Goal: Information Seeking & Learning: Learn about a topic

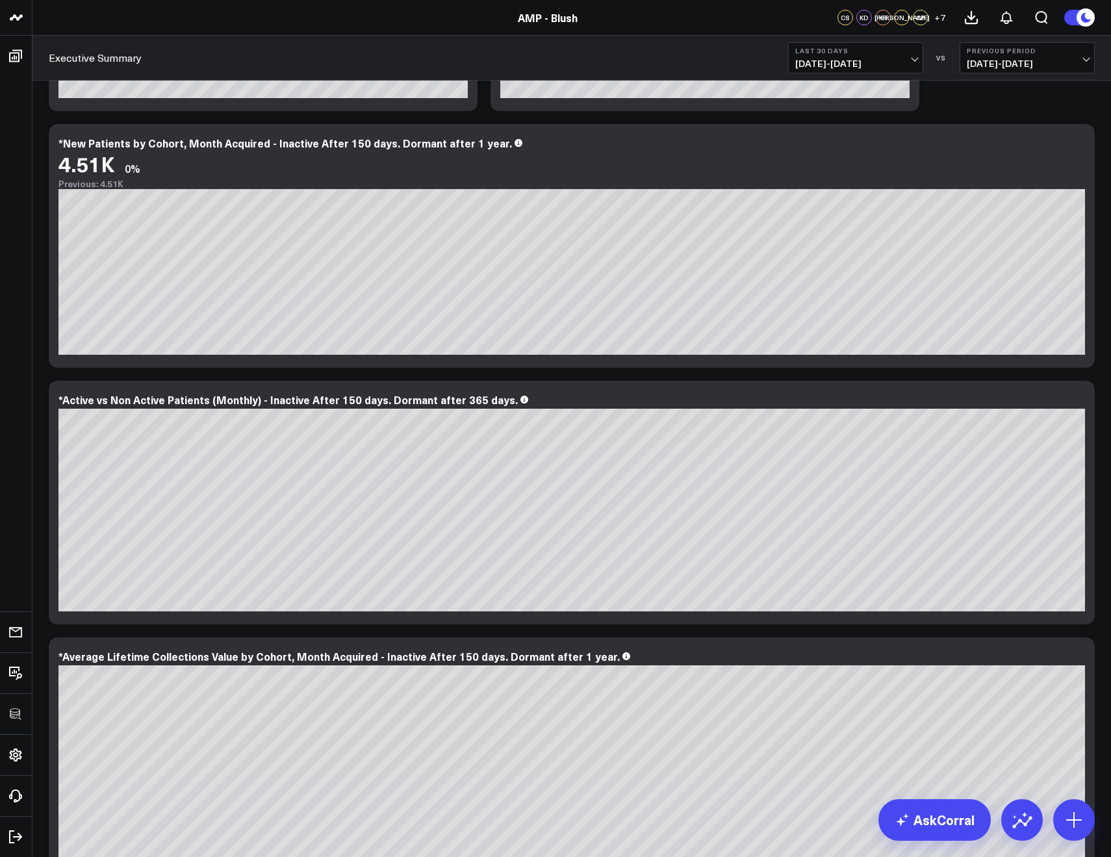
scroll to position [1476, 0]
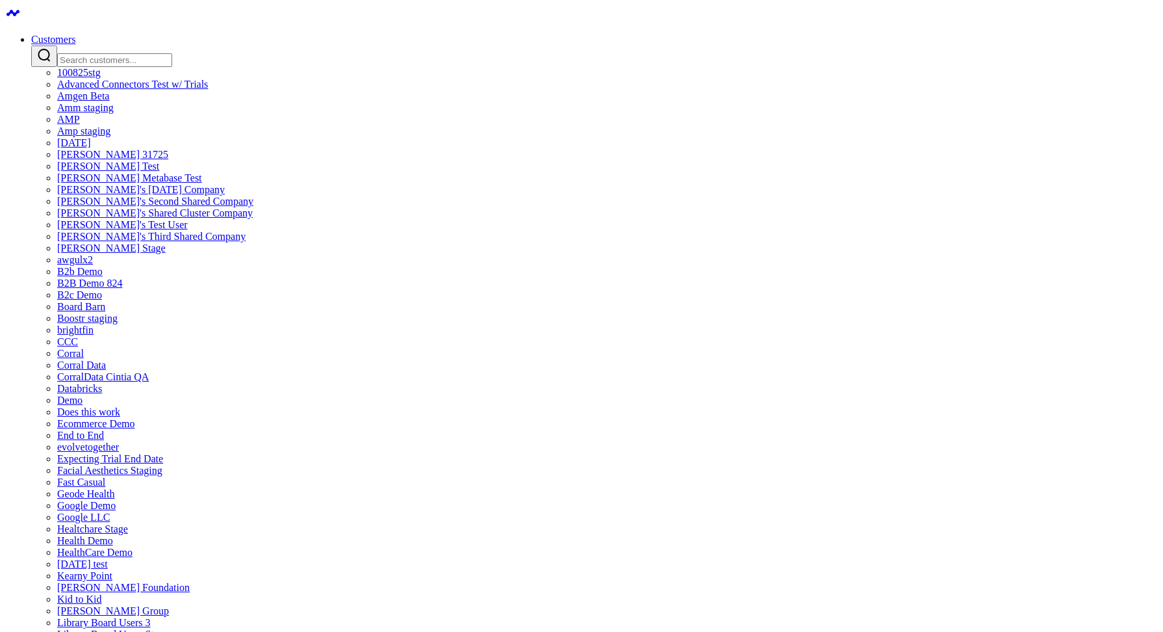
type input "re"
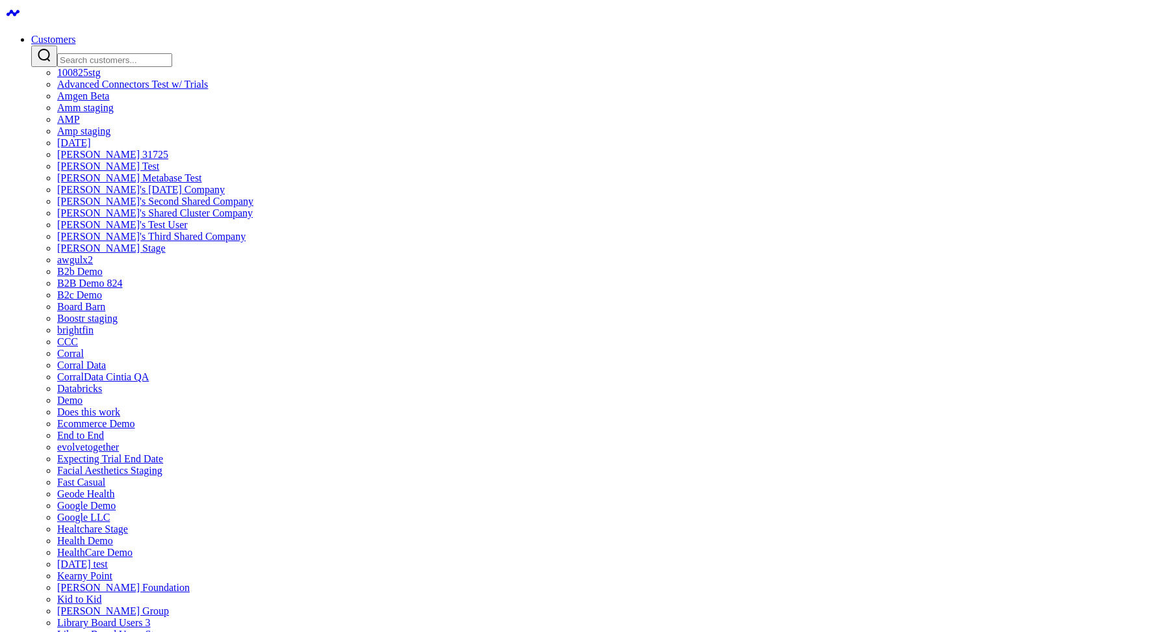
type input "r"
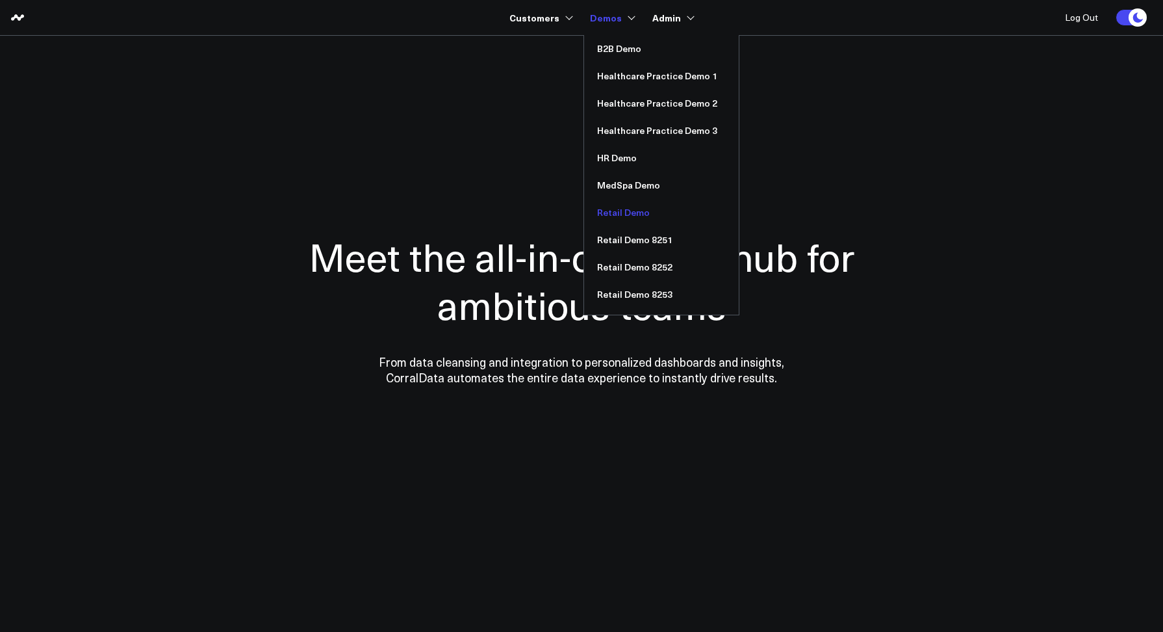
click at [619, 202] on link "Retail Demo" at bounding box center [661, 212] width 155 height 27
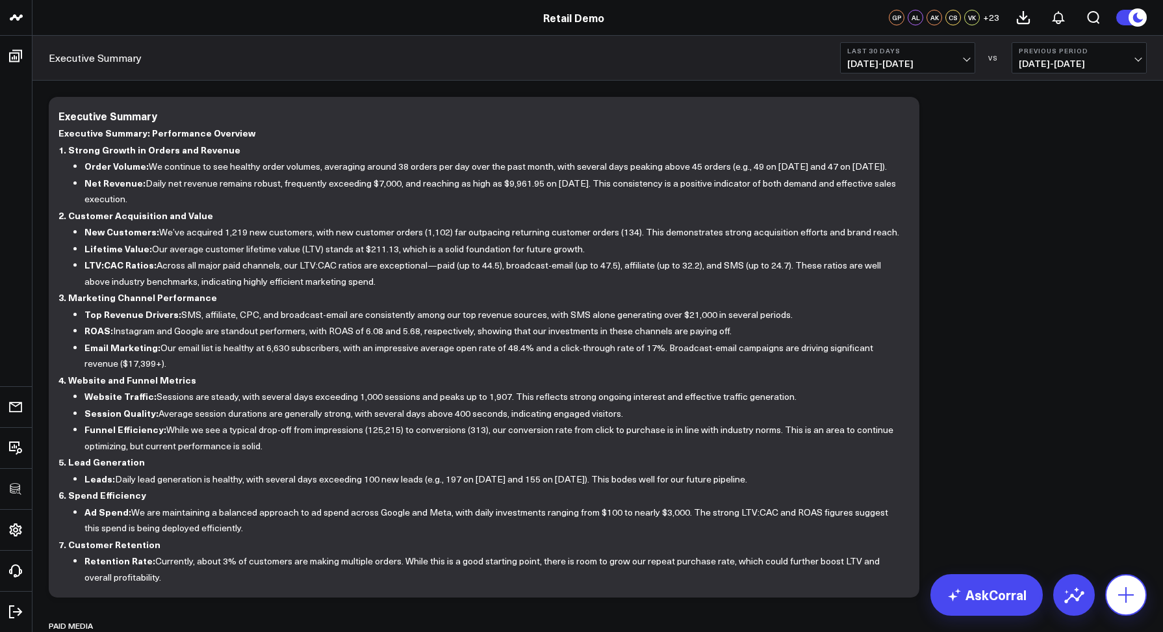
click at [1132, 588] on icon at bounding box center [1126, 594] width 21 height 21
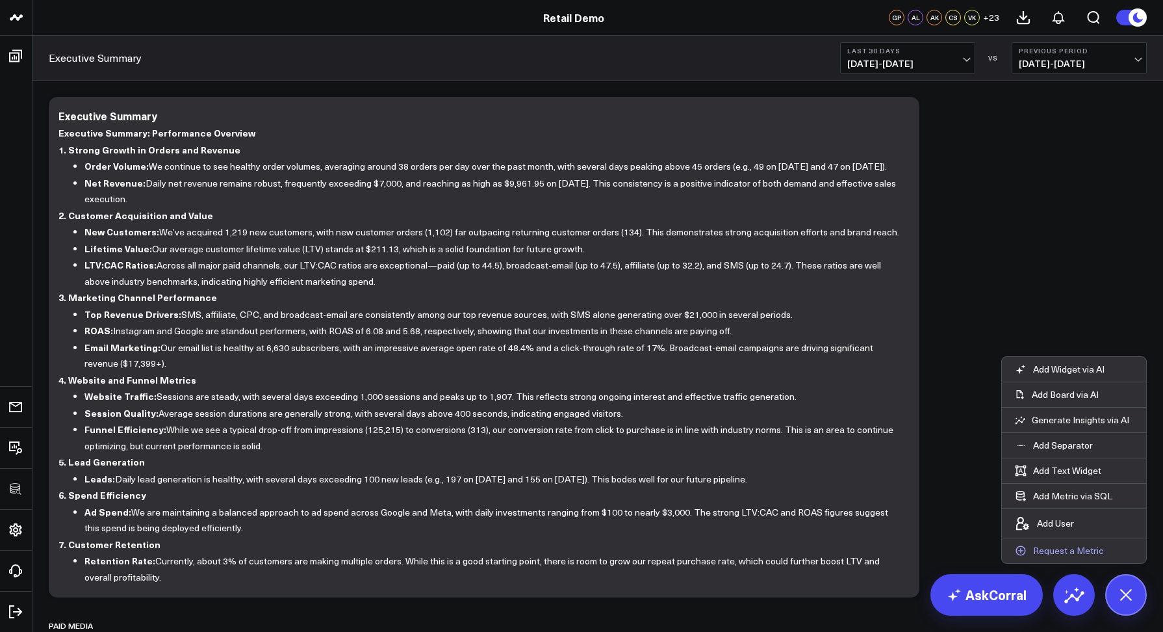
click at [1093, 547] on p "Request a Metric" at bounding box center [1068, 551] width 71 height 12
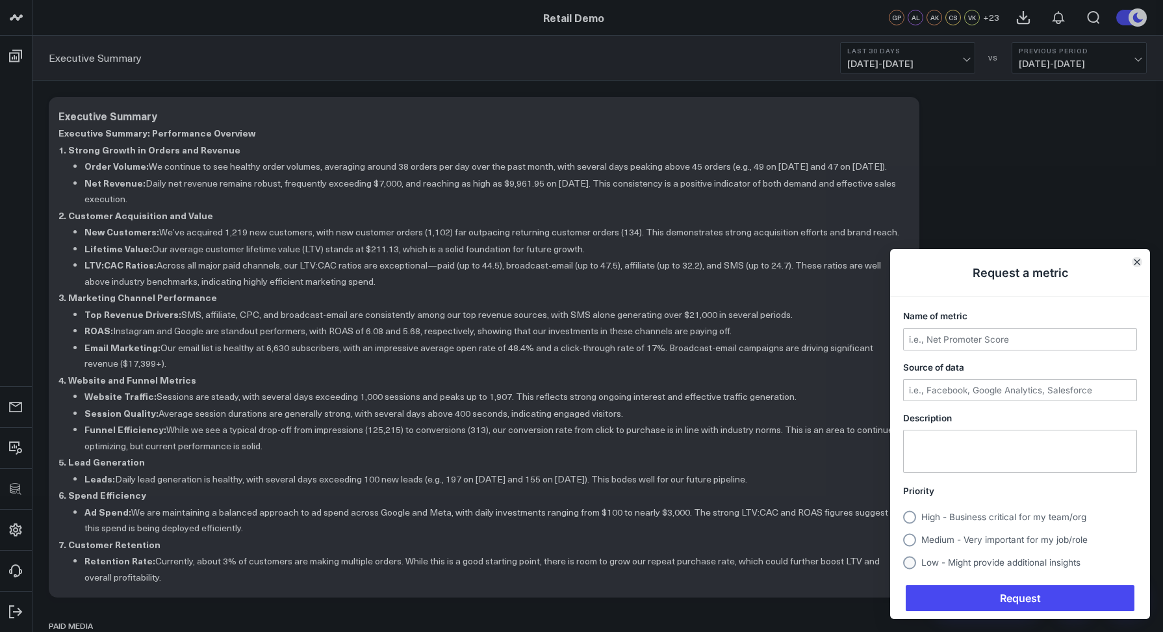
click at [1141, 263] on button "Close" at bounding box center [1137, 262] width 10 height 10
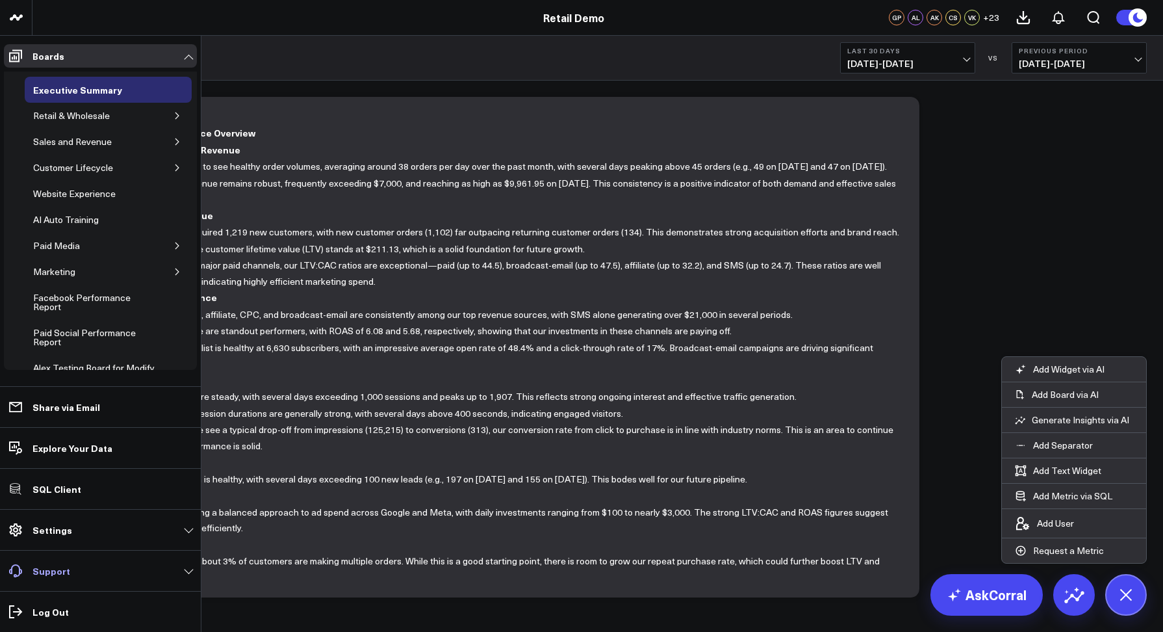
click at [47, 576] on p "Support" at bounding box center [51, 570] width 38 height 10
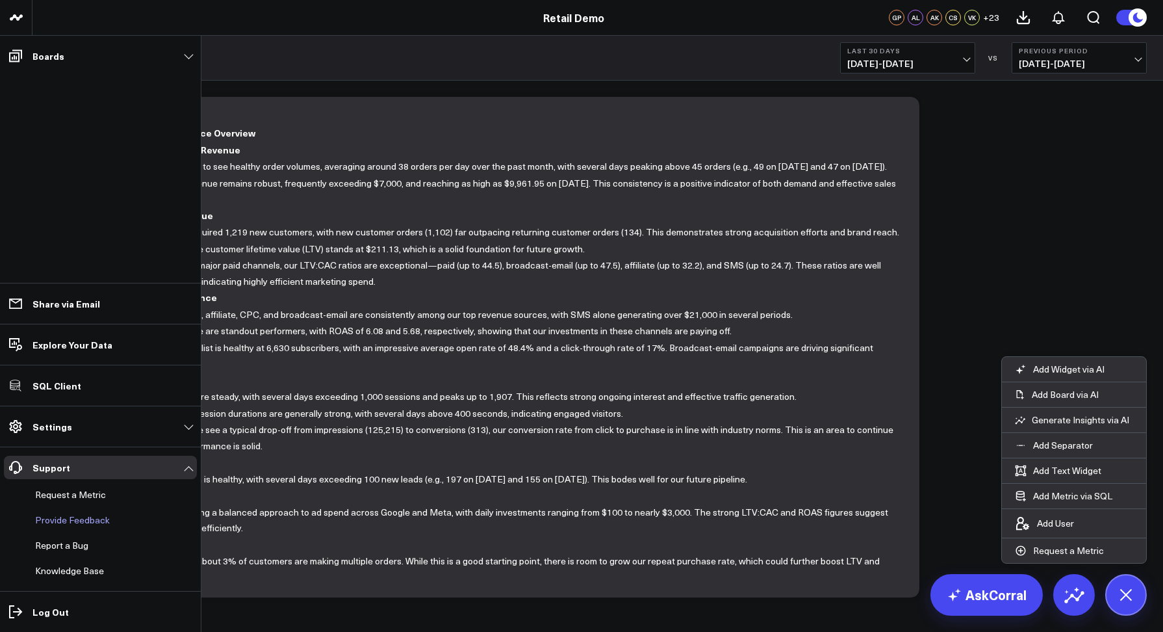
click at [58, 519] on p "Provide Feedback" at bounding box center [72, 520] width 75 height 10
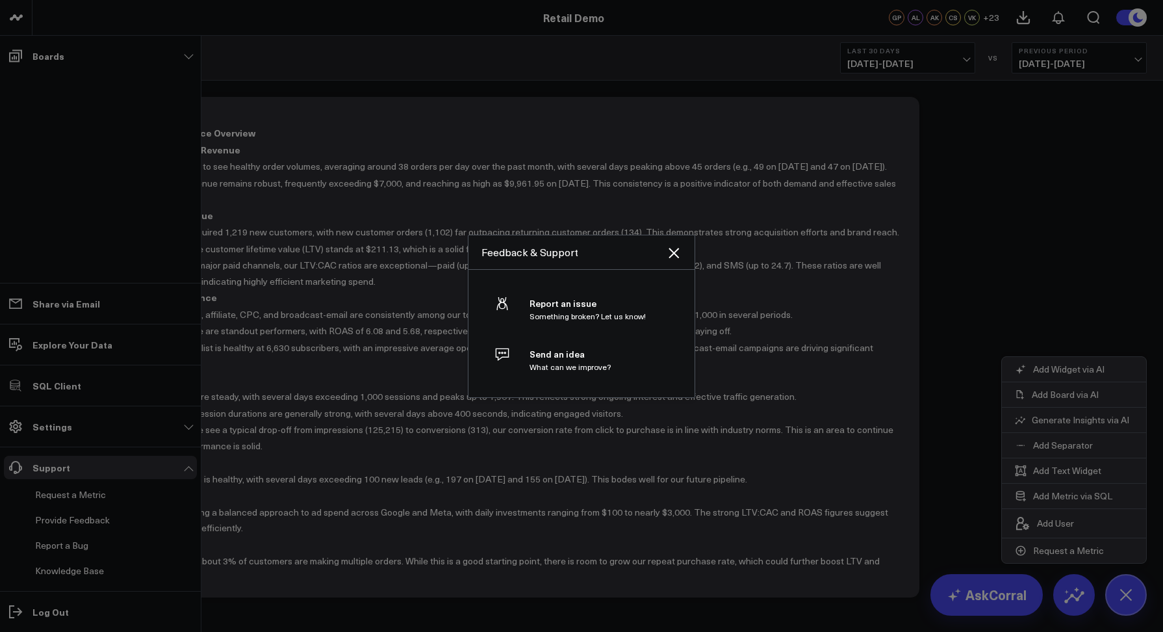
click at [52, 548] on div at bounding box center [581, 316] width 1163 height 632
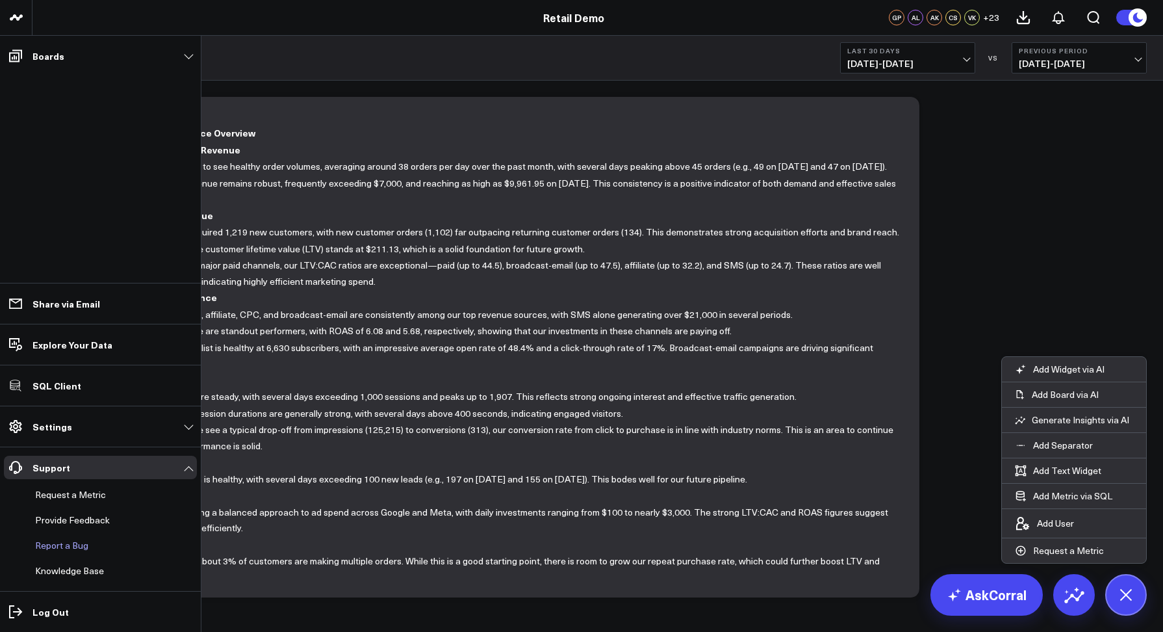
click at [60, 546] on link "Report a Bug" at bounding box center [94, 545] width 128 height 23
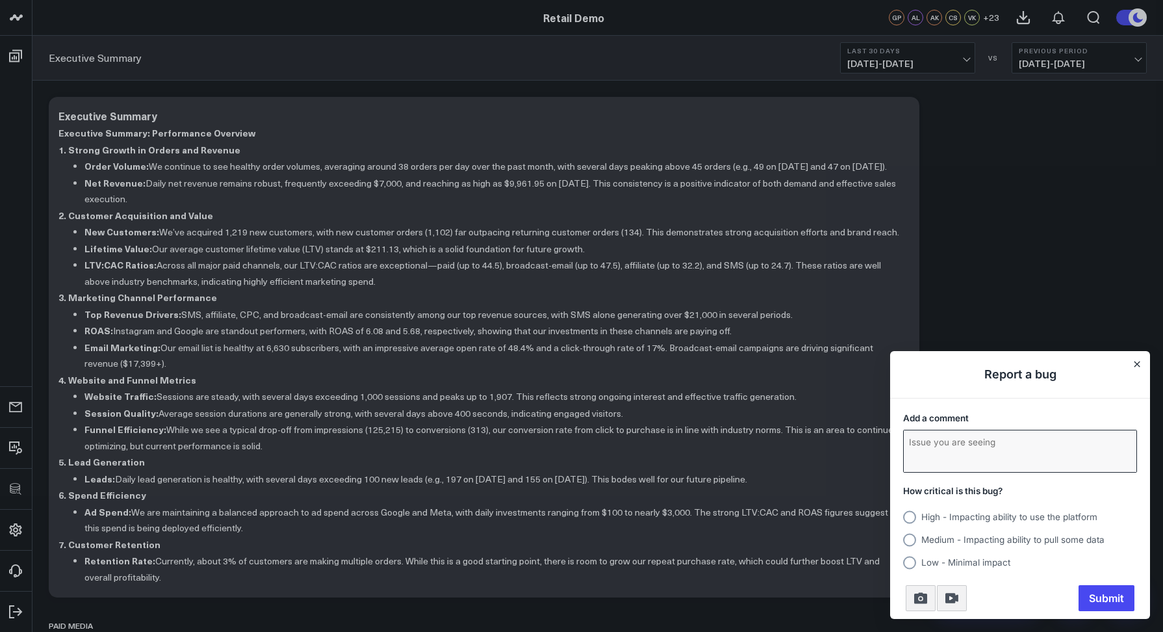
click at [992, 452] on textarea "Add a comment" at bounding box center [1020, 451] width 233 height 42
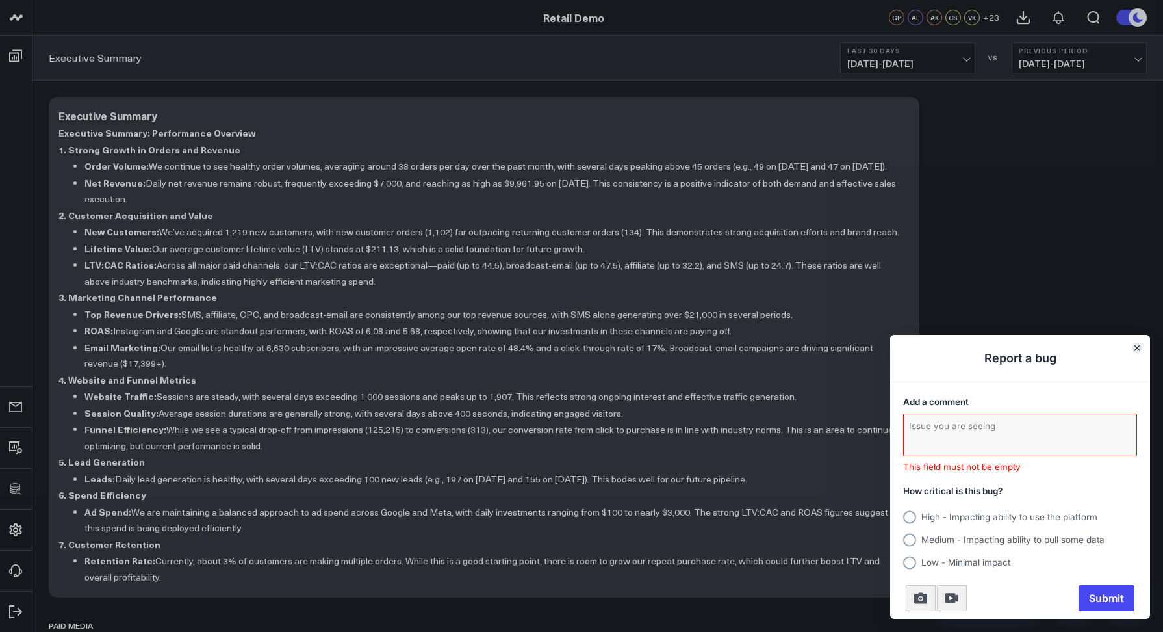
click at [1136, 353] on button "Close" at bounding box center [1137, 348] width 10 height 10
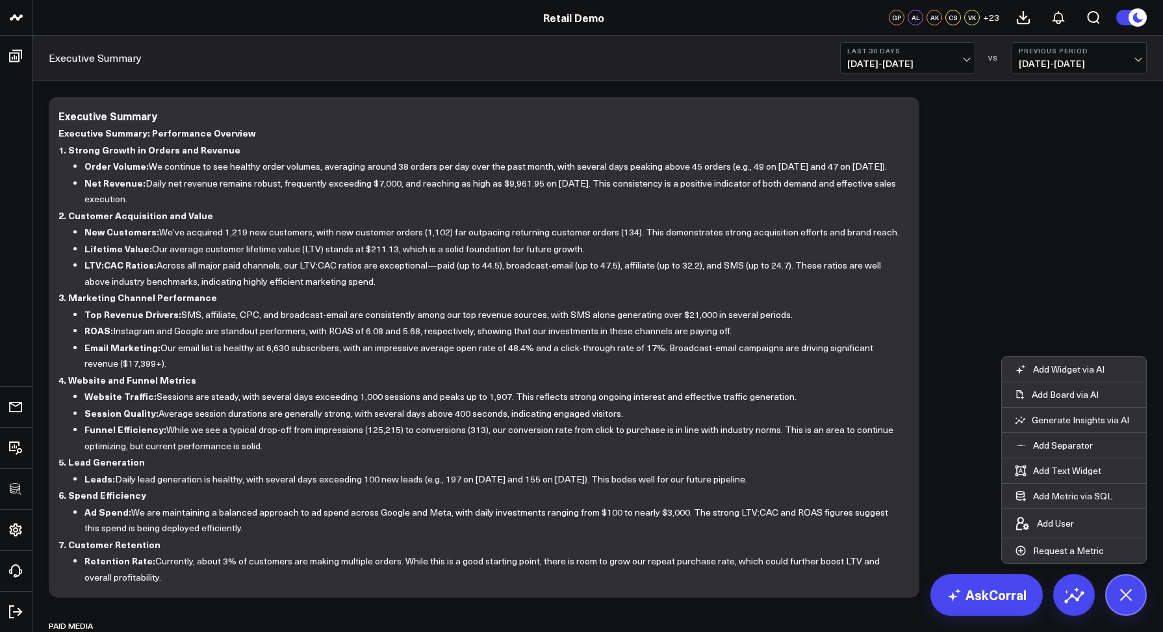
click at [1064, 555] on p "Request a Metric" at bounding box center [1068, 551] width 71 height 12
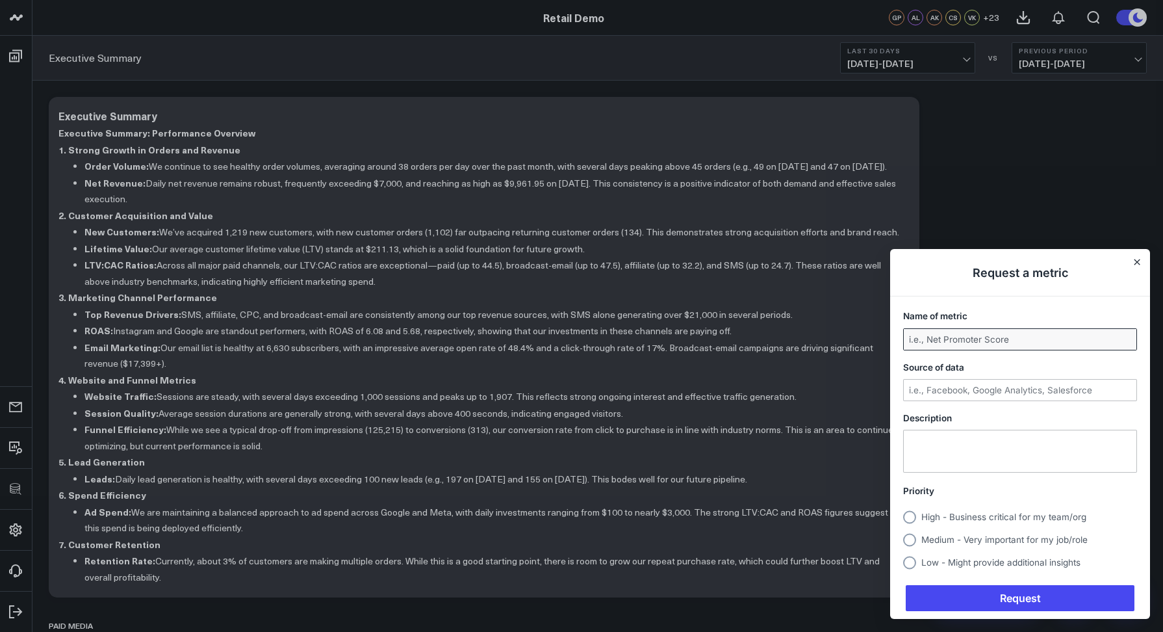
click at [928, 334] on input "Name of metric" at bounding box center [1020, 339] width 233 height 21
click at [924, 387] on input "Source of data" at bounding box center [1020, 390] width 233 height 21
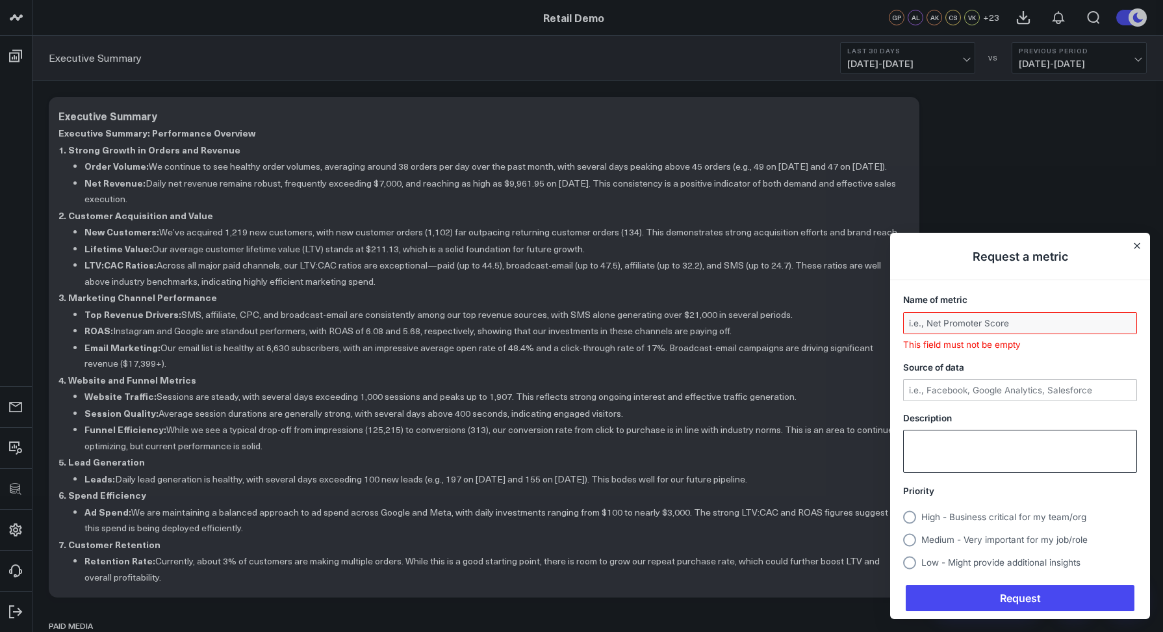
click at [931, 433] on textarea "Description" at bounding box center [1020, 451] width 233 height 42
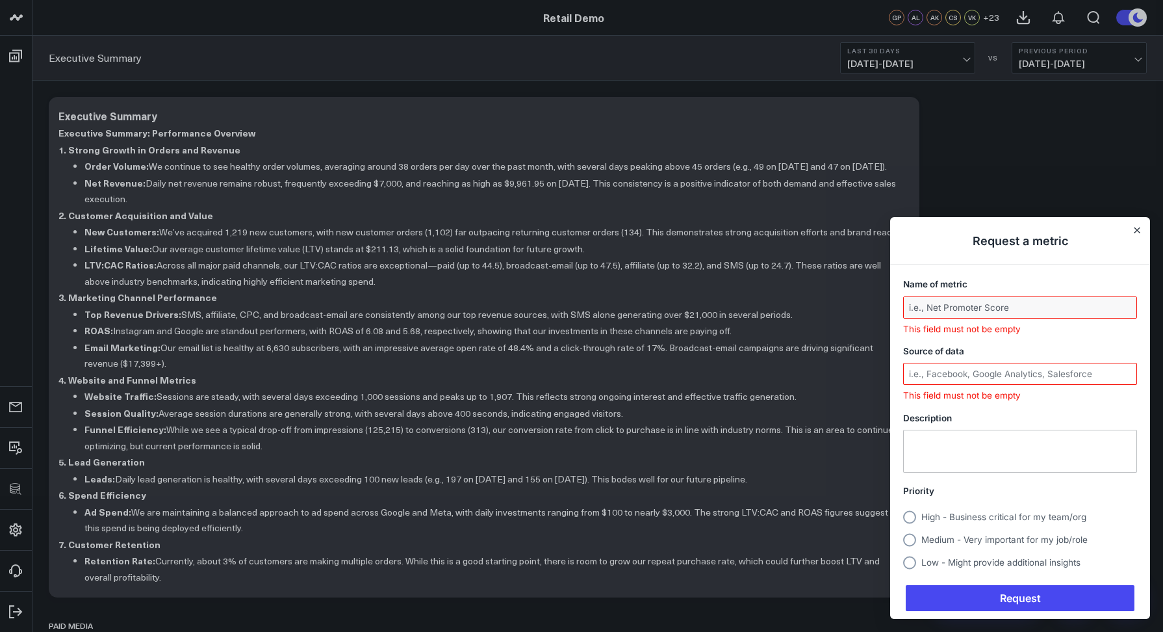
click at [947, 486] on label "Priority" at bounding box center [1020, 491] width 234 height 16
click at [1132, 235] on h1 "Request a metric" at bounding box center [1020, 241] width 260 height 47
click at [1135, 233] on icon "Close" at bounding box center [1137, 230] width 5 height 5
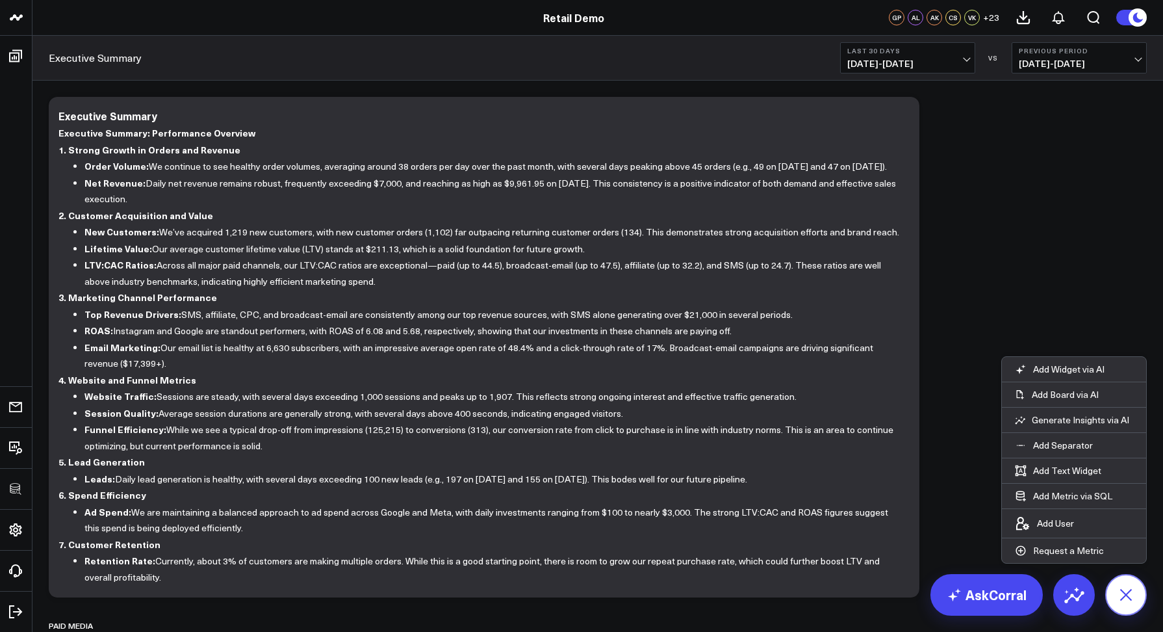
click at [1128, 588] on icon at bounding box center [1125, 594] width 29 height 29
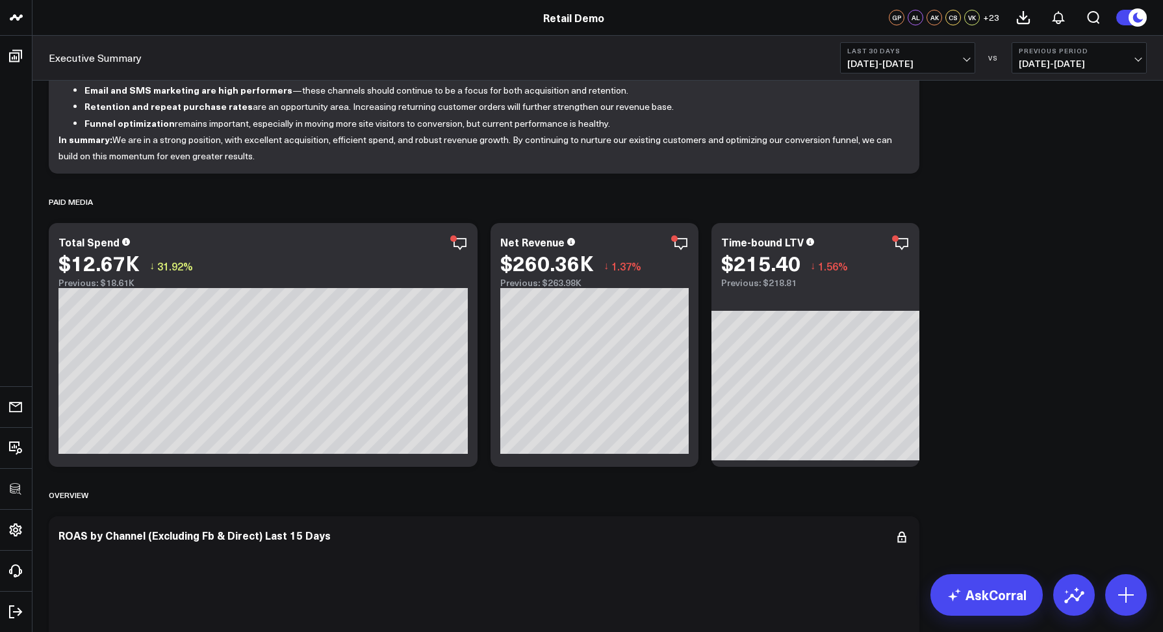
scroll to position [449, 0]
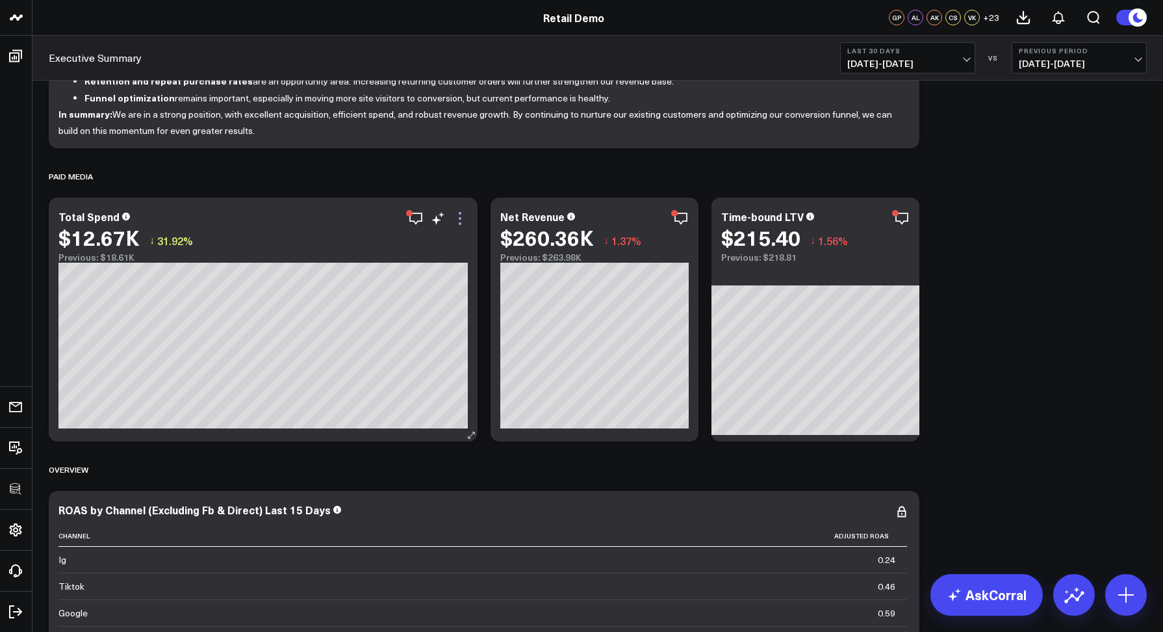
click at [461, 218] on icon at bounding box center [460, 218] width 3 height 3
click at [460, 219] on icon at bounding box center [460, 219] width 16 height 16
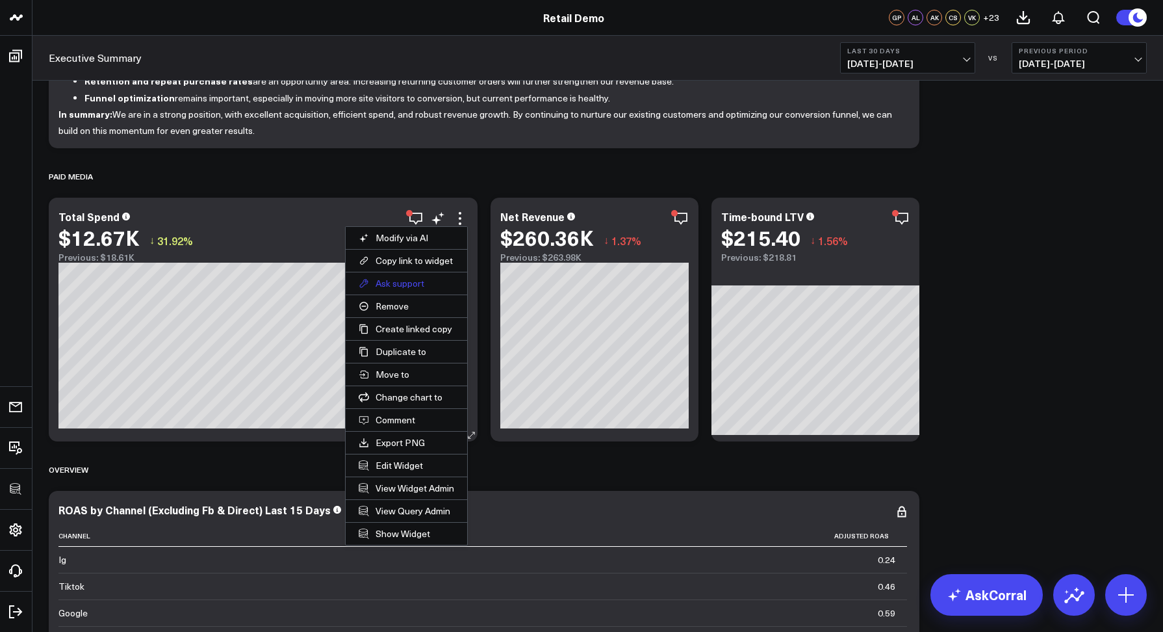
click at [400, 291] on button "Ask support" at bounding box center [407, 283] width 122 height 22
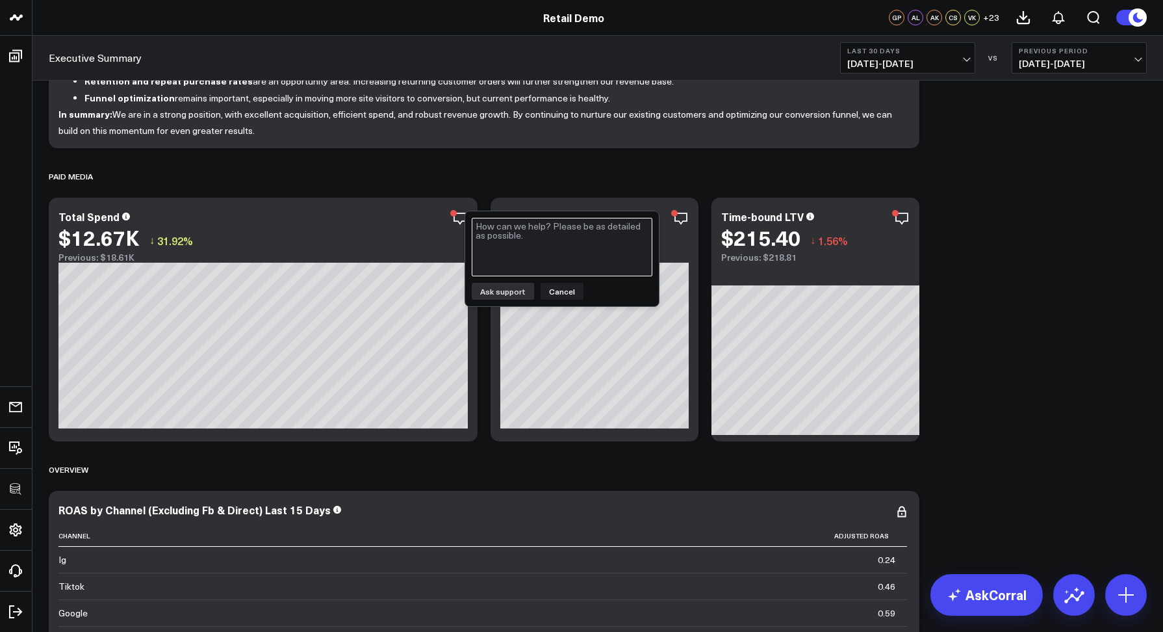
click at [528, 253] on textarea at bounding box center [562, 247] width 181 height 58
click at [558, 302] on div "Ask support Cancel" at bounding box center [562, 259] width 195 height 96
click at [556, 294] on button "Cancel" at bounding box center [562, 291] width 43 height 17
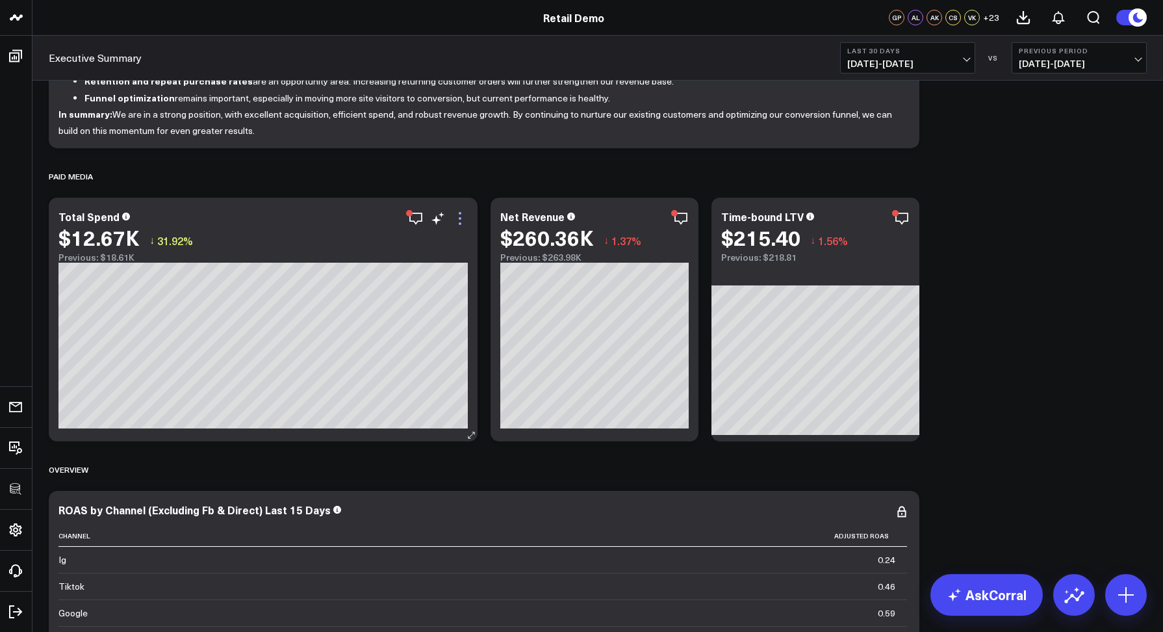
click at [459, 218] on icon at bounding box center [460, 218] width 3 height 3
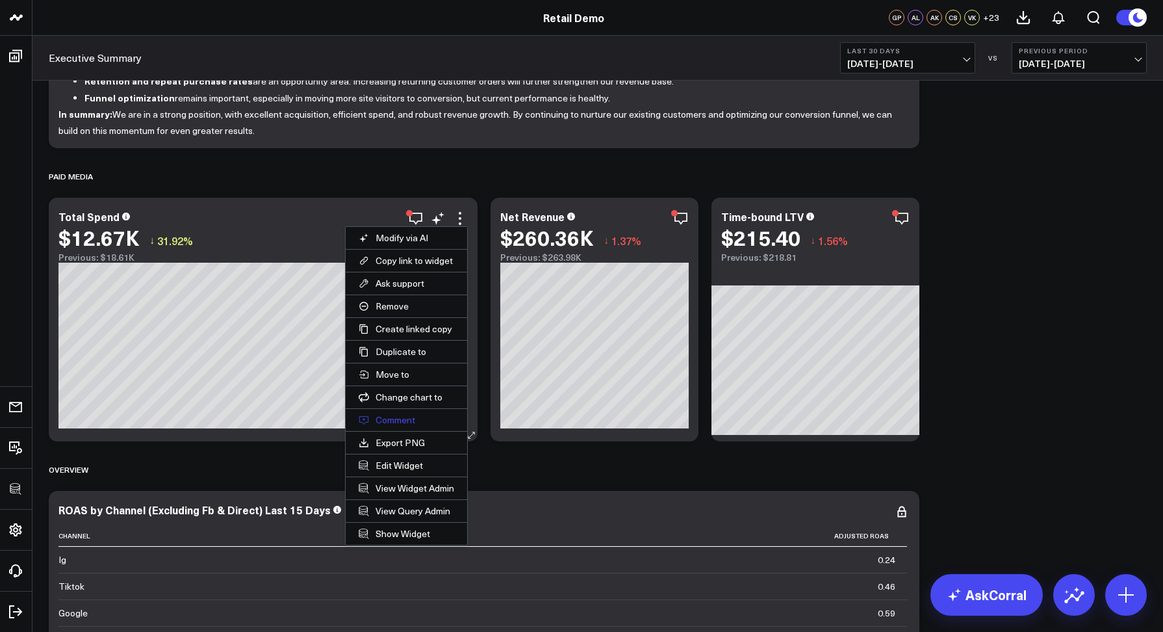
click at [406, 418] on button "Comment" at bounding box center [407, 420] width 122 height 22
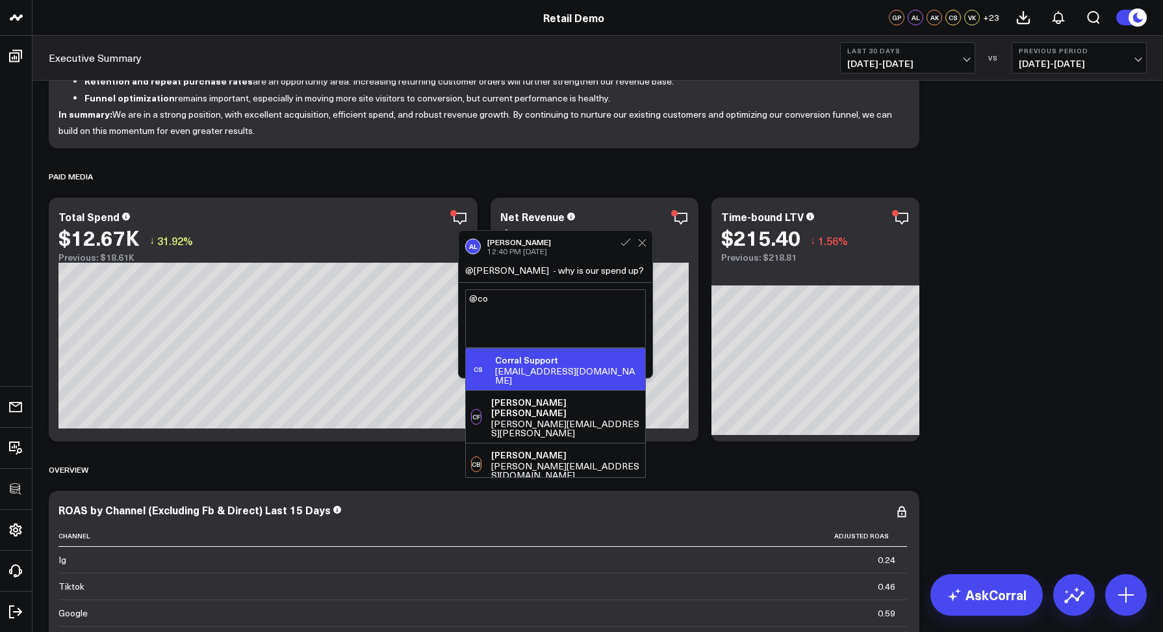
type textarea "@Corral Support"
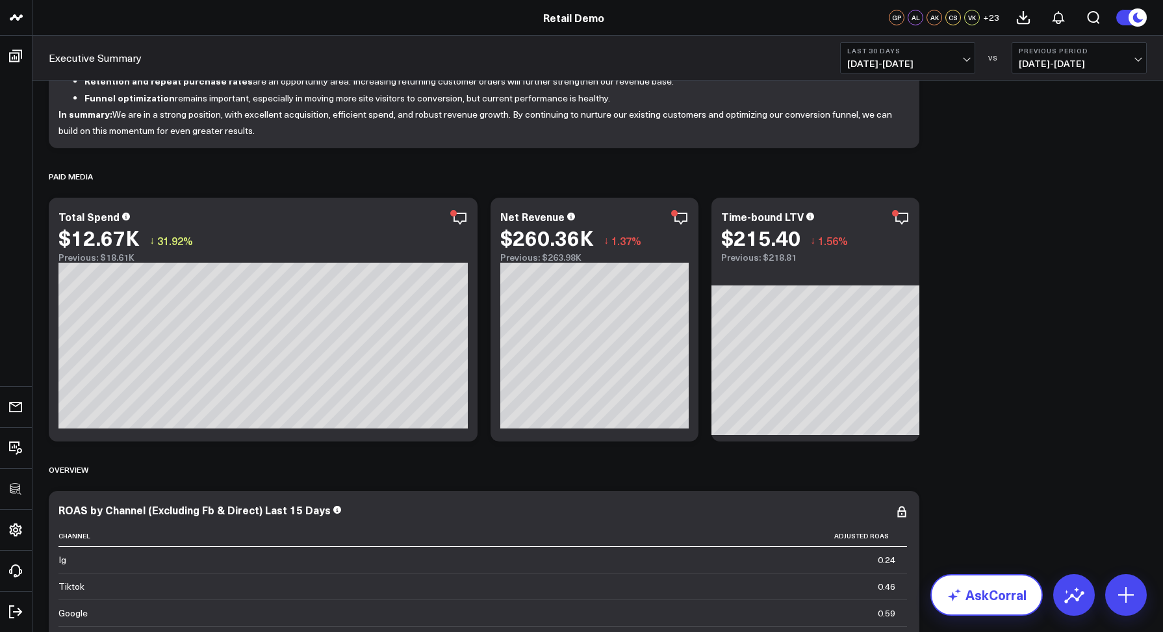
click at [1000, 603] on link "AskCorral" at bounding box center [987, 595] width 112 height 42
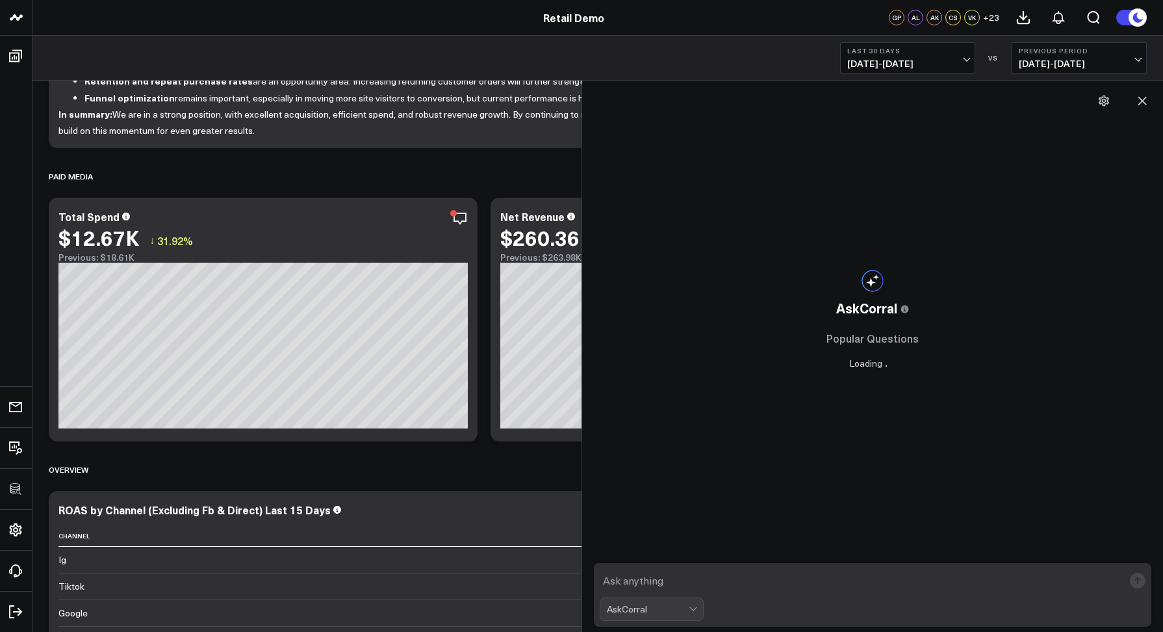
click at [823, 580] on textarea at bounding box center [862, 580] width 525 height 23
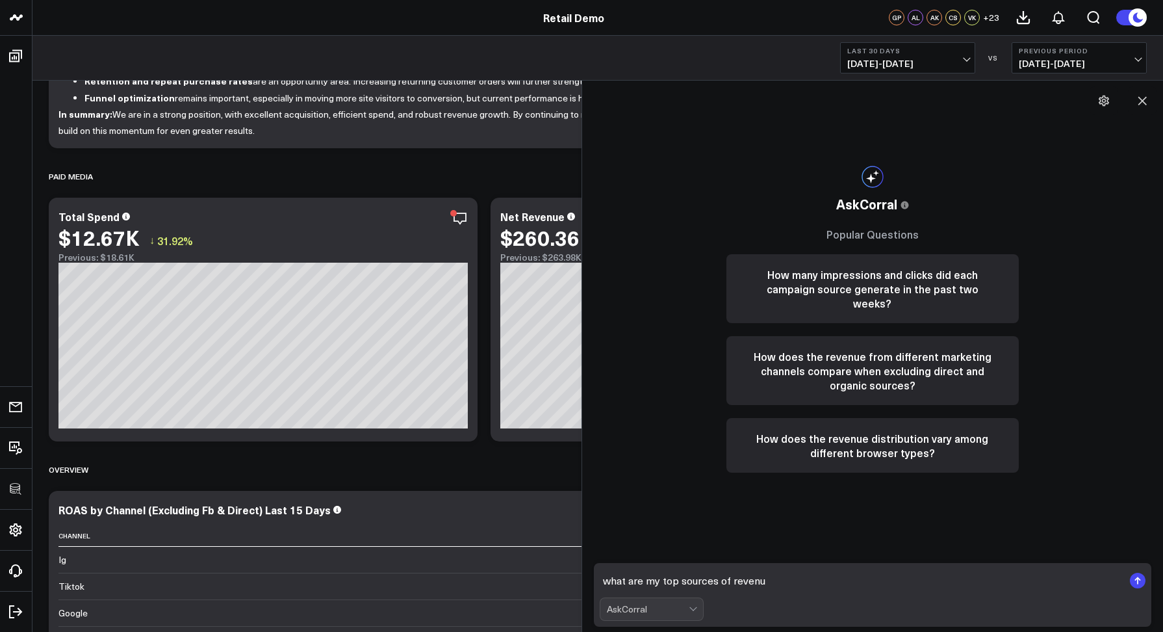
type textarea "what are my top sources of revenue"
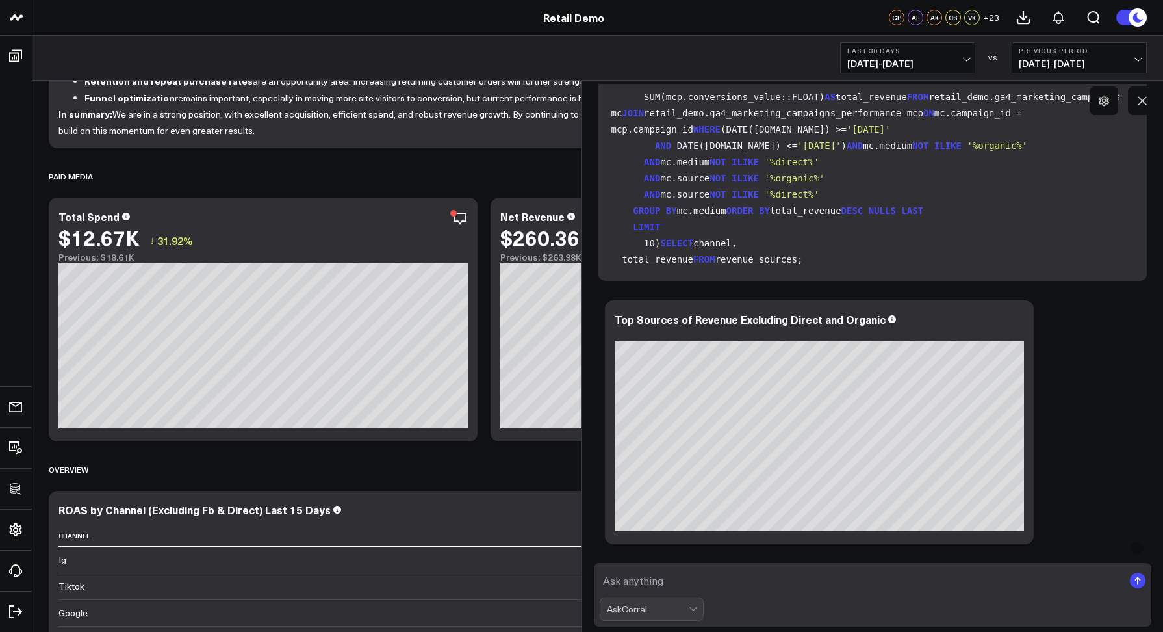
scroll to position [368, 0]
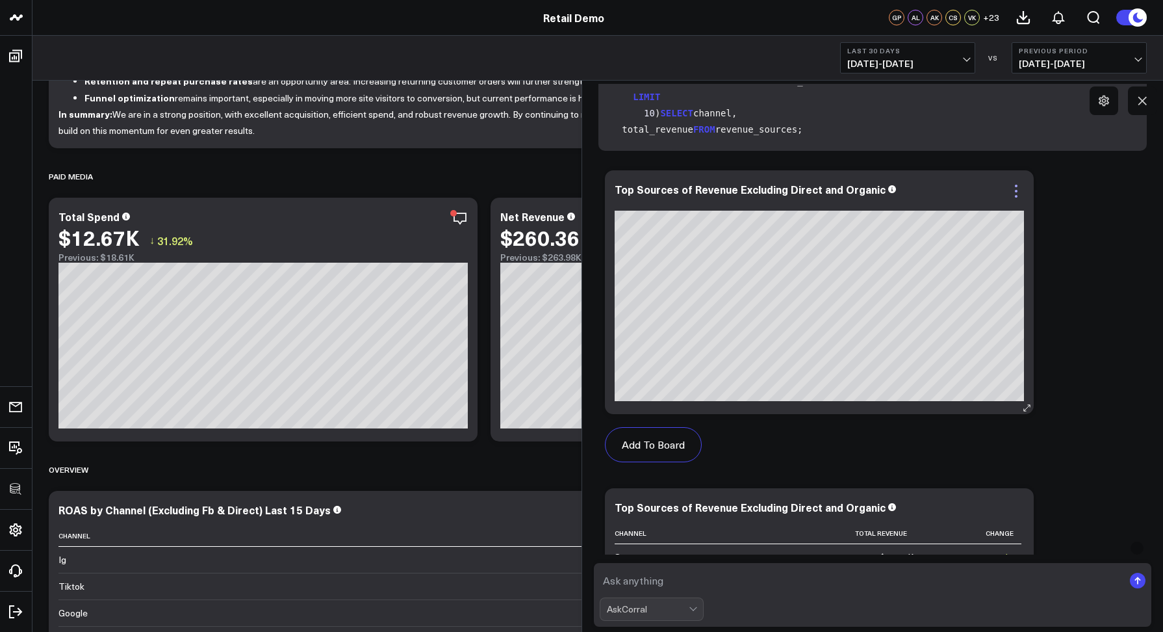
click at [1021, 187] on icon at bounding box center [1017, 191] width 16 height 16
click at [1018, 188] on icon at bounding box center [1017, 191] width 16 height 16
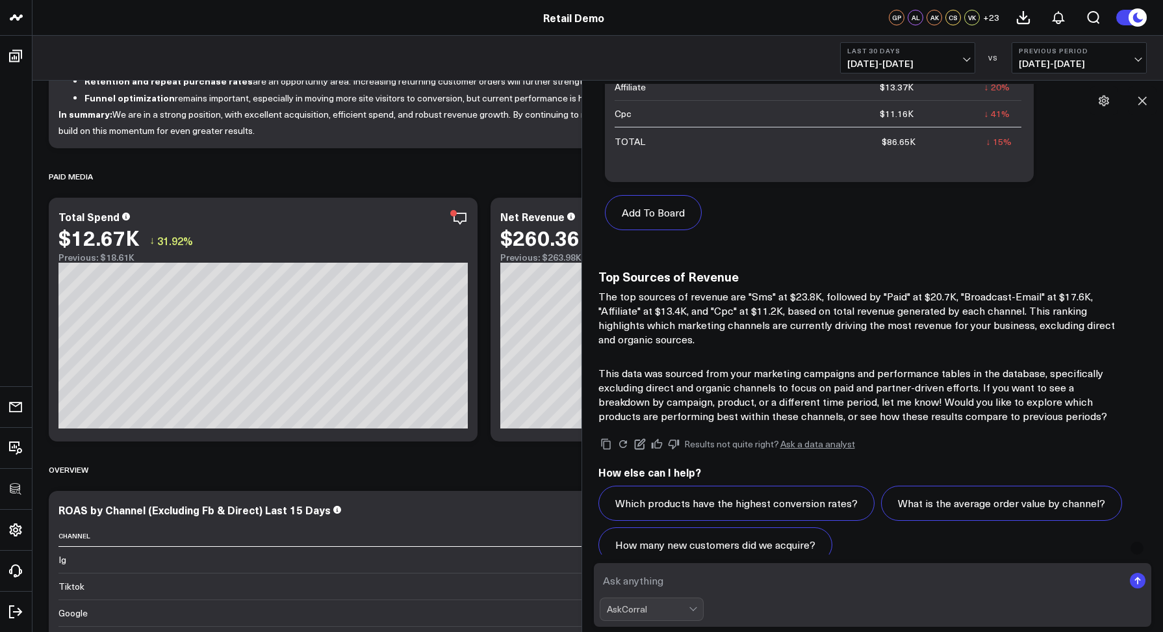
scroll to position [939, 0]
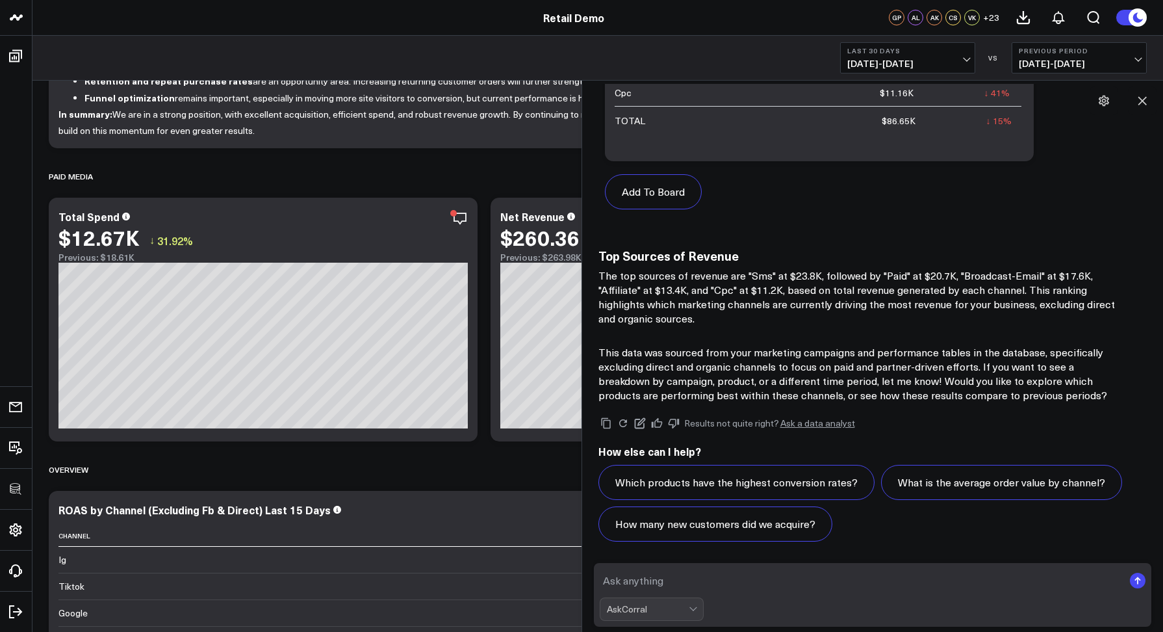
click at [790, 420] on link "Ask a data analyst" at bounding box center [818, 423] width 75 height 9
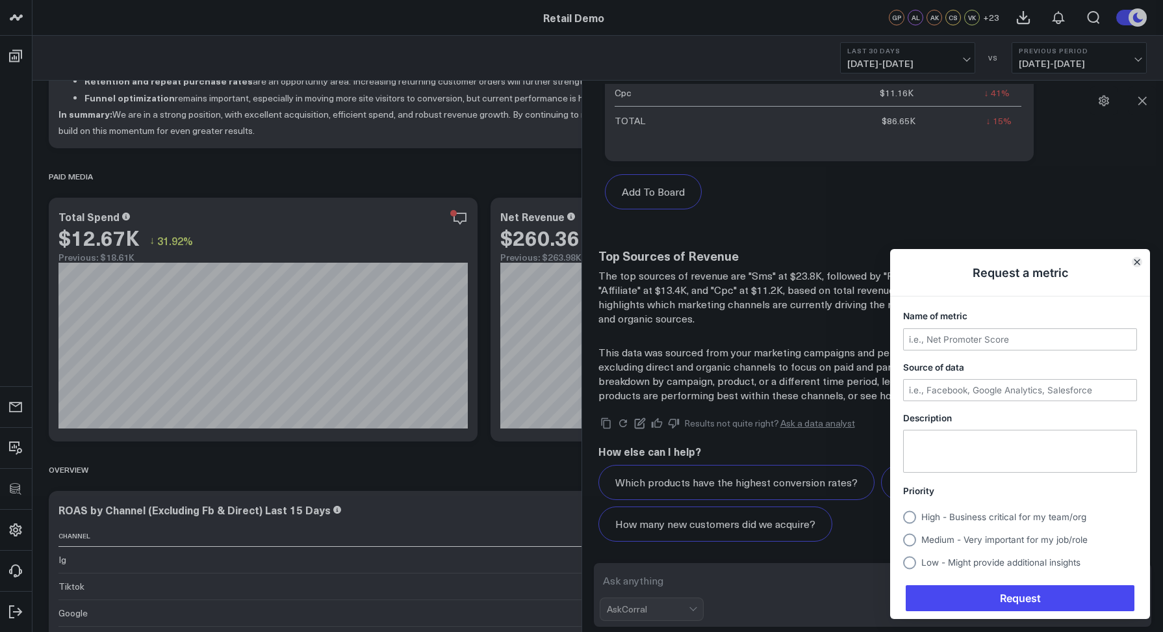
click at [1139, 259] on icon "Close" at bounding box center [1137, 262] width 6 height 6
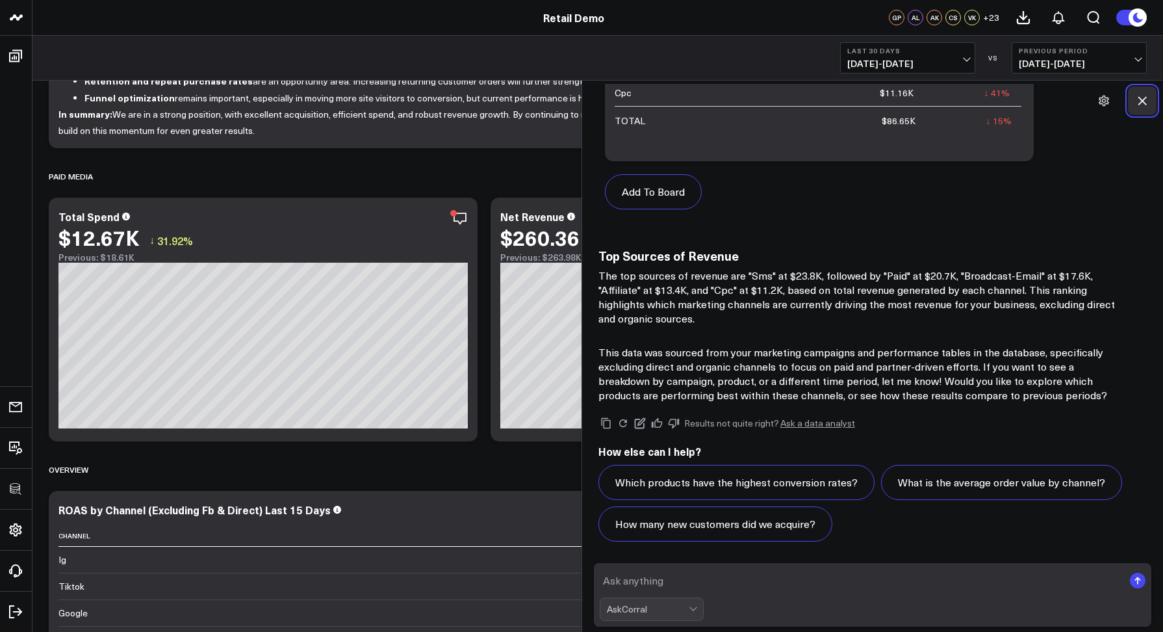
click at [1141, 97] on icon at bounding box center [1142, 100] width 13 height 13
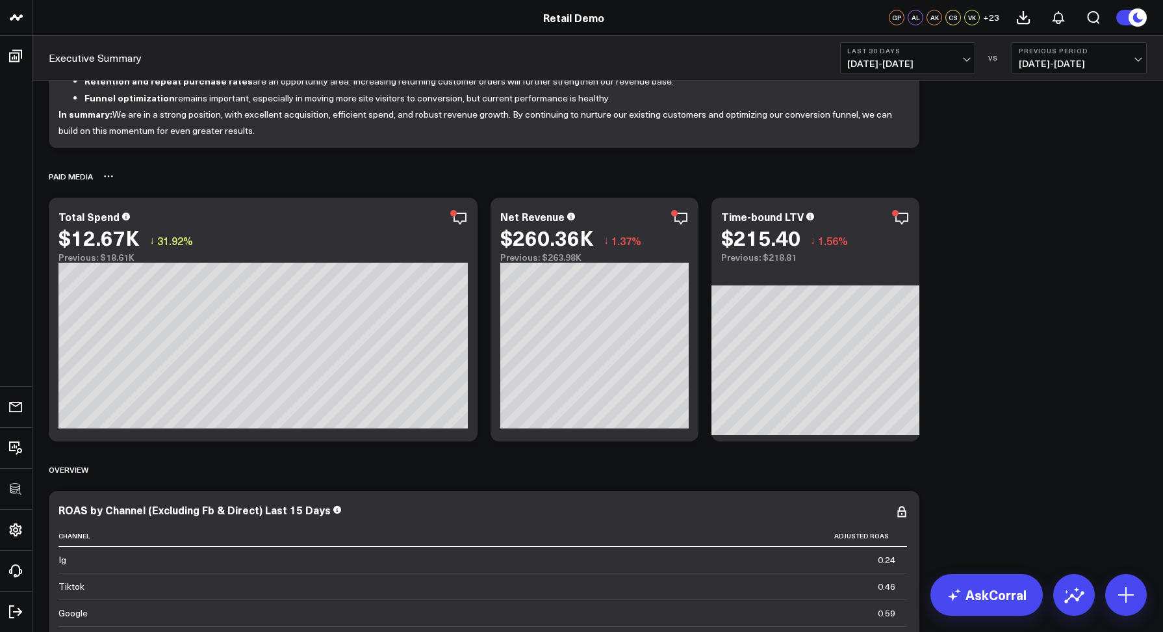
click at [838, 175] on div "Paid Media" at bounding box center [598, 176] width 1098 height 30
click at [299, 54] on div "Executive Summary Last 30 Days 09/08/25 - 10/07/25 VS Previous Period 08/09/25 …" at bounding box center [597, 58] width 1131 height 45
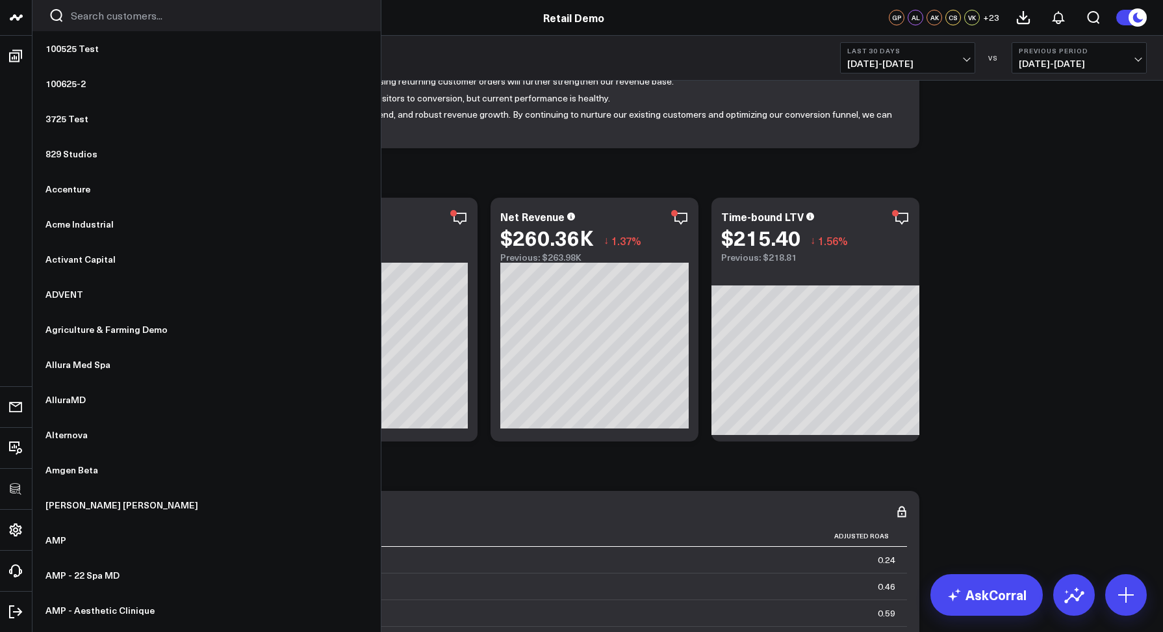
click at [108, 12] on input "Search customers input" at bounding box center [218, 15] width 294 height 14
click at [107, 15] on input "Search customers input" at bounding box center [218, 15] width 294 height 14
type input "o"
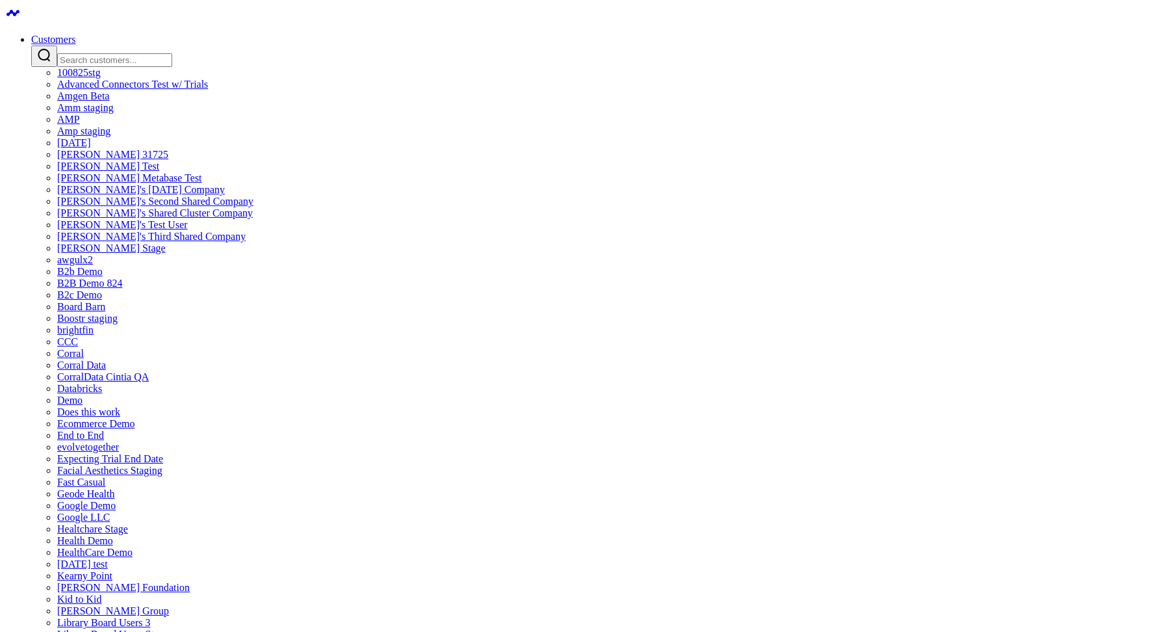
click at [75, 34] on link "Customers" at bounding box center [53, 39] width 44 height 11
click at [172, 53] on input "Search customers input" at bounding box center [114, 60] width 115 height 14
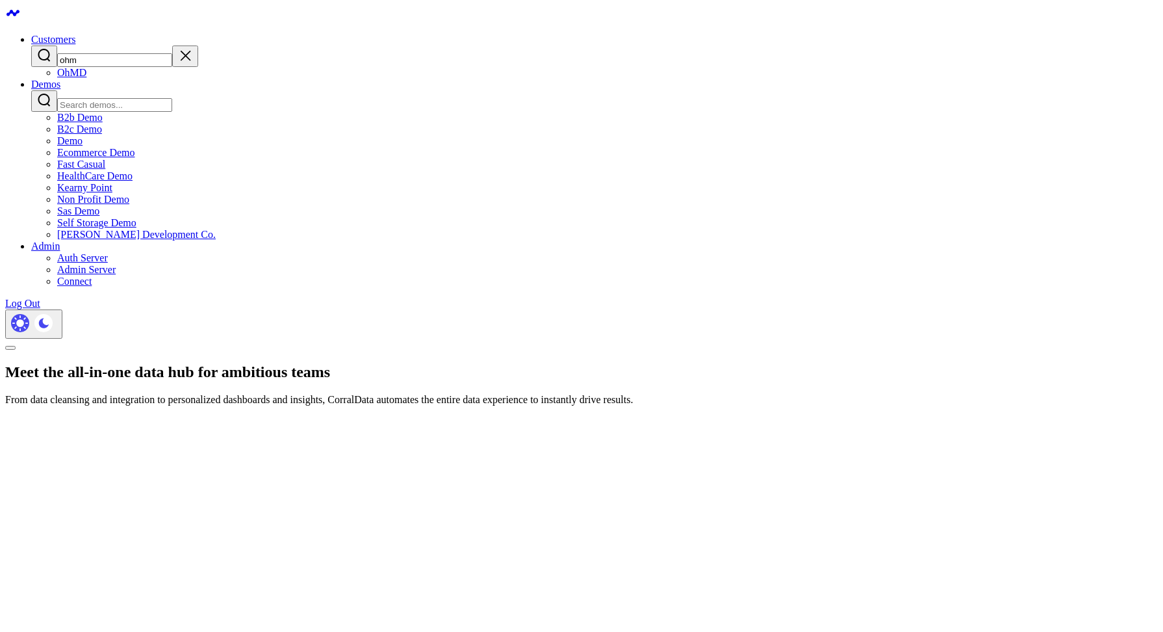
type input "ohm"
click at [86, 71] on link "OhMD" at bounding box center [71, 72] width 29 height 11
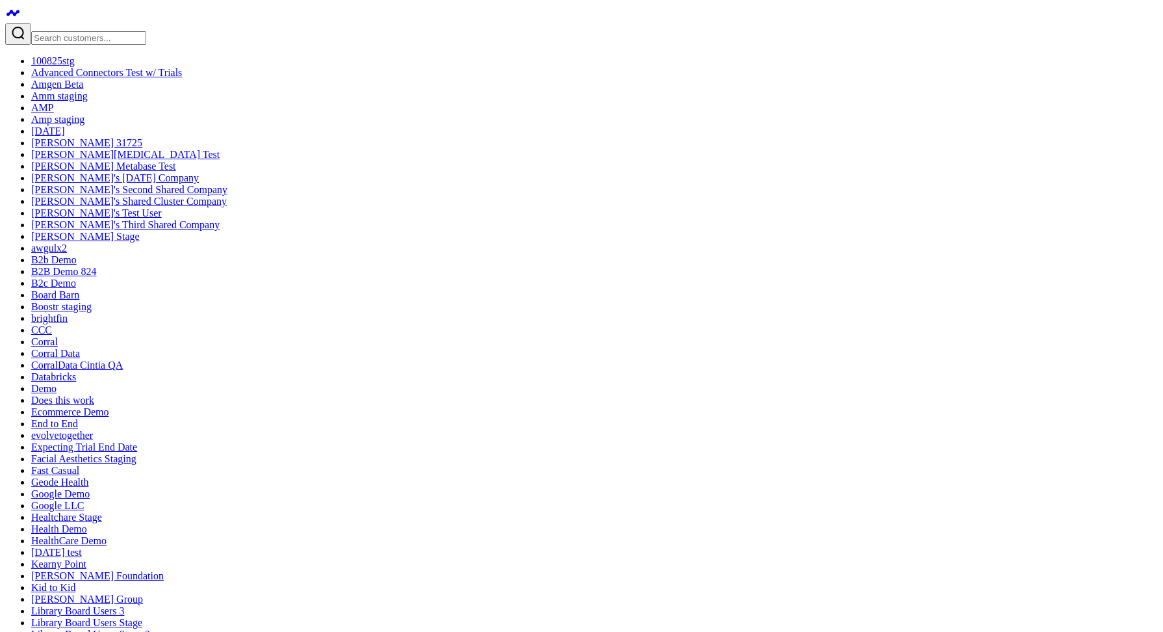
drag, startPoint x: 894, startPoint y: 150, endPoint x: 895, endPoint y: 183, distance: 33.2
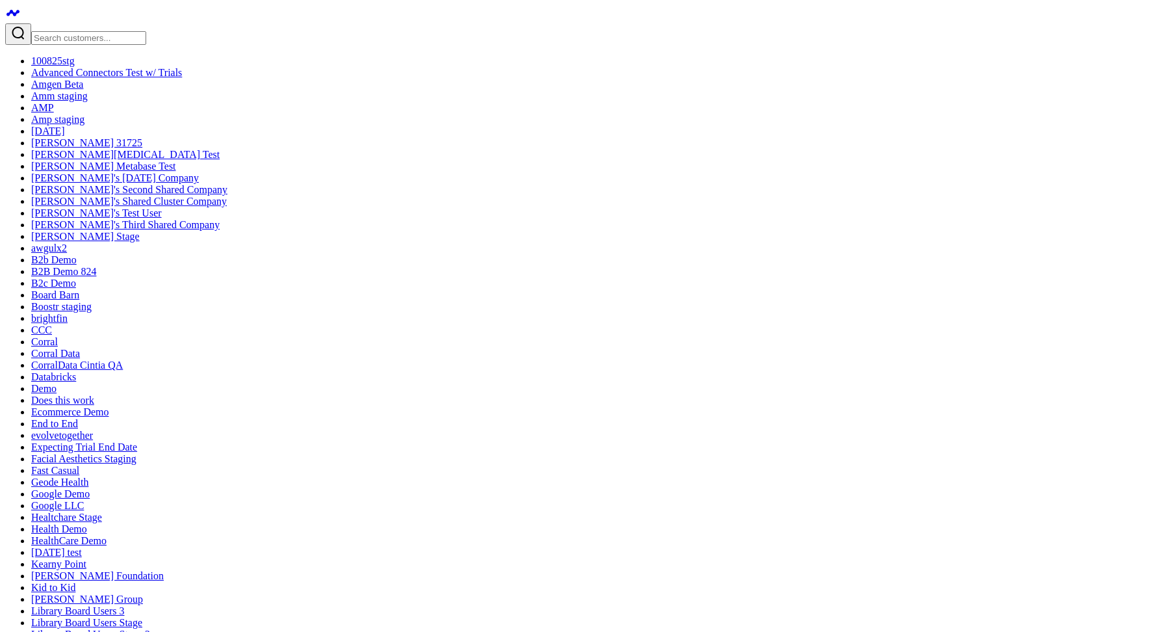
drag, startPoint x: 1129, startPoint y: 79, endPoint x: 1130, endPoint y: 90, distance: 11.7
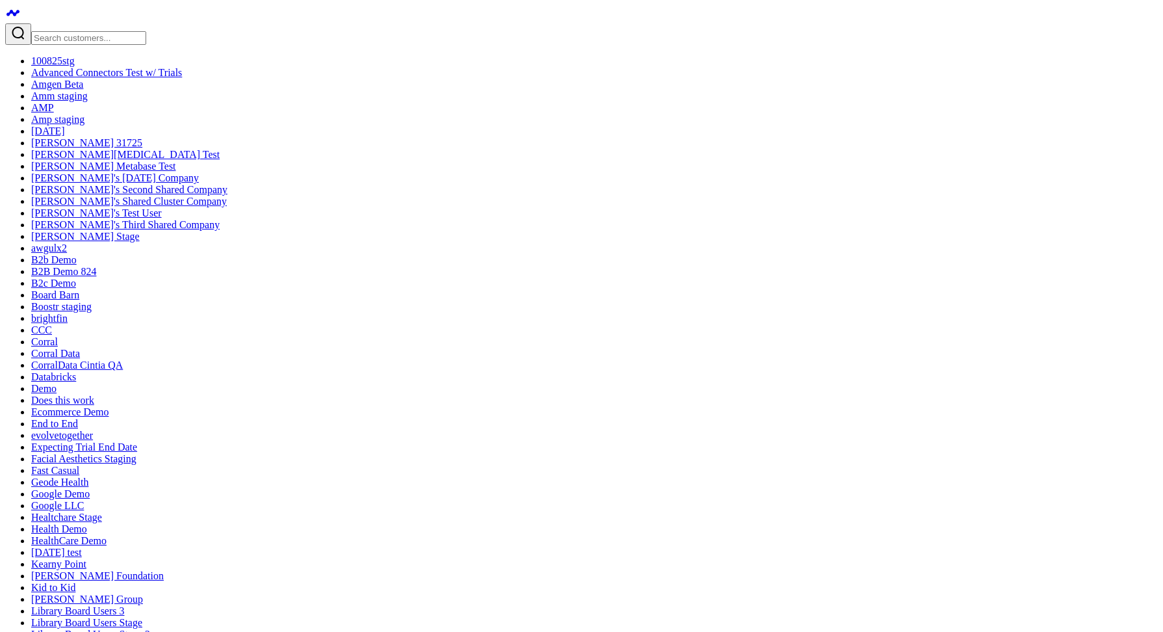
drag, startPoint x: 1015, startPoint y: 98, endPoint x: 1024, endPoint y: 128, distance: 31.1
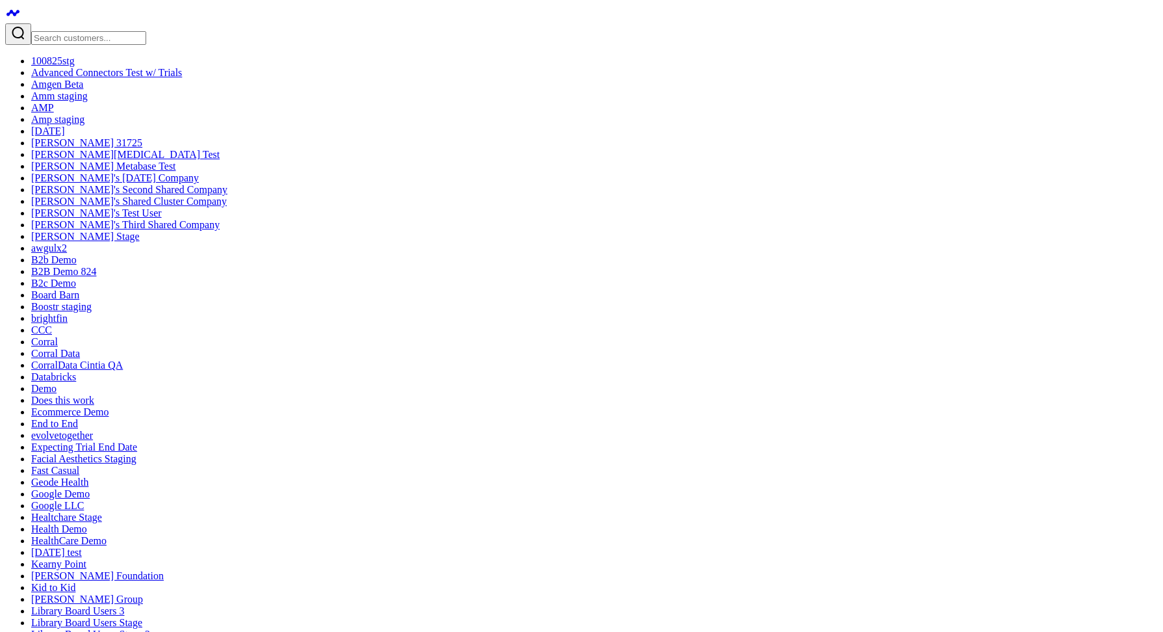
type input "heart"
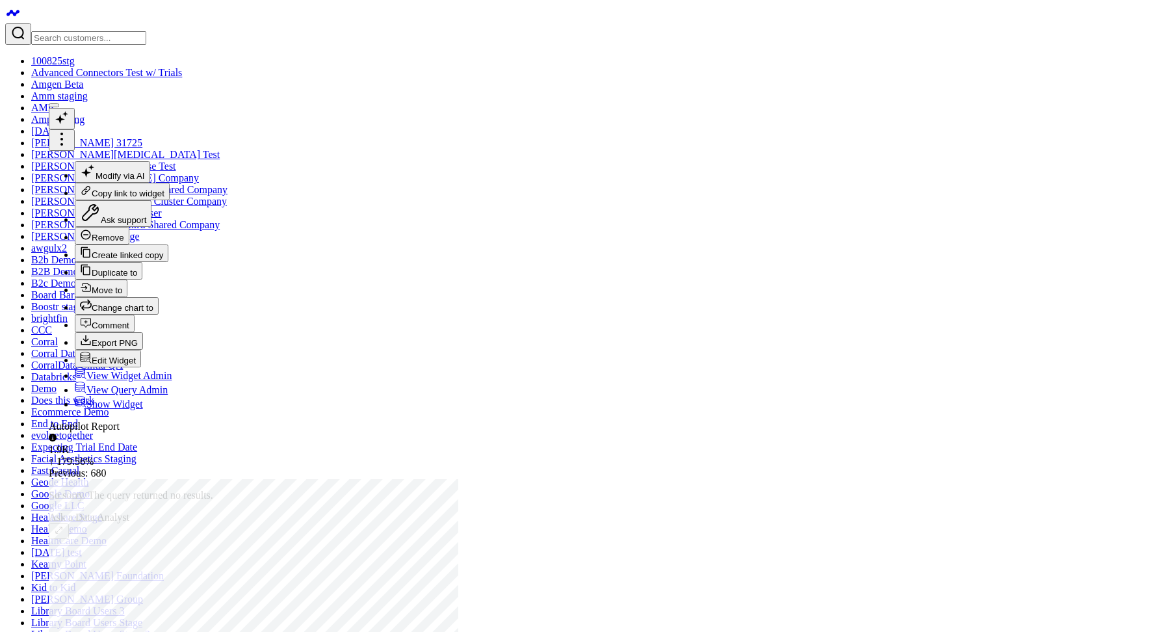
scroll to position [19, 0]
drag, startPoint x: 846, startPoint y: 441, endPoint x: 658, endPoint y: 440, distance: 187.9
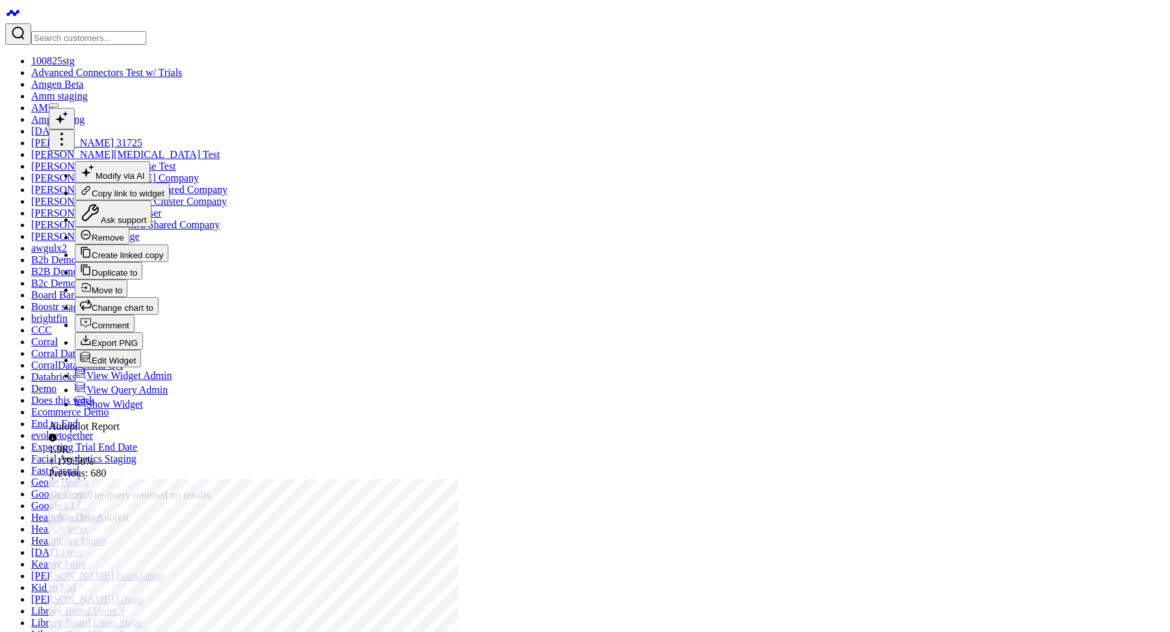
drag, startPoint x: 760, startPoint y: 440, endPoint x: 842, endPoint y: 439, distance: 81.3
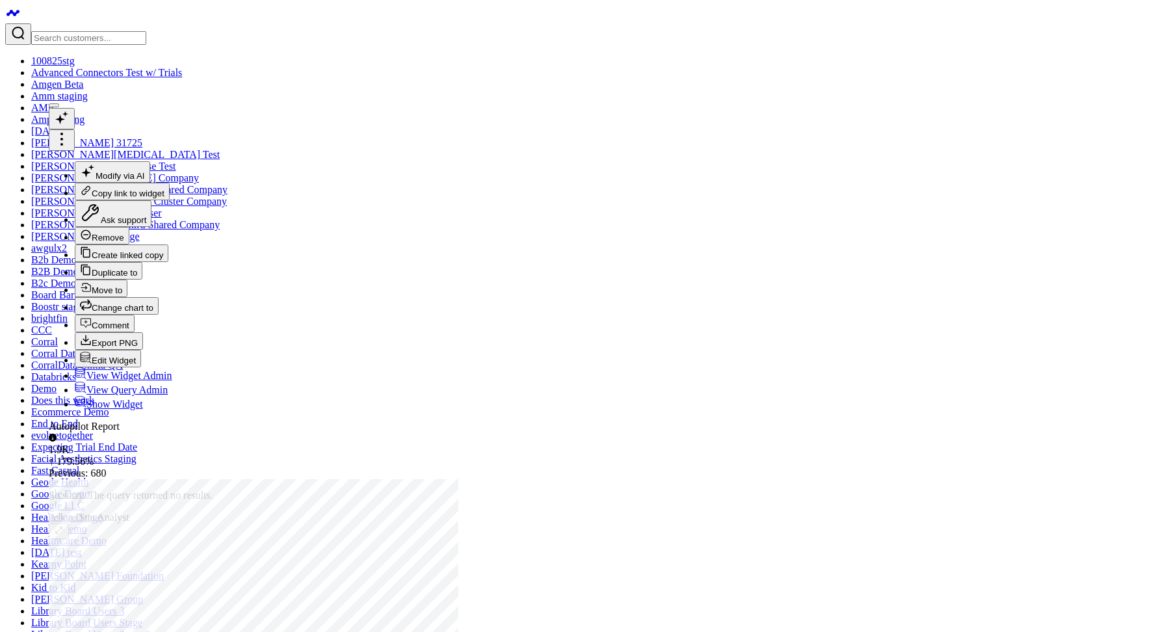
drag, startPoint x: 845, startPoint y: 408, endPoint x: 627, endPoint y: 413, distance: 218.4
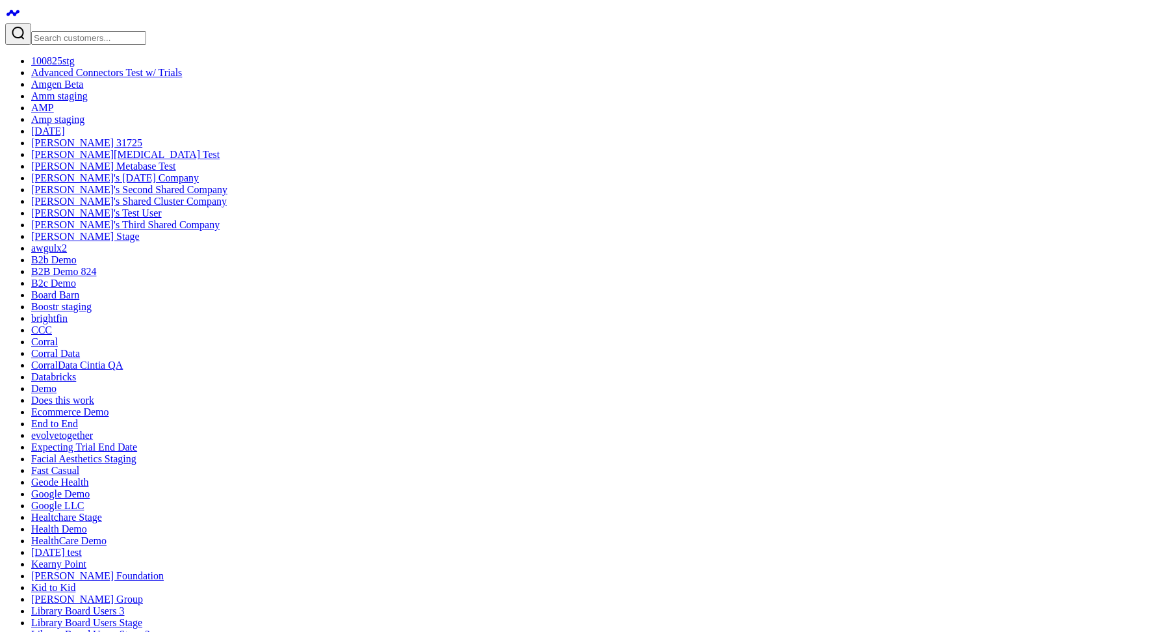
click at [171, 111] on button "Edit Name" at bounding box center [168, 107] width 62 height 18
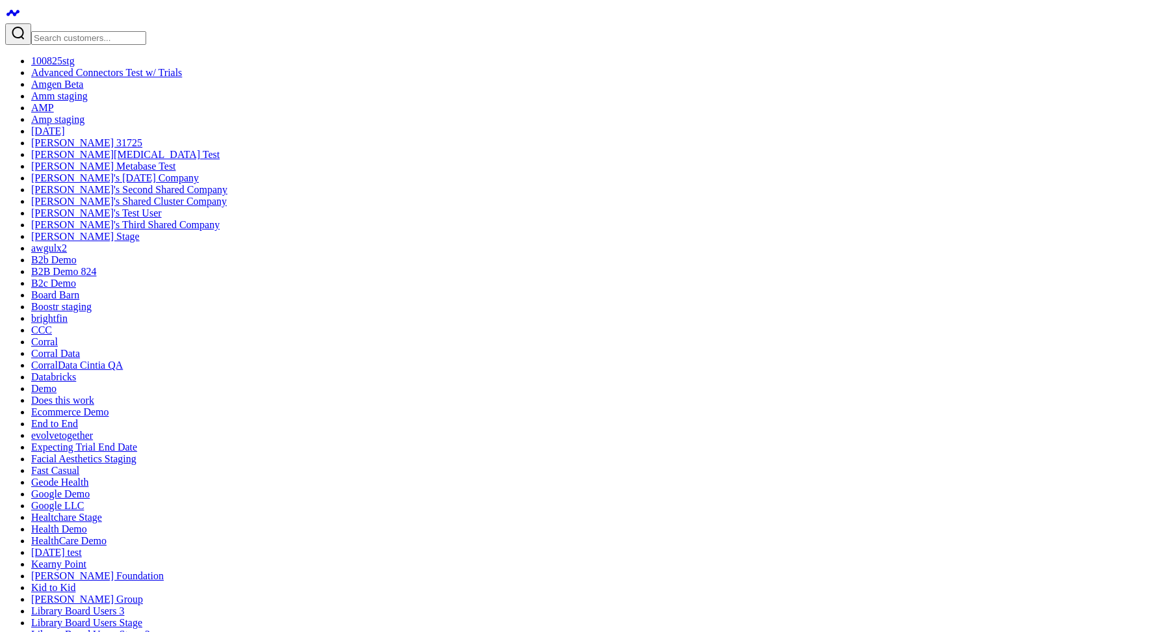
click at [200, 116] on button "Edit Permissions" at bounding box center [245, 104] width 90 height 21
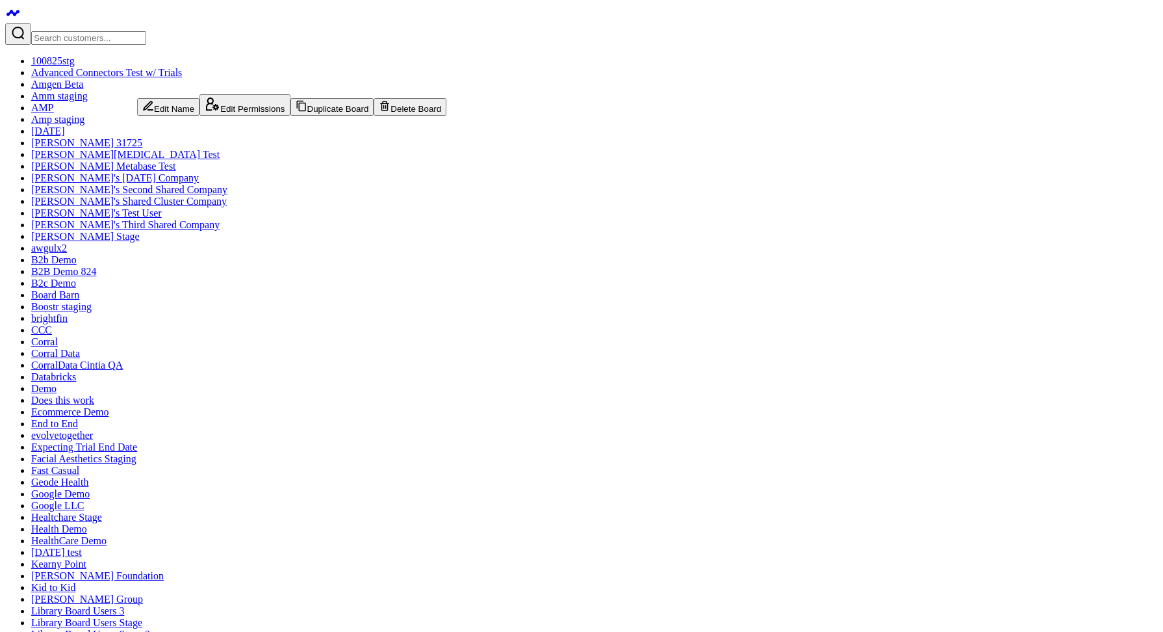
click at [173, 103] on button "Edit Name" at bounding box center [168, 107] width 62 height 18
drag, startPoint x: 372, startPoint y: 192, endPoint x: 912, endPoint y: 194, distance: 539.5
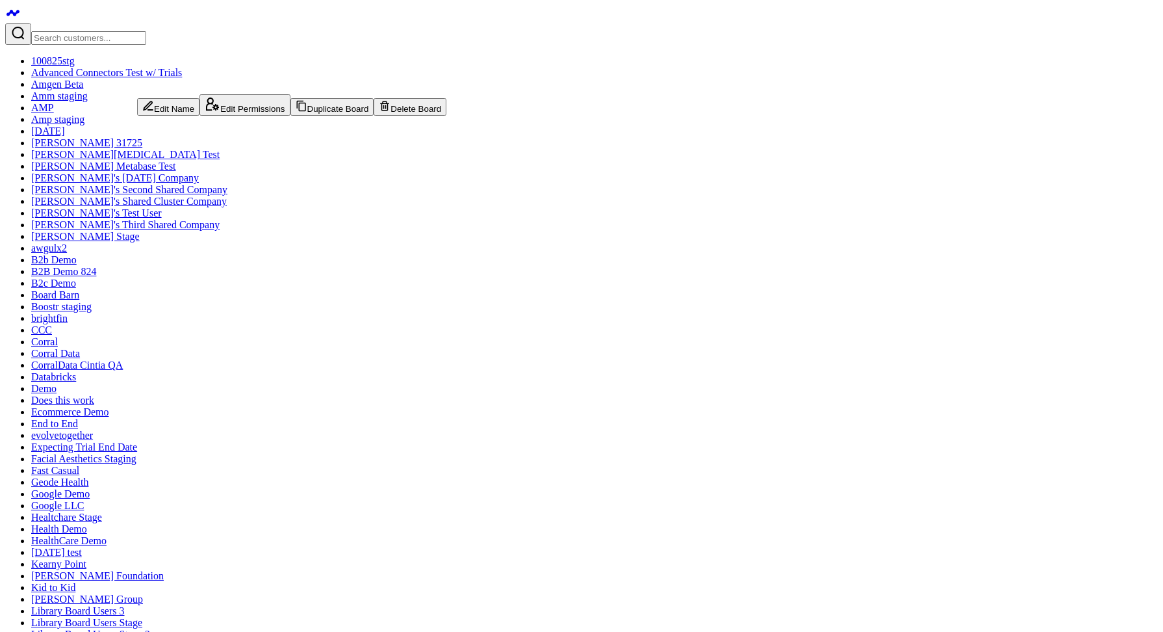
click at [172, 110] on button "Edit Name" at bounding box center [168, 107] width 62 height 18
click at [174, 108] on button "Edit Name" at bounding box center [168, 107] width 62 height 18
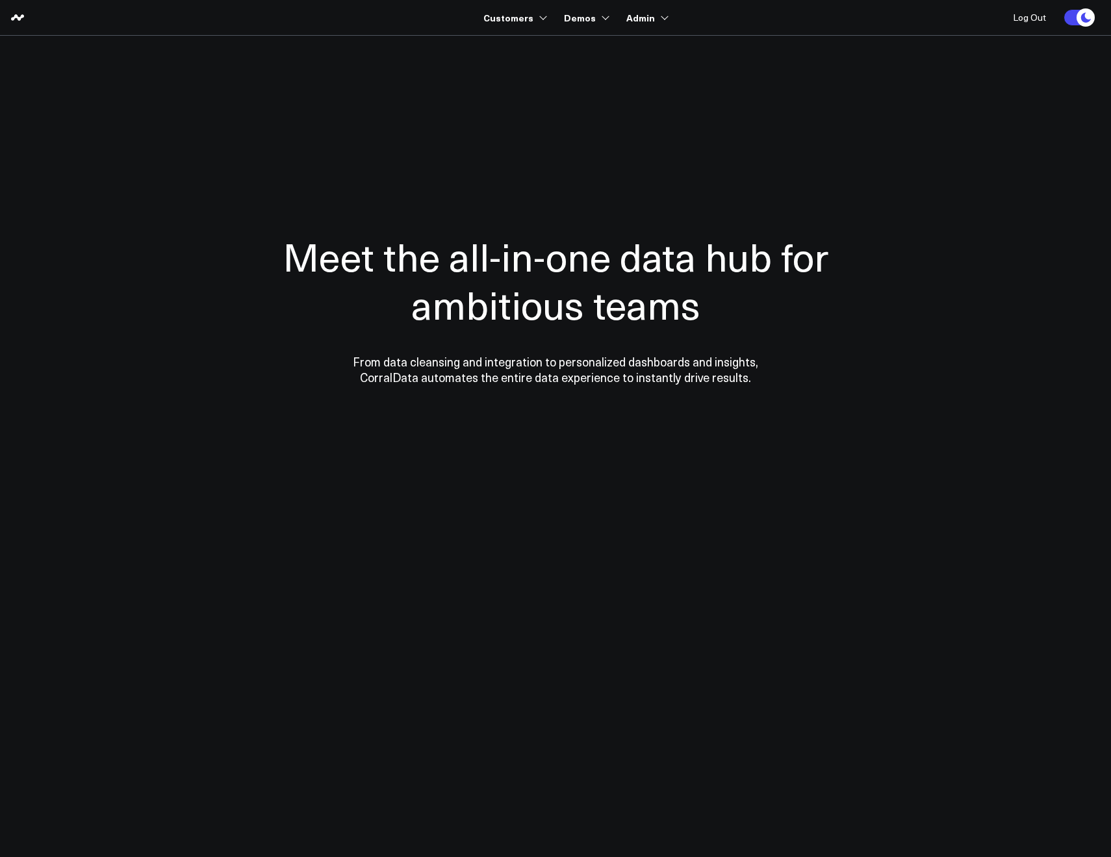
click at [450, 71] on section "Meet the all-in-one data hub for ambitious teams From data cleansing and integr…" at bounding box center [556, 263] width 936 height 455
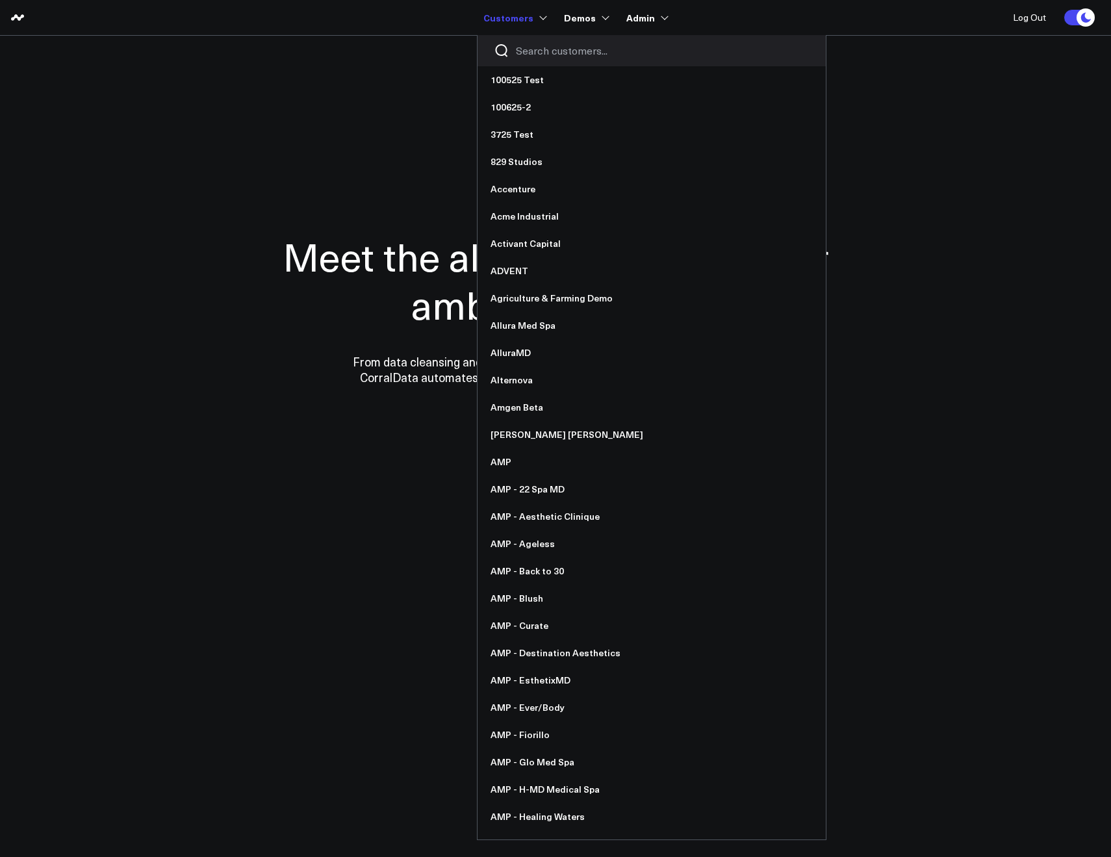
click at [523, 45] on input "Search customers input" at bounding box center [663, 51] width 294 height 14
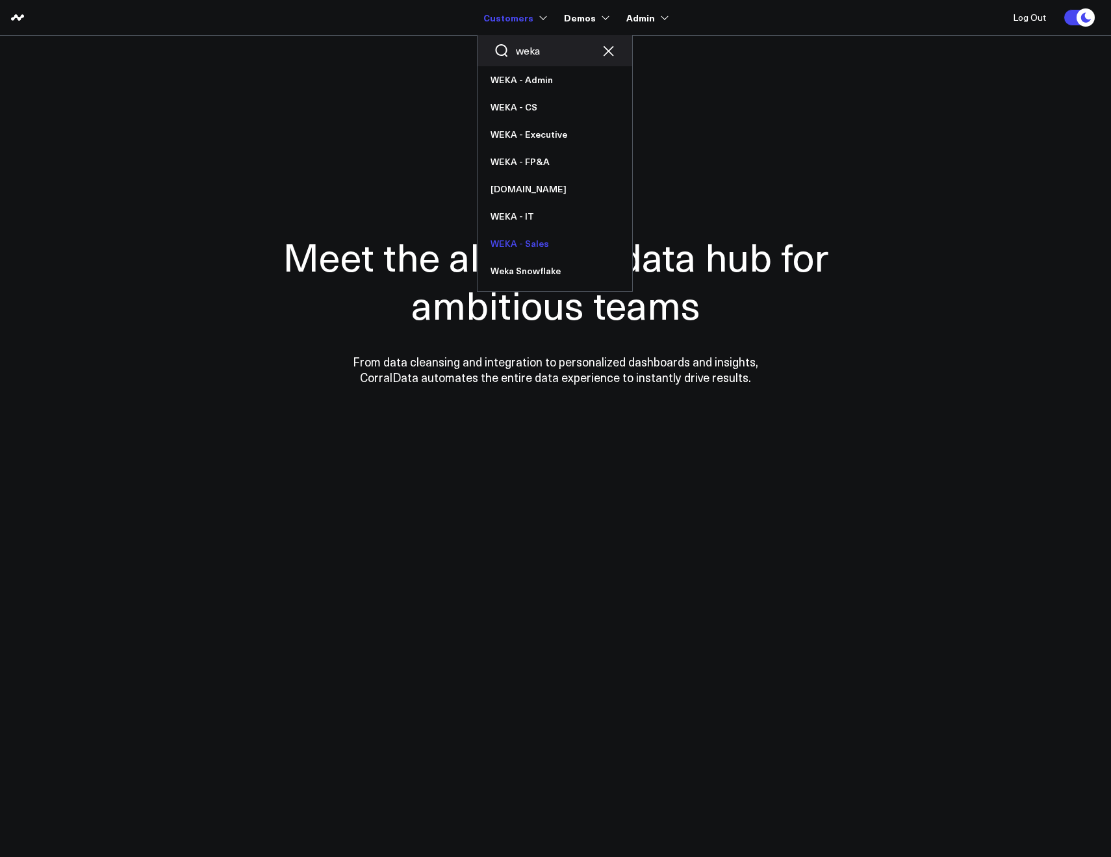
type input "weka"
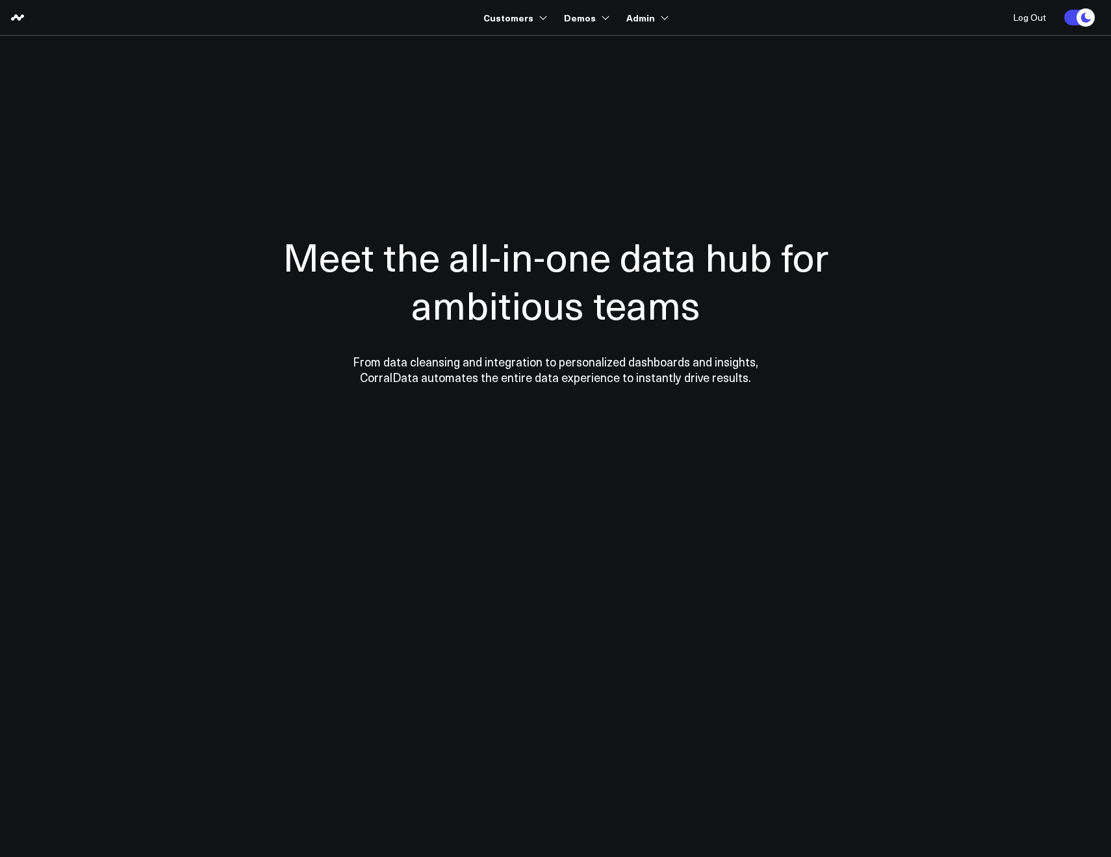
click at [215, 151] on div at bounding box center [556, 309] width 936 height 442
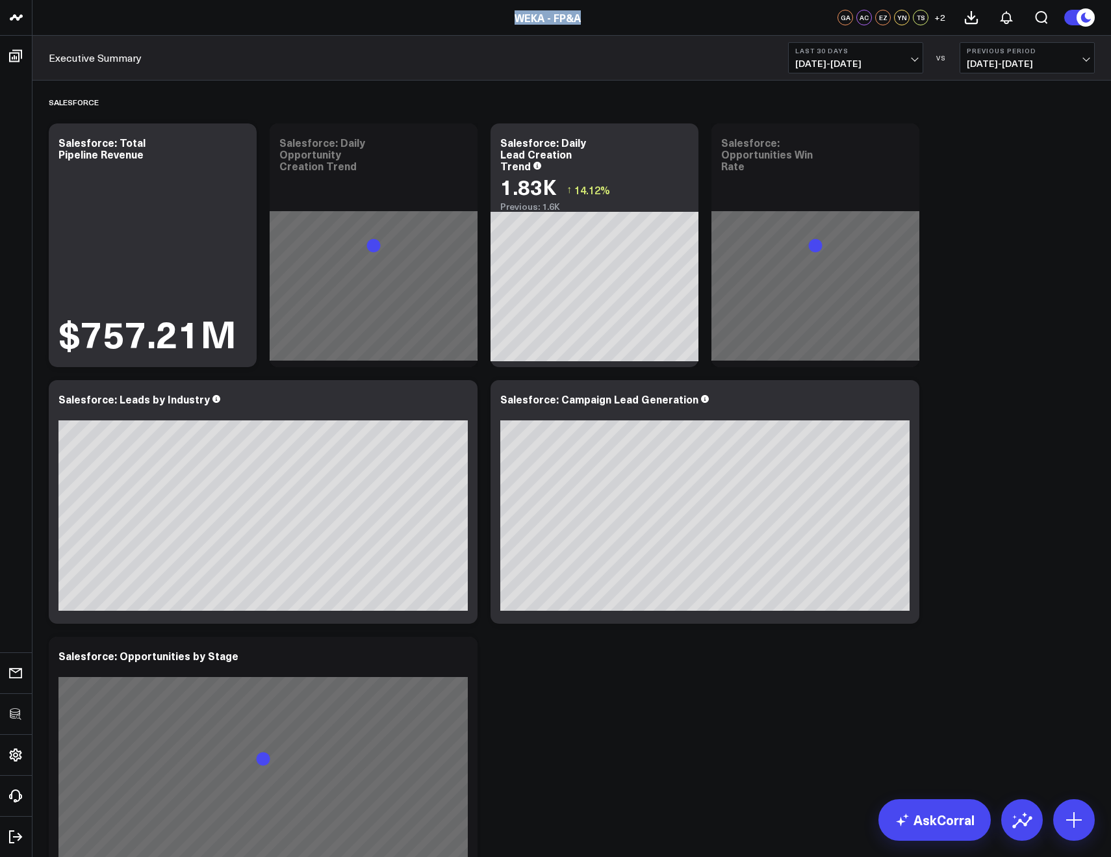
drag, startPoint x: 593, startPoint y: 19, endPoint x: 519, endPoint y: 20, distance: 73.5
click at [519, 20] on div "WEKA - FP&A" at bounding box center [547, 17] width 1095 height 14
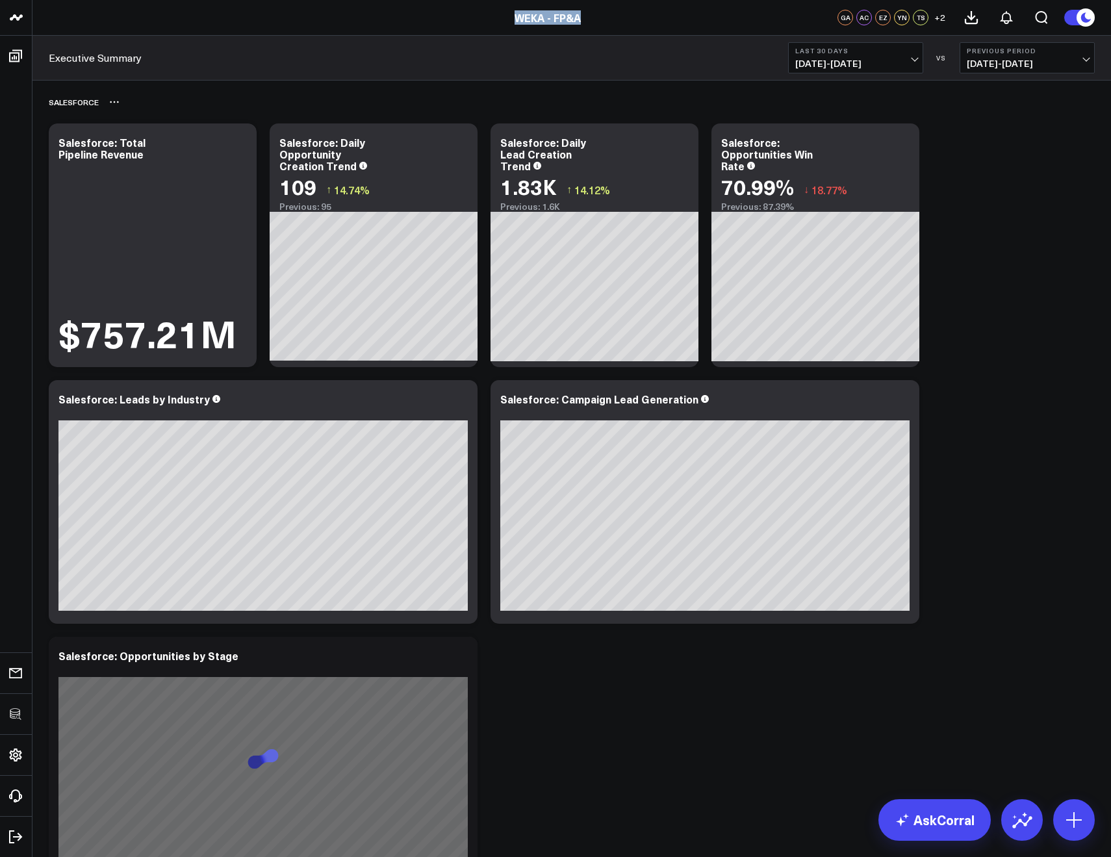
copy link "WEKA - FP&A"
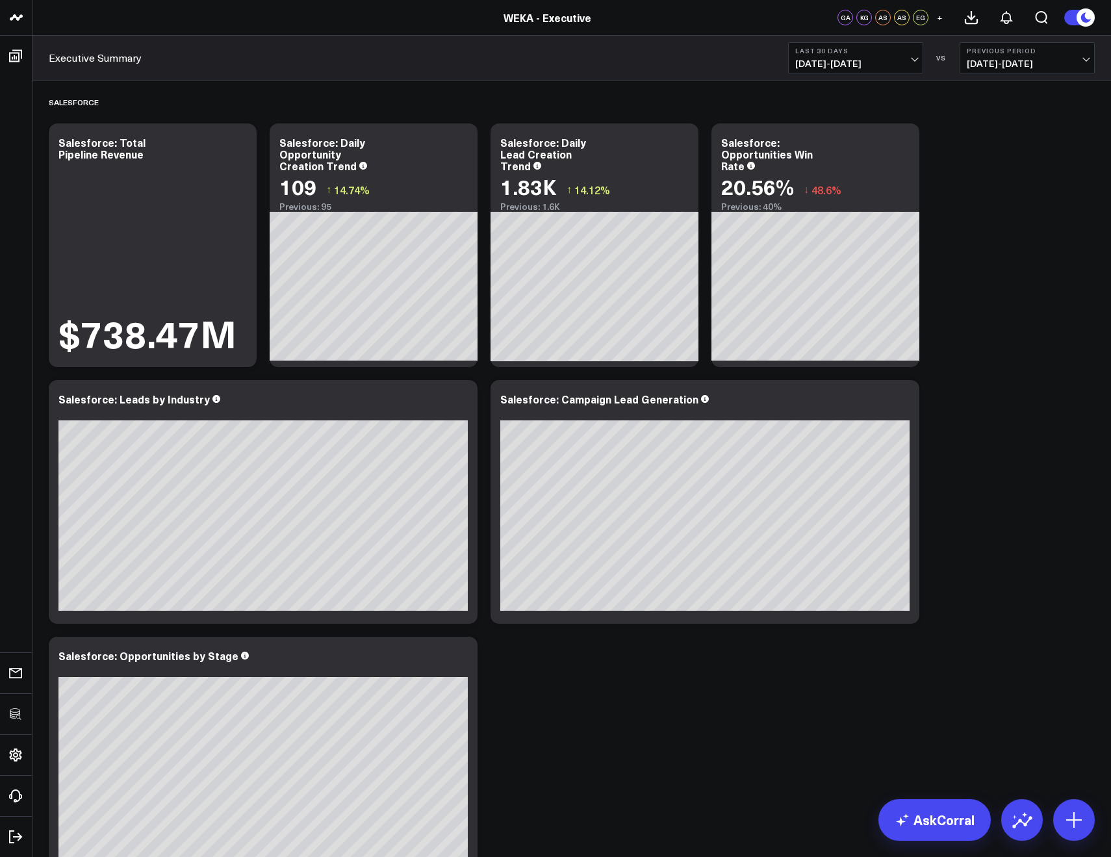
click at [532, 18] on link "WEKA - Executive" at bounding box center [548, 17] width 88 height 14
drag, startPoint x: 590, startPoint y: 22, endPoint x: 515, endPoint y: 18, distance: 74.9
click at [515, 18] on div "WEKA - Admin" at bounding box center [547, 17] width 1095 height 14
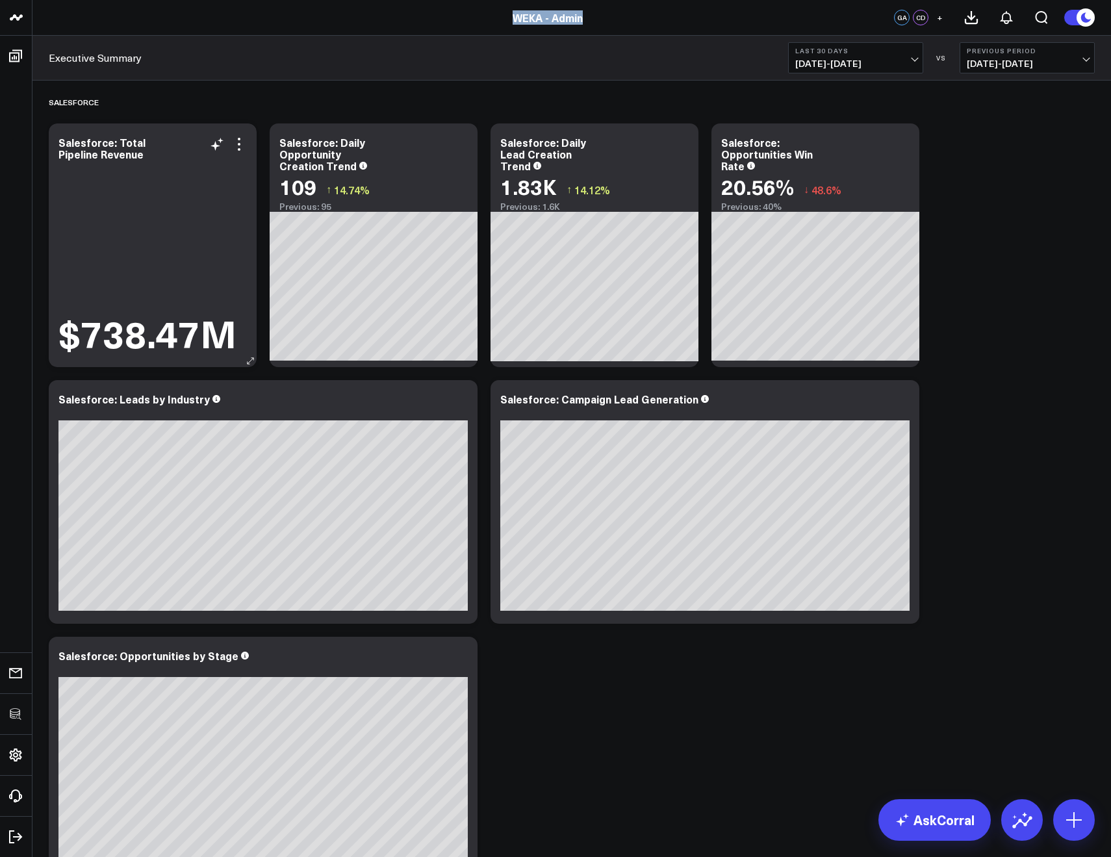
copy link "WEKA - Admin"
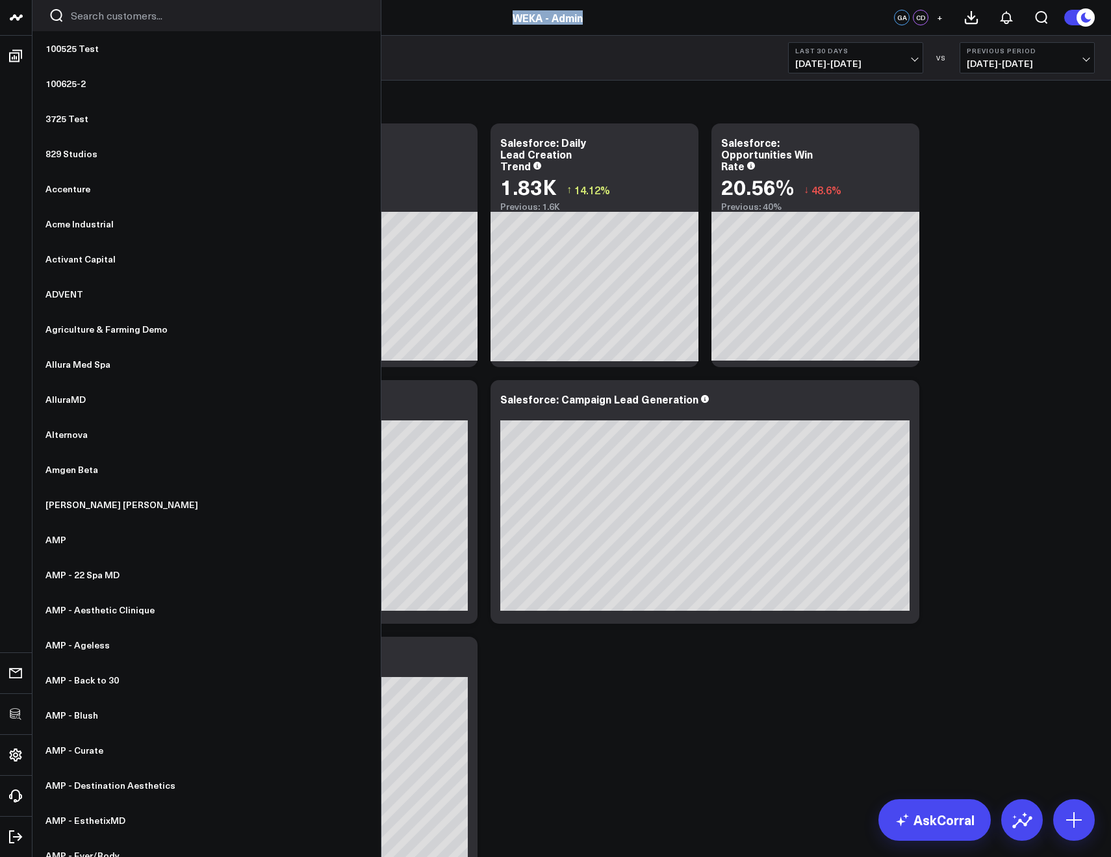
click at [80, 16] on input "Search customers input" at bounding box center [218, 15] width 294 height 14
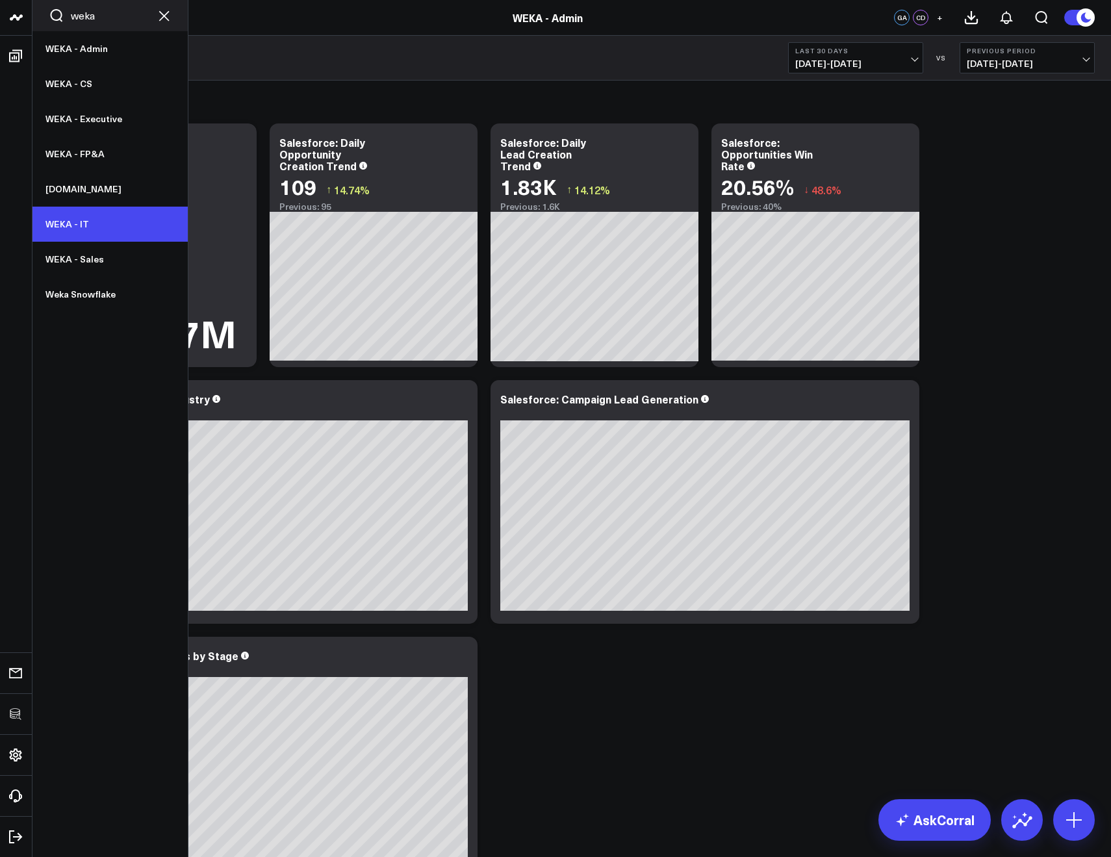
type input "weka"
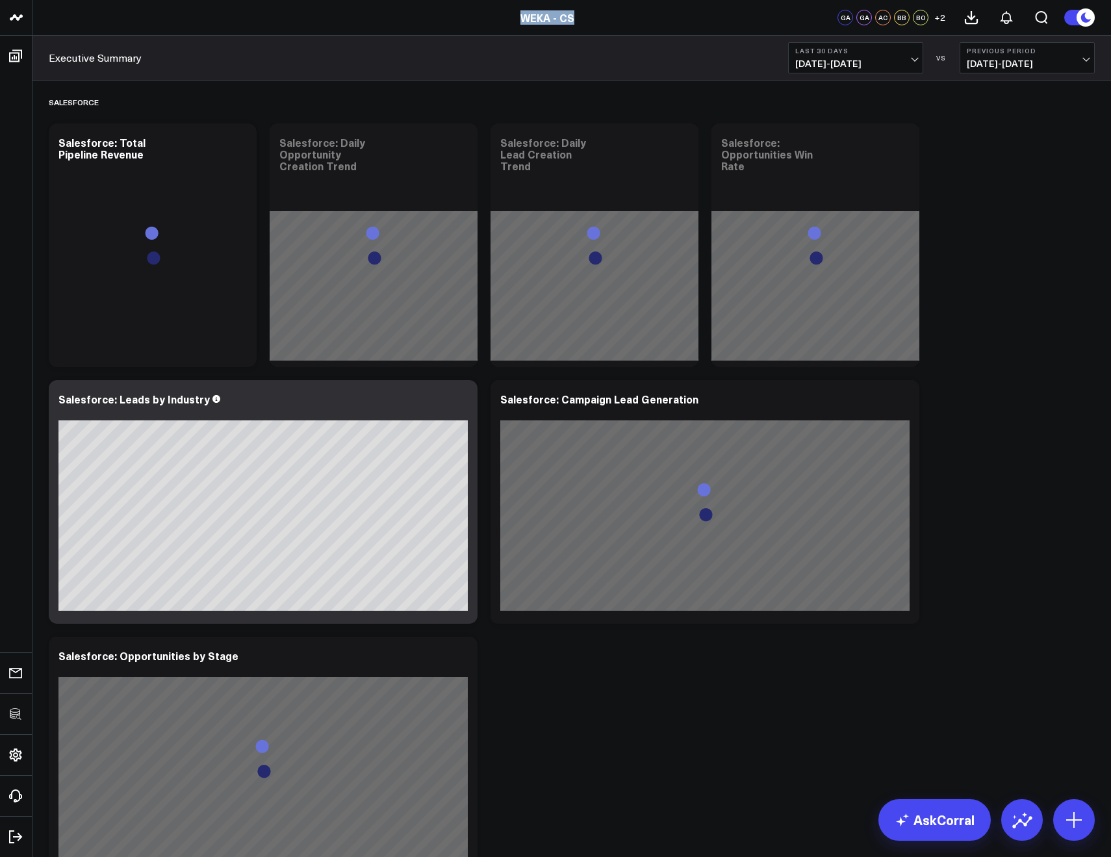
drag, startPoint x: 587, startPoint y: 15, endPoint x: 521, endPoint y: 18, distance: 66.4
click at [521, 18] on div "WEKA - CS" at bounding box center [547, 17] width 1095 height 14
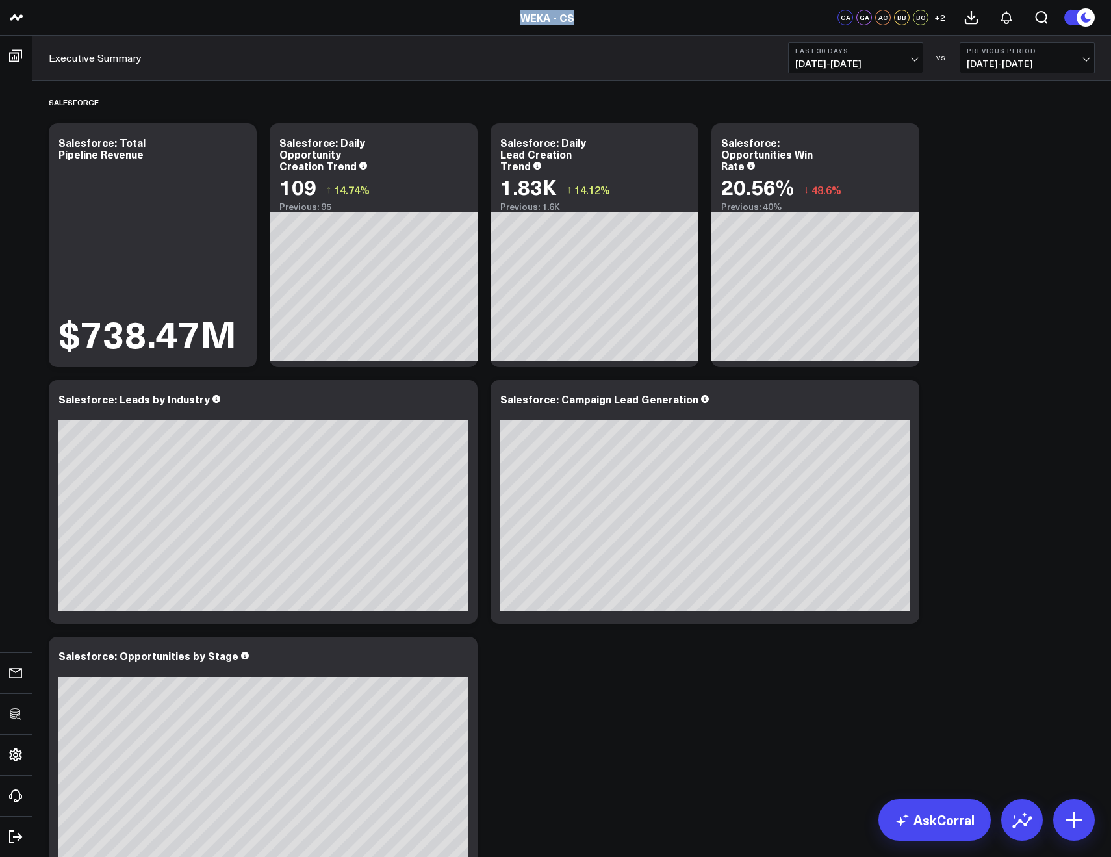
copy link "WEKA - CS"
drag, startPoint x: 524, startPoint y: 18, endPoint x: 499, endPoint y: 18, distance: 24.7
click at [499, 18] on div "WEKA - Executive" at bounding box center [547, 17] width 1095 height 14
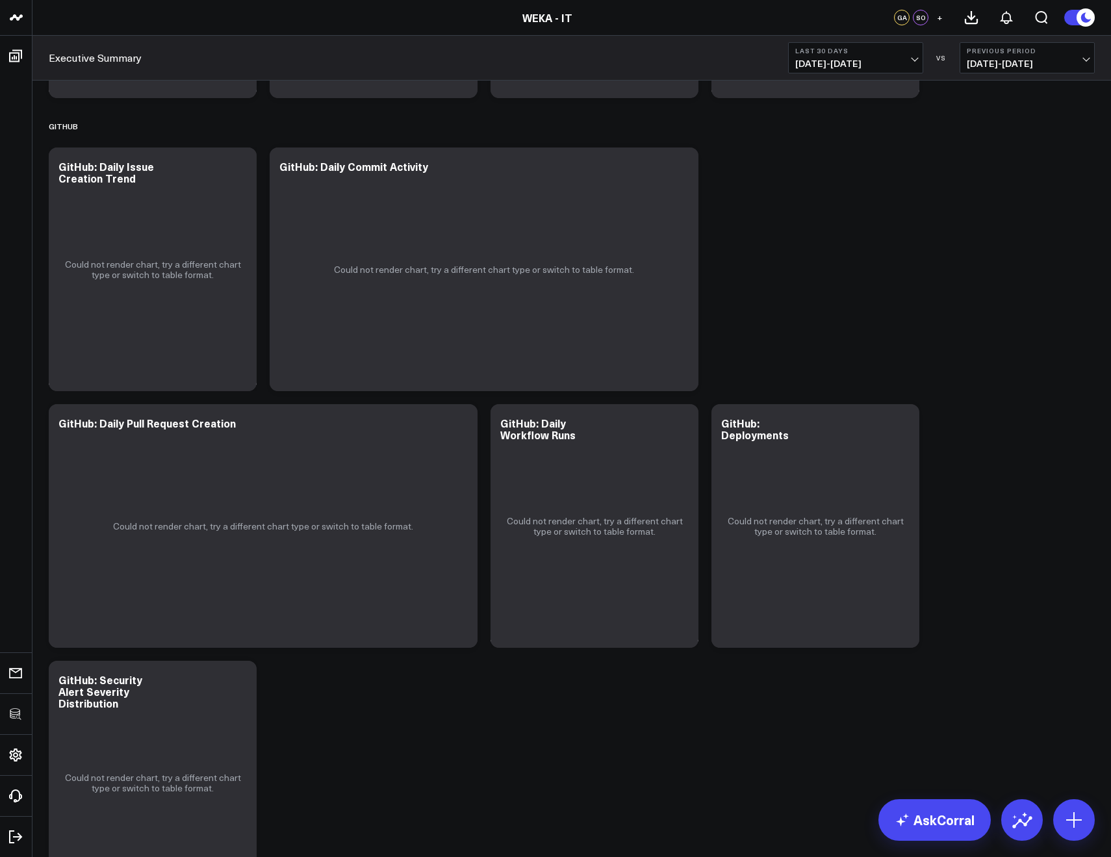
scroll to position [190, 0]
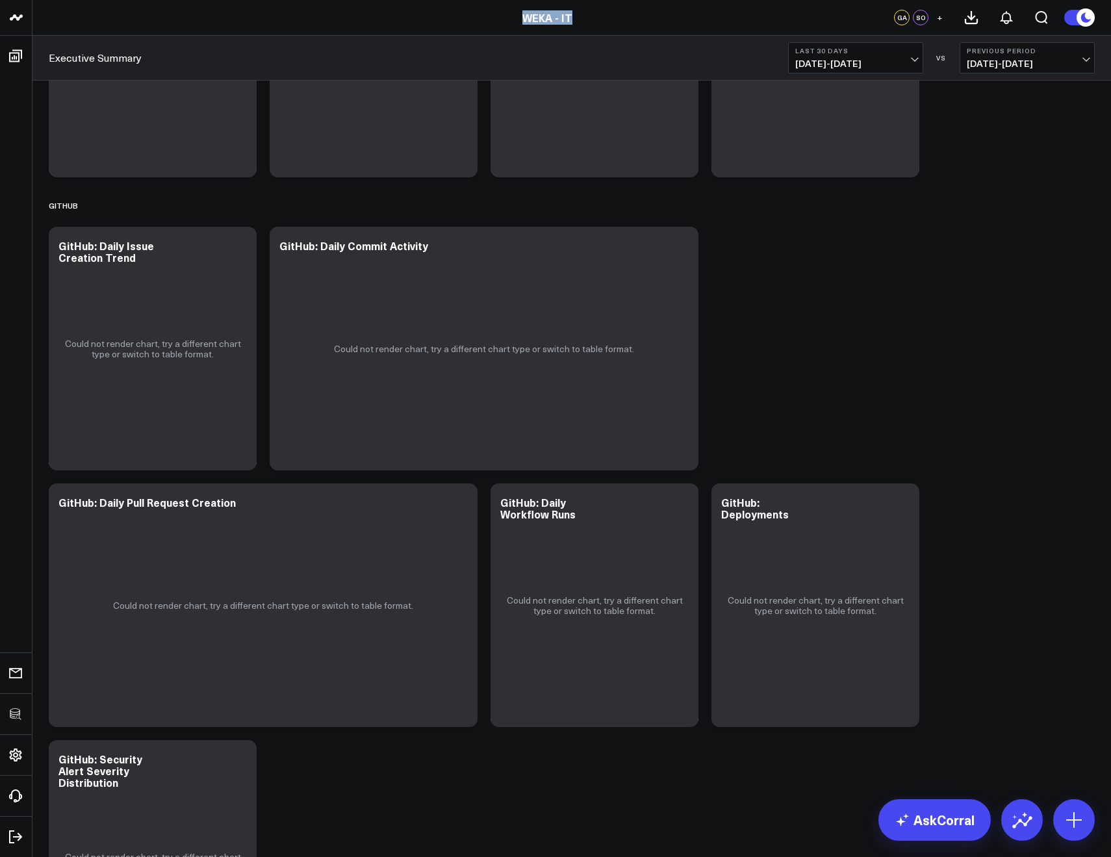
drag, startPoint x: 597, startPoint y: 16, endPoint x: 523, endPoint y: 17, distance: 74.1
click at [523, 17] on div "WEKA - IT" at bounding box center [547, 17] width 1095 height 14
copy link "WEKA - IT"
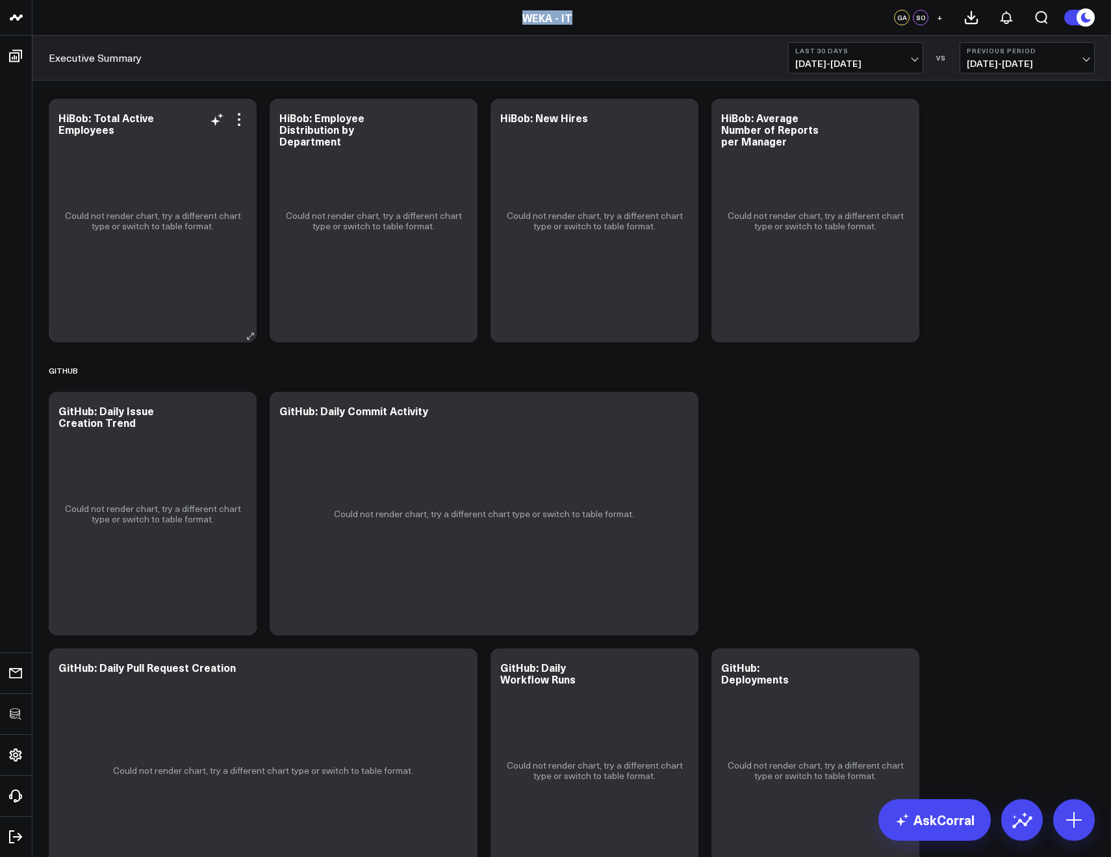
scroll to position [0, 0]
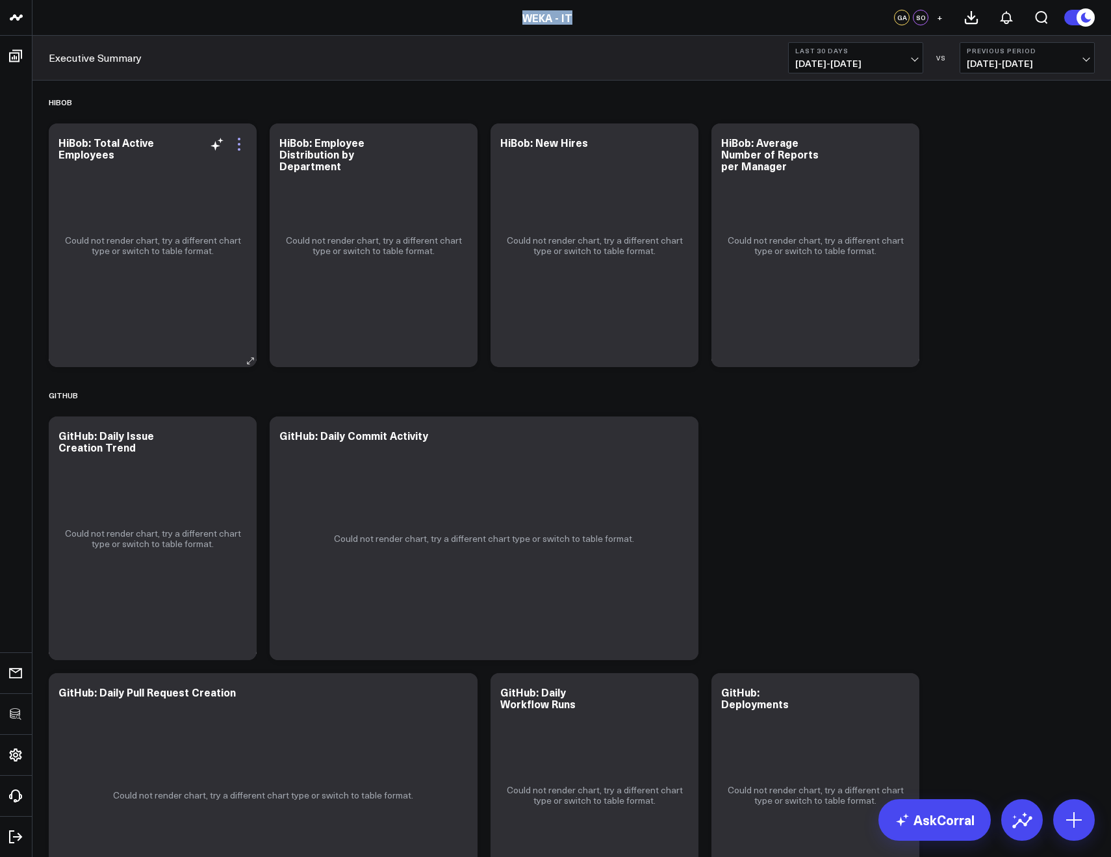
click at [243, 146] on icon at bounding box center [239, 144] width 16 height 16
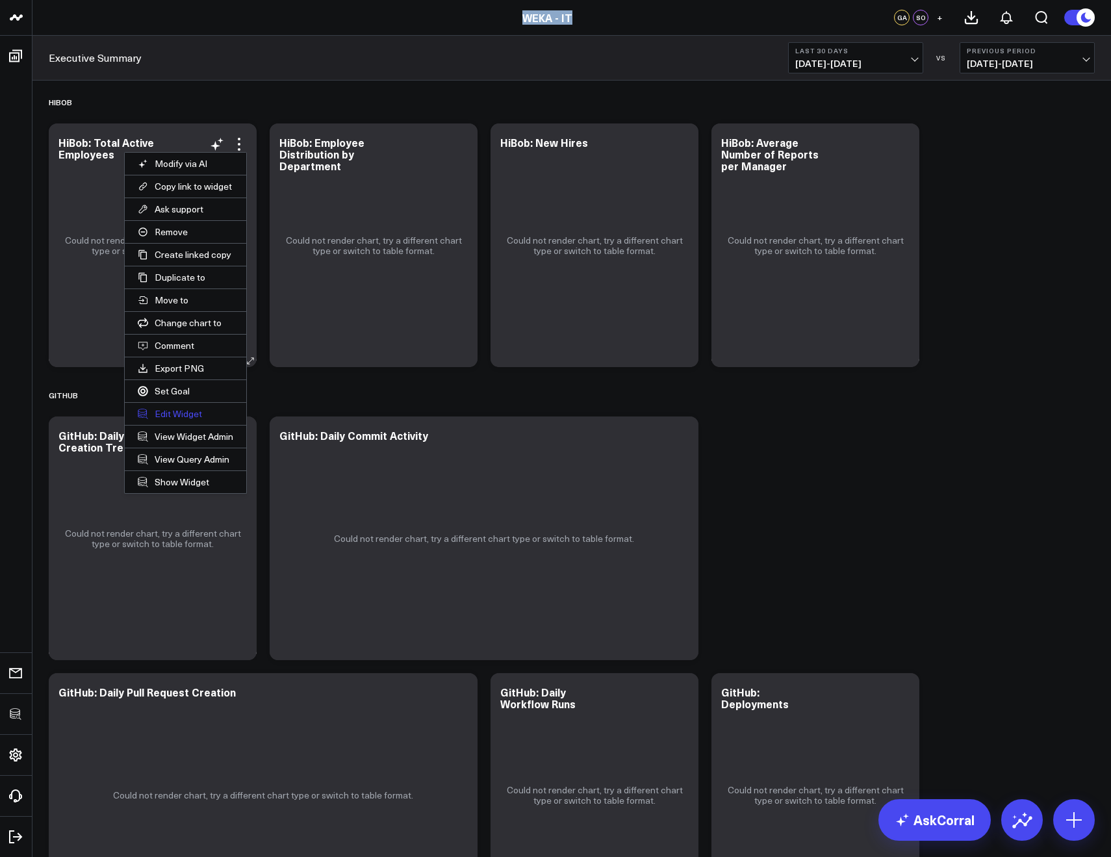
click at [169, 413] on button "Edit Widget" at bounding box center [186, 414] width 122 height 22
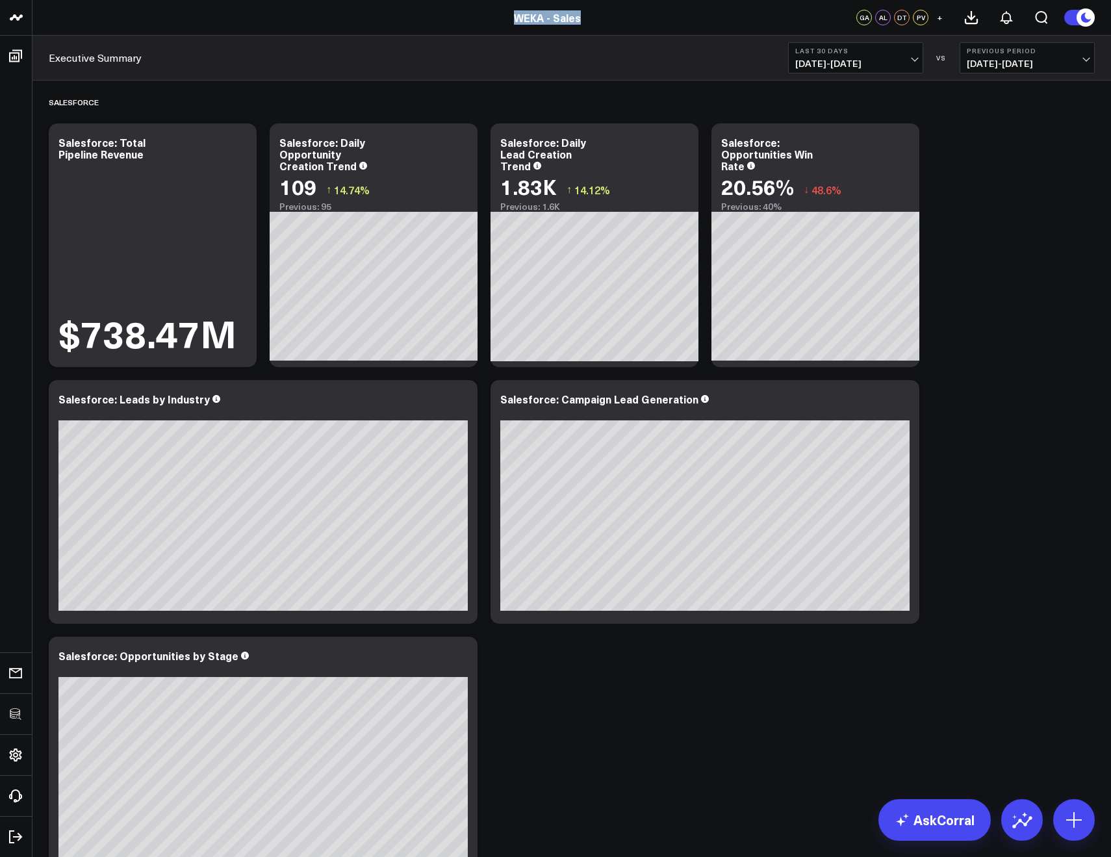
drag, startPoint x: 601, startPoint y: 21, endPoint x: 517, endPoint y: 18, distance: 83.9
click at [517, 18] on div "WEKA - Sales" at bounding box center [547, 17] width 1095 height 14
copy link "WEKA - Sales"
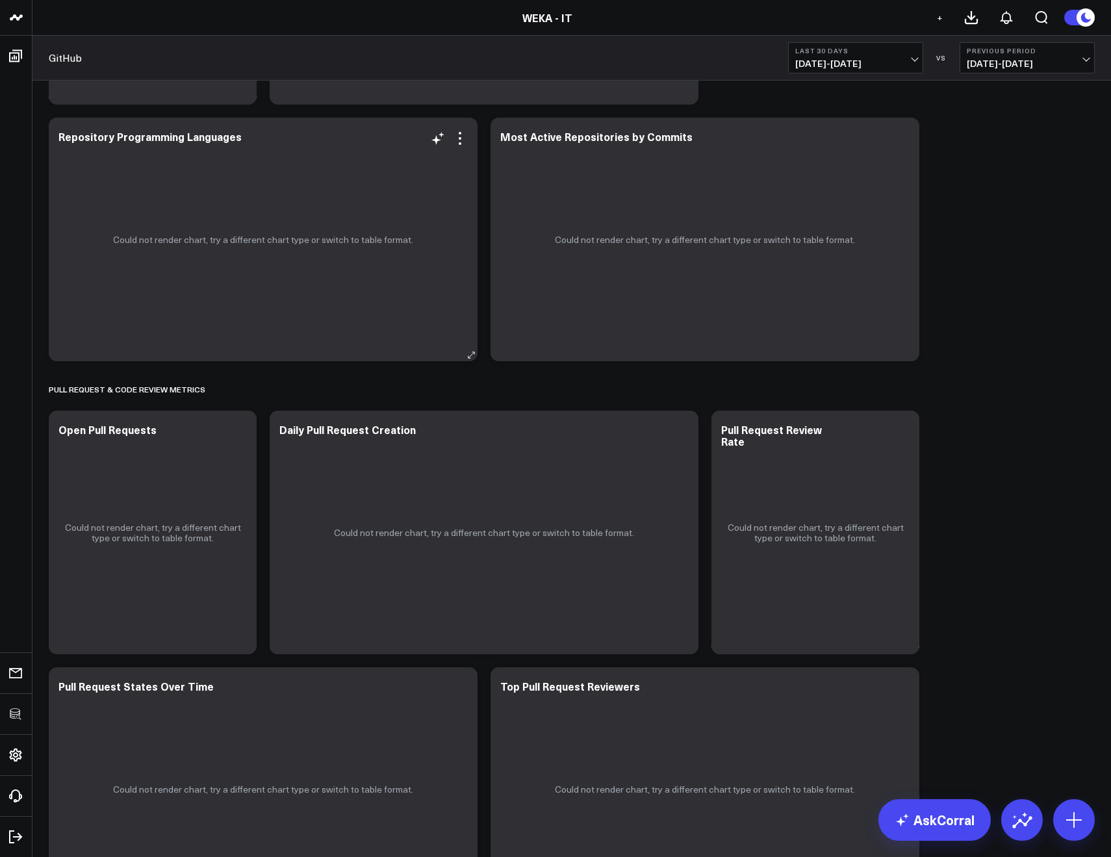
scroll to position [240, 0]
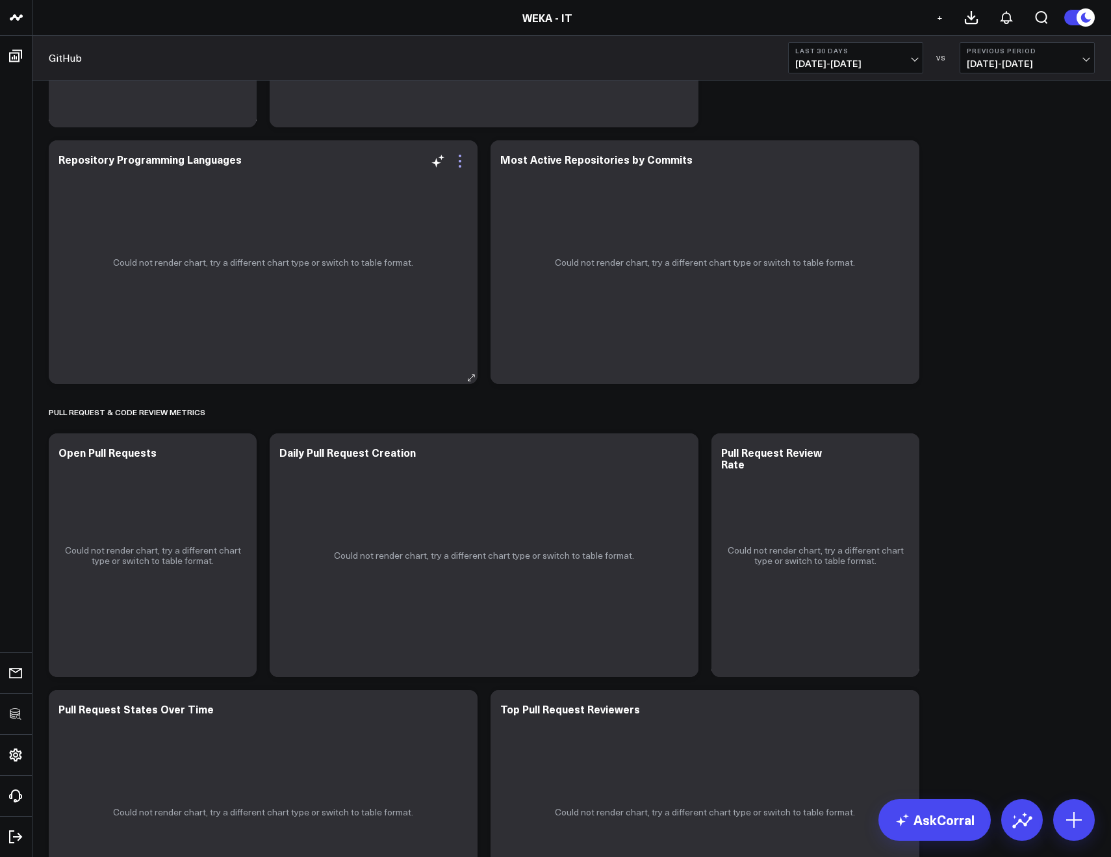
click at [452, 159] on icon at bounding box center [460, 161] width 16 height 16
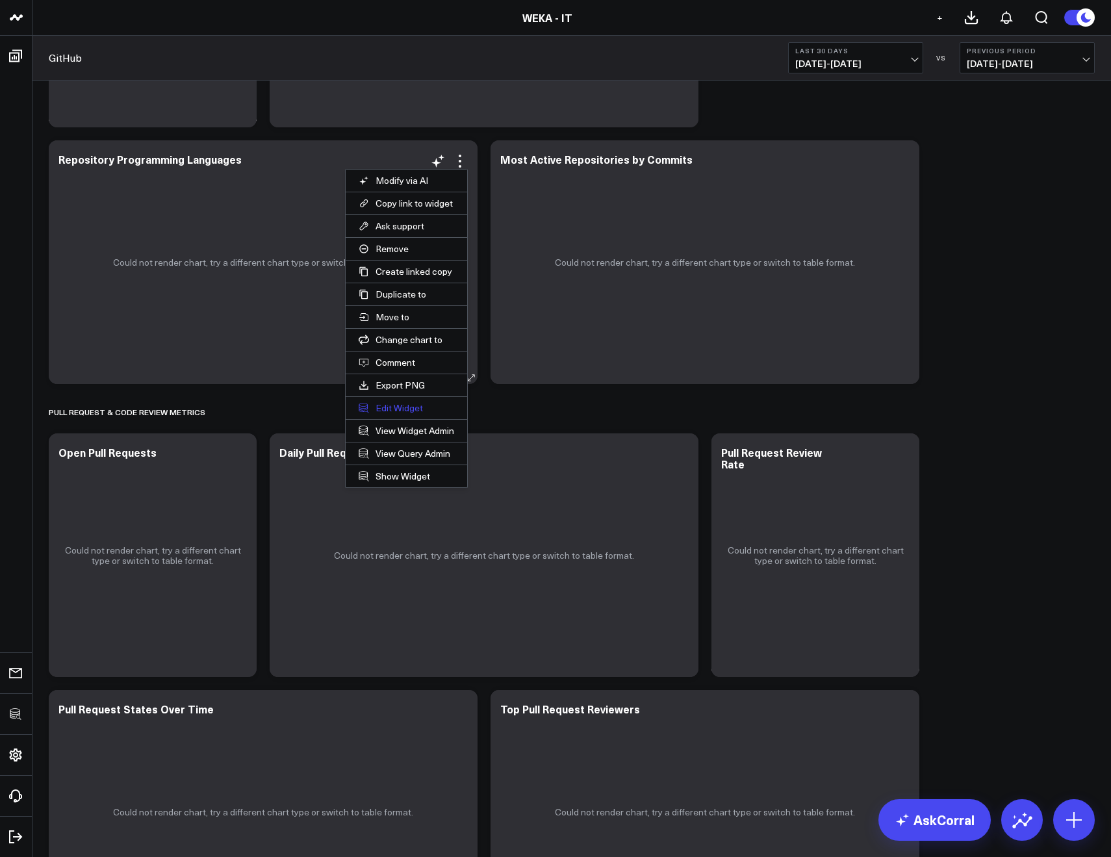
click at [396, 400] on button "Edit Widget" at bounding box center [407, 408] width 122 height 22
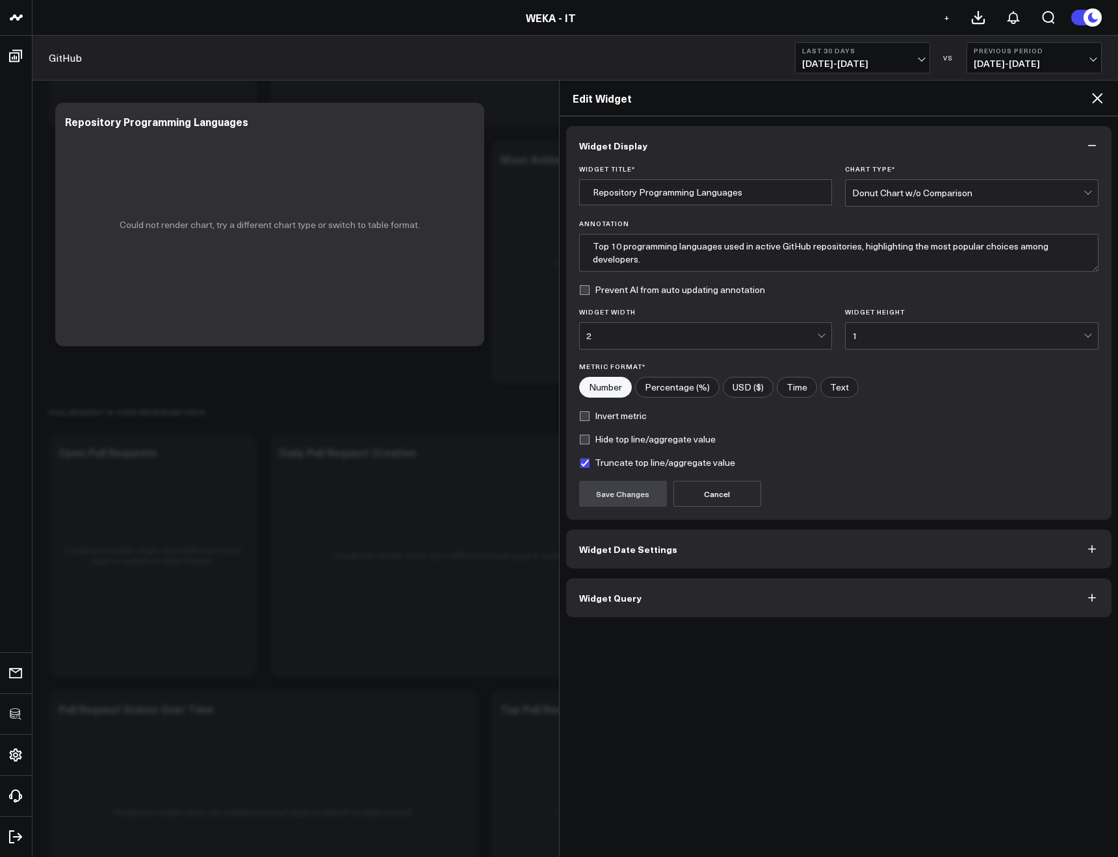
click at [744, 604] on button "Widget Query" at bounding box center [839, 597] width 546 height 39
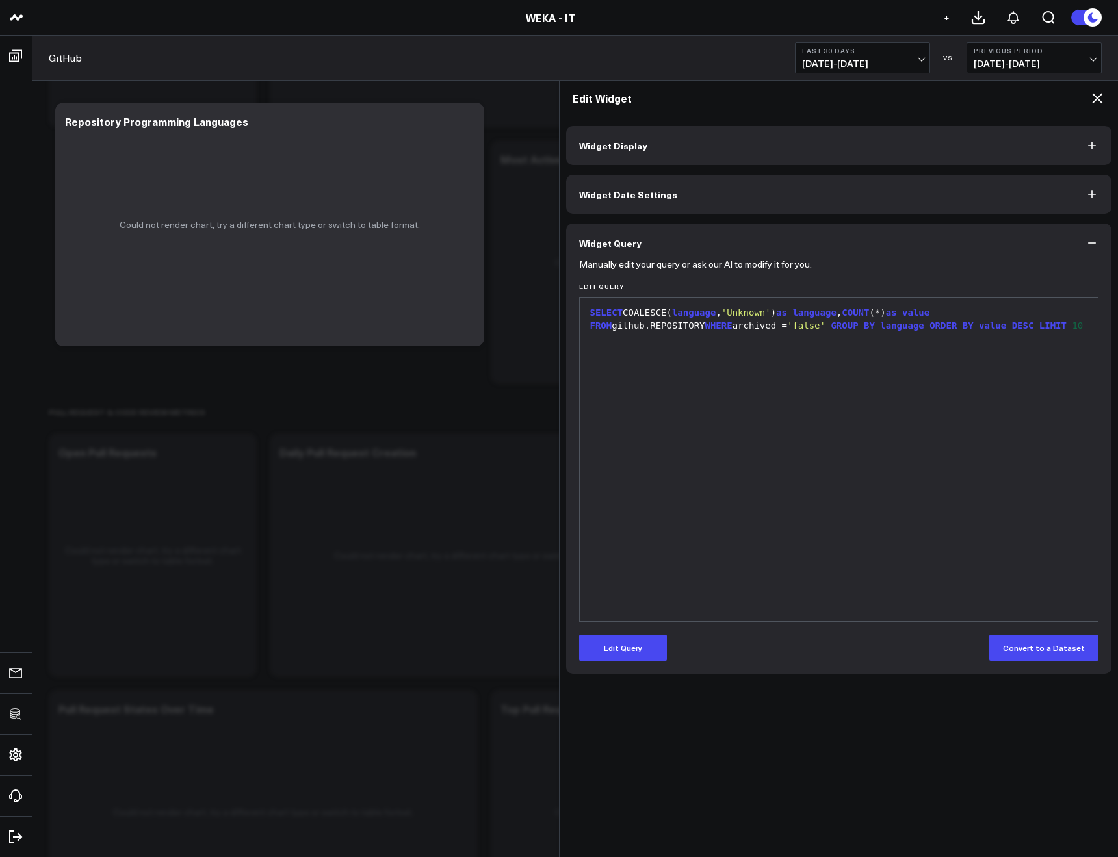
click at [629, 668] on div "Manually edit your query or ask our AI to modify it for you. Edit Query 9 1 › S…" at bounding box center [839, 468] width 546 height 411
click at [625, 657] on button "Edit Query" at bounding box center [623, 648] width 88 height 26
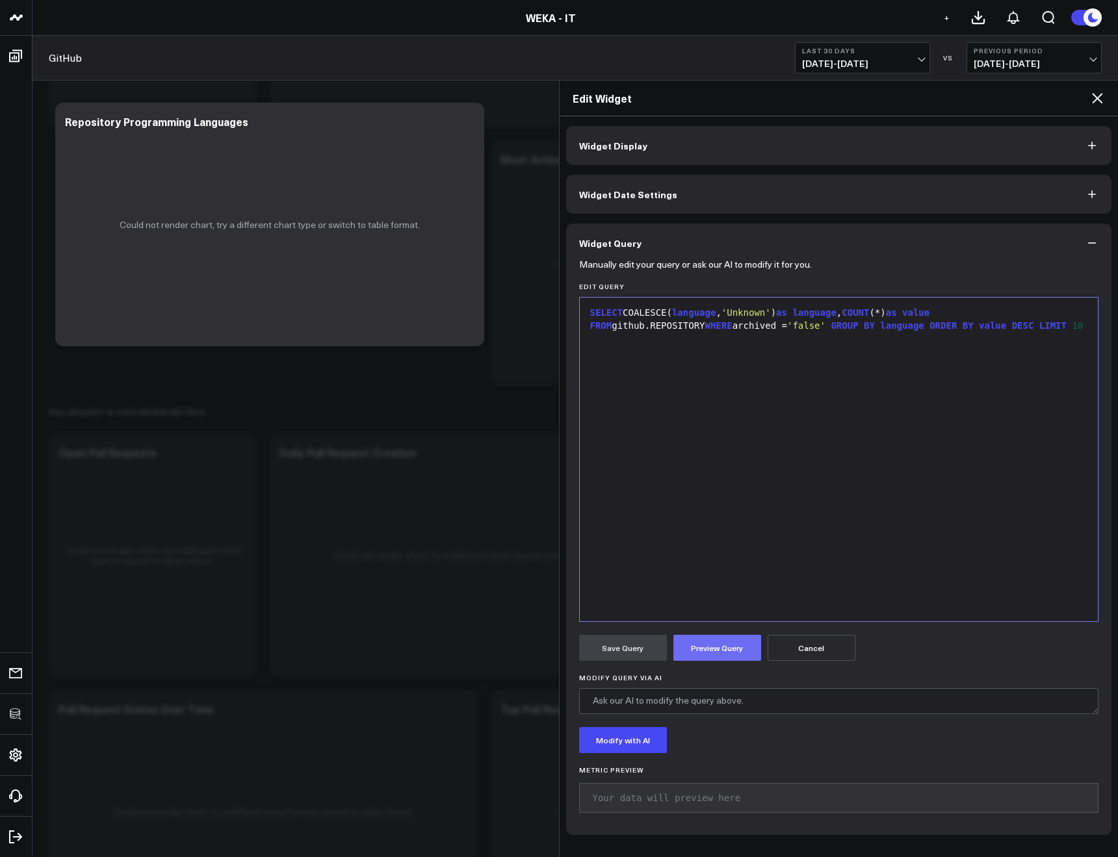
click at [699, 653] on button "Preview Query" at bounding box center [717, 648] width 88 height 26
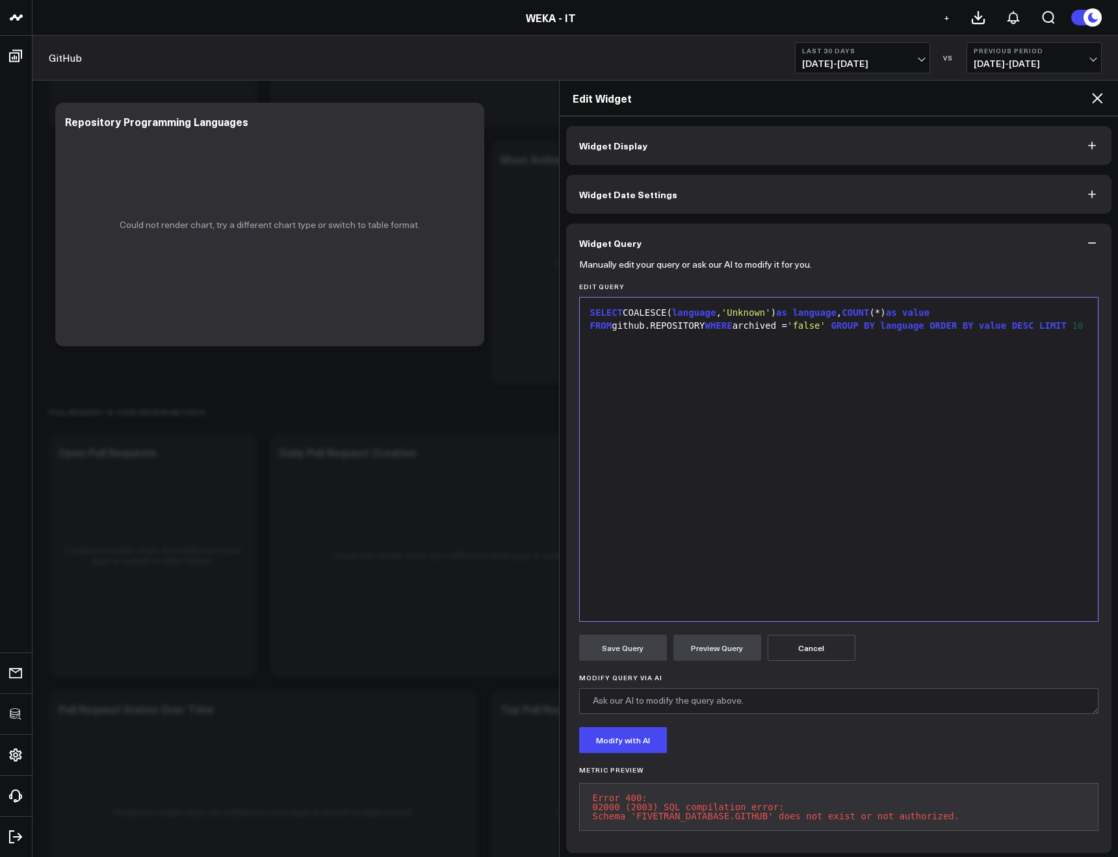
click at [1086, 105] on h2 "Edit Widget" at bounding box center [831, 98] width 517 height 14
click at [1089, 101] on icon at bounding box center [1097, 98] width 16 height 16
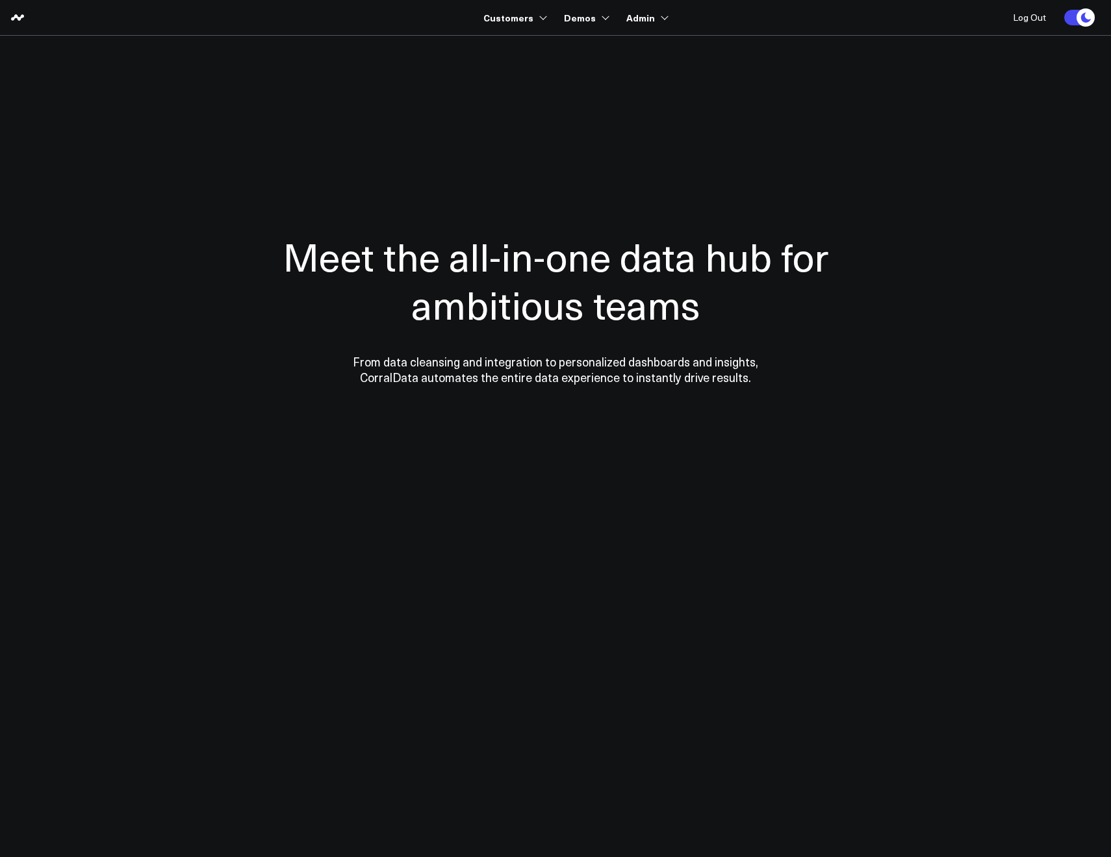
drag, startPoint x: 598, startPoint y: 75, endPoint x: 575, endPoint y: 64, distance: 25.3
click at [589, 73] on section "Meet the all-in-one data hub for ambitious teams From data cleansing and integr…" at bounding box center [556, 263] width 936 height 455
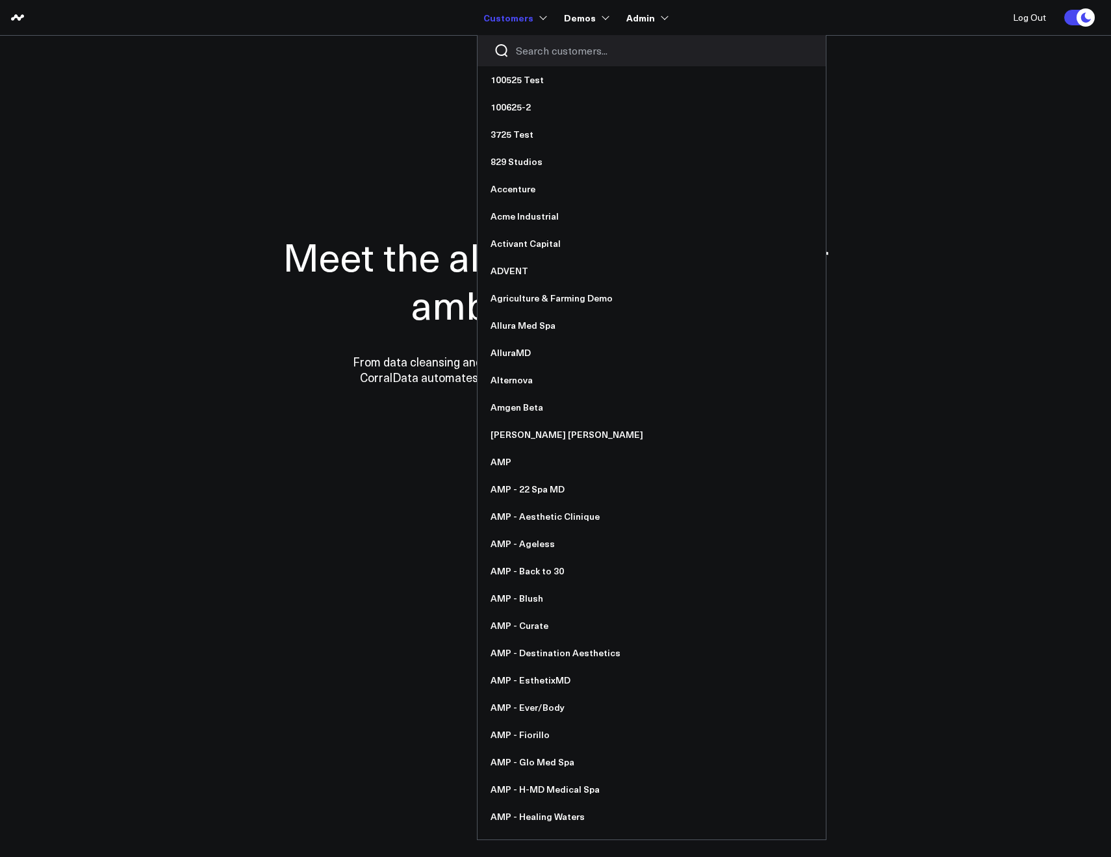
click at [541, 45] on input "Search customers input" at bounding box center [663, 51] width 294 height 14
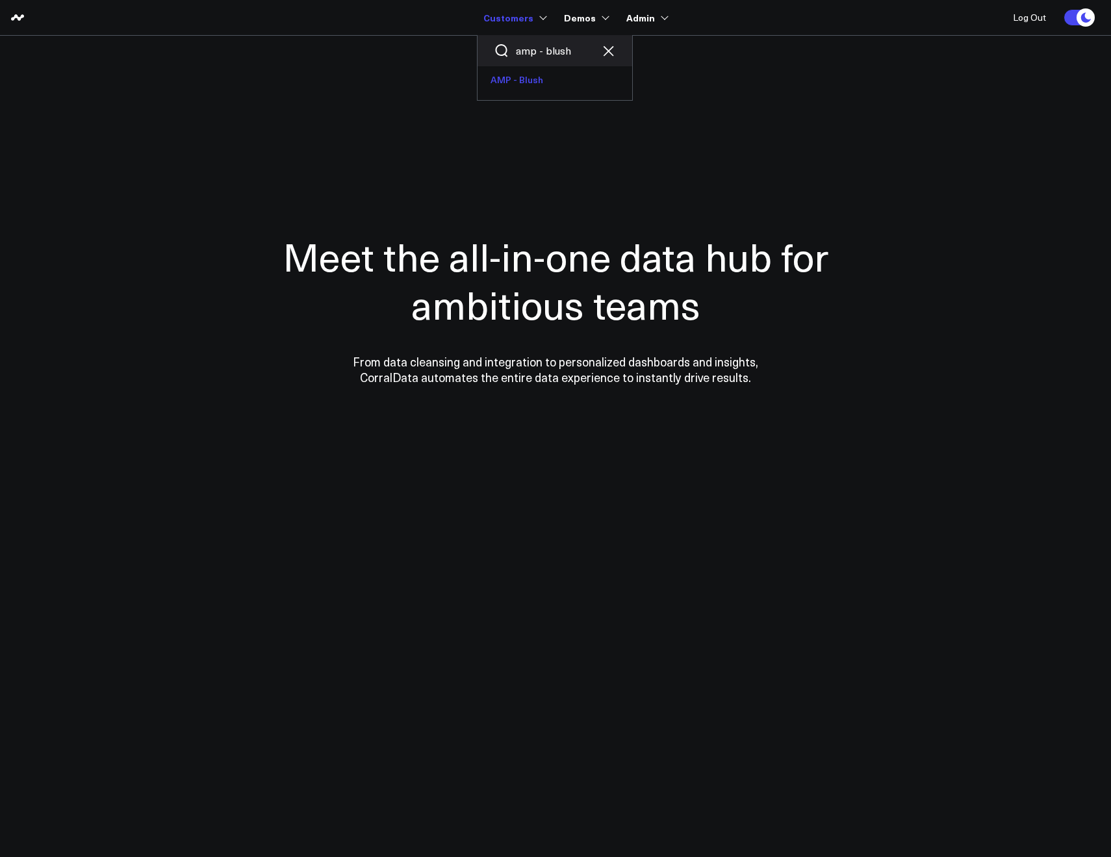
type input "amp - blush"
click at [498, 82] on link "AMP - Blush" at bounding box center [555, 79] width 155 height 27
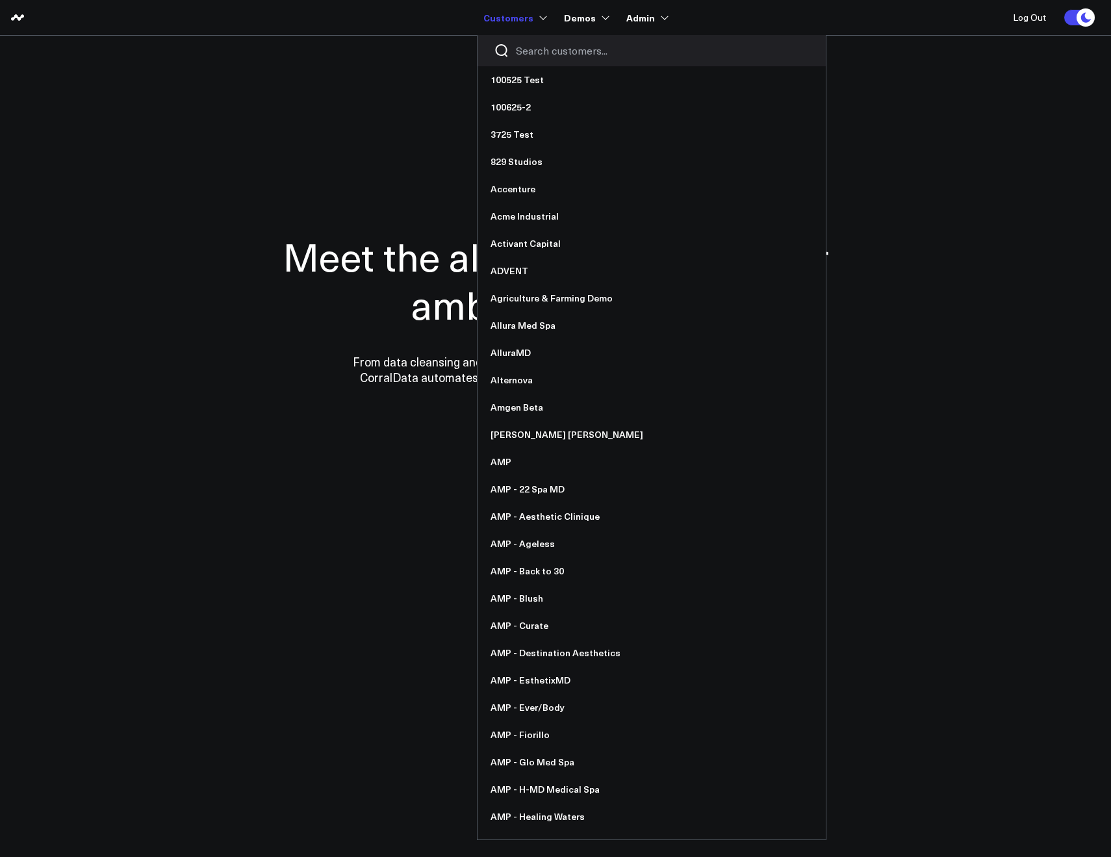
click at [538, 60] on div at bounding box center [652, 50] width 348 height 31
click at [537, 58] on div at bounding box center [652, 50] width 348 height 31
click at [535, 54] on input "Search customers input" at bounding box center [663, 51] width 294 height 14
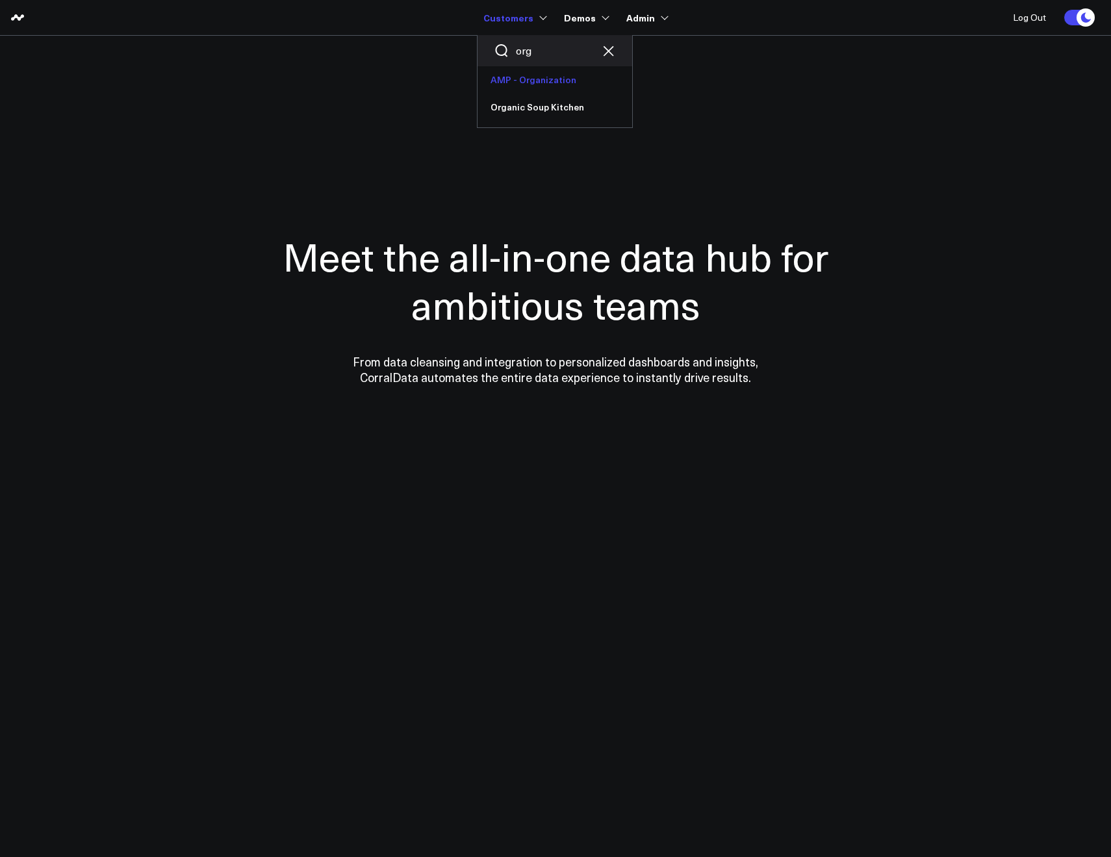
type input "org"
click at [541, 77] on link "AMP - Organization" at bounding box center [555, 79] width 155 height 27
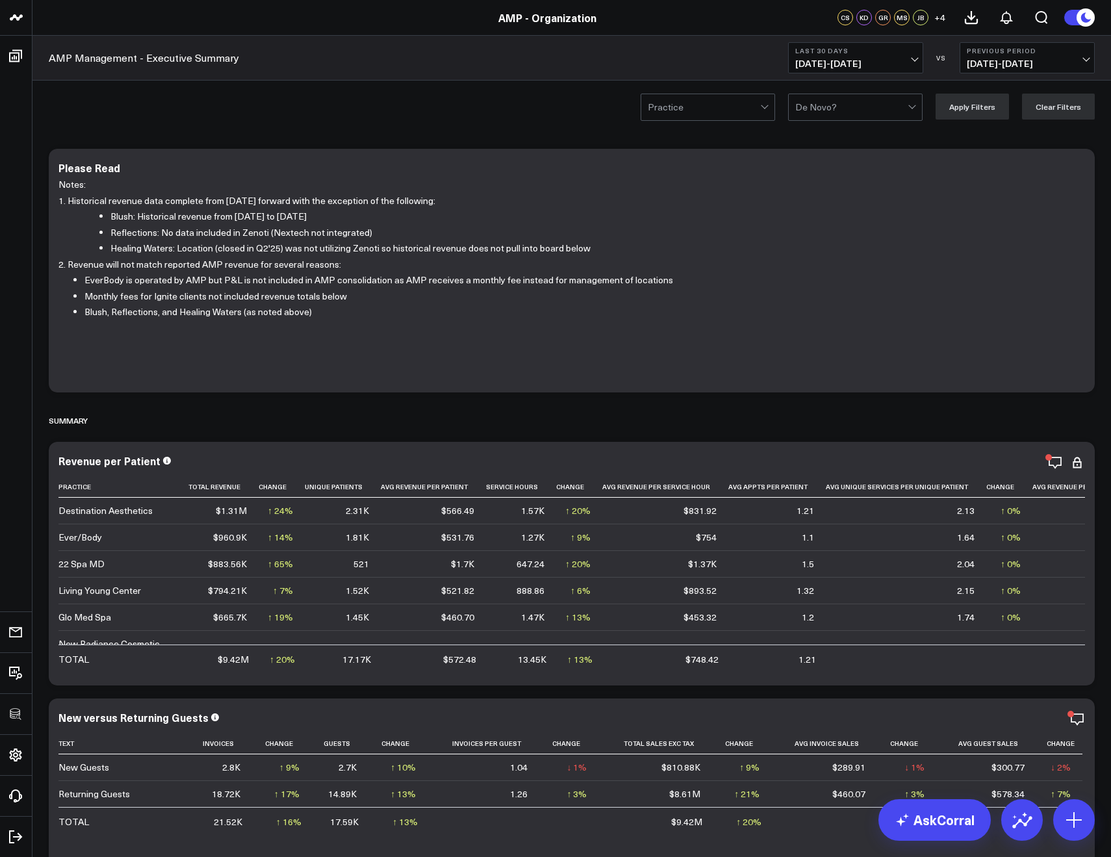
click at [255, 63] on div "AMP Management - Executive Summary Last 30 Days 09/08/25 - 10/07/25 VS Previous…" at bounding box center [571, 58] width 1079 height 45
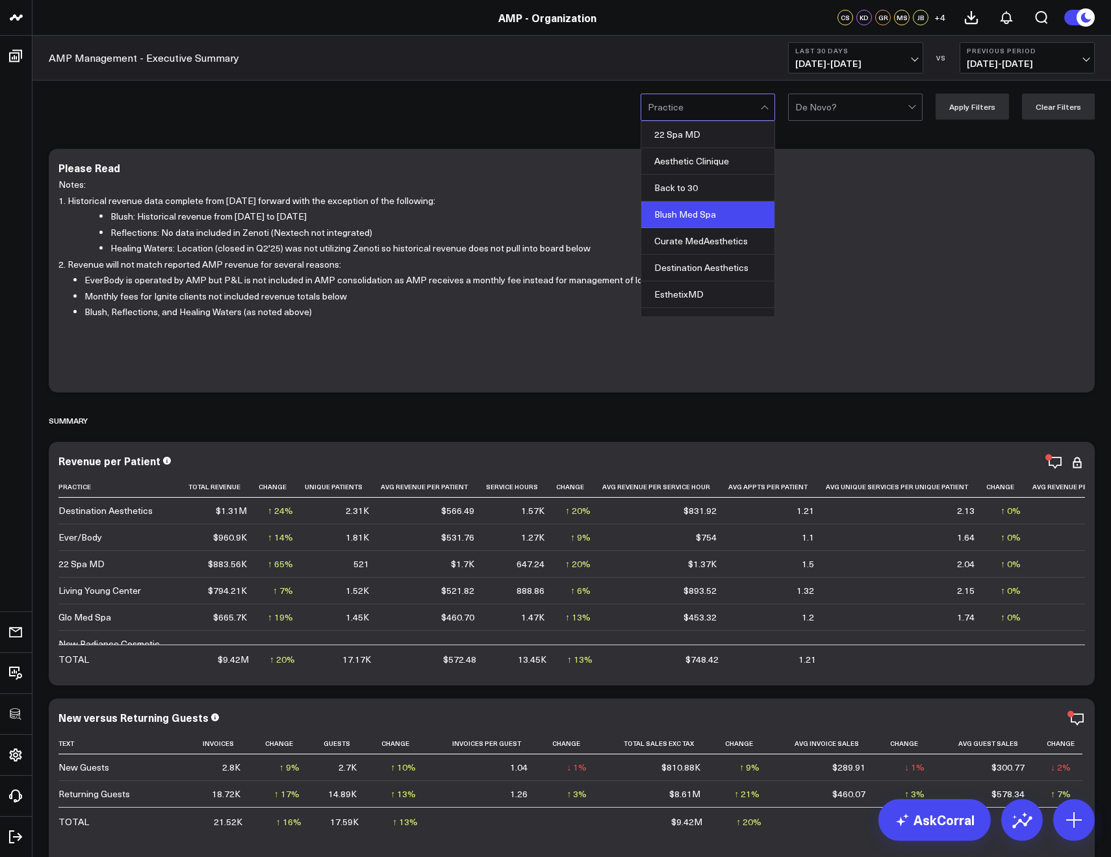
click at [677, 206] on div "Blush Med Spa" at bounding box center [708, 214] width 133 height 27
click at [974, 101] on button "Apply Filters" at bounding box center [972, 107] width 73 height 26
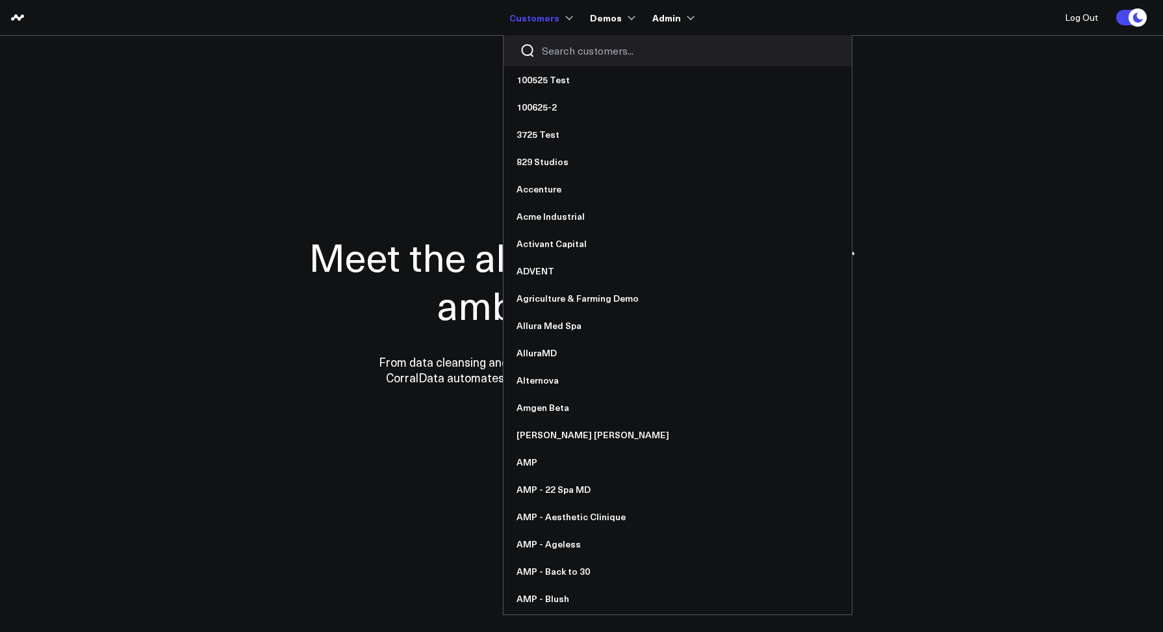
click at [571, 53] on input "Search customers input" at bounding box center [689, 51] width 294 height 14
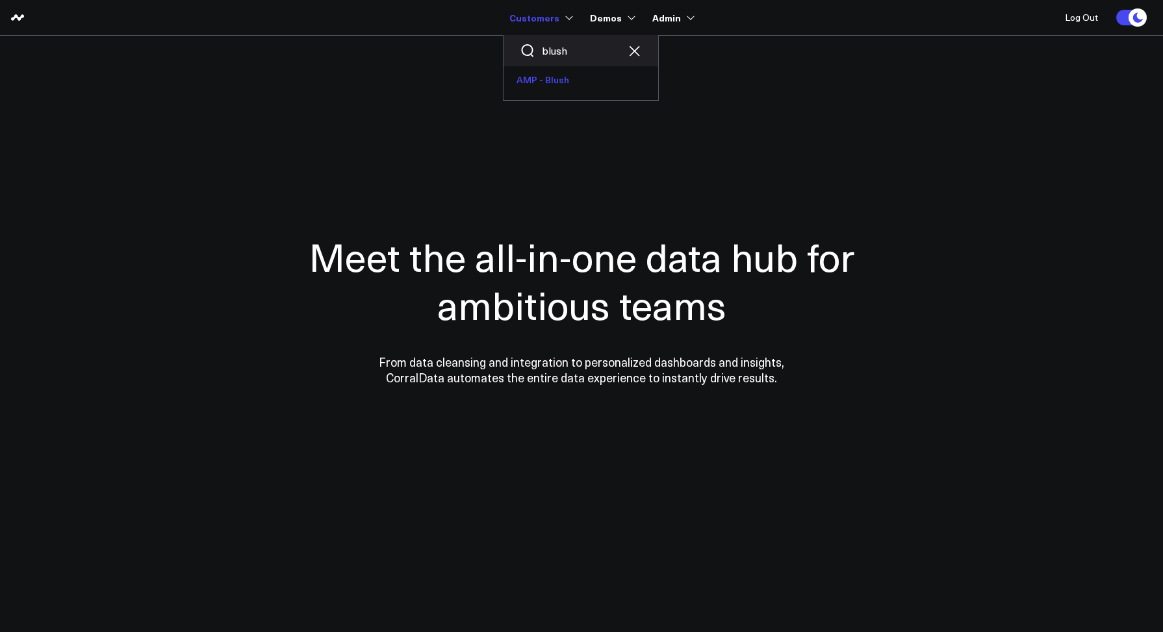
type input "blush"
click at [570, 86] on link "AMP - Blush" at bounding box center [581, 79] width 155 height 27
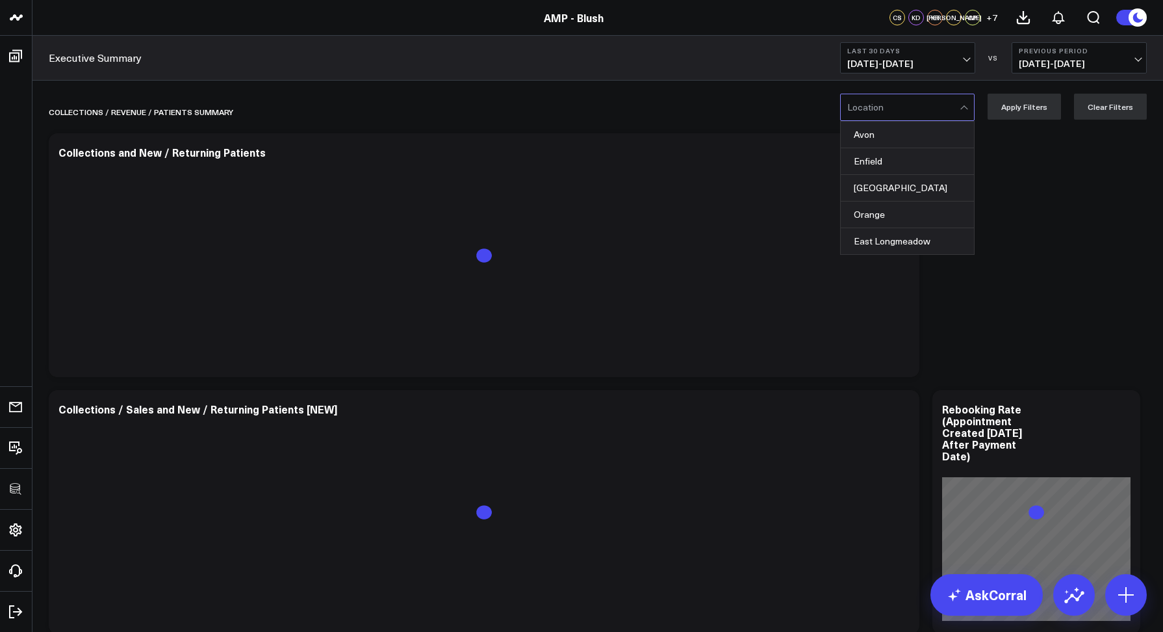
click at [890, 110] on div at bounding box center [904, 107] width 112 height 26
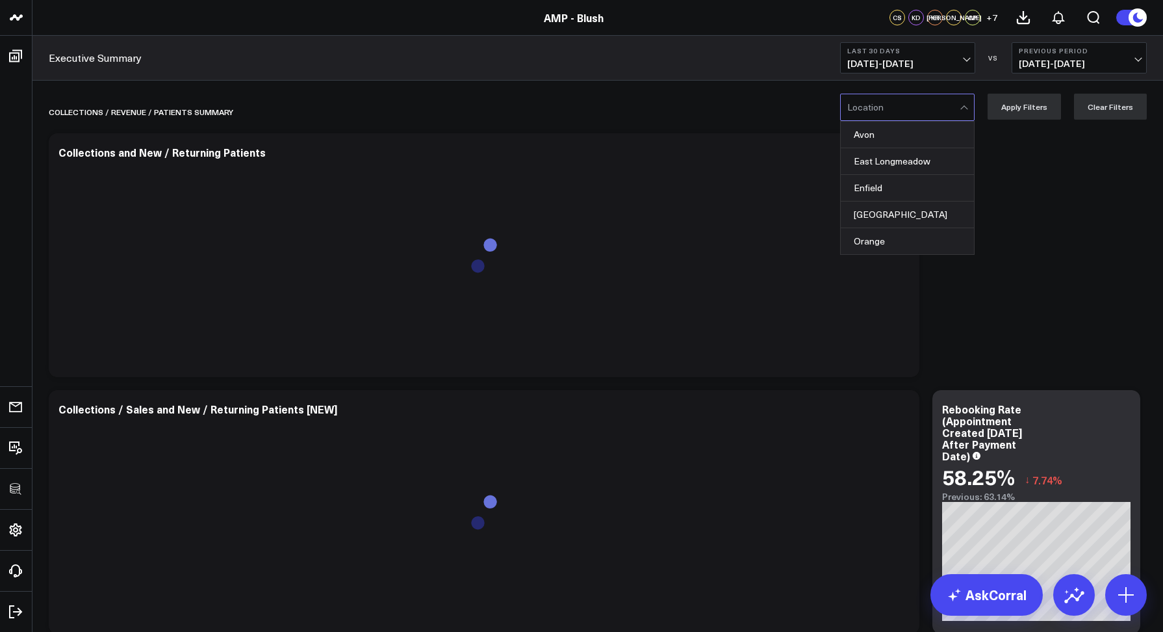
click at [905, 109] on div at bounding box center [904, 107] width 112 height 26
click at [899, 159] on div "East Longmeadow" at bounding box center [907, 161] width 133 height 27
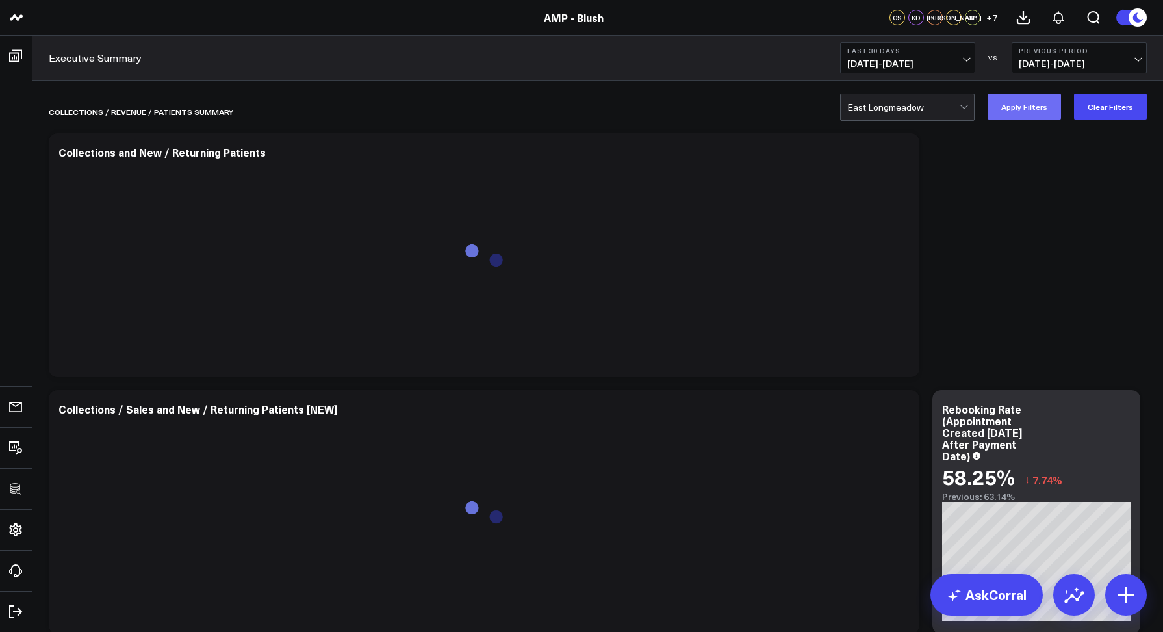
click at [1011, 114] on button "Apply Filters" at bounding box center [1024, 107] width 73 height 26
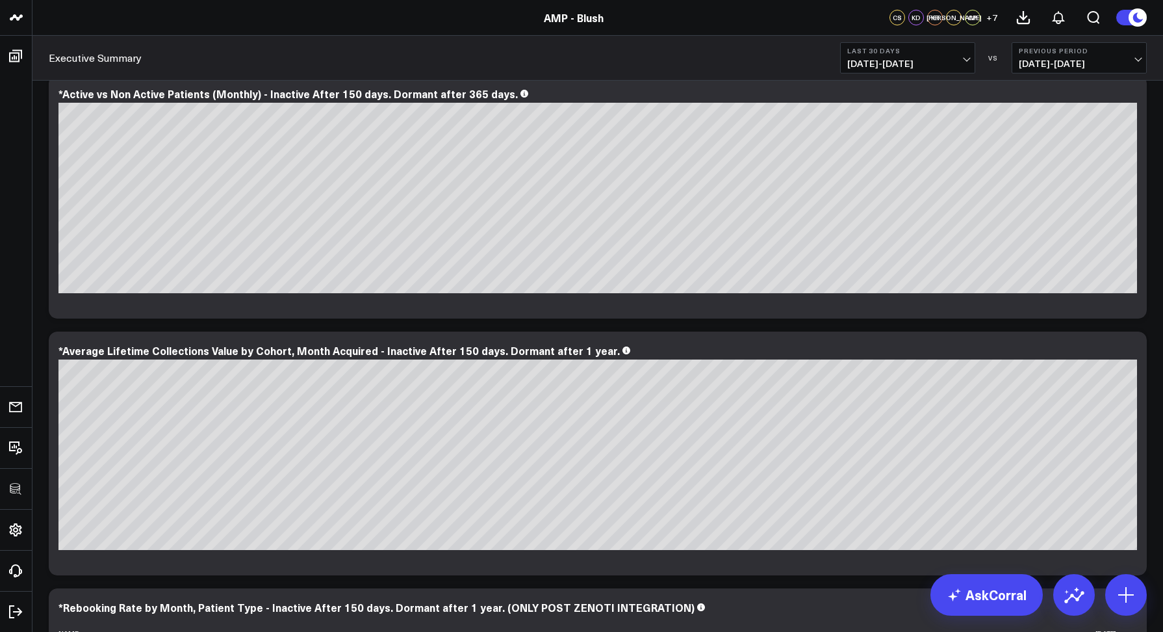
scroll to position [2430, 0]
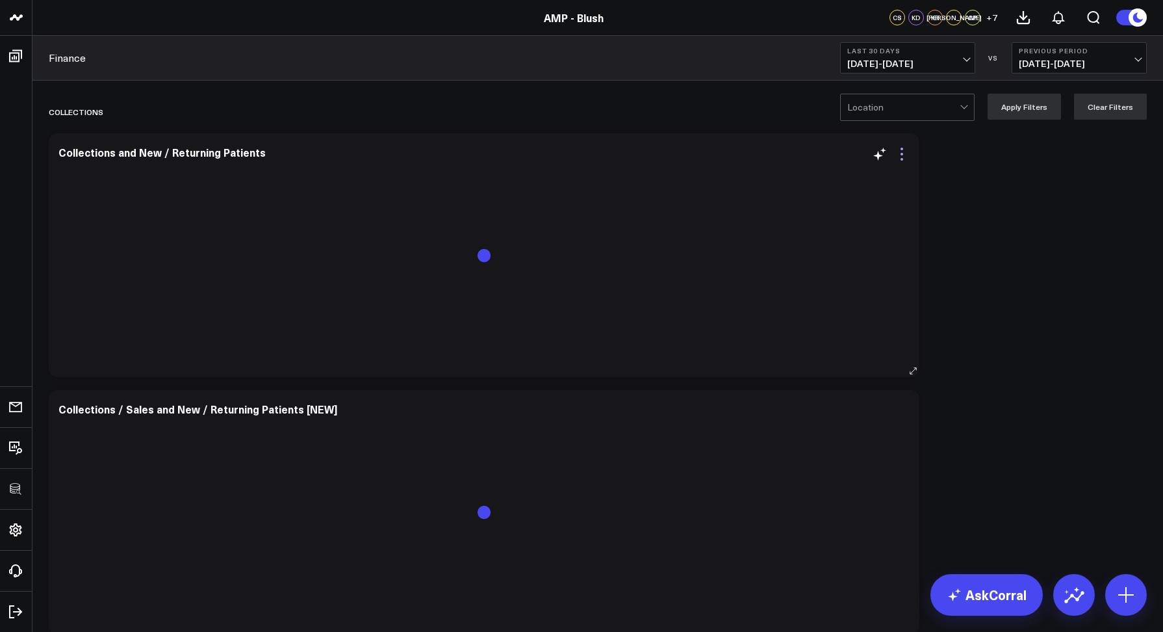
click at [902, 159] on icon at bounding box center [902, 159] width 3 height 3
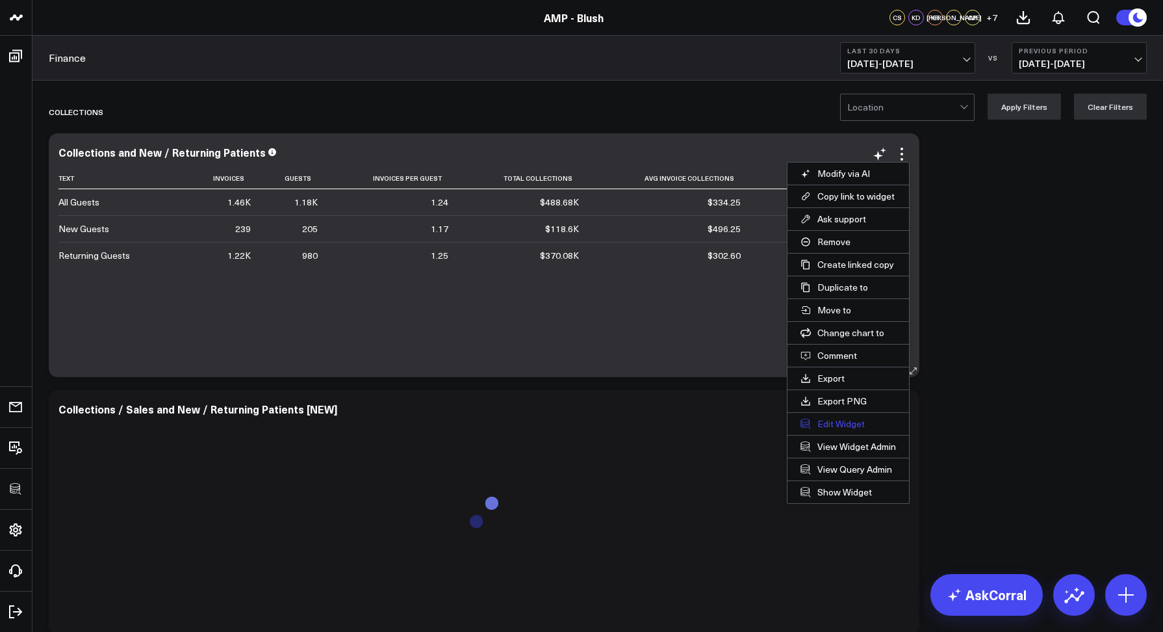
click at [842, 421] on button "Edit Widget" at bounding box center [849, 424] width 122 height 22
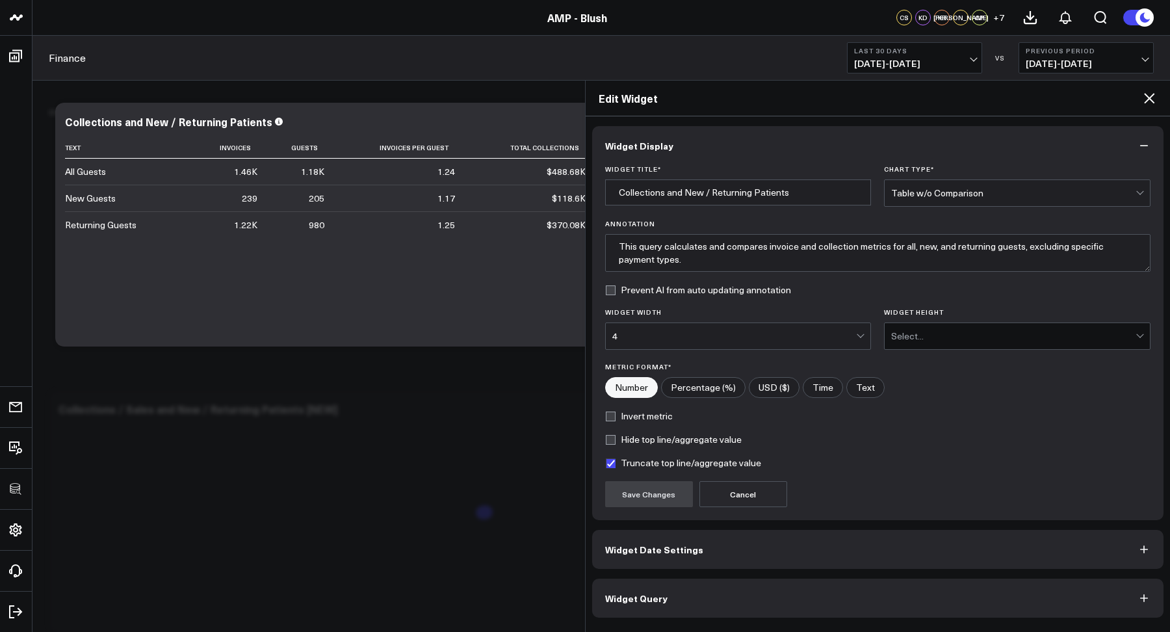
click at [766, 598] on button "Widget Query" at bounding box center [878, 597] width 572 height 39
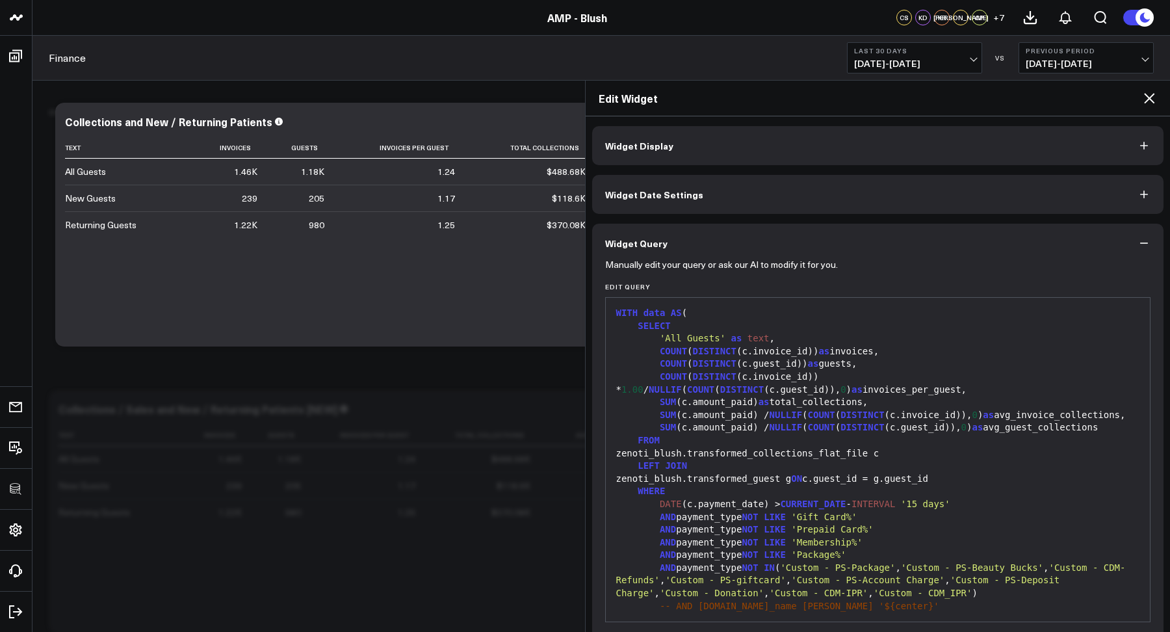
click at [1153, 98] on icon at bounding box center [1149, 98] width 16 height 16
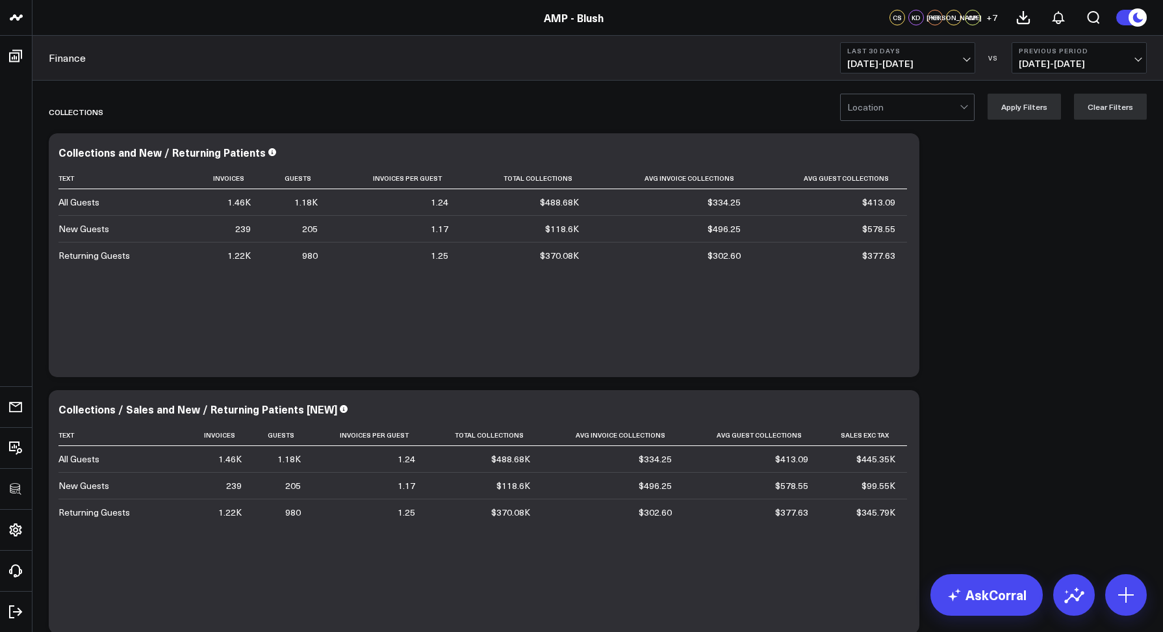
click at [876, 106] on div at bounding box center [904, 107] width 112 height 26
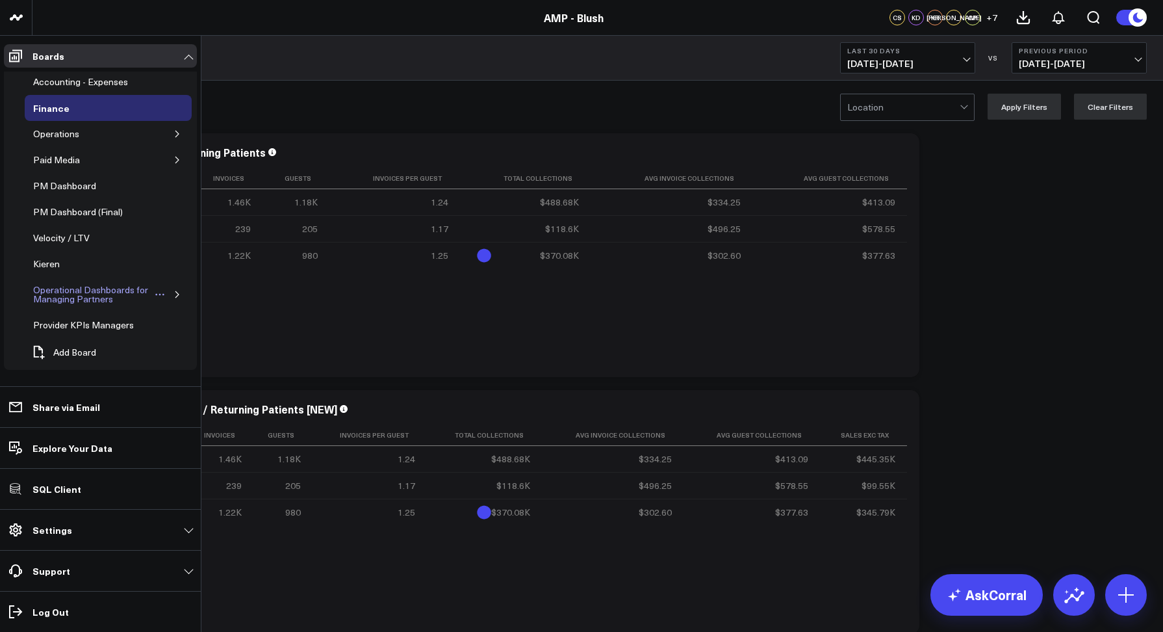
scroll to position [36, 0]
click at [164, 289] on link "Operational Dashboards for Managing Partners" at bounding box center [98, 292] width 146 height 35
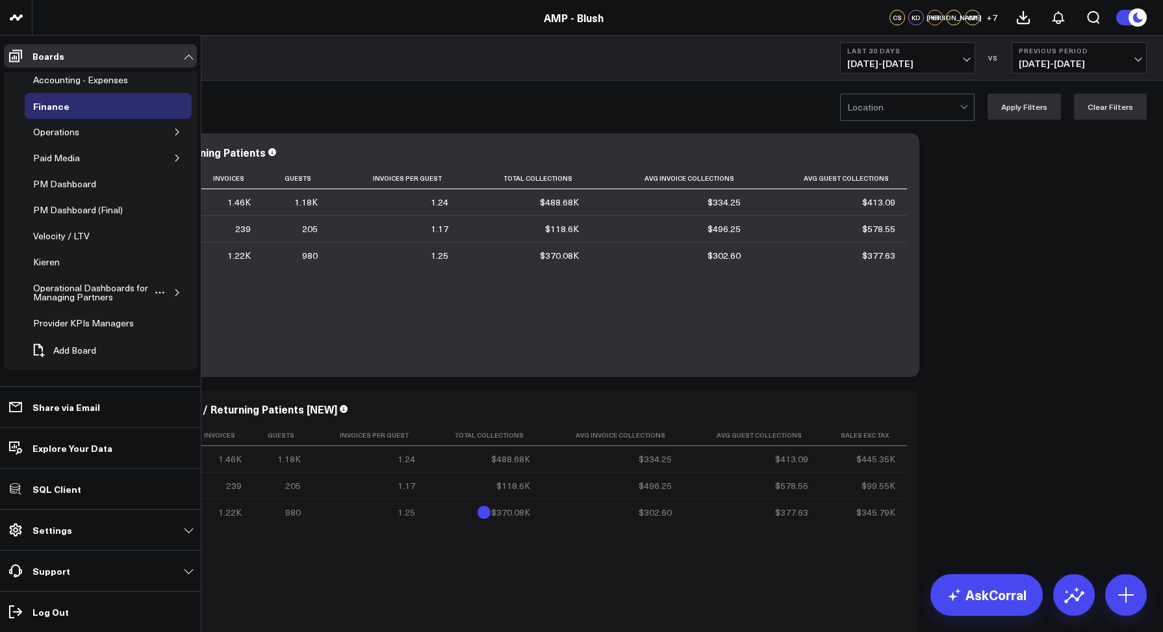
click at [175, 294] on icon "button" at bounding box center [176, 292] width 3 height 6
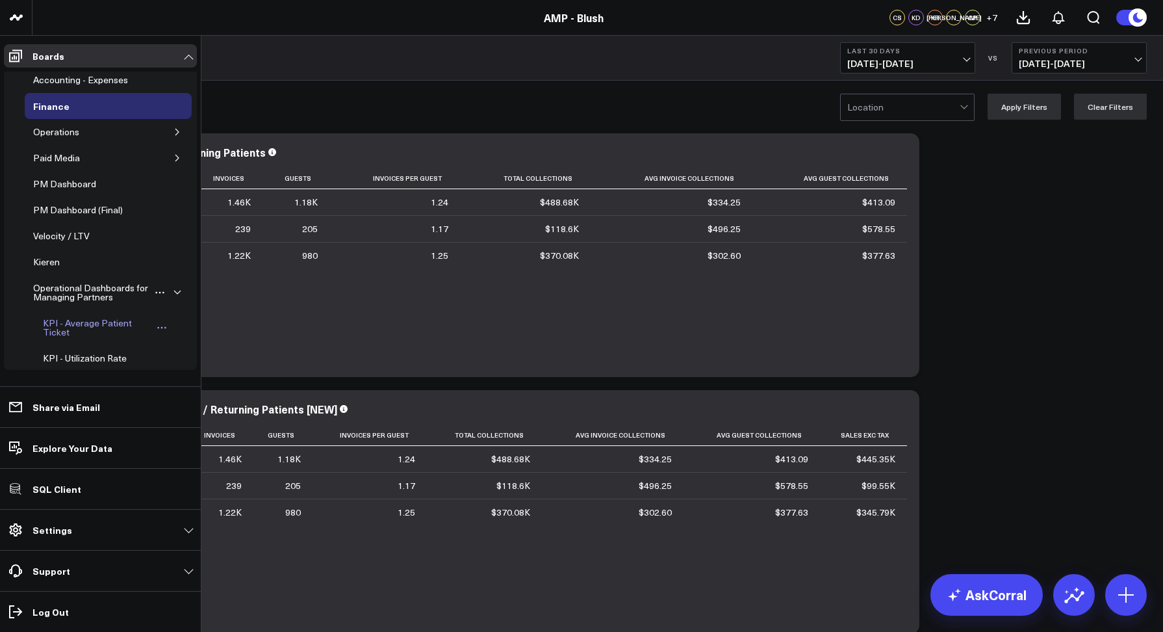
click at [108, 323] on div "KPI - Average Patient Ticket" at bounding box center [97, 327] width 114 height 25
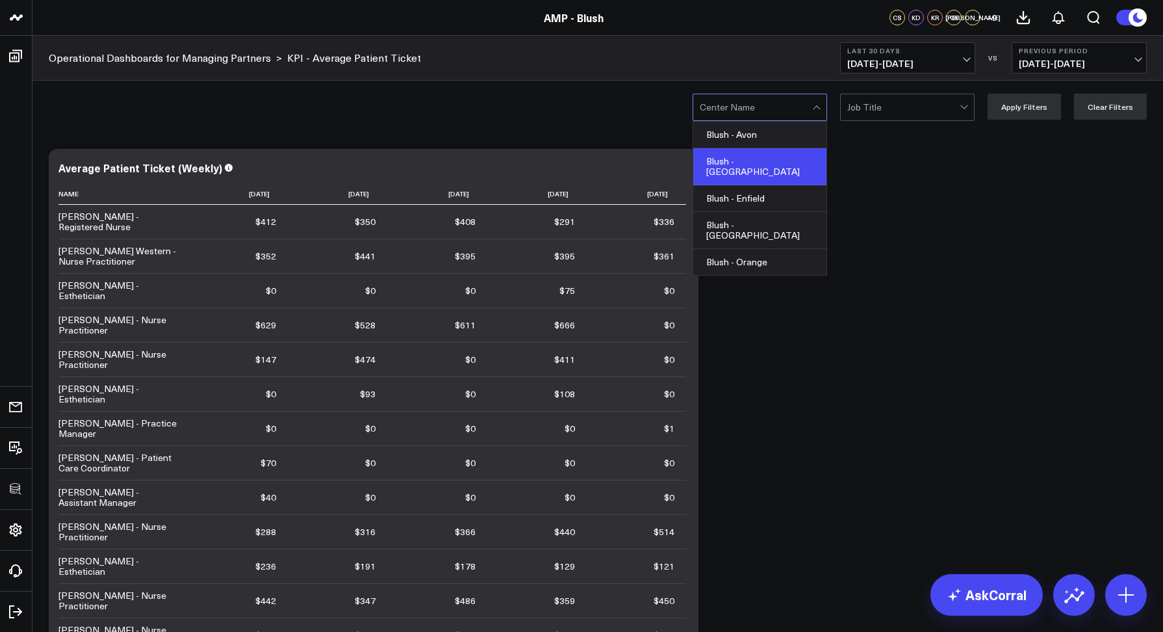
click at [746, 157] on div "Blush - [GEOGRAPHIC_DATA]" at bounding box center [760, 166] width 133 height 37
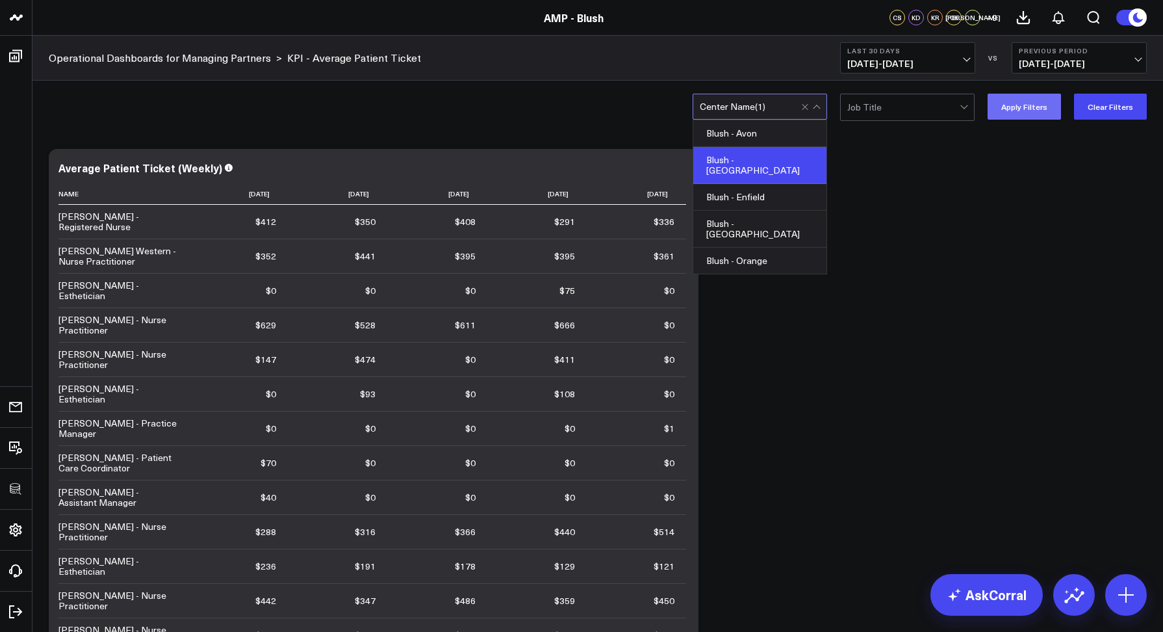
click at [1022, 111] on button "Apply Filters" at bounding box center [1024, 107] width 73 height 26
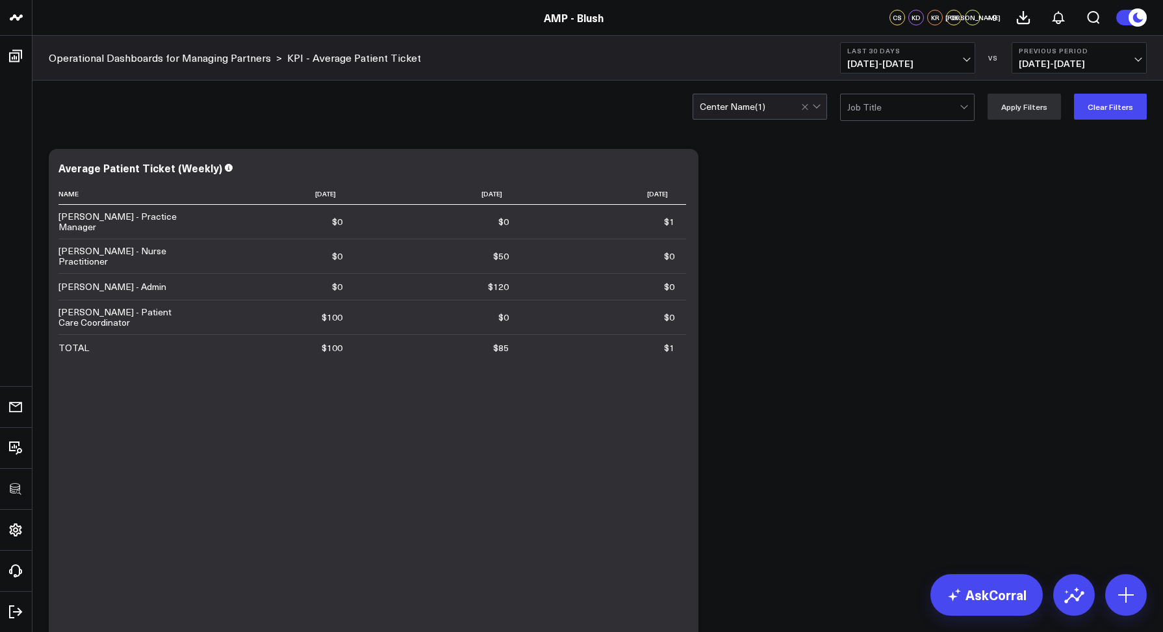
click at [555, 20] on link "AMP - Blush" at bounding box center [574, 17] width 60 height 14
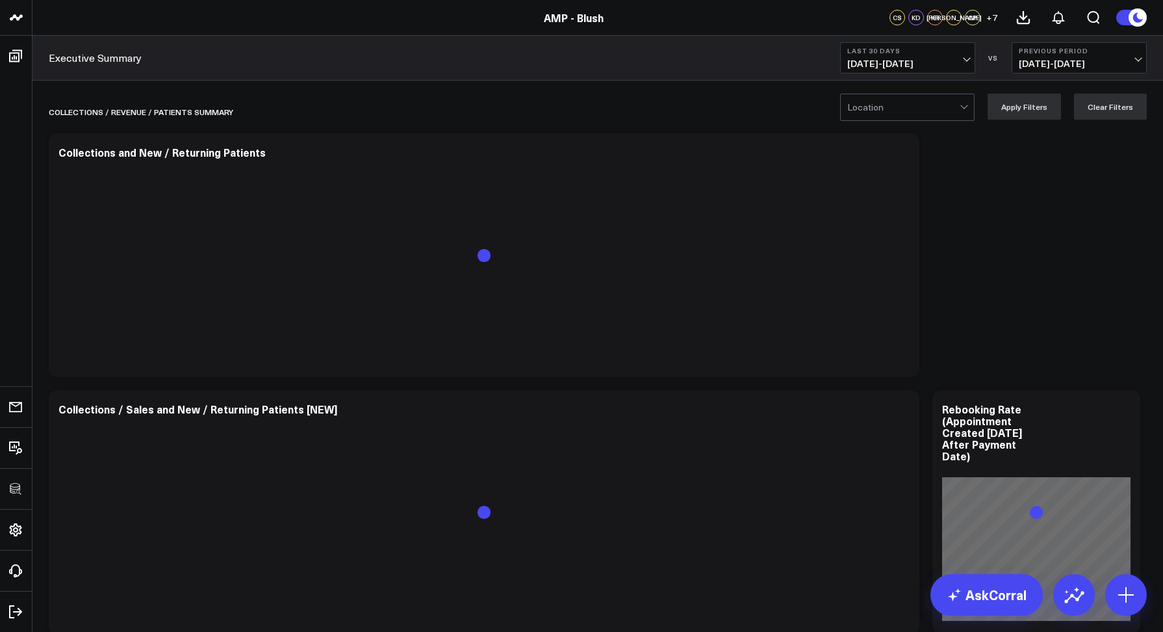
click at [861, 114] on div at bounding box center [904, 107] width 112 height 26
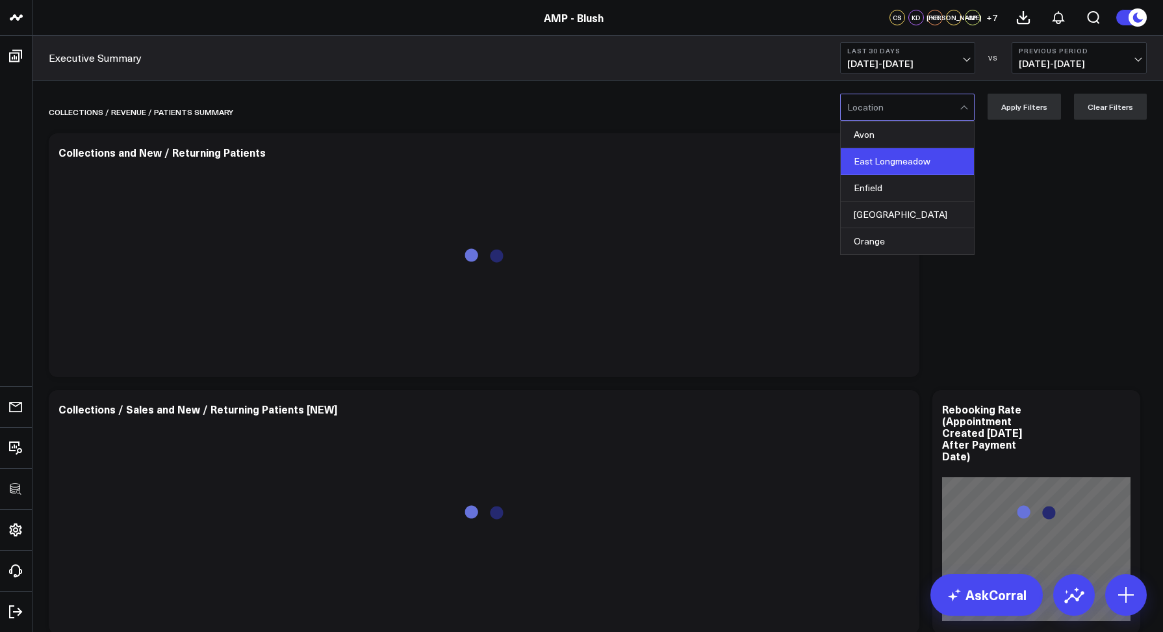
click at [909, 157] on div "East Longmeadow" at bounding box center [907, 161] width 133 height 27
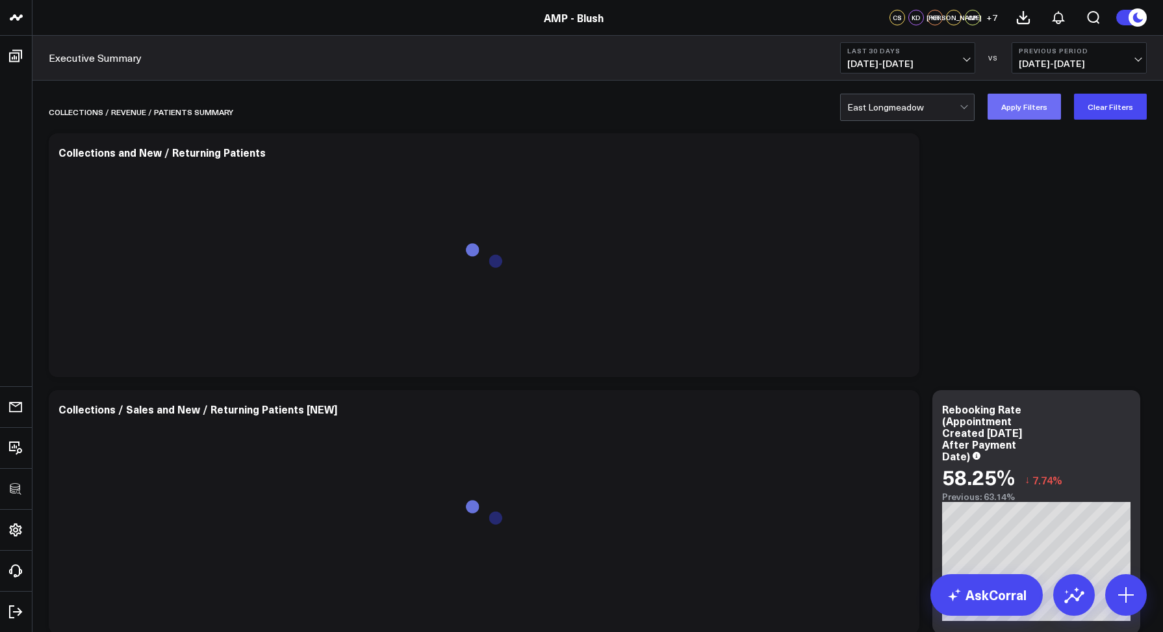
click at [998, 115] on button "Apply Filters" at bounding box center [1024, 107] width 73 height 26
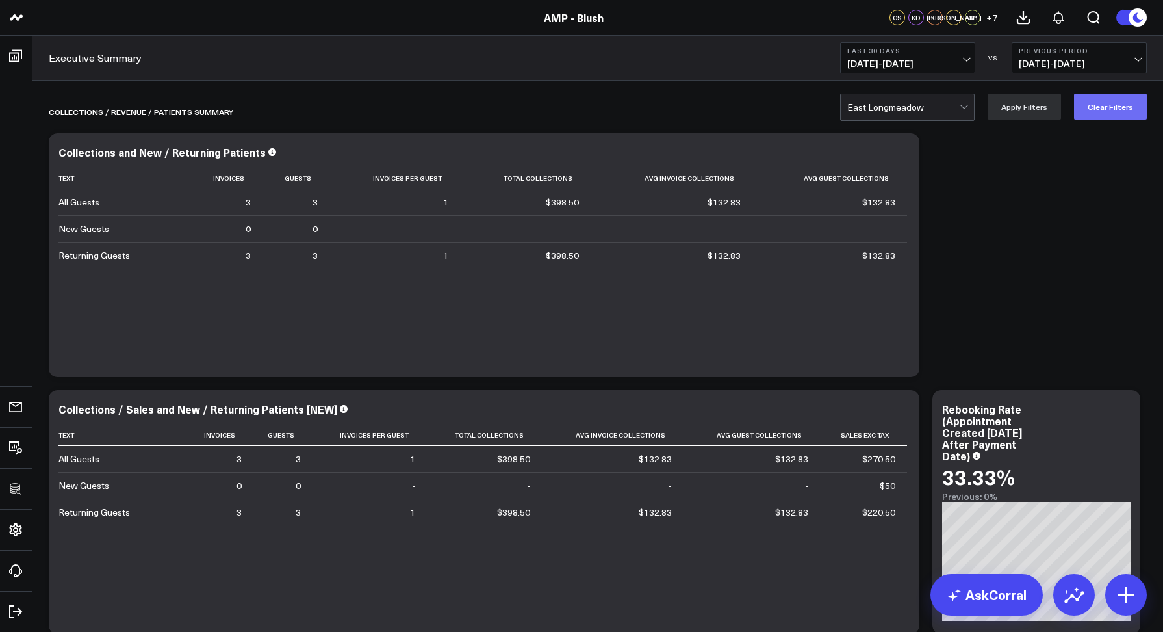
click at [1126, 102] on button "Clear Filters" at bounding box center [1110, 107] width 73 height 26
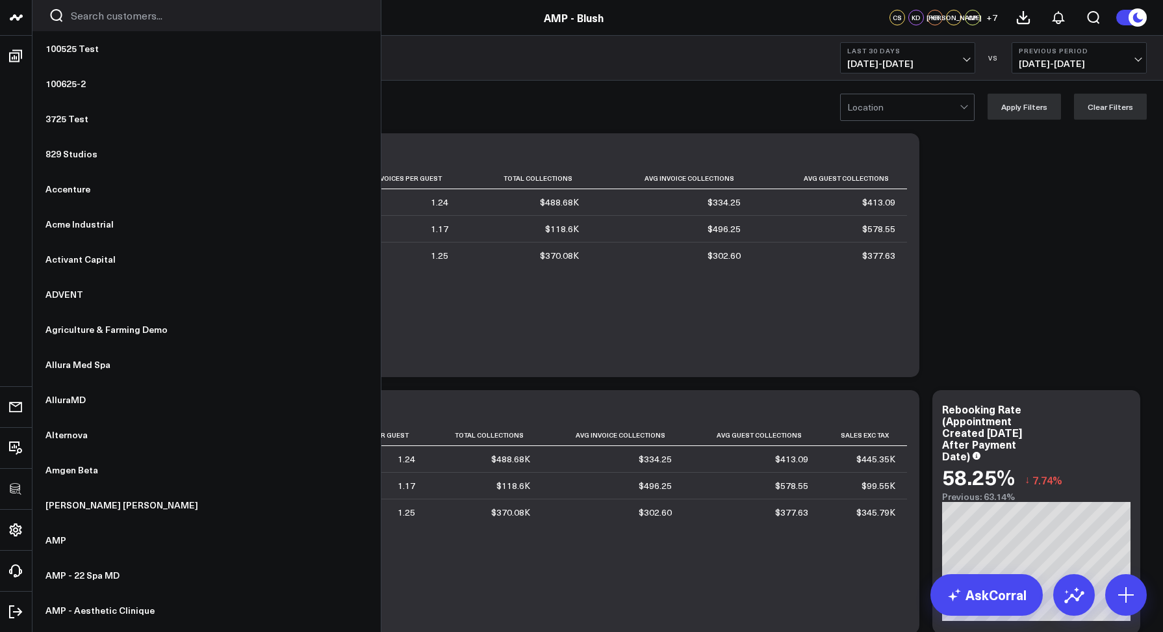
click at [71, 14] on input "Search customers input" at bounding box center [218, 15] width 294 height 14
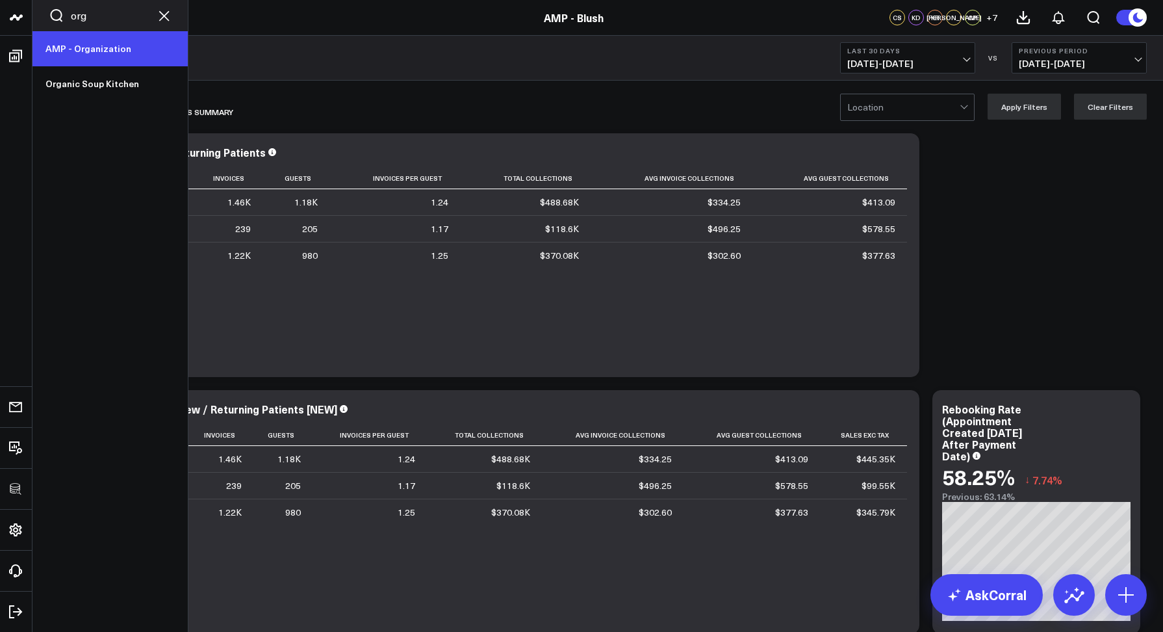
type input "org"
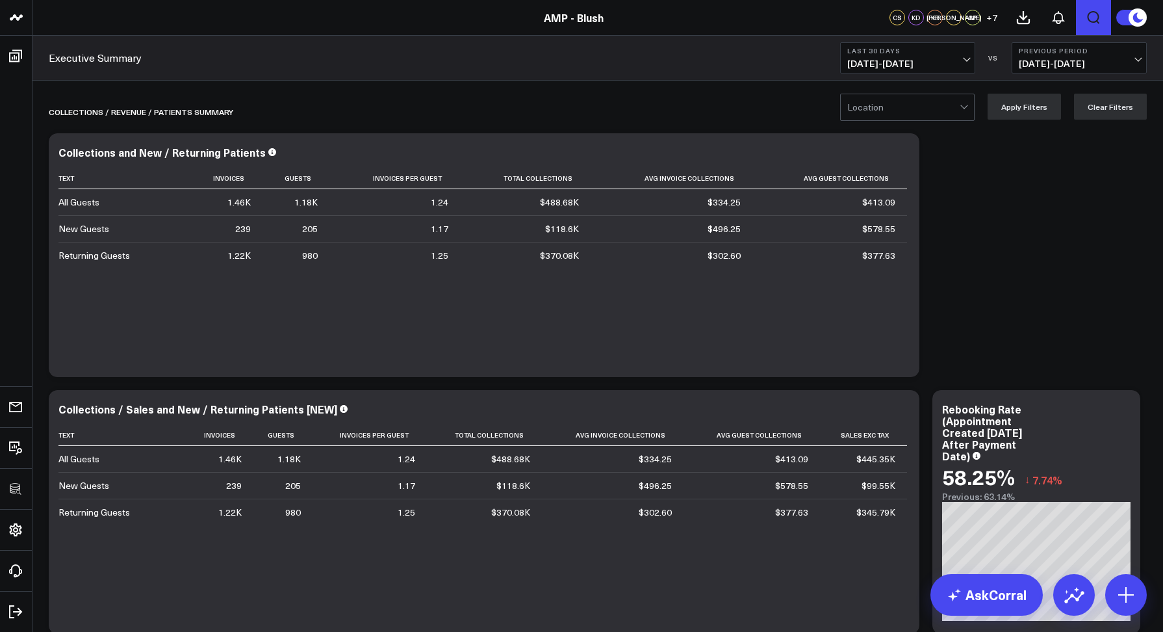
click at [1089, 18] on icon "Open search" at bounding box center [1094, 18] width 16 height 16
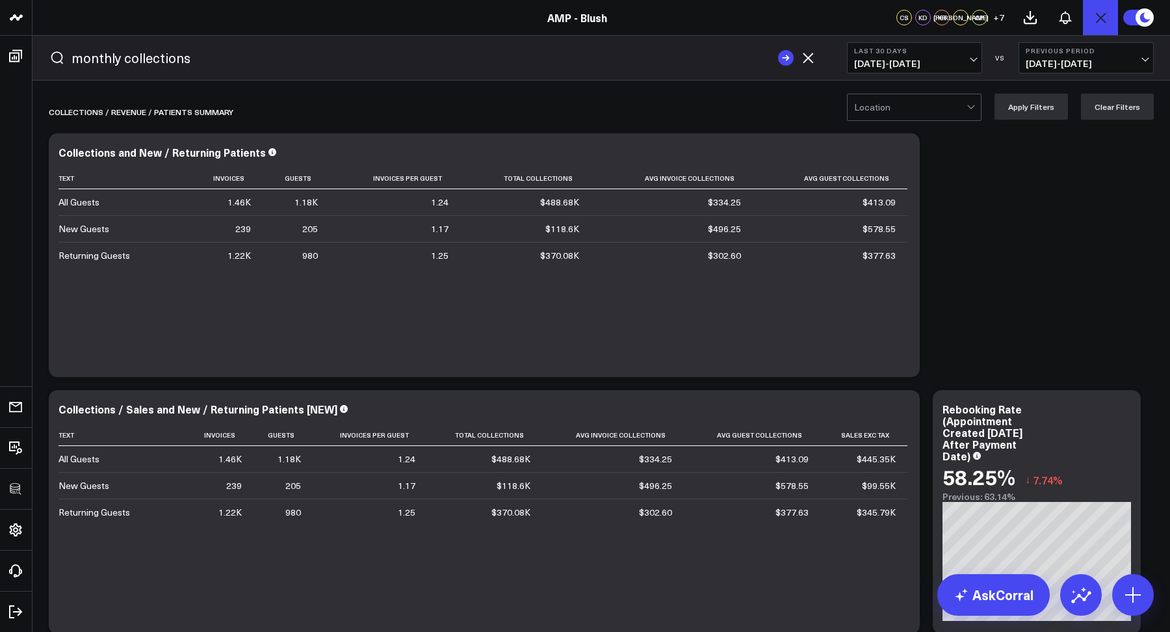
type input "monthly collections"
click at [778, 50] on button "submit" at bounding box center [786, 58] width 16 height 16
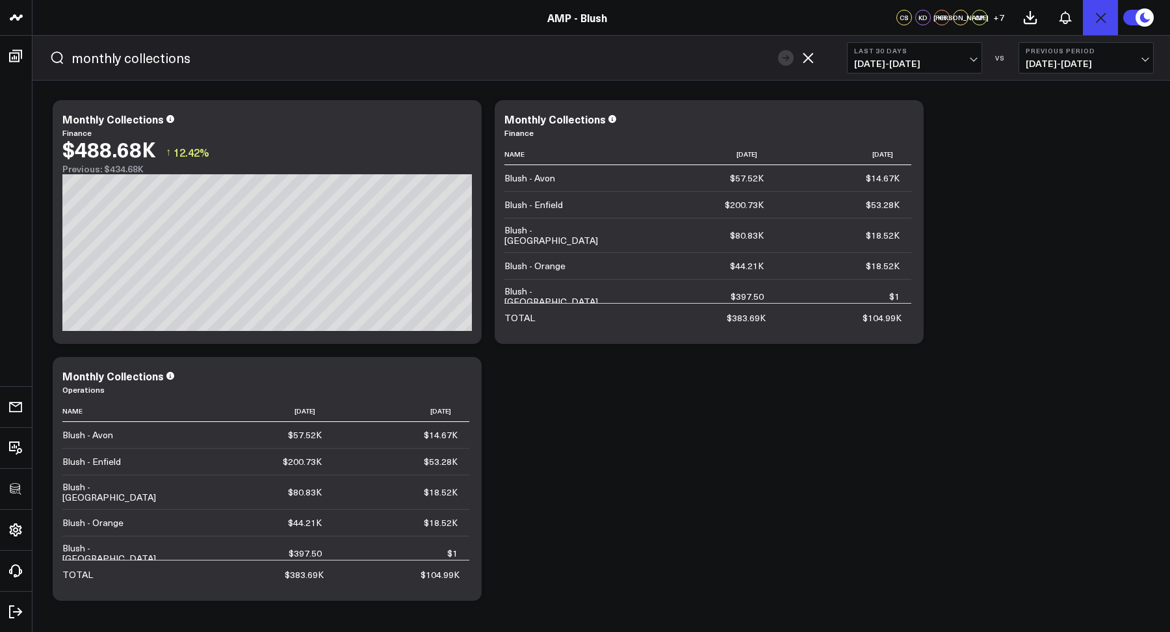
click at [920, 62] on span "[DATE] - [DATE]" at bounding box center [914, 63] width 121 height 10
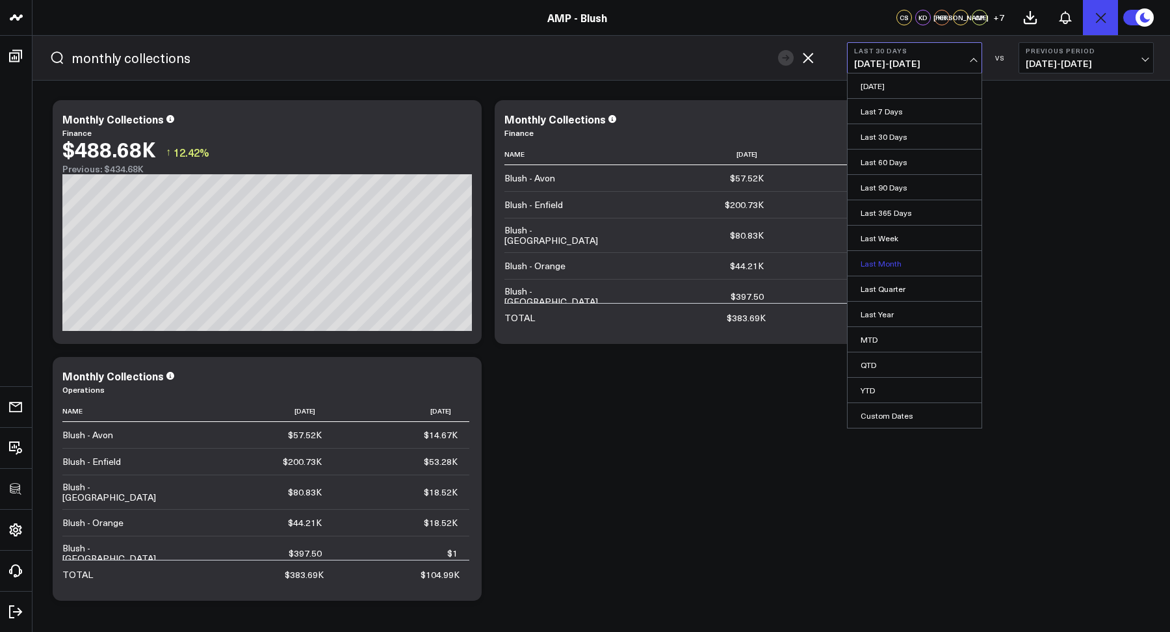
click at [872, 266] on link "Last Month" at bounding box center [915, 263] width 134 height 25
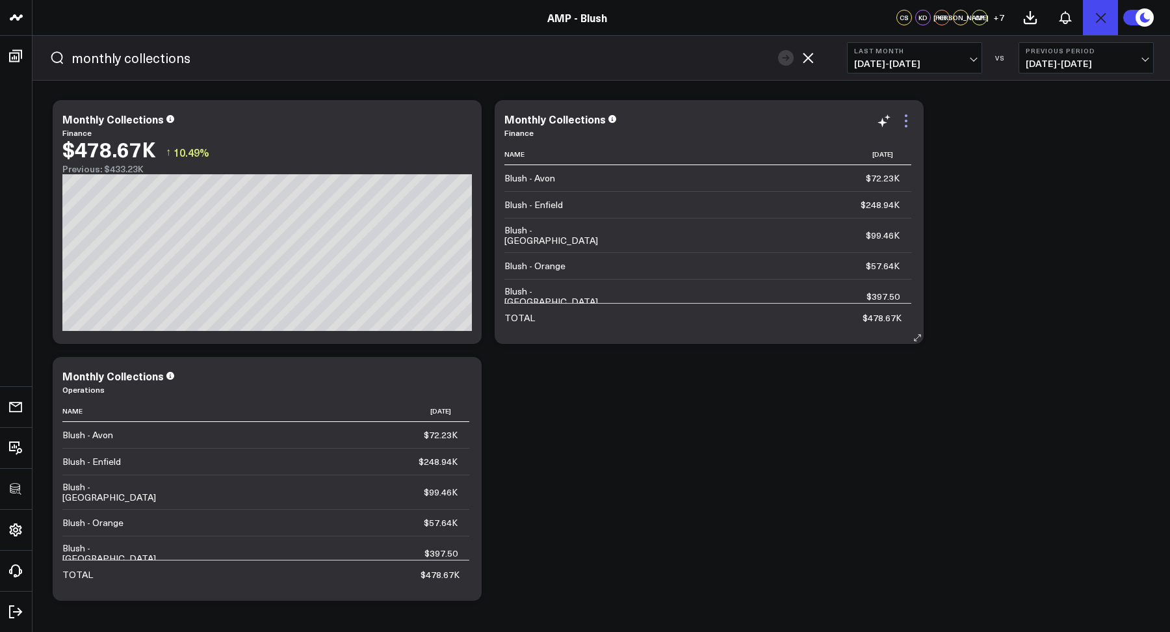
click at [905, 122] on icon at bounding box center [906, 121] width 16 height 16
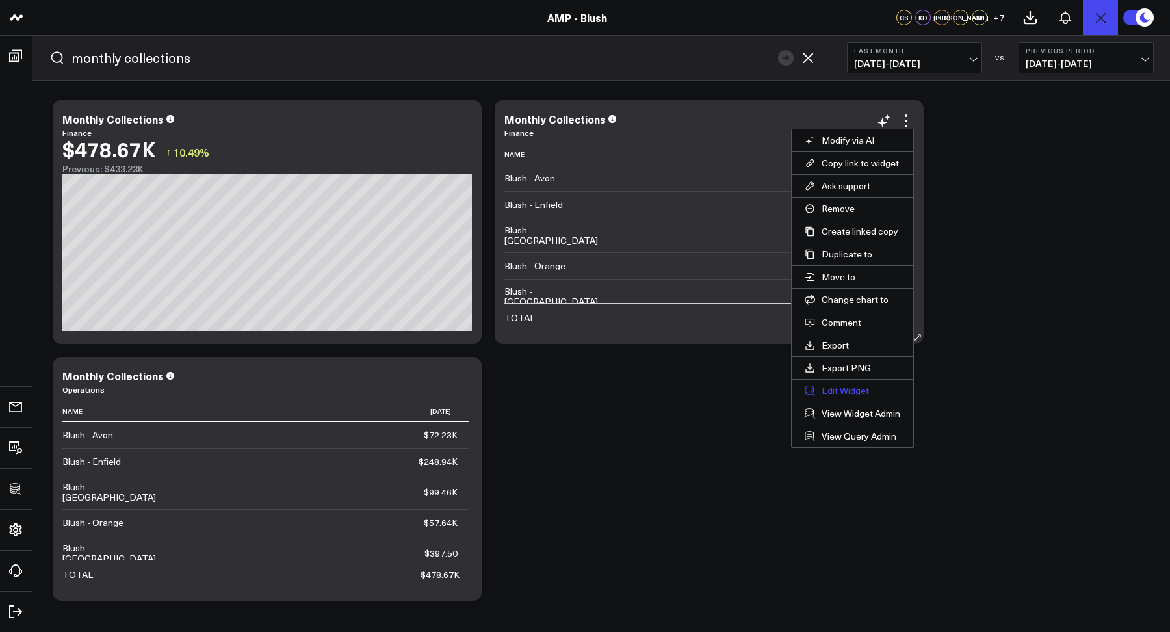
click at [848, 384] on button "Edit Widget" at bounding box center [853, 391] width 122 height 22
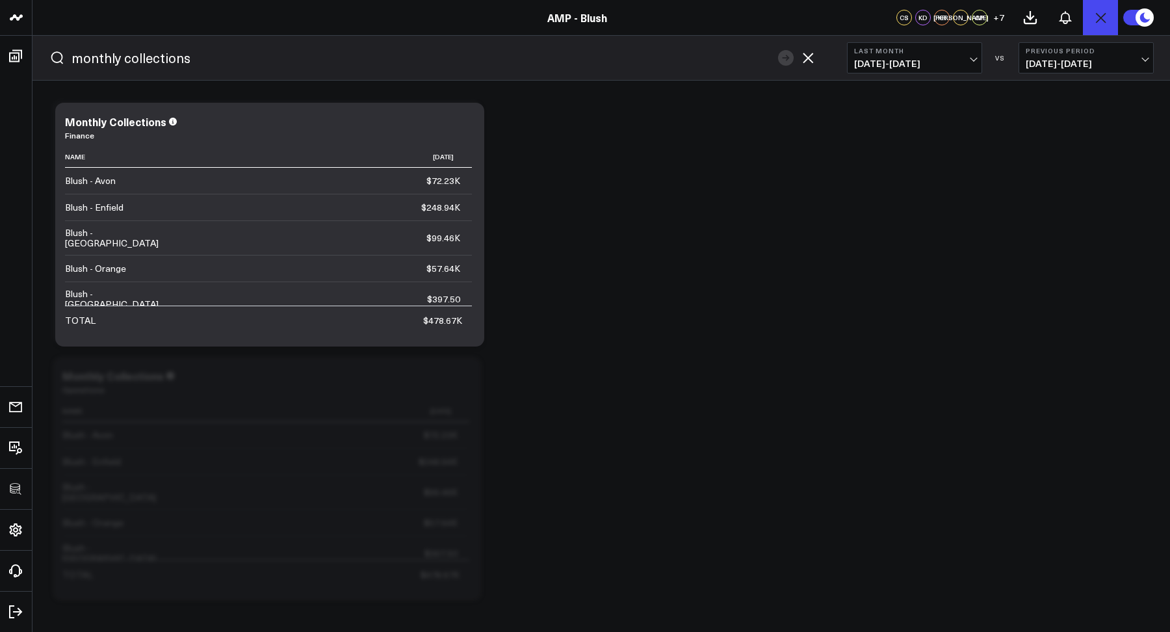
click at [803, 54] on icon "button" at bounding box center [808, 58] width 10 height 10
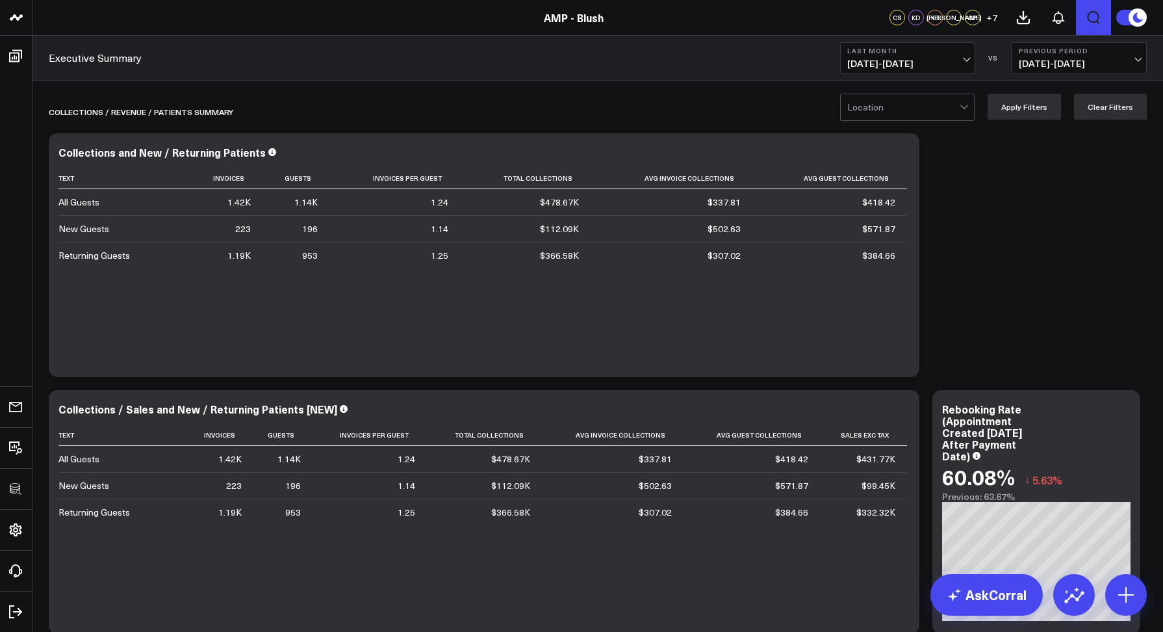
click at [1092, 13] on icon "Open search" at bounding box center [1094, 18] width 16 height 16
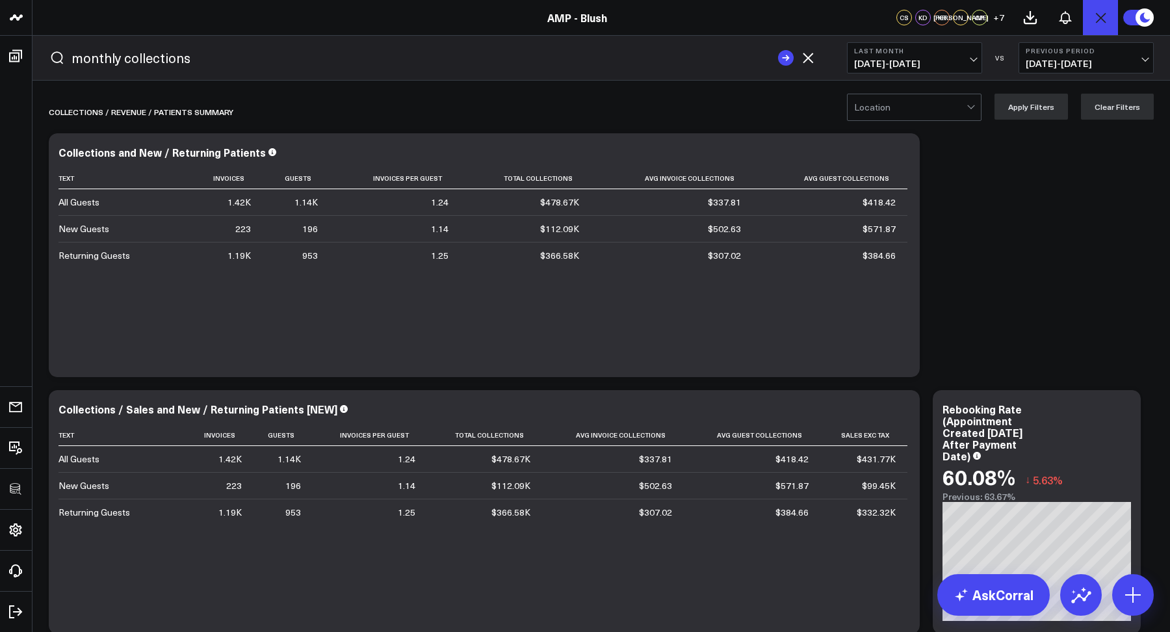
type input "monthly collections"
click at [778, 50] on button "submit" at bounding box center [786, 58] width 16 height 16
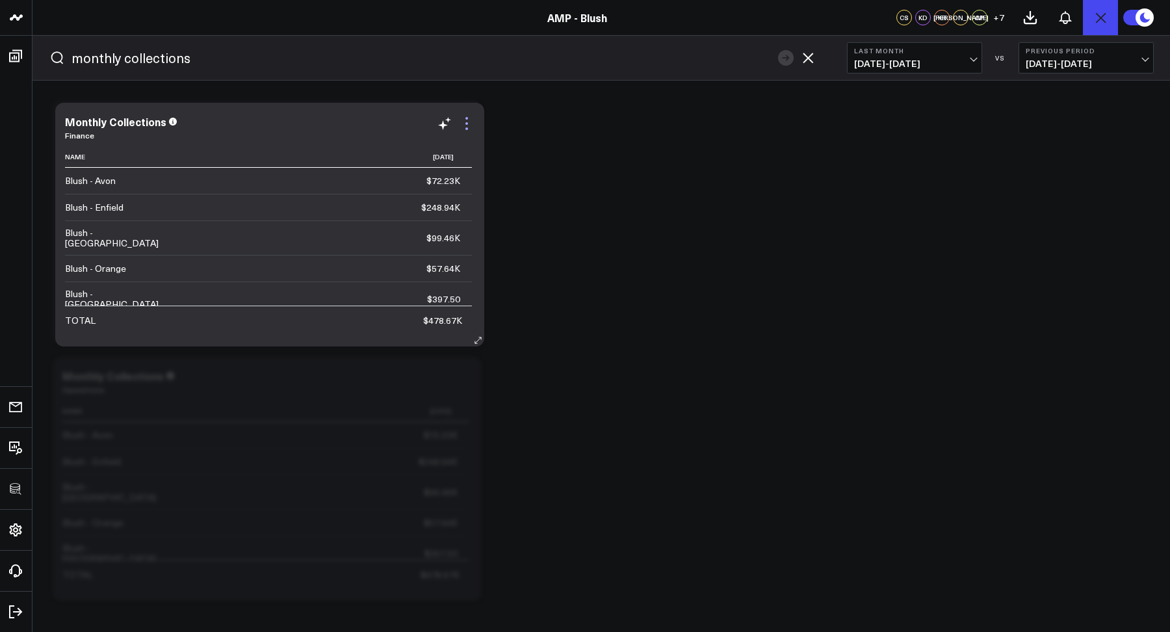
click at [463, 124] on icon at bounding box center [467, 124] width 16 height 16
click at [85, 135] on link "Finance" at bounding box center [79, 135] width 29 height 10
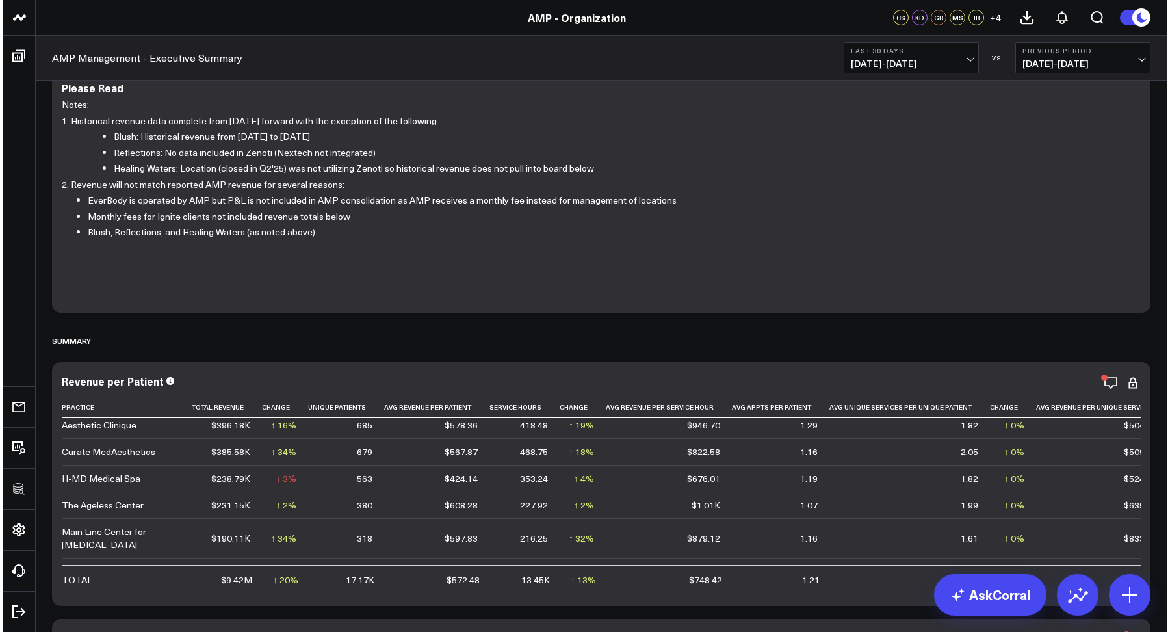
scroll to position [109, 0]
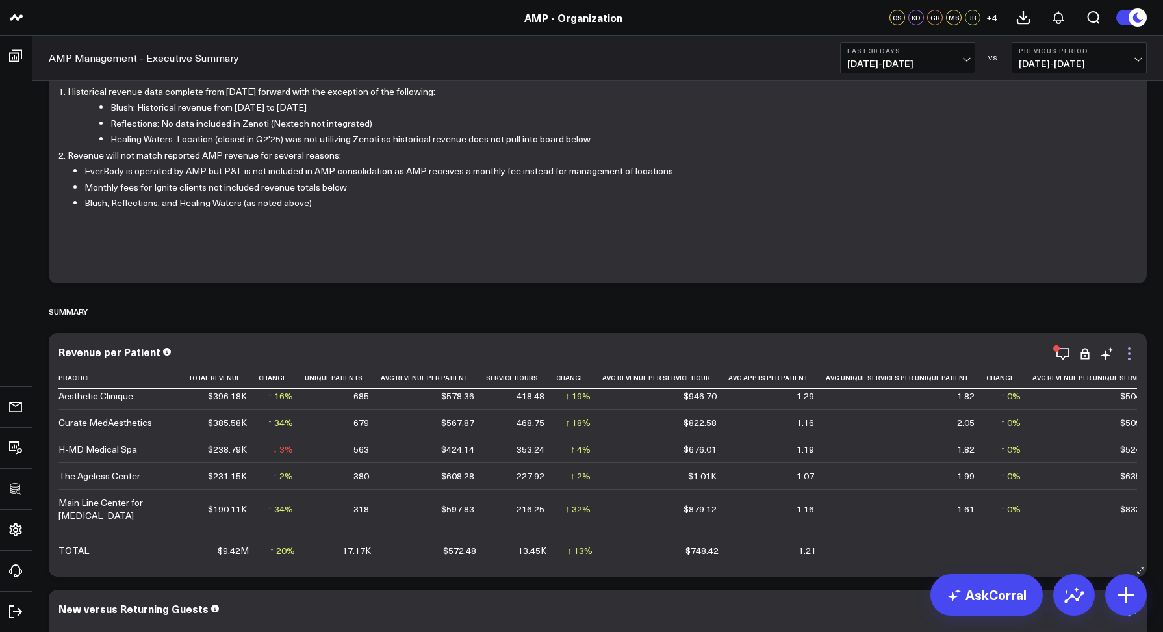
click at [1124, 352] on icon at bounding box center [1130, 354] width 16 height 16
click at [0, 0] on button "Edit Widget" at bounding box center [0, 0] width 0 height 0
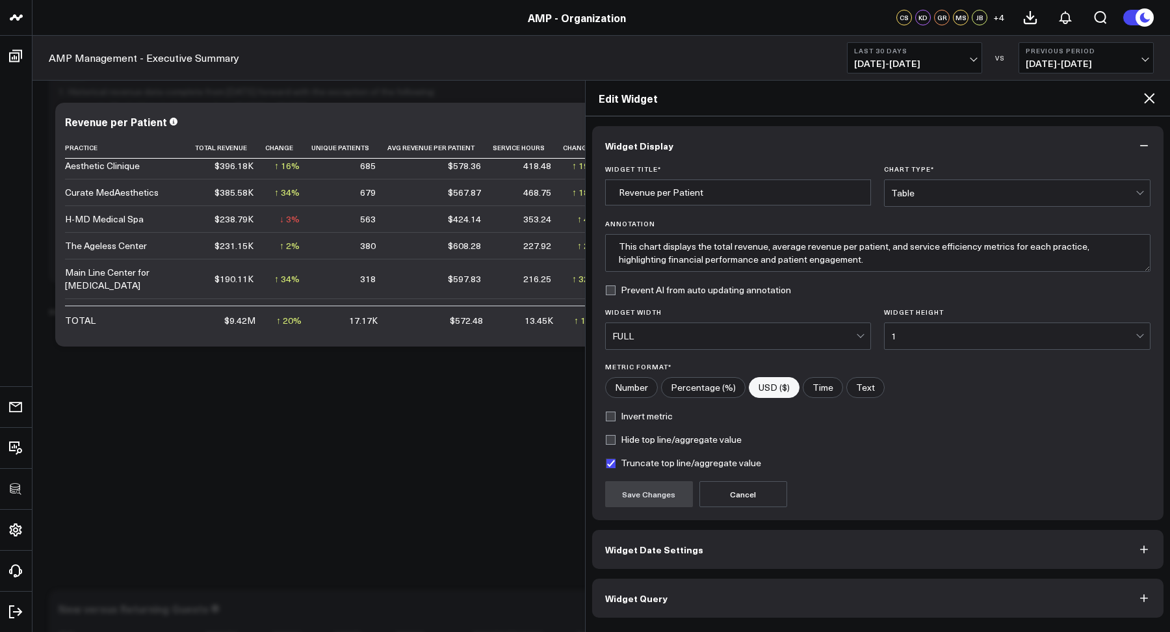
click at [687, 594] on button "Widget Query" at bounding box center [878, 597] width 572 height 39
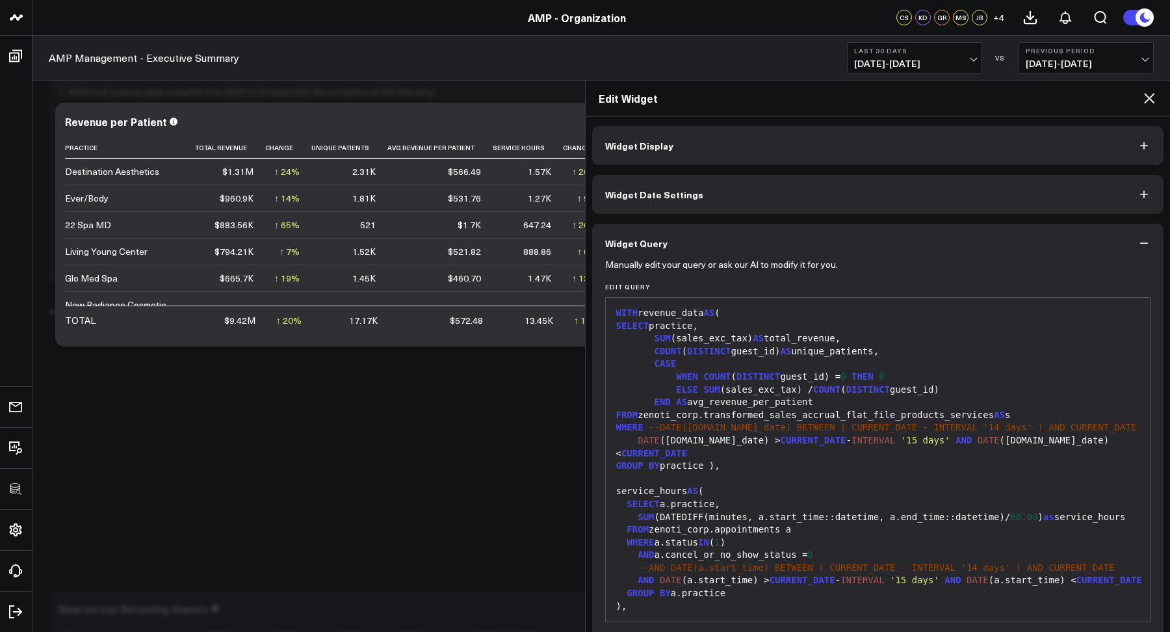
click at [1149, 94] on icon at bounding box center [1149, 98] width 16 height 16
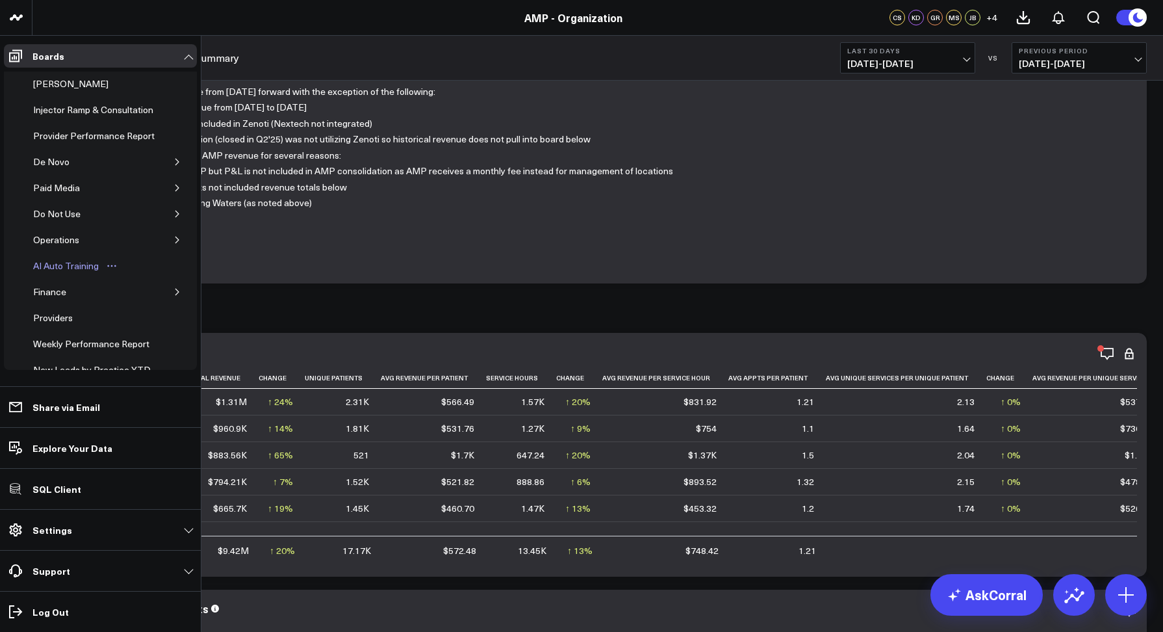
scroll to position [54, 0]
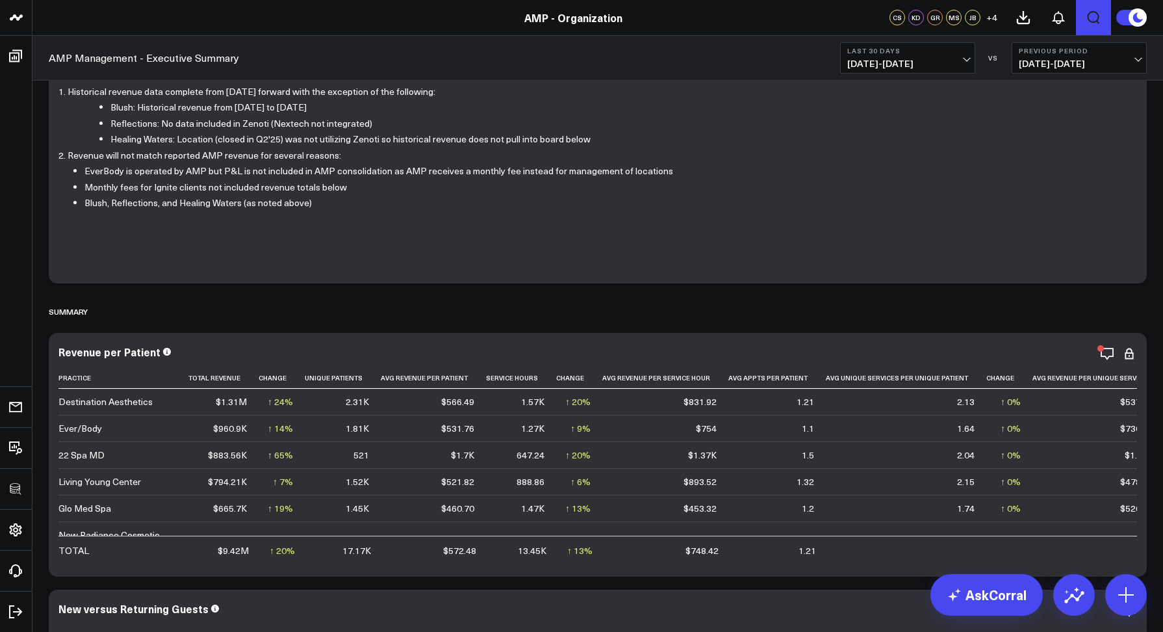
click at [1091, 16] on icon "Open search" at bounding box center [1094, 18] width 16 height 16
type input "monthly collections"
click at [778, 50] on button "submit" at bounding box center [786, 58] width 16 height 16
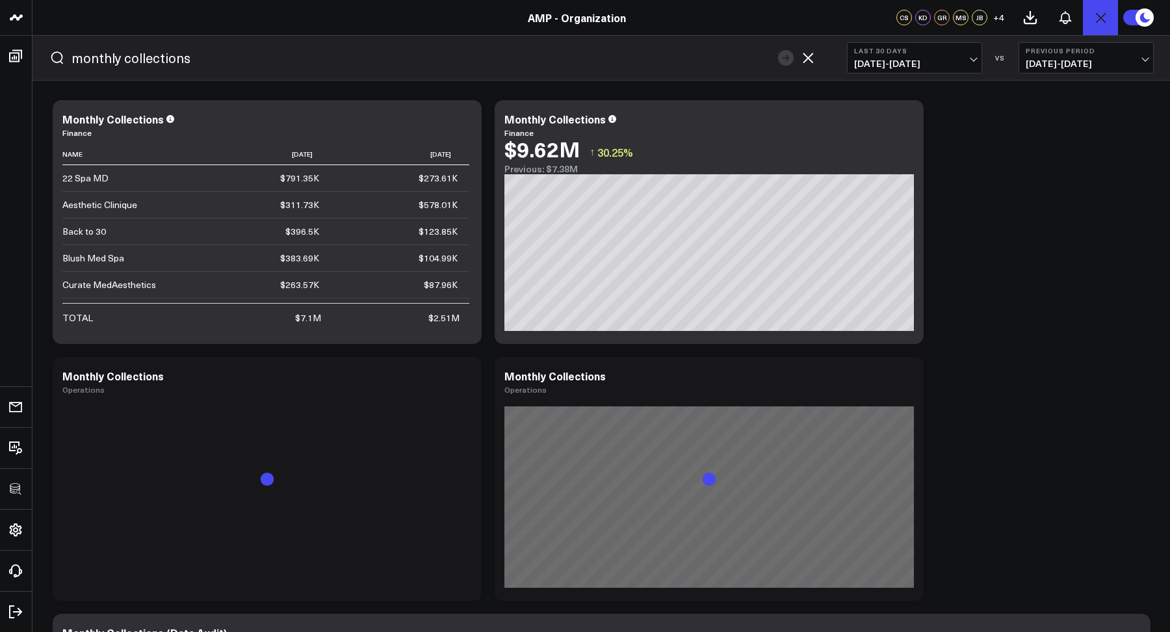
click at [813, 59] on icon "button" at bounding box center [808, 58] width 16 height 16
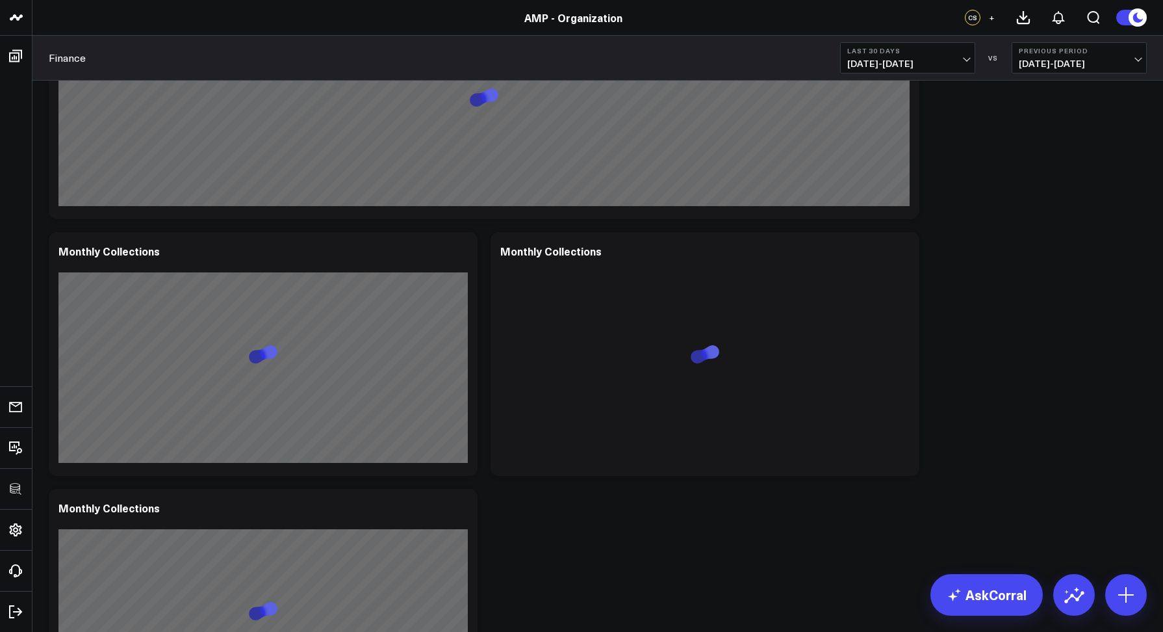
scroll to position [2523, 0]
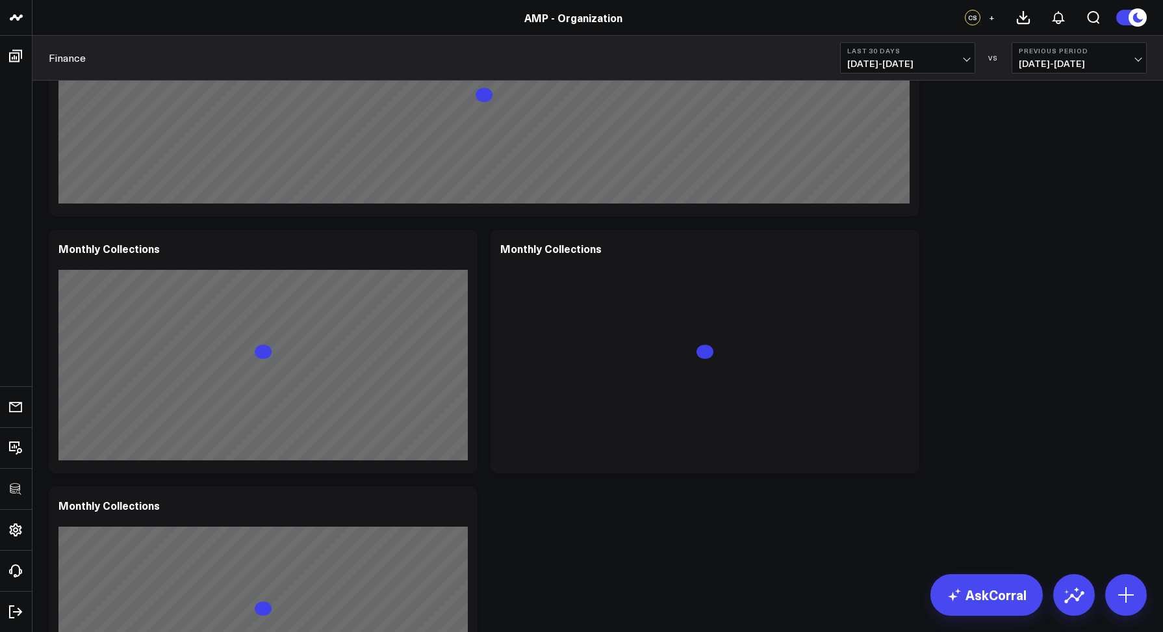
click at [879, 64] on span "09/08/25 - 10/07/25" at bounding box center [908, 63] width 121 height 10
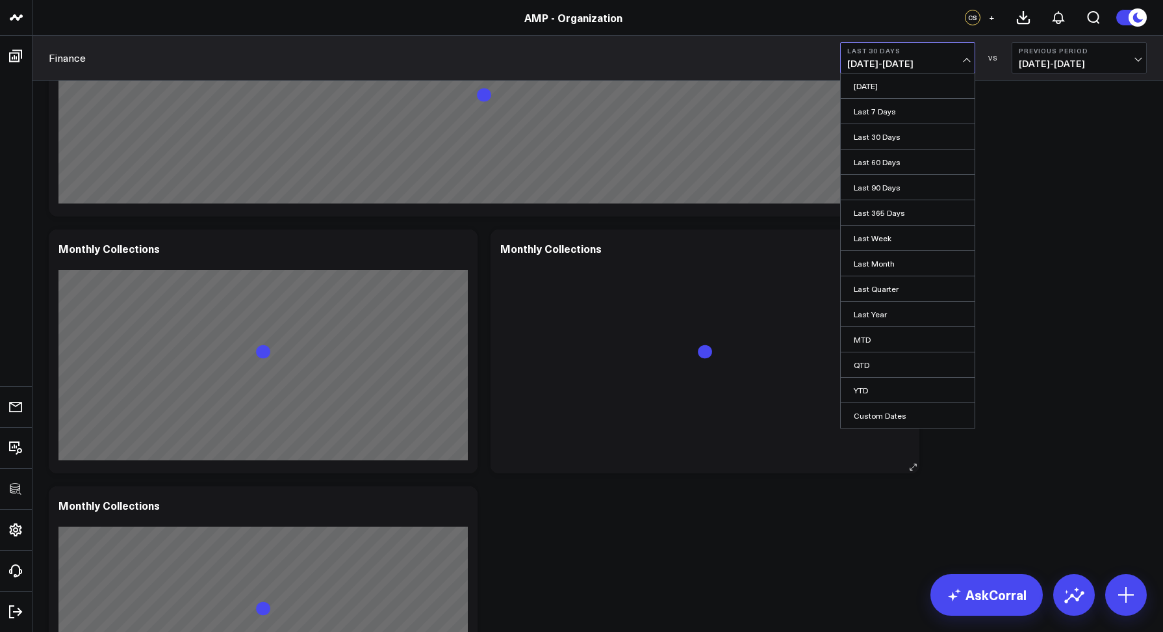
click at [883, 266] on link "Last Month" at bounding box center [908, 263] width 134 height 25
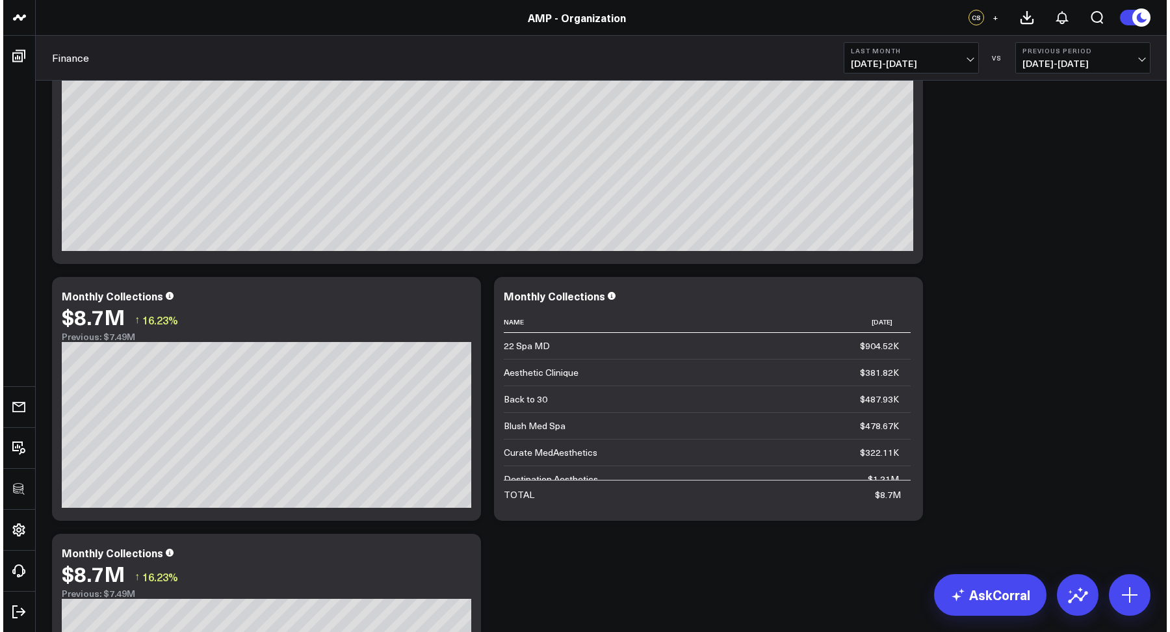
scroll to position [3, 0]
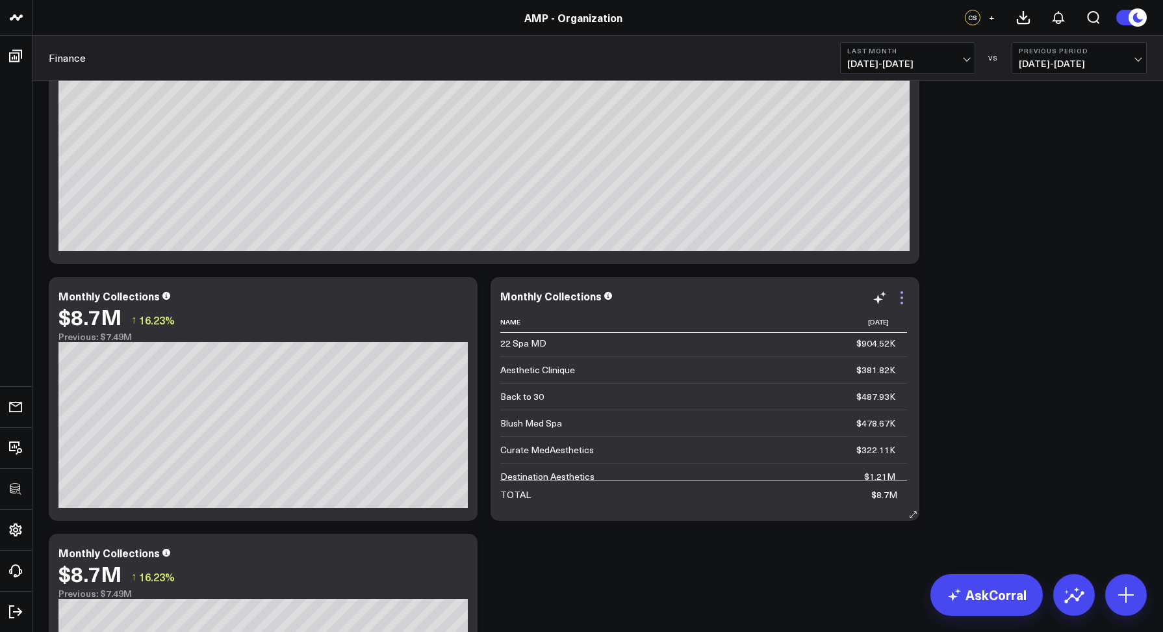
click at [896, 292] on icon at bounding box center [902, 298] width 16 height 16
click at [901, 297] on icon at bounding box center [902, 297] width 3 height 3
click at [903, 298] on icon at bounding box center [902, 298] width 16 height 16
click at [0, 0] on button "Edit Widget" at bounding box center [0, 0] width 0 height 0
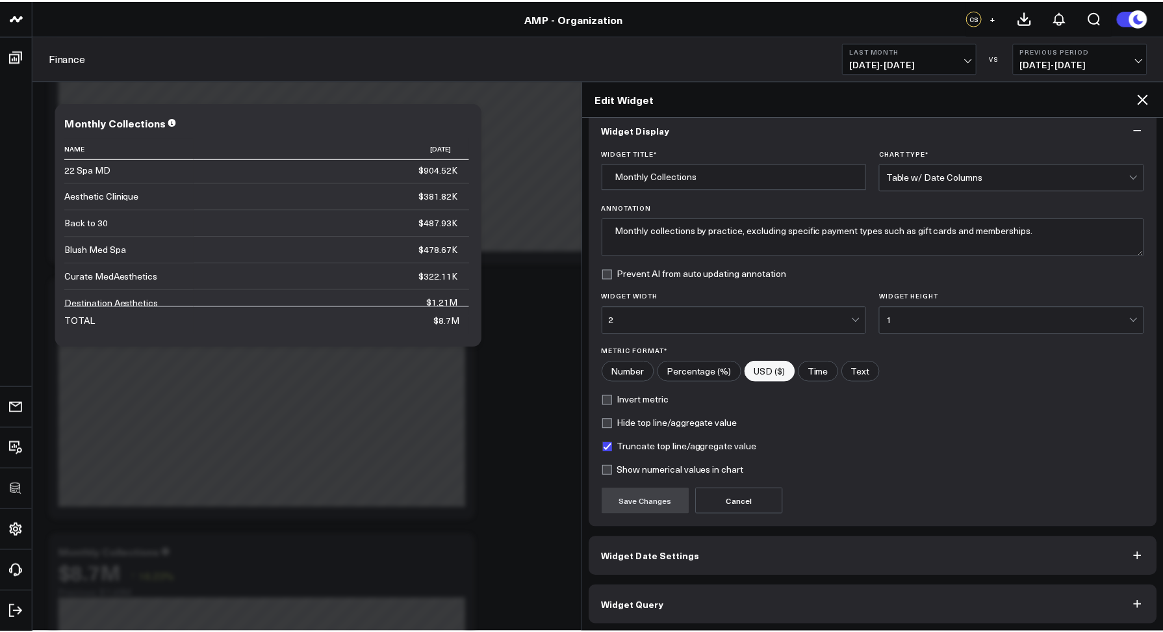
scroll to position [19, 0]
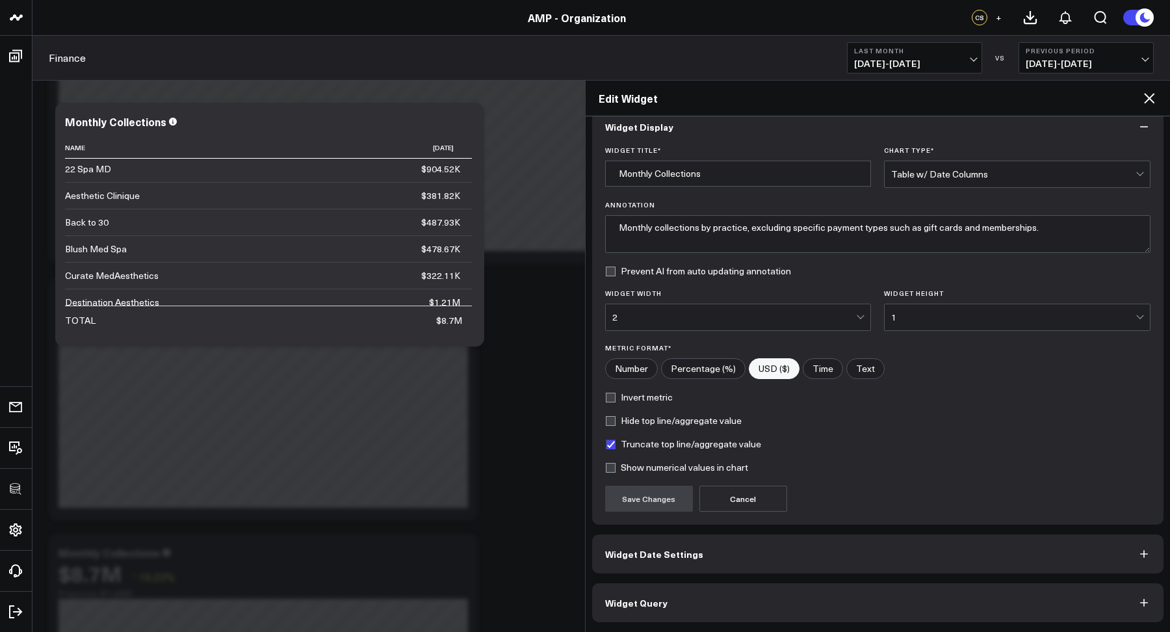
click at [681, 596] on button "Widget Query" at bounding box center [878, 602] width 572 height 39
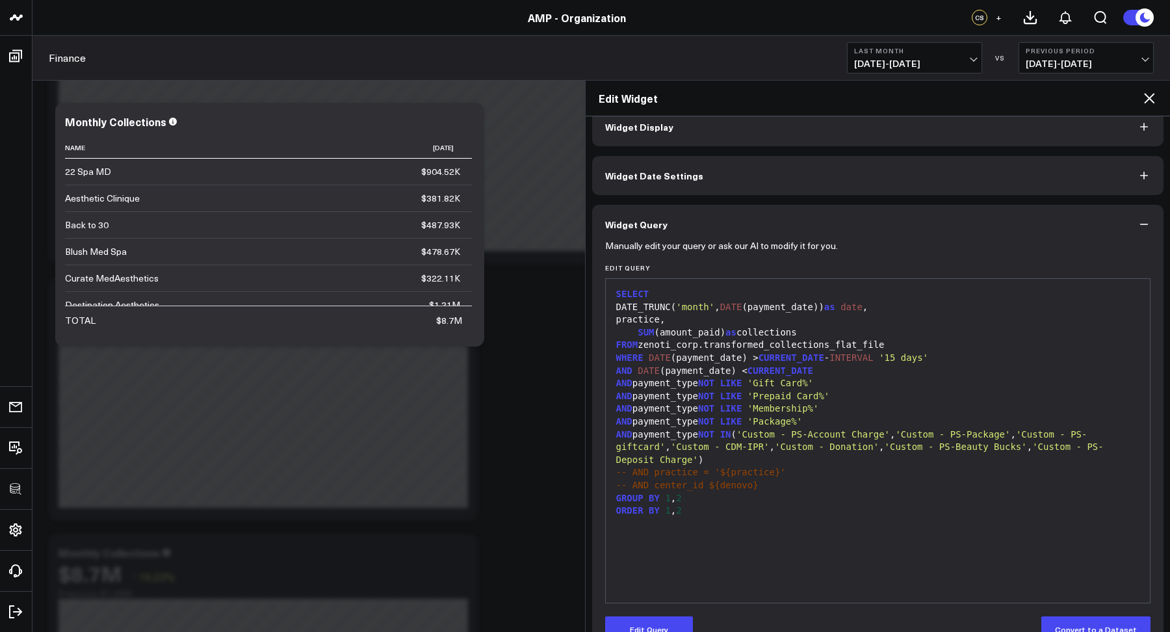
click at [1152, 92] on icon at bounding box center [1149, 98] width 16 height 16
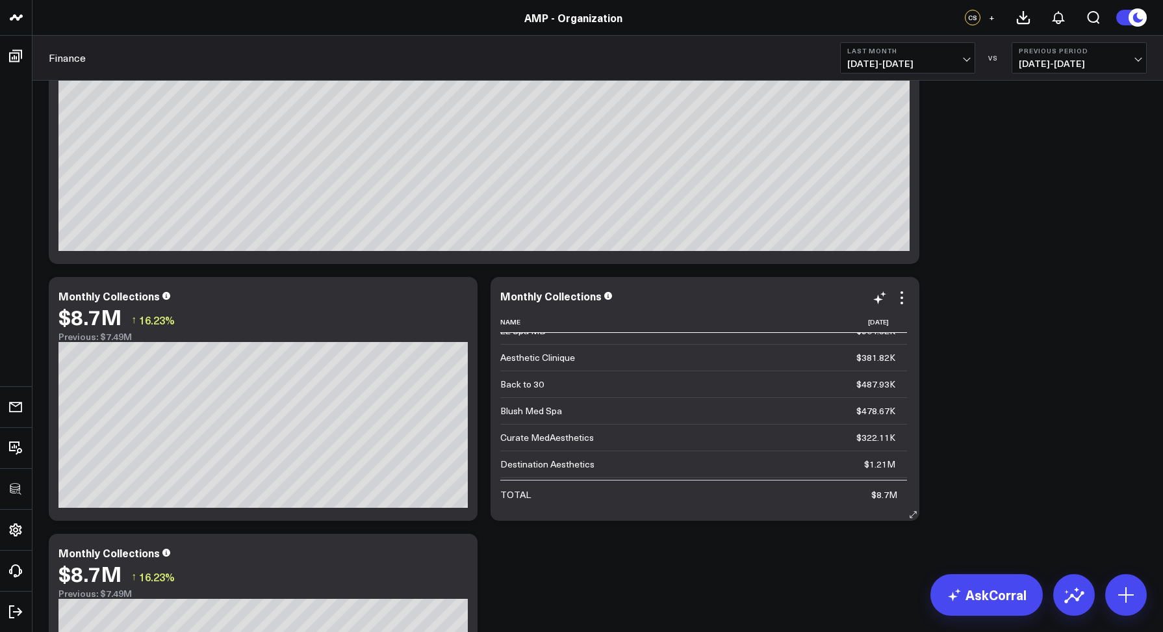
scroll to position [19, 0]
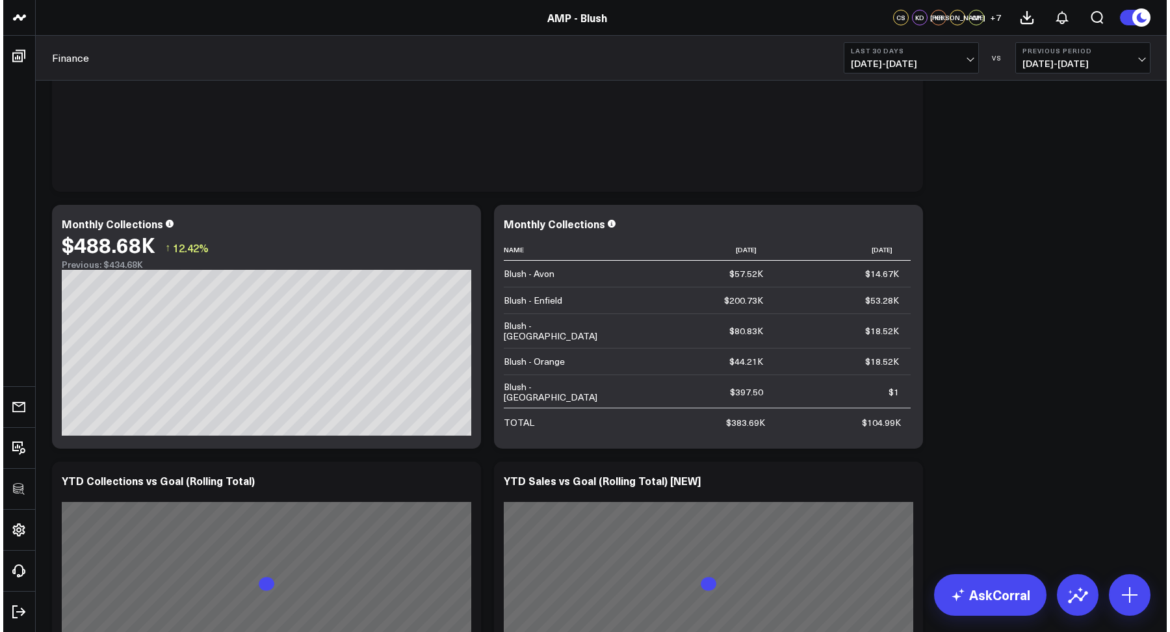
scroll to position [450, 0]
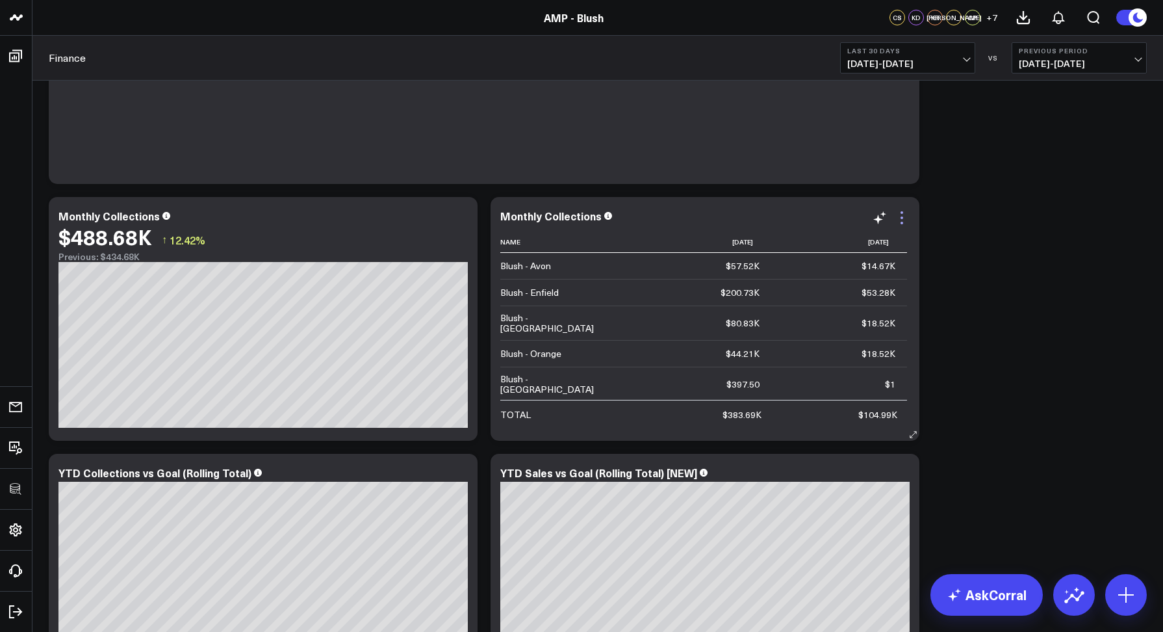
click at [905, 224] on icon at bounding box center [902, 218] width 16 height 16
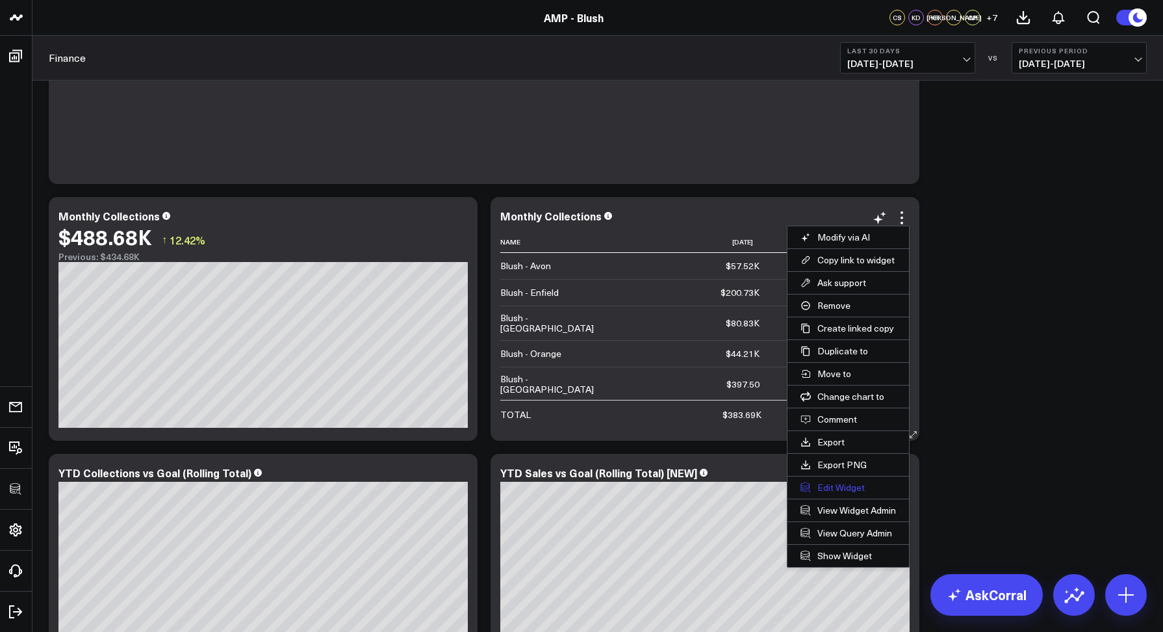
click at [833, 489] on button "Edit Widget" at bounding box center [849, 487] width 122 height 22
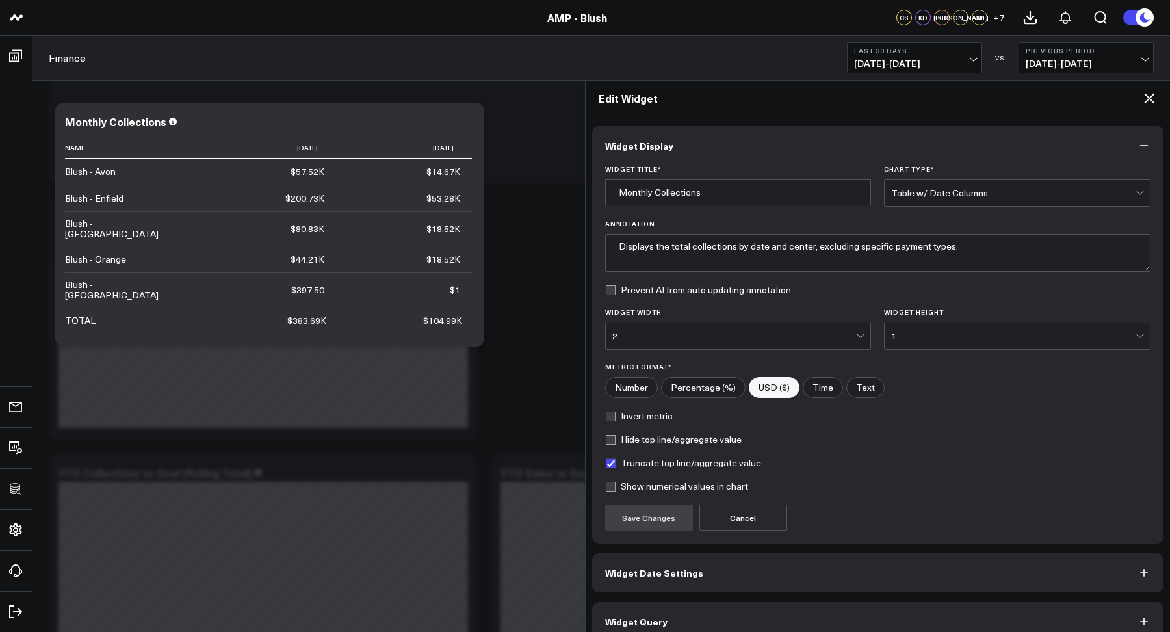
scroll to position [19, 0]
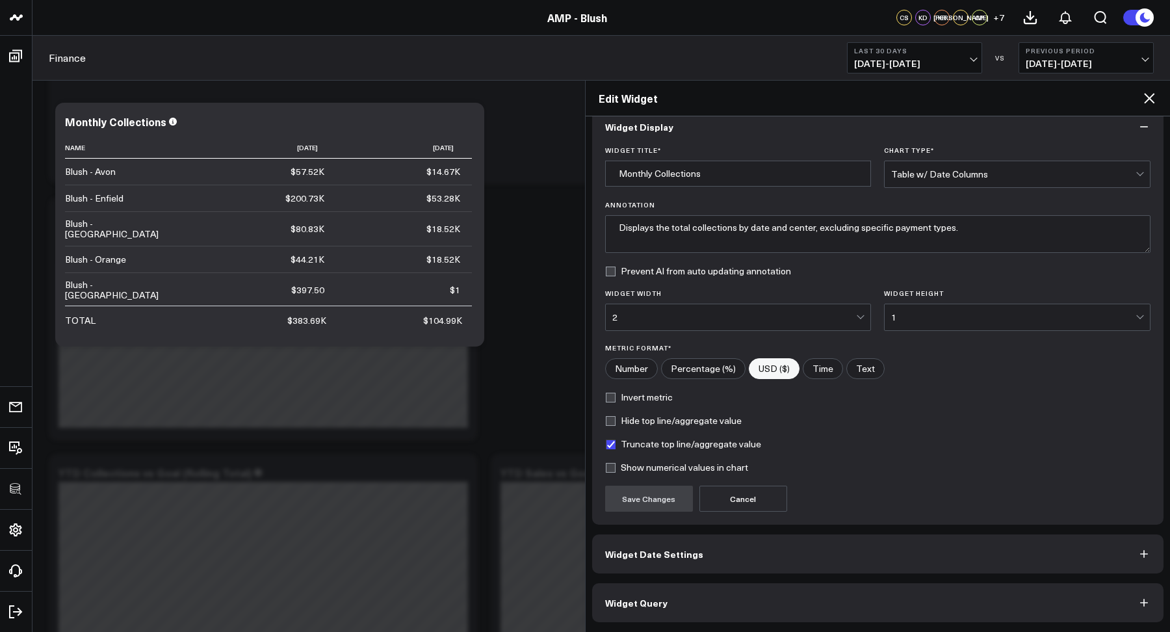
click at [727, 592] on button "Widget Query" at bounding box center [878, 602] width 572 height 39
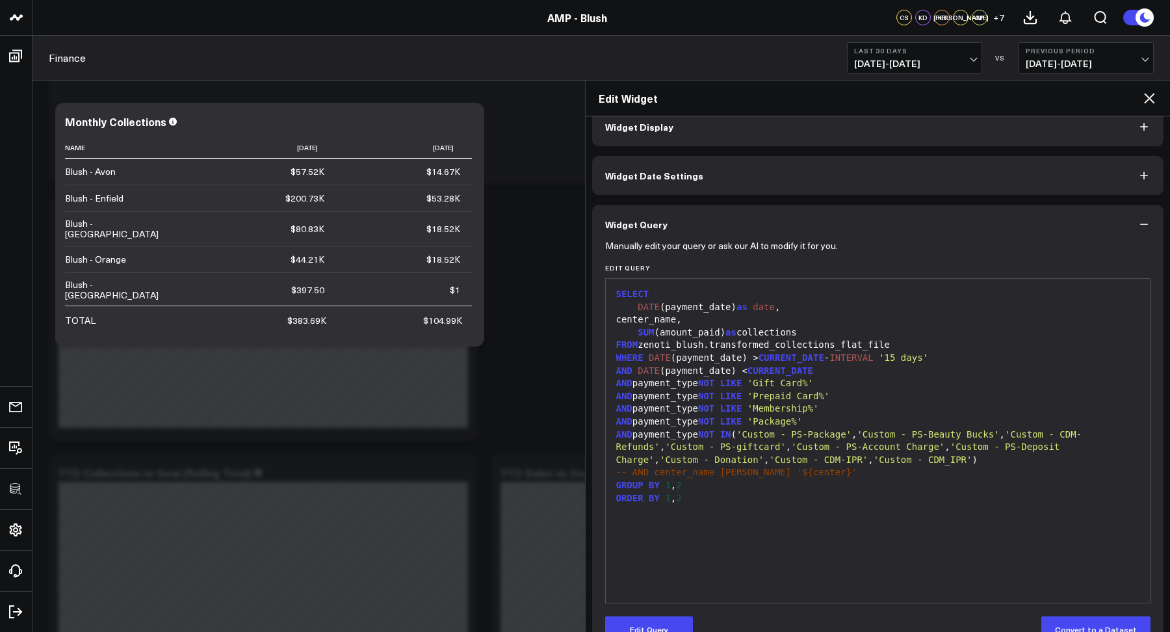
click at [1146, 103] on icon at bounding box center [1149, 98] width 16 height 16
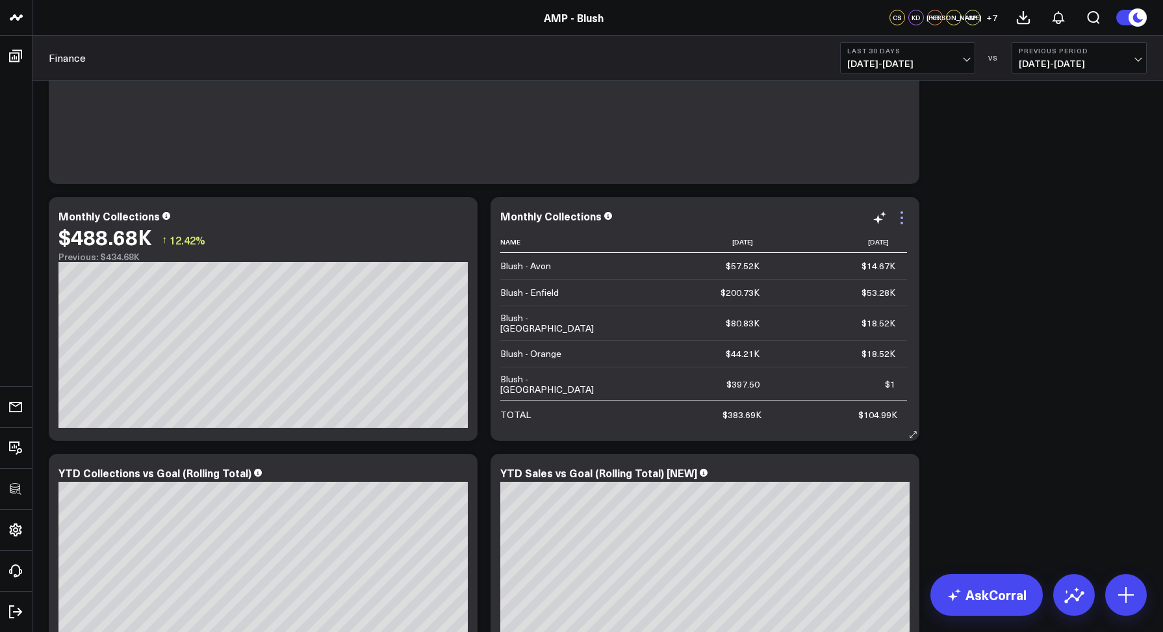
click at [902, 215] on icon at bounding box center [902, 218] width 16 height 16
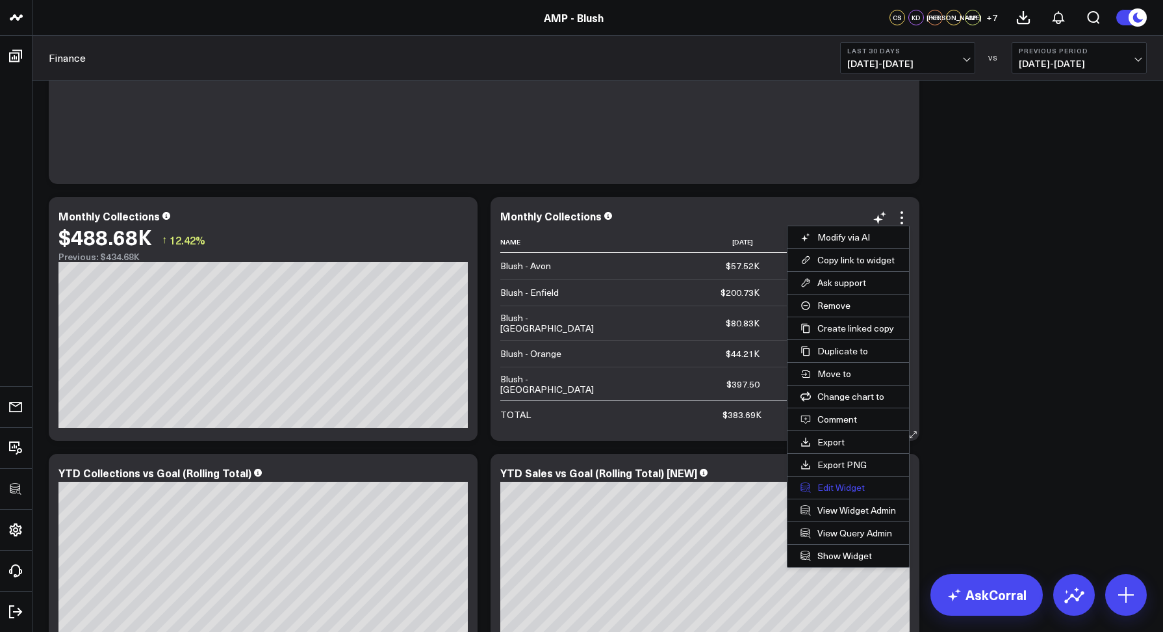
click at [840, 484] on button "Edit Widget" at bounding box center [849, 487] width 122 height 22
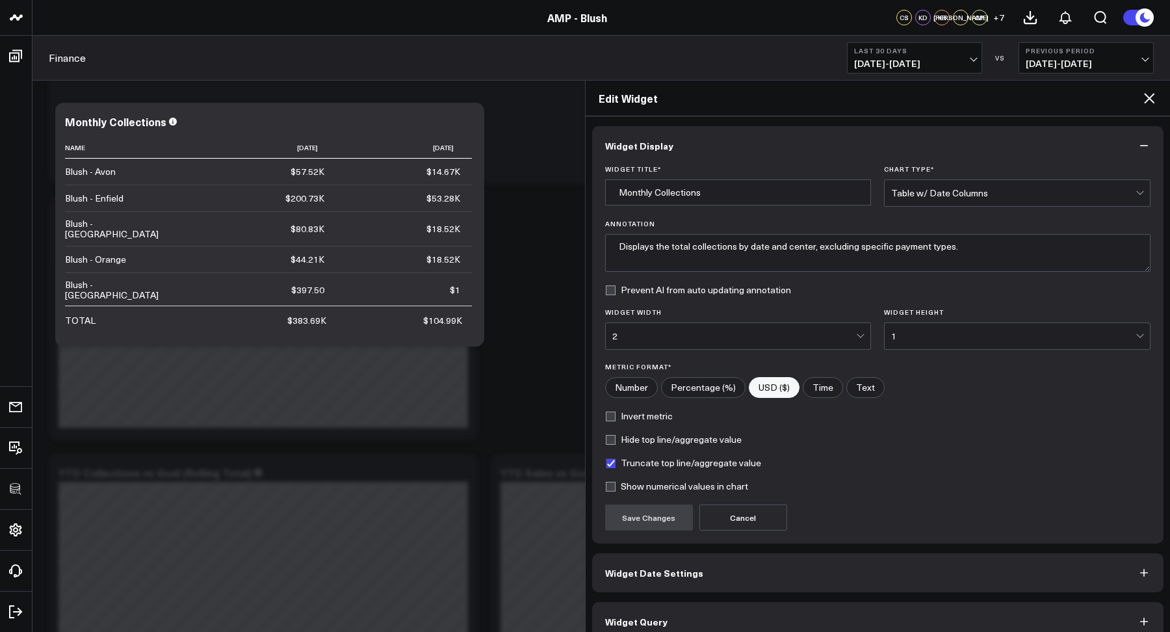
scroll to position [19, 0]
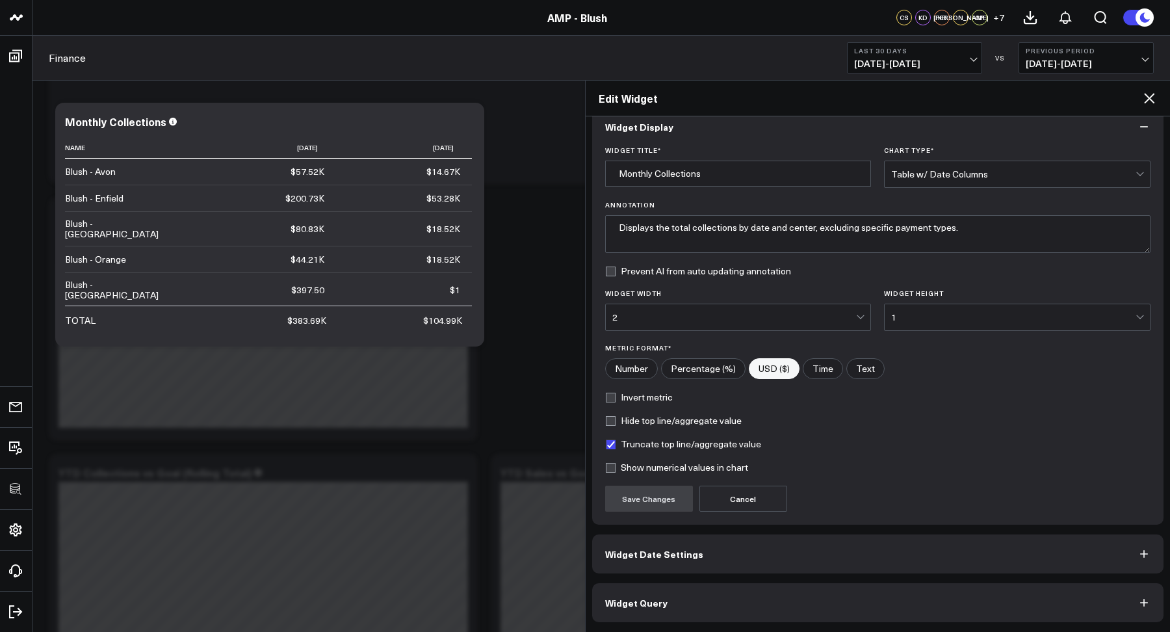
click at [766, 594] on button "Widget Query" at bounding box center [878, 602] width 572 height 39
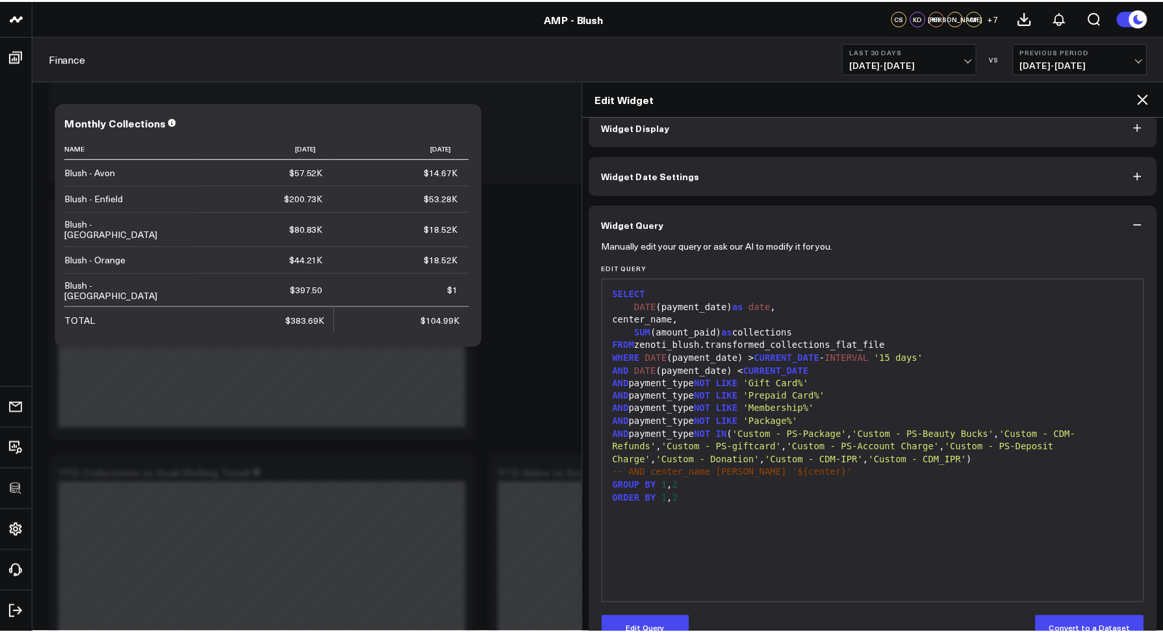
scroll to position [52, 0]
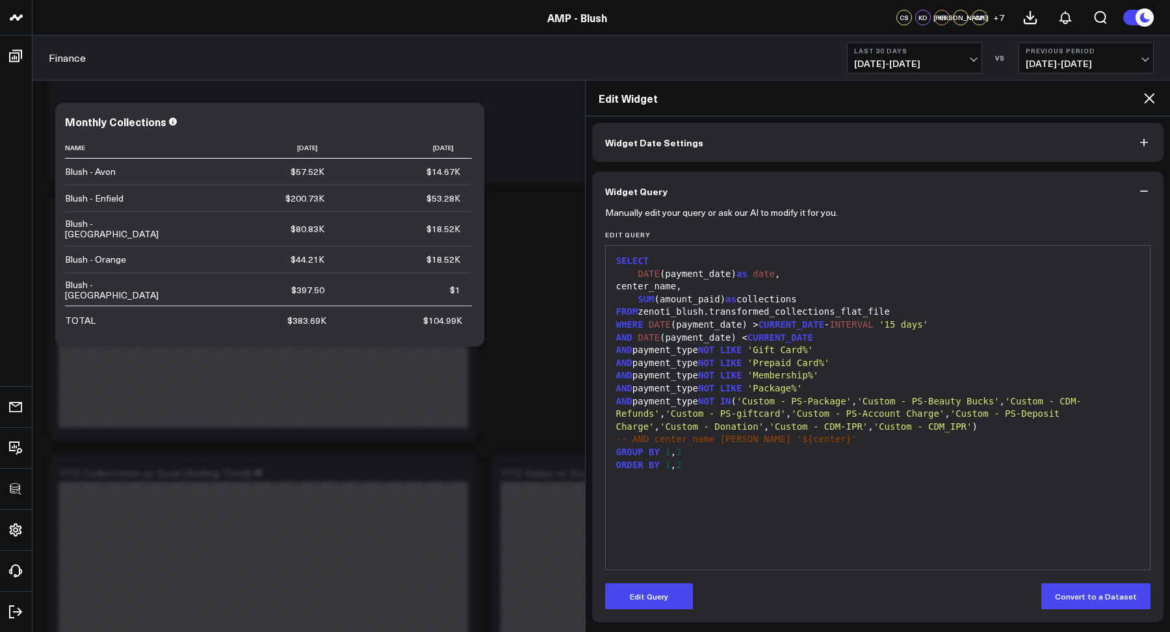
click at [1147, 96] on icon at bounding box center [1149, 98] width 10 height 10
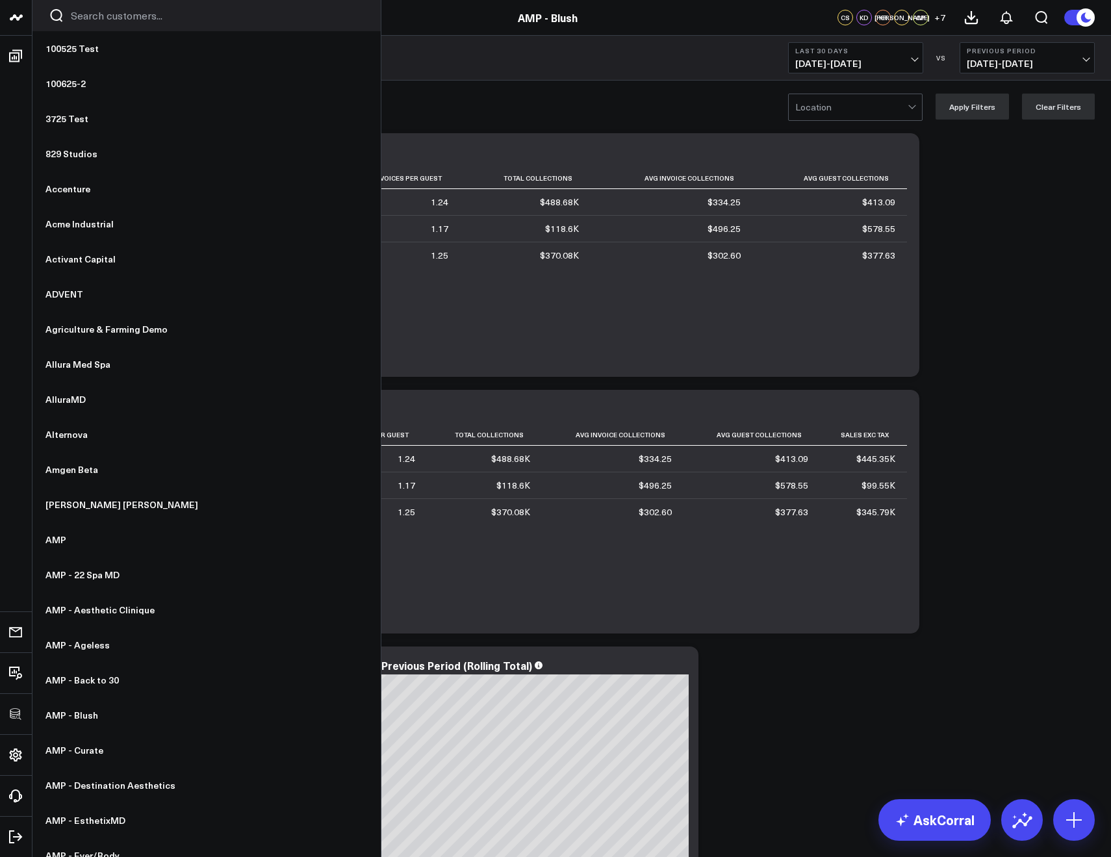
click at [84, 19] on input "Search customers input" at bounding box center [218, 15] width 294 height 14
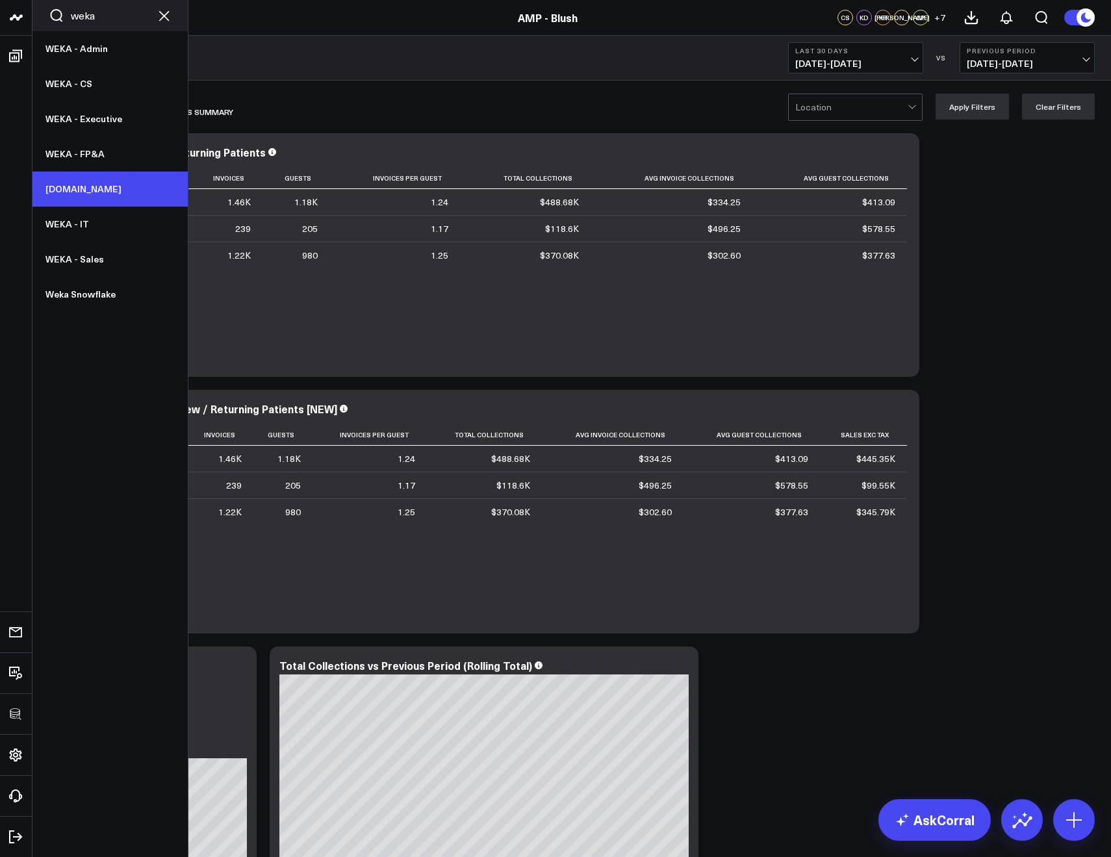
type input "weka"
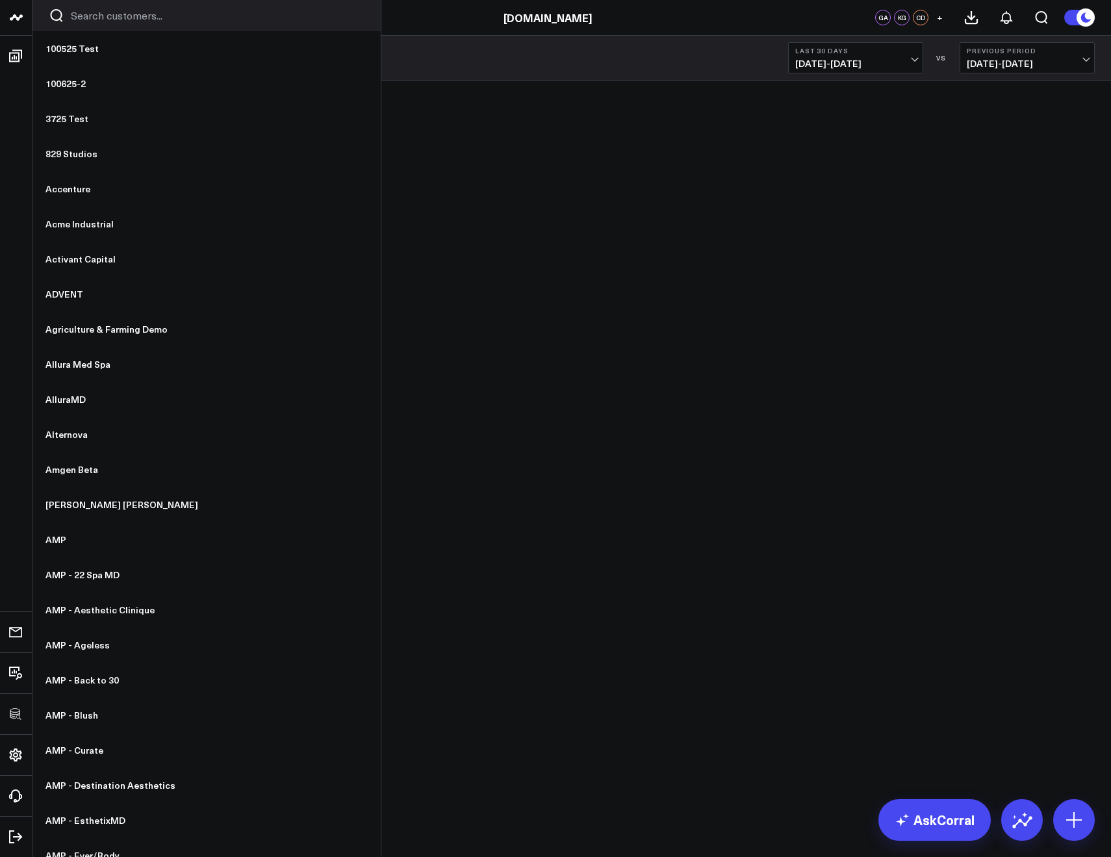
click at [81, 18] on input "Search customers input" at bounding box center [218, 15] width 294 height 14
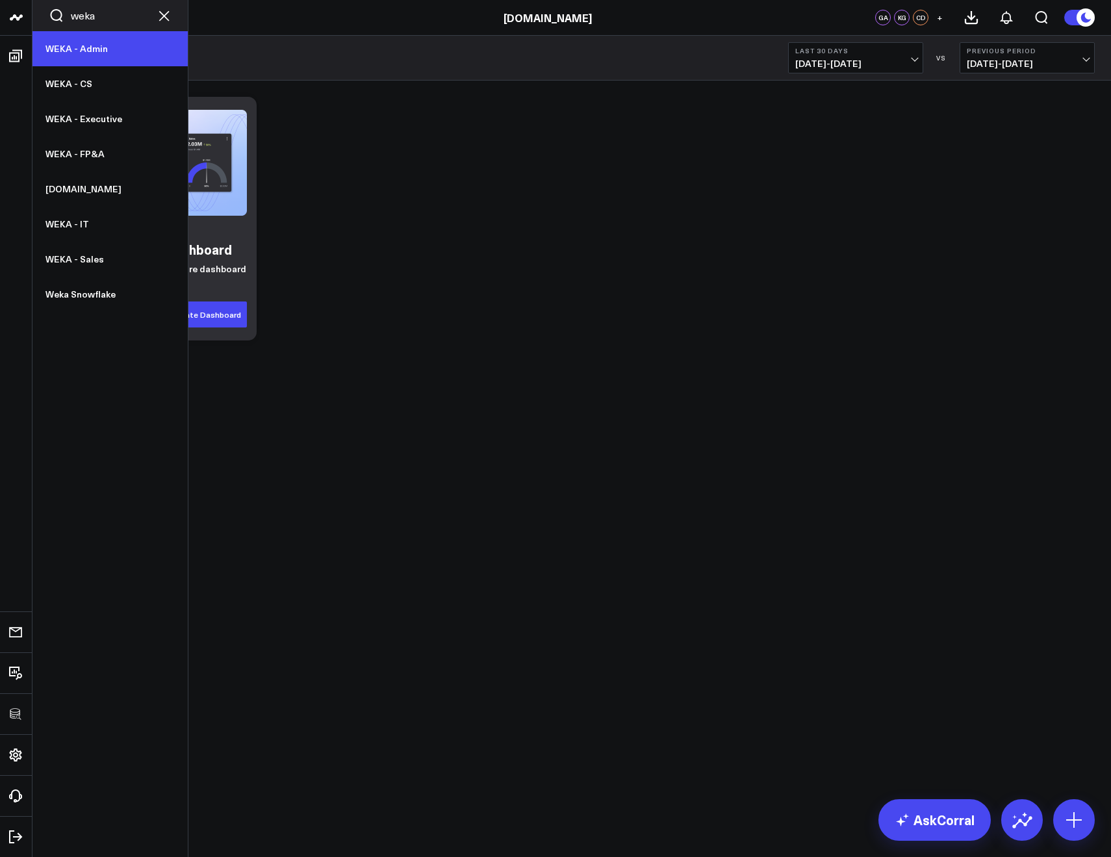
type input "weka"
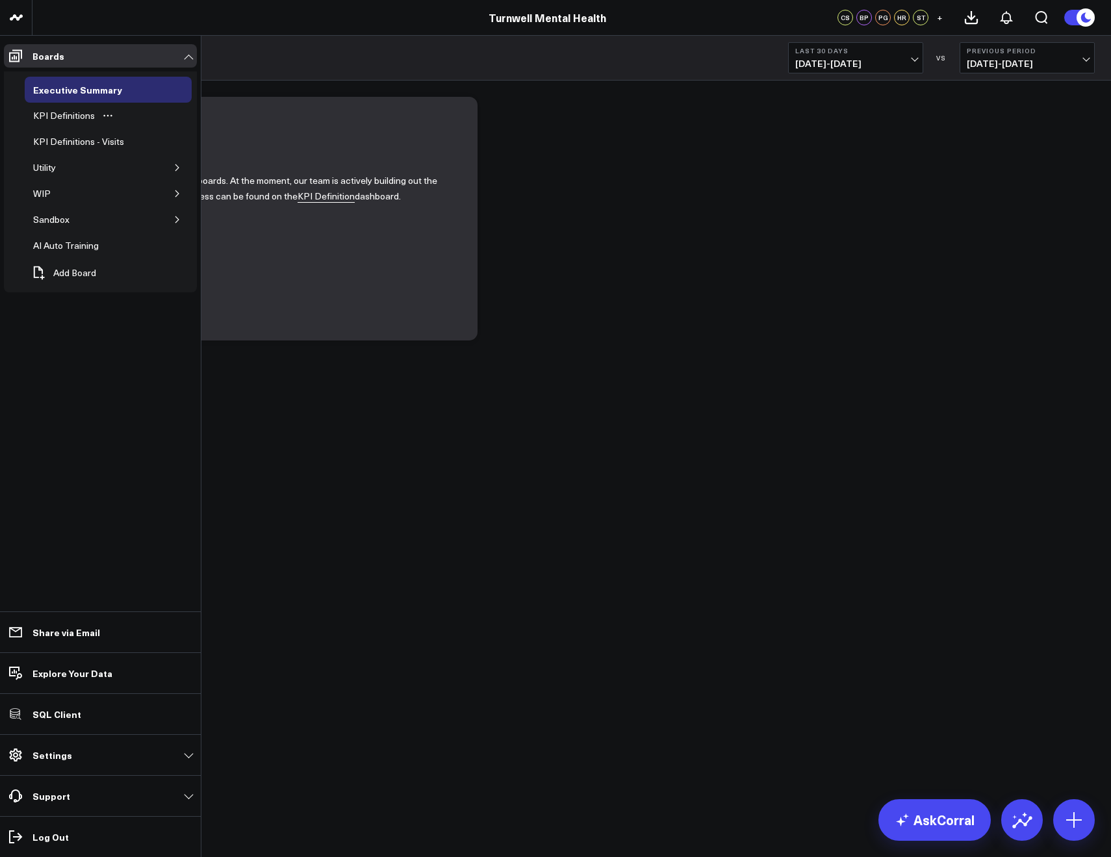
drag, startPoint x: 58, startPoint y: 142, endPoint x: 142, endPoint y: 104, distance: 91.3
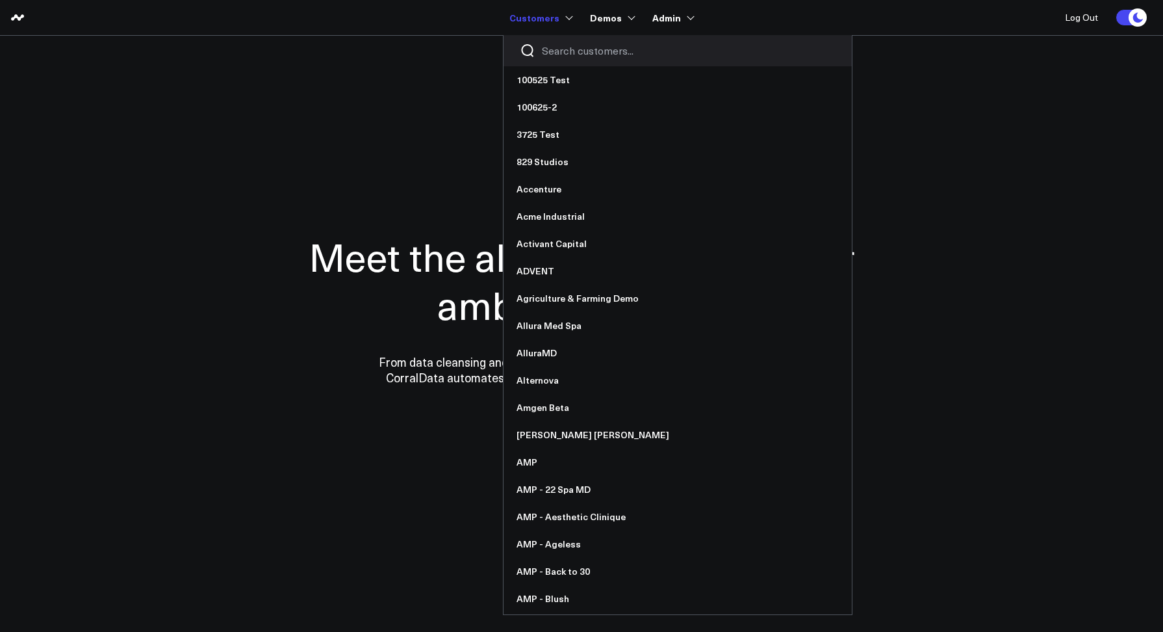
click at [561, 49] on input "Search customers input" at bounding box center [689, 51] width 294 height 14
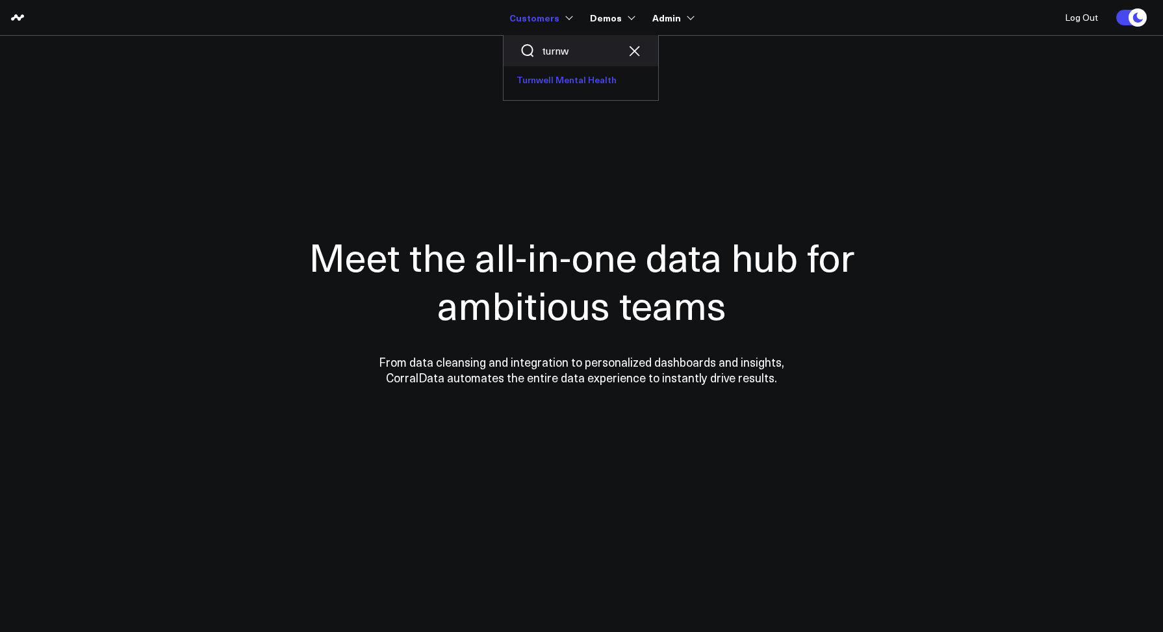
type input "turnw"
click at [541, 77] on link "Turnwell Mental Health" at bounding box center [581, 79] width 155 height 27
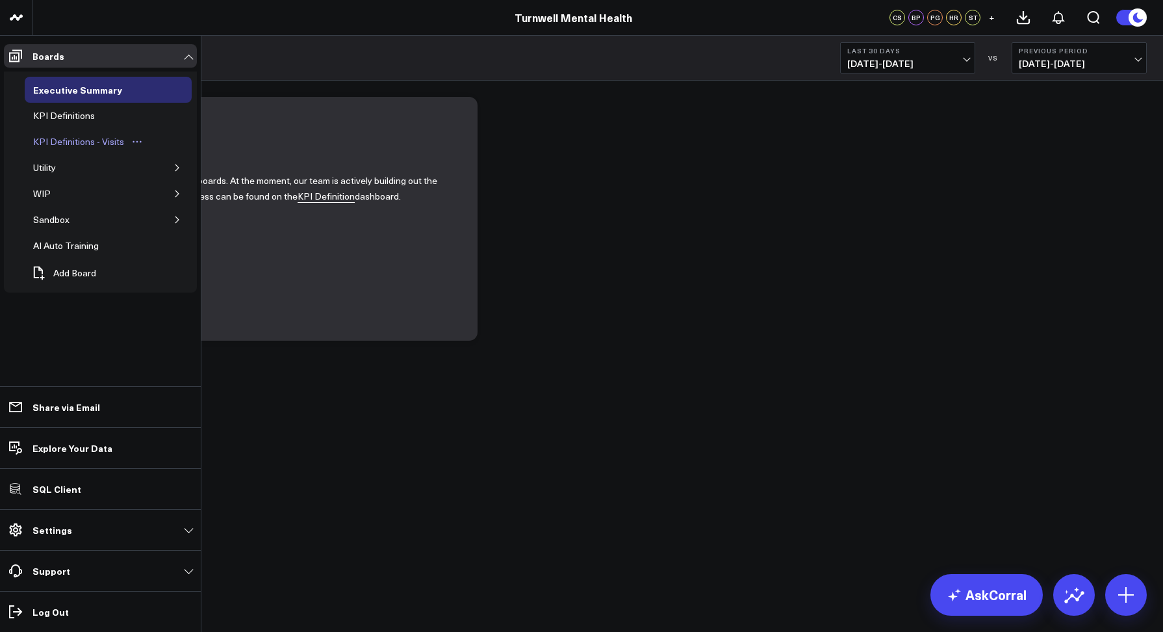
click at [58, 147] on div "KPI Definitions - Visits" at bounding box center [78, 142] width 97 height 16
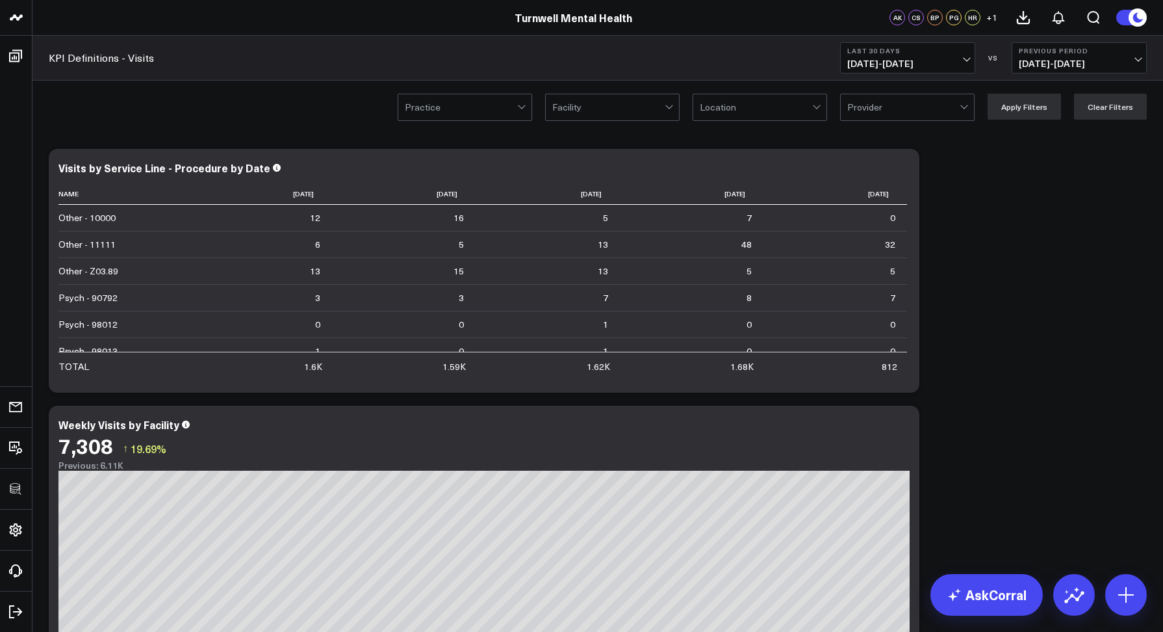
click at [879, 55] on button "Last 30 Days 09/08/25 - 10/07/25" at bounding box center [907, 57] width 135 height 31
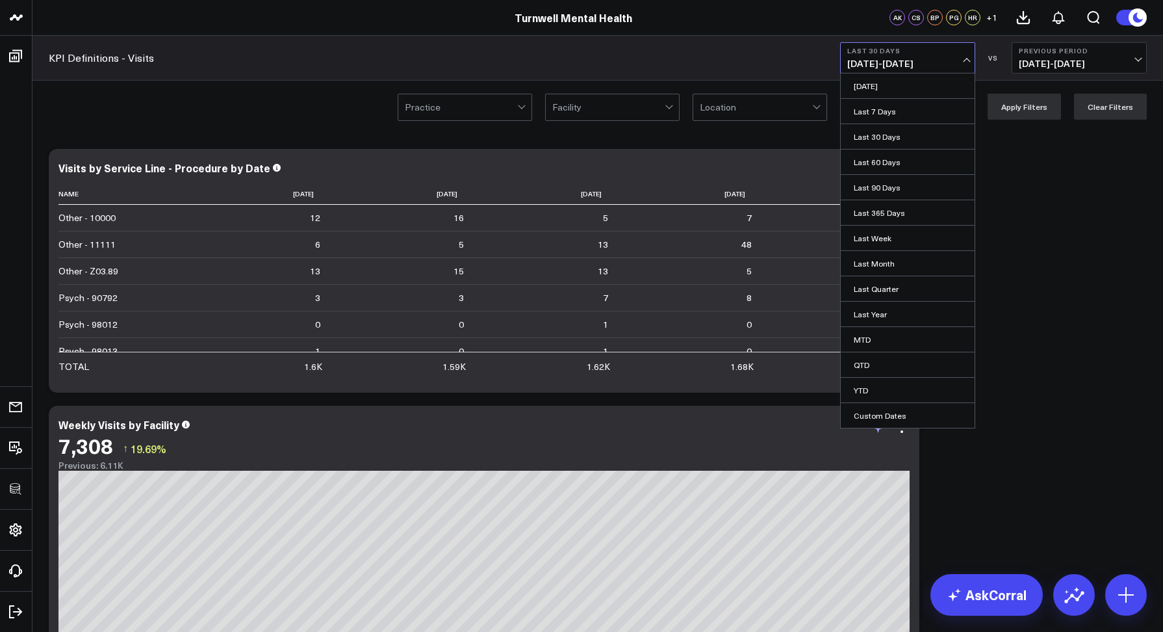
click at [874, 420] on link "Custom Dates" at bounding box center [908, 415] width 134 height 25
select select "9"
select select "2025"
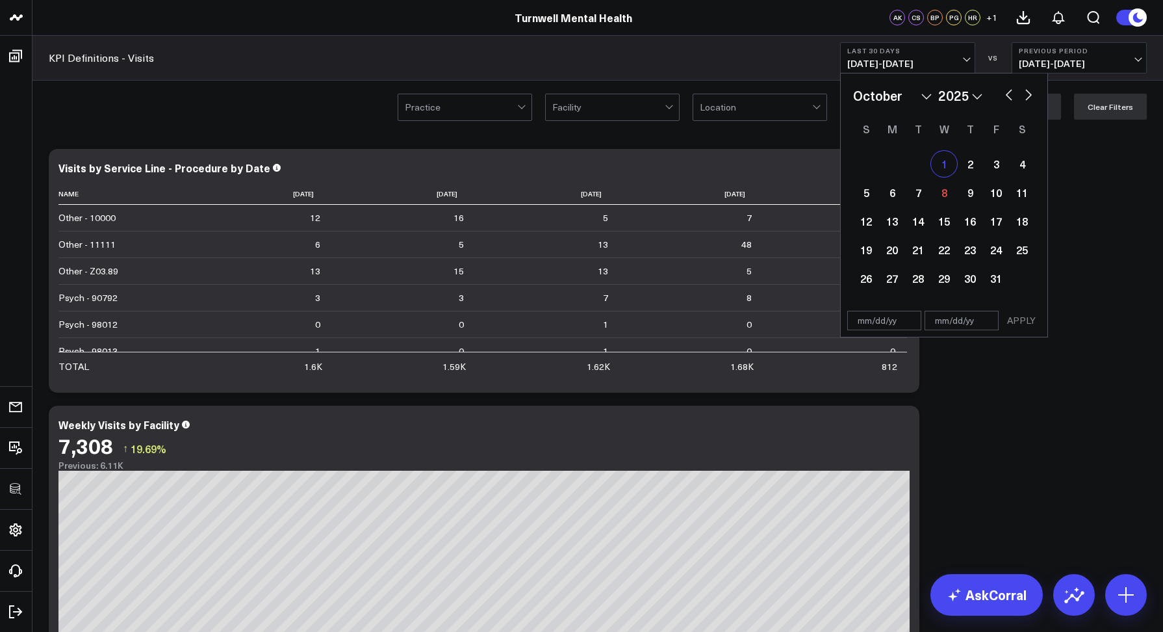
click at [942, 166] on div "1" at bounding box center [944, 164] width 26 height 26
type input "10/01/25"
select select "9"
select select "2025"
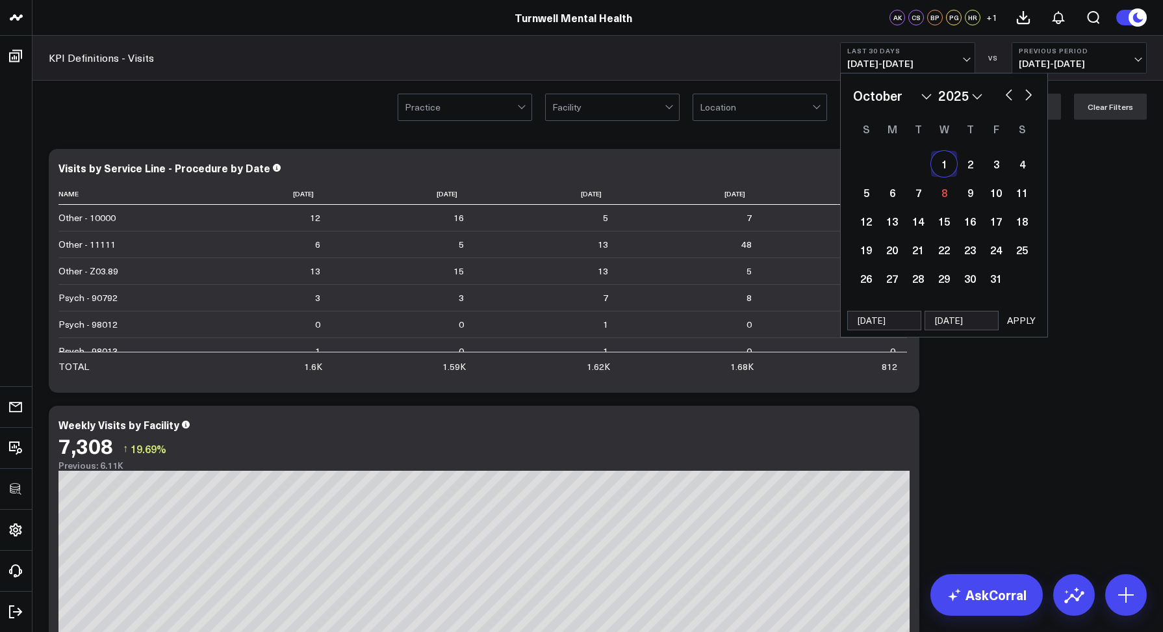
click at [1022, 318] on button "APPLY" at bounding box center [1021, 320] width 39 height 19
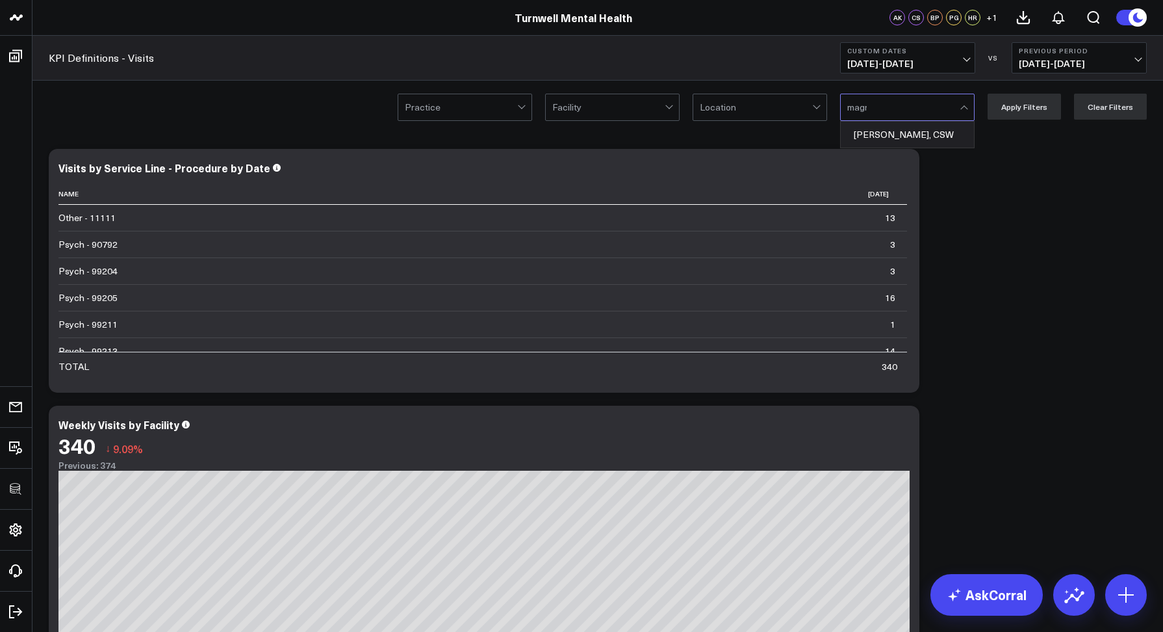
type input "magre"
click at [915, 128] on div "Alex Magre, CSW" at bounding box center [907, 135] width 133 height 26
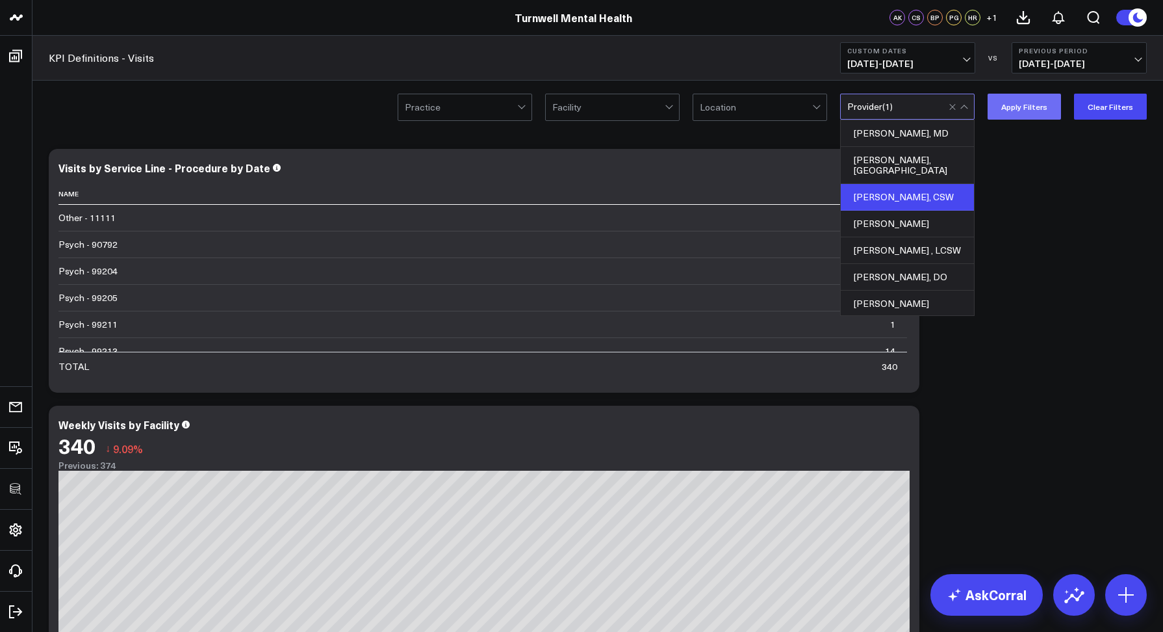
click at [1009, 103] on button "Apply Filters" at bounding box center [1024, 107] width 73 height 26
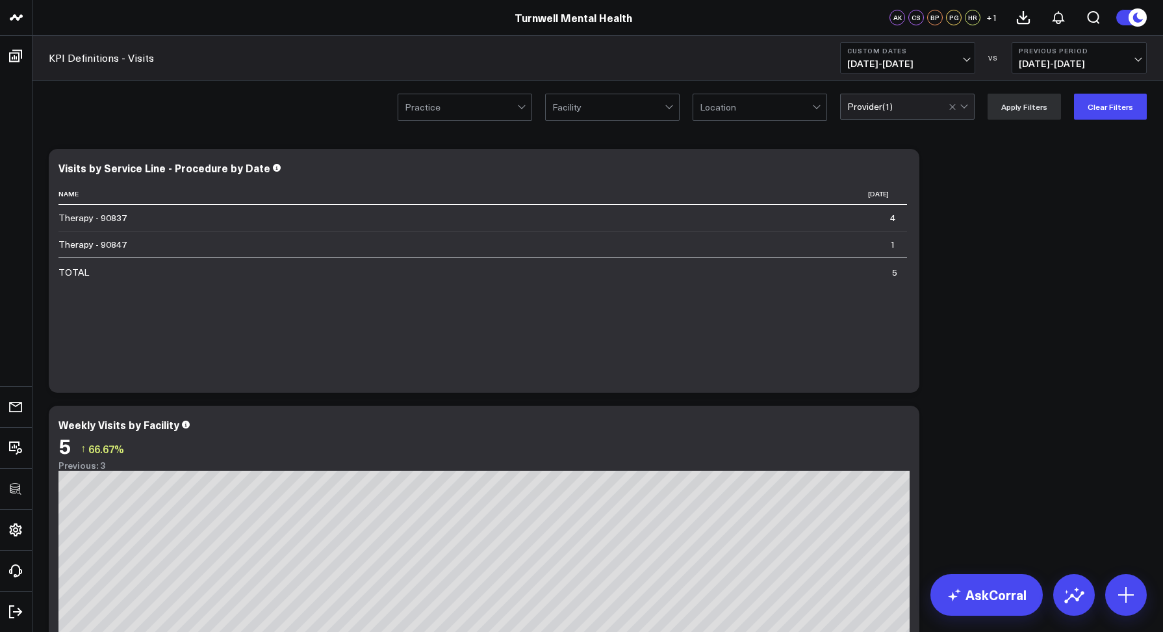
click at [880, 112] on div "Provider ( 1 )" at bounding box center [907, 107] width 135 height 26
click at [875, 114] on div "Provider ( 1 )" at bounding box center [907, 107] width 135 height 26
click at [876, 114] on div "Provider ( 1 )" at bounding box center [907, 107] width 135 height 26
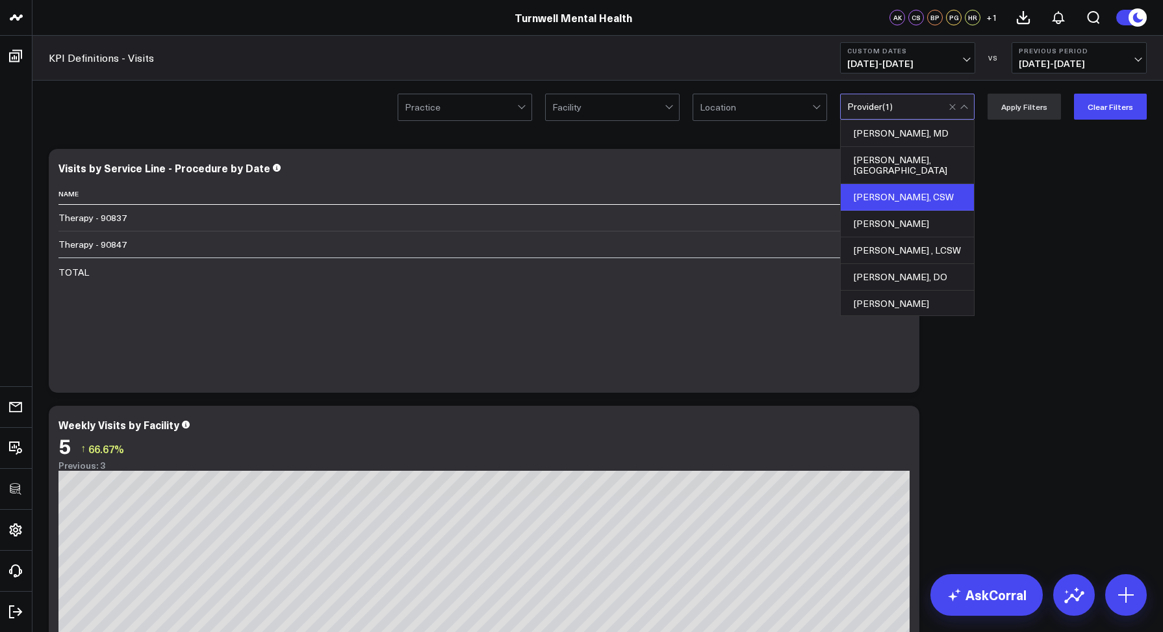
click at [883, 184] on div "Alex Magre, CSW" at bounding box center [907, 197] width 133 height 27
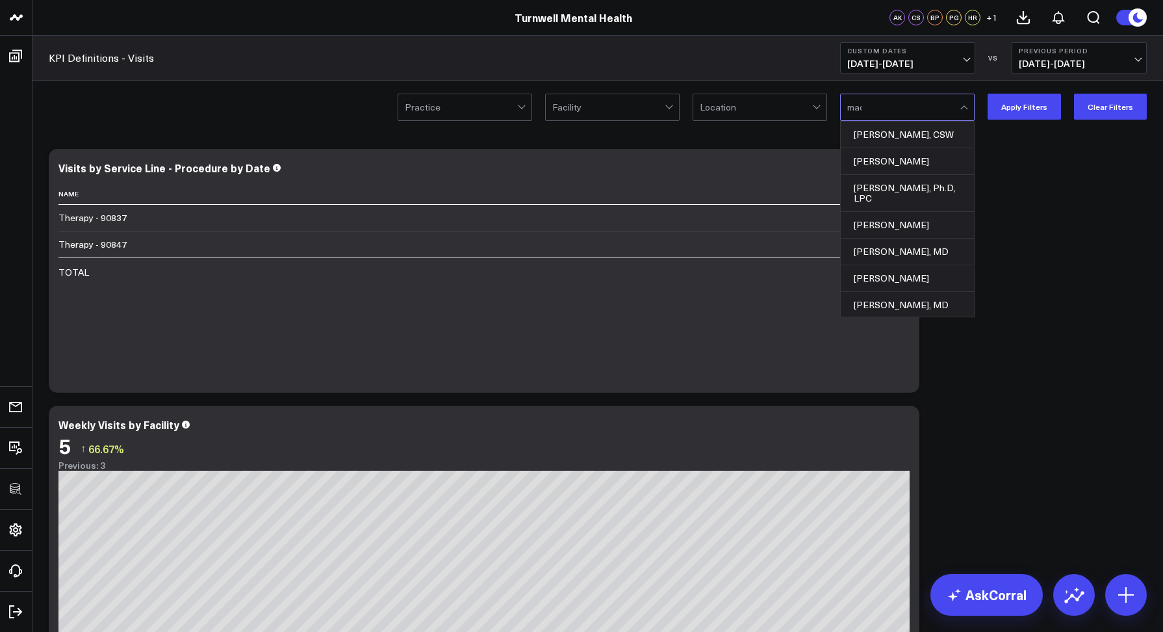
type input "made"
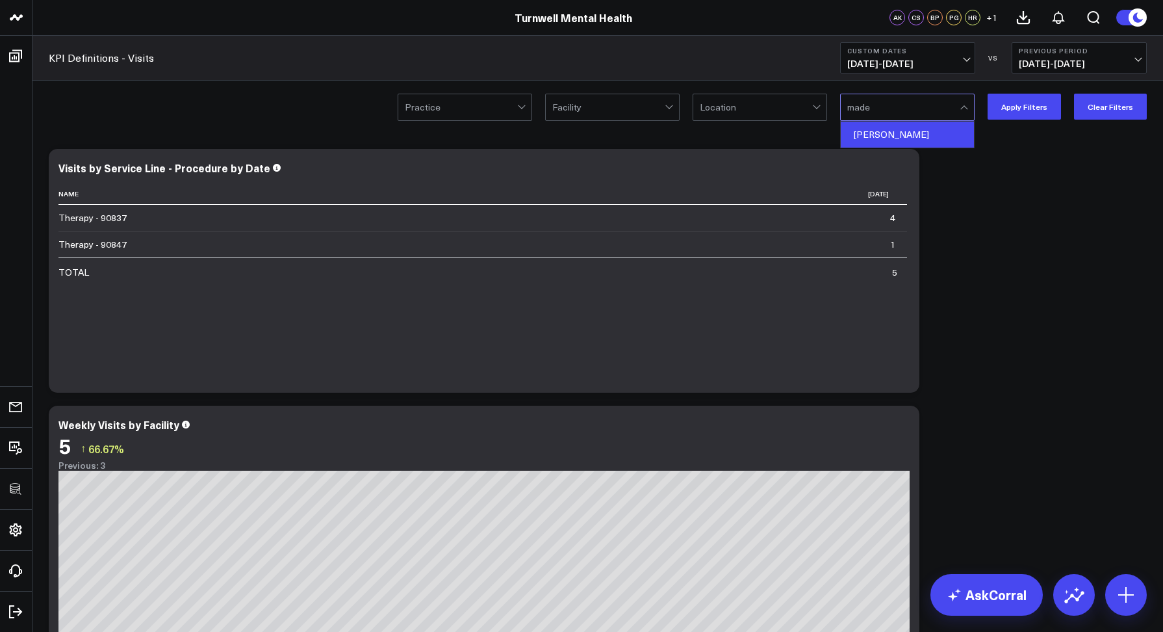
click at [889, 130] on div "Angela Madeux" at bounding box center [907, 135] width 133 height 26
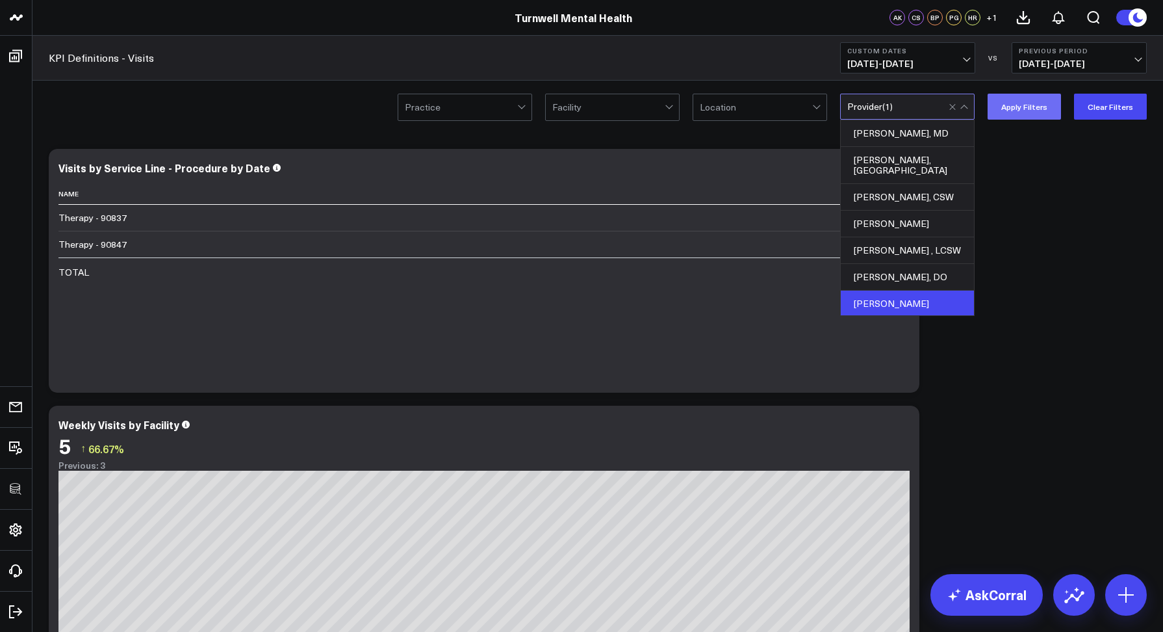
click at [1009, 99] on button "Apply Filters" at bounding box center [1024, 107] width 73 height 26
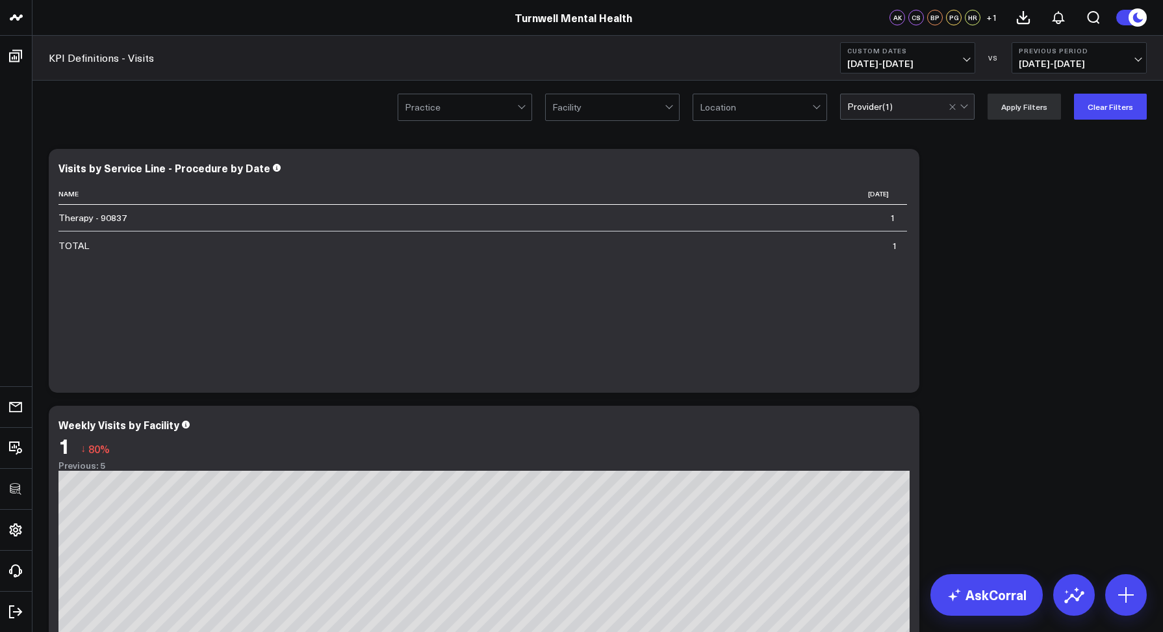
click at [873, 112] on div "Provider ( 1 )" at bounding box center [907, 107] width 135 height 26
type input "cleg"
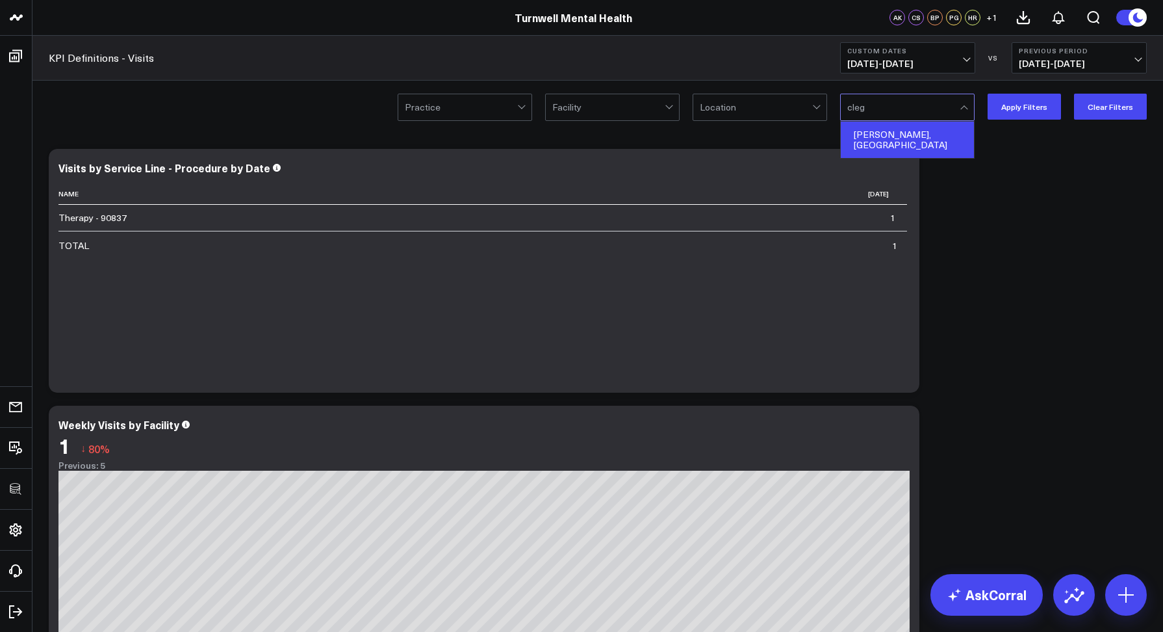
click at [906, 127] on div "Autumn Clegg, PA" at bounding box center [907, 140] width 133 height 36
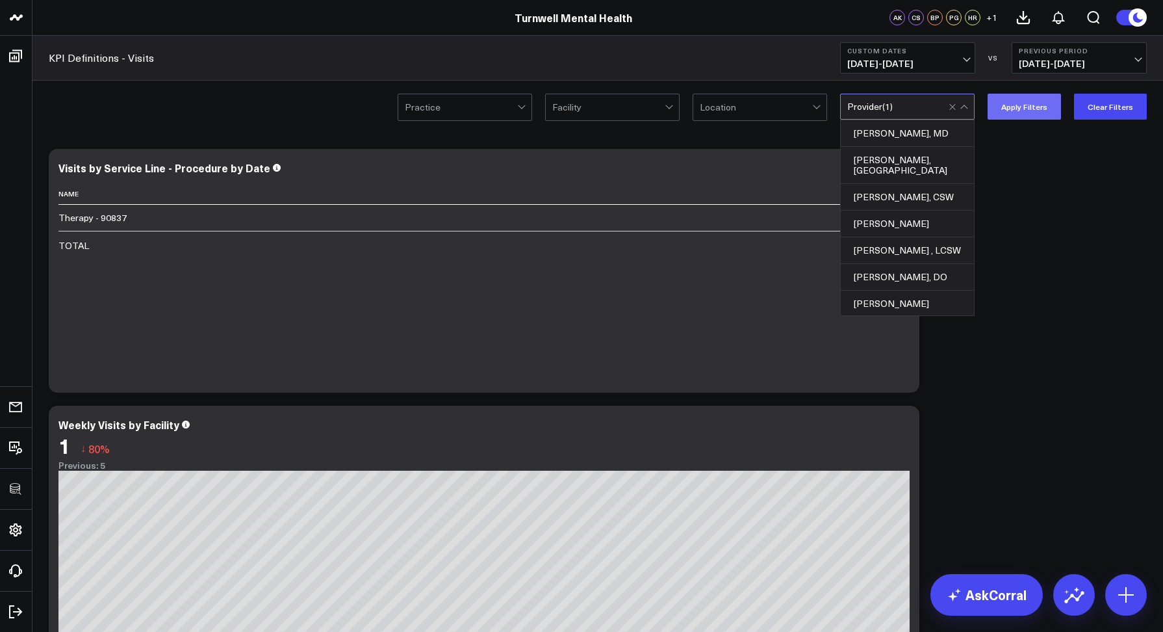
click at [1015, 110] on button "Apply Filters" at bounding box center [1024, 107] width 73 height 26
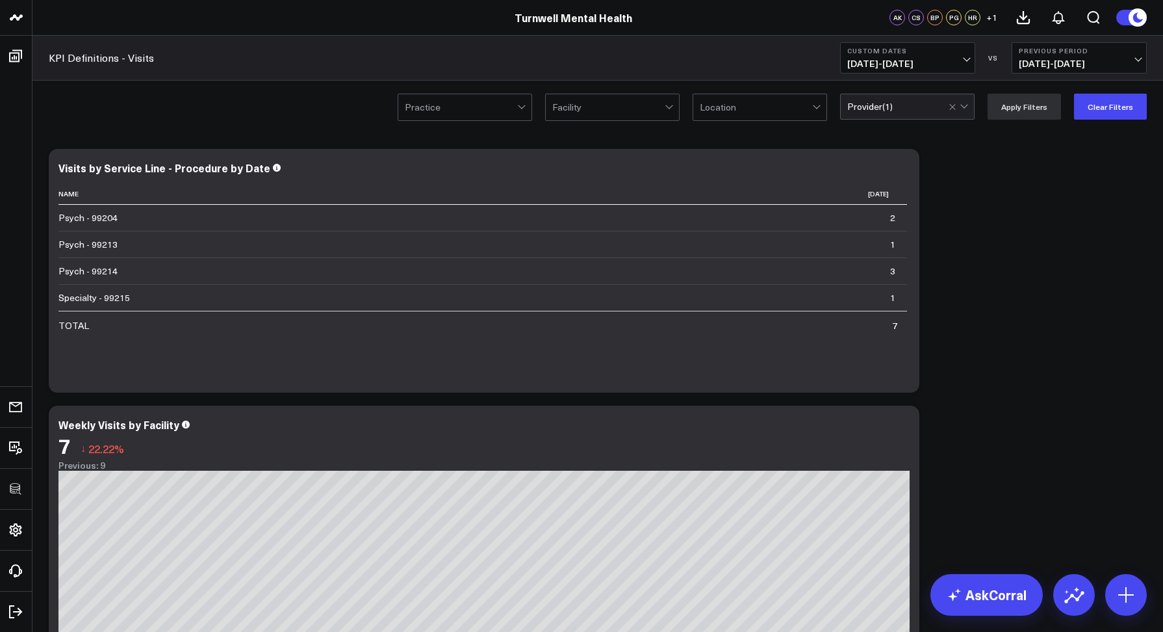
click at [874, 116] on div "Provider ( 1 )" at bounding box center [907, 107] width 135 height 26
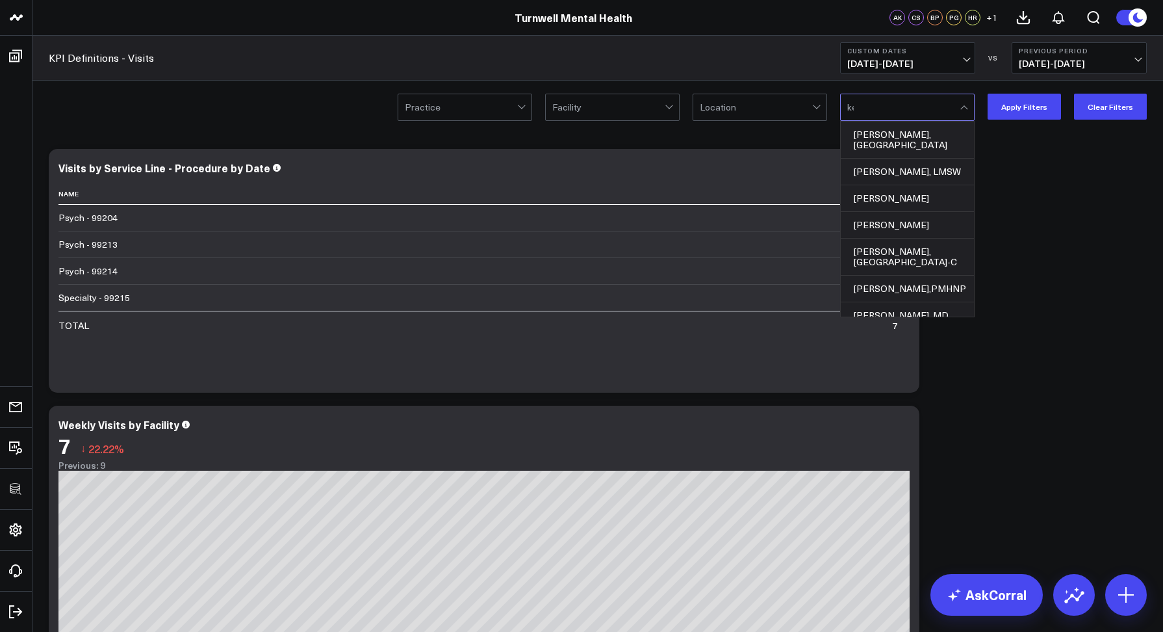
type input "ker"
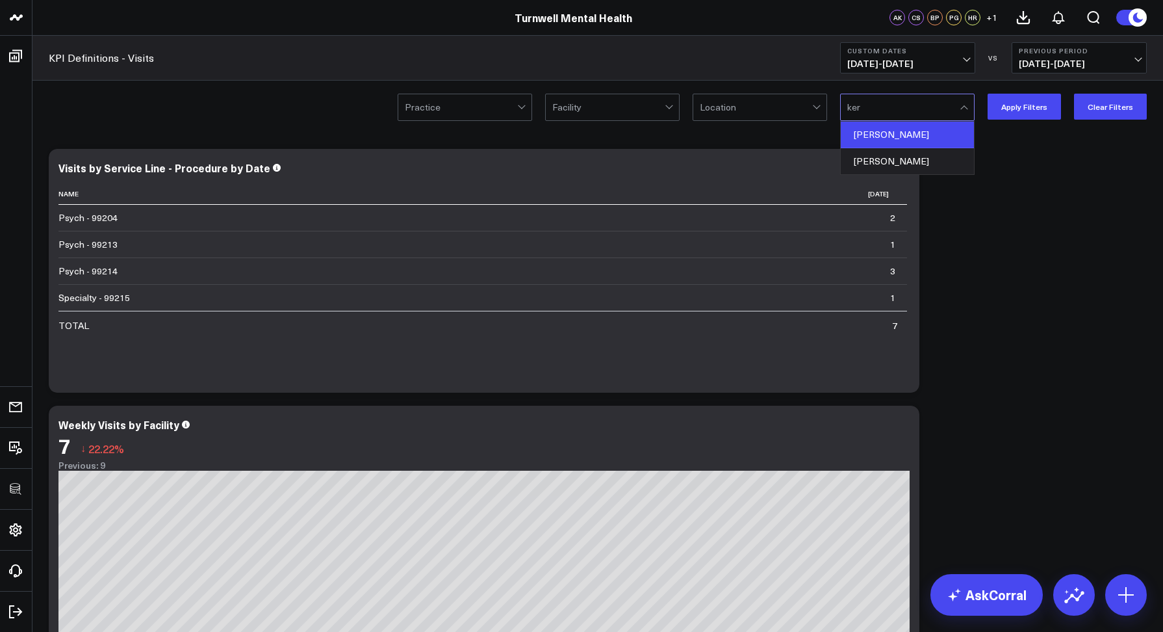
click at [910, 129] on div "Brett Kerns" at bounding box center [907, 135] width 133 height 27
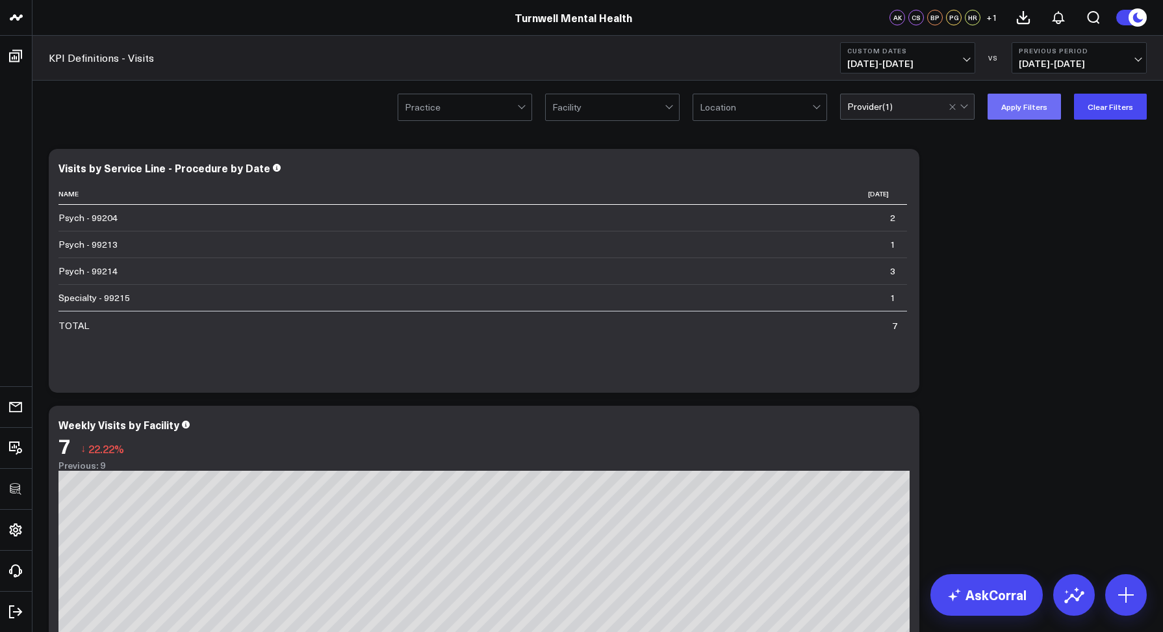
click at [1013, 103] on button "Apply Filters" at bounding box center [1024, 107] width 73 height 26
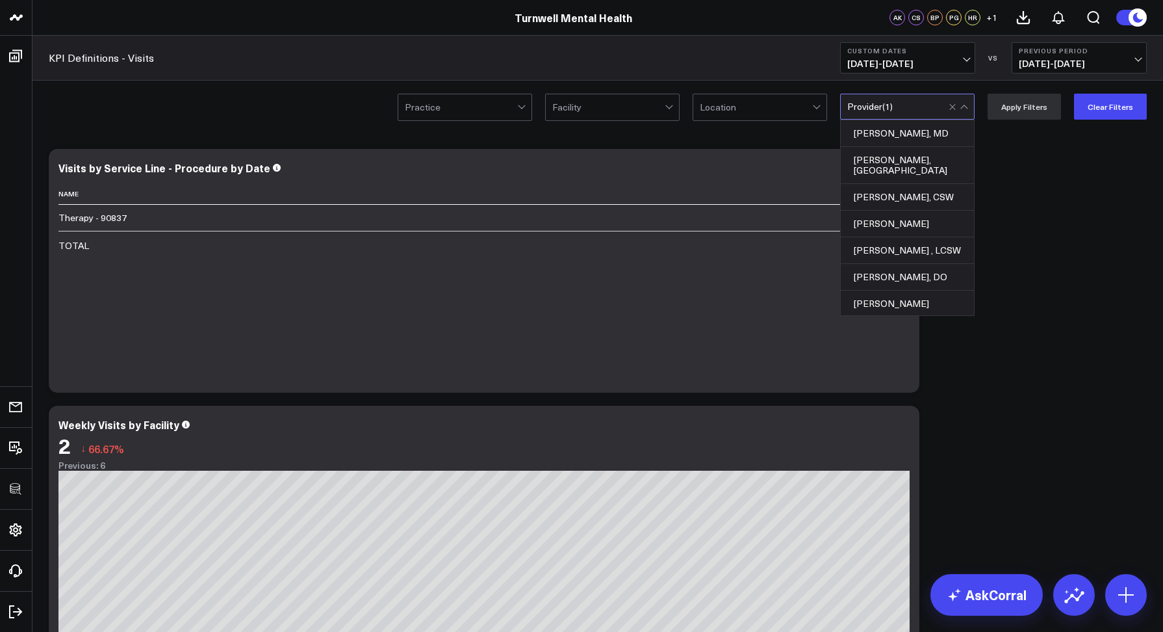
click at [925, 115] on div "Provider ( 1 )" at bounding box center [907, 107] width 135 height 26
click at [960, 101] on div at bounding box center [960, 106] width 22 height 25
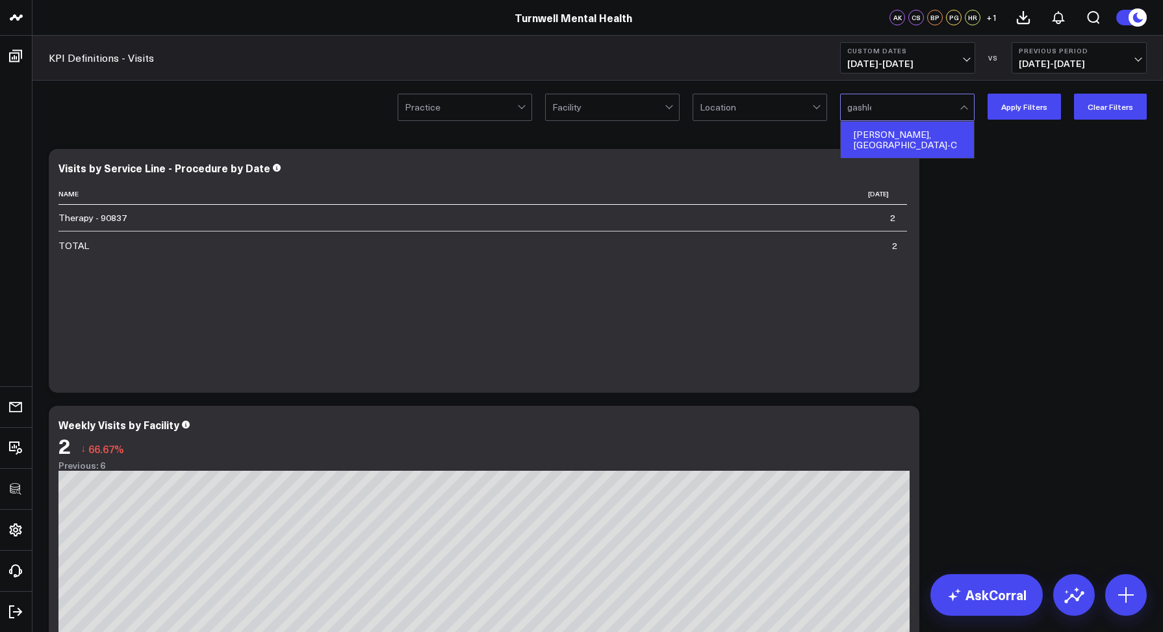
type input "gashler"
click at [898, 140] on div "Brian Gashler, PA-C" at bounding box center [907, 140] width 133 height 36
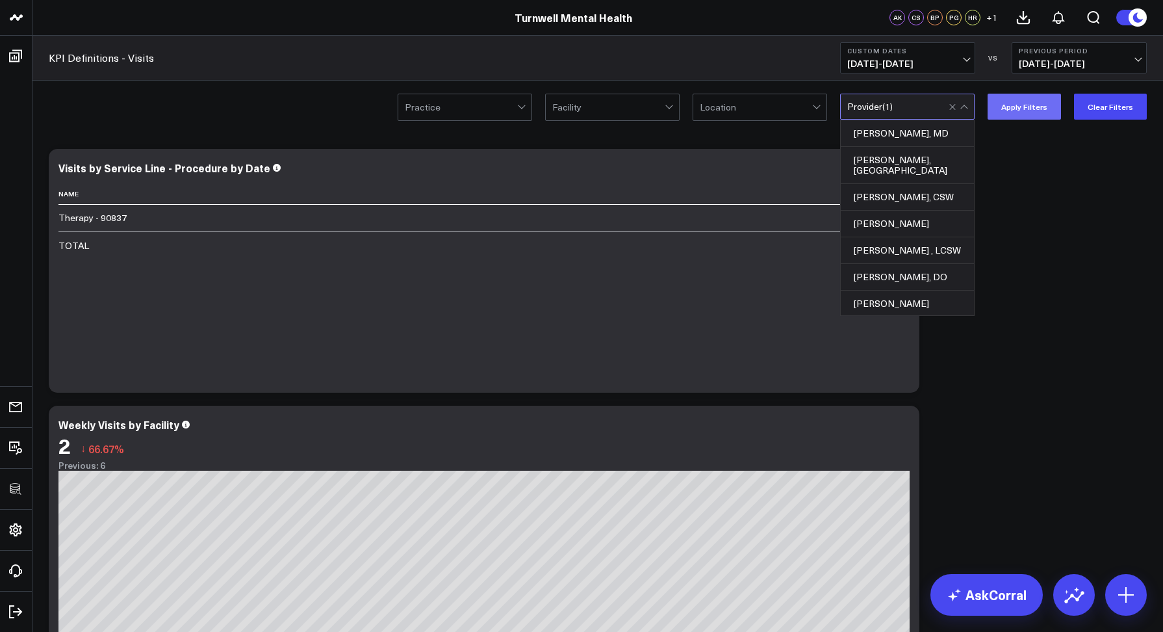
click at [1011, 116] on button "Apply Filters" at bounding box center [1024, 107] width 73 height 26
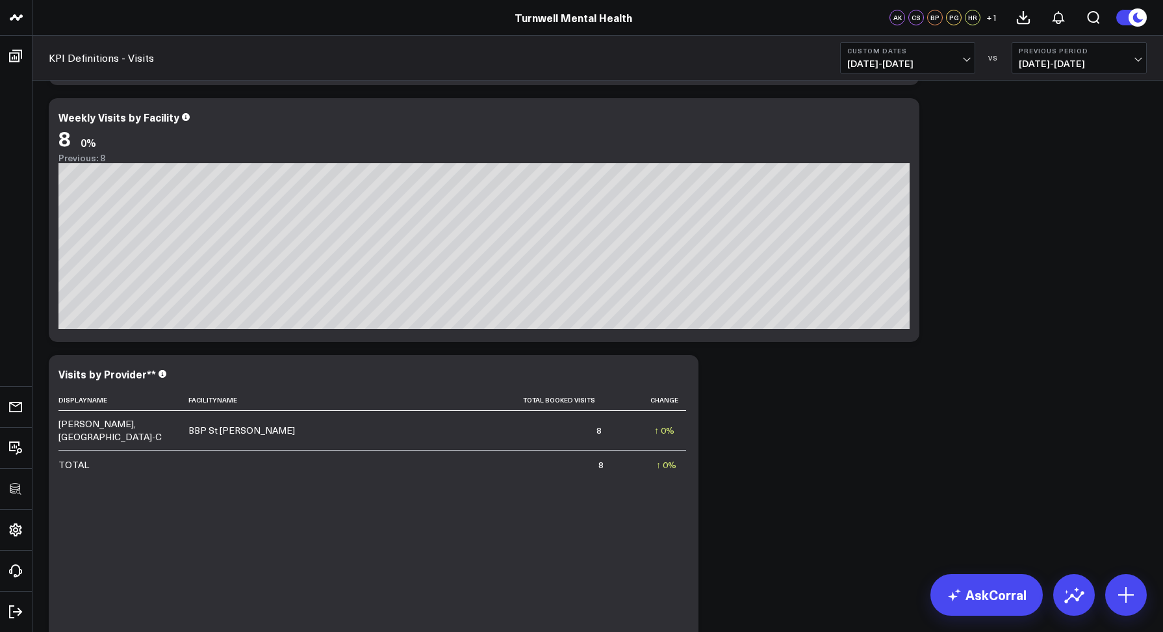
scroll to position [309, 0]
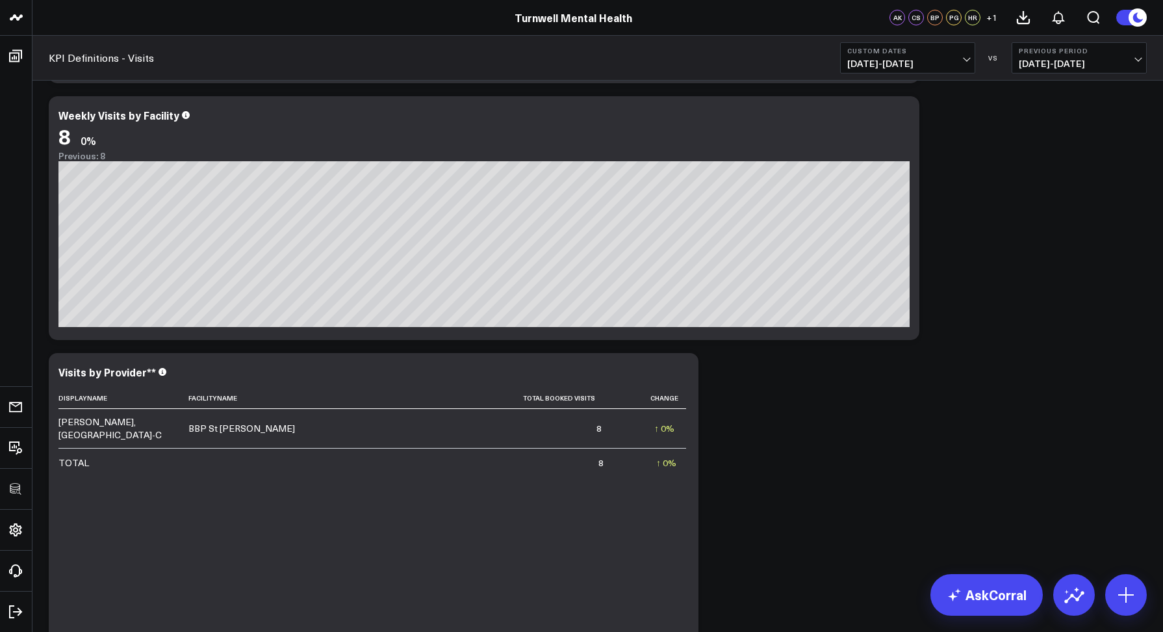
drag, startPoint x: 605, startPoint y: 80, endPoint x: 550, endPoint y: 95, distance: 57.2
click at [605, 80] on div "KPI Definitions - Visits Custom Dates 10/01/25 - 10/01/25 VS Previous Period 09…" at bounding box center [597, 58] width 1131 height 45
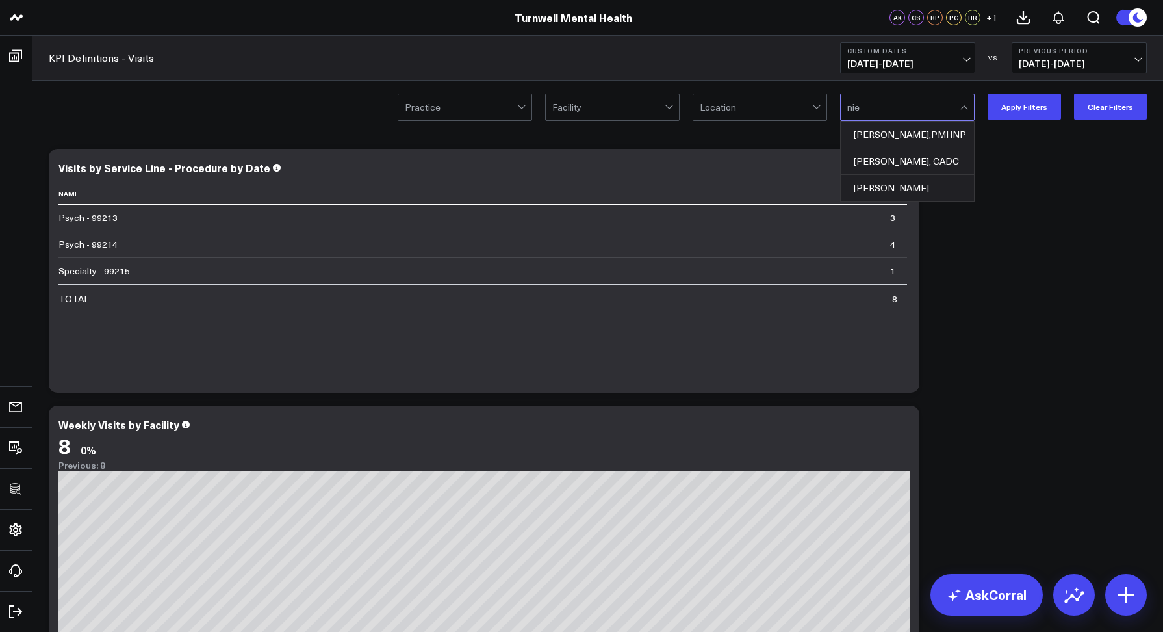
type input "niel"
click at [892, 162] on div "Sarah Nielson" at bounding box center [907, 161] width 133 height 26
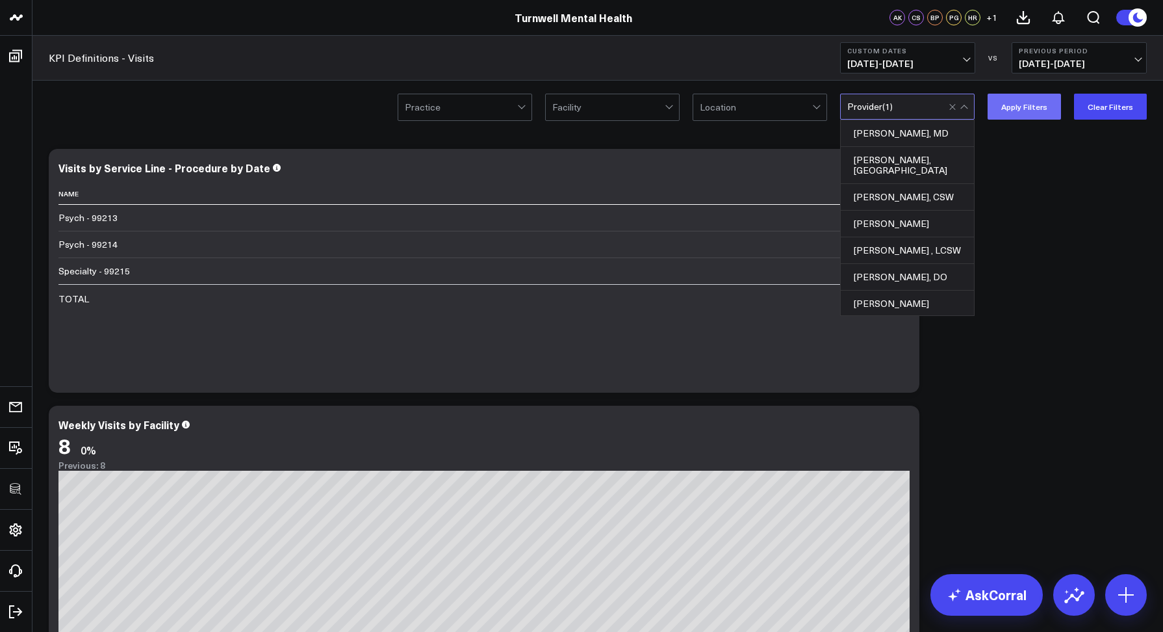
click at [1029, 103] on button "Apply Filters" at bounding box center [1024, 107] width 73 height 26
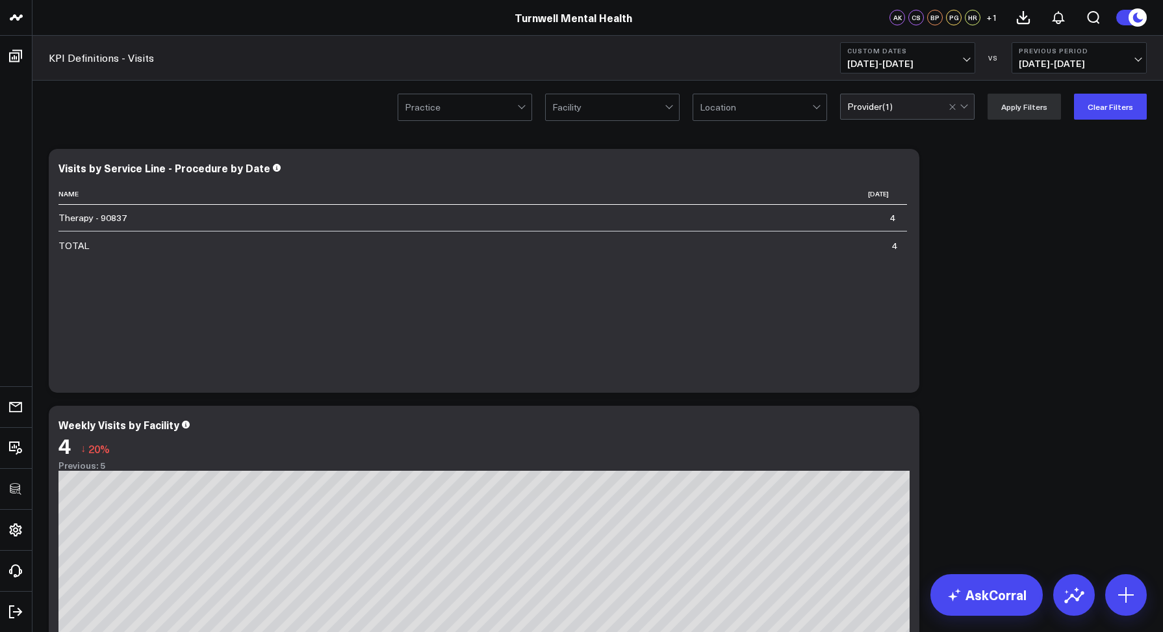
click at [967, 109] on div at bounding box center [960, 106] width 22 height 25
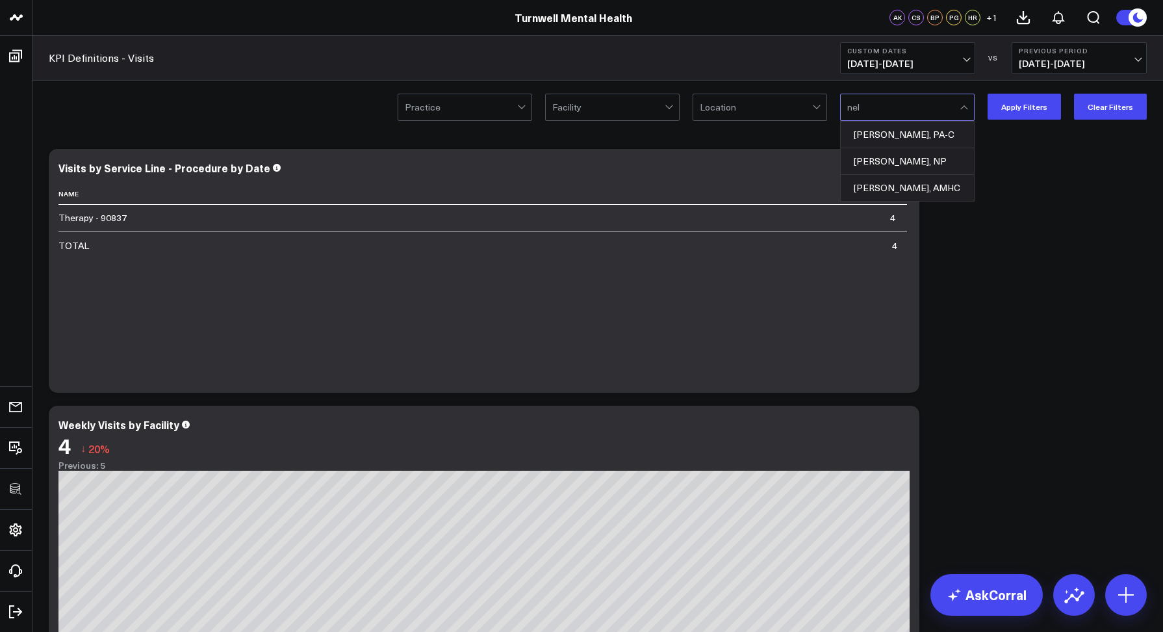
type input "nell"
click at [920, 164] on div "Mary Nell Lundquist, AMHC" at bounding box center [907, 161] width 133 height 26
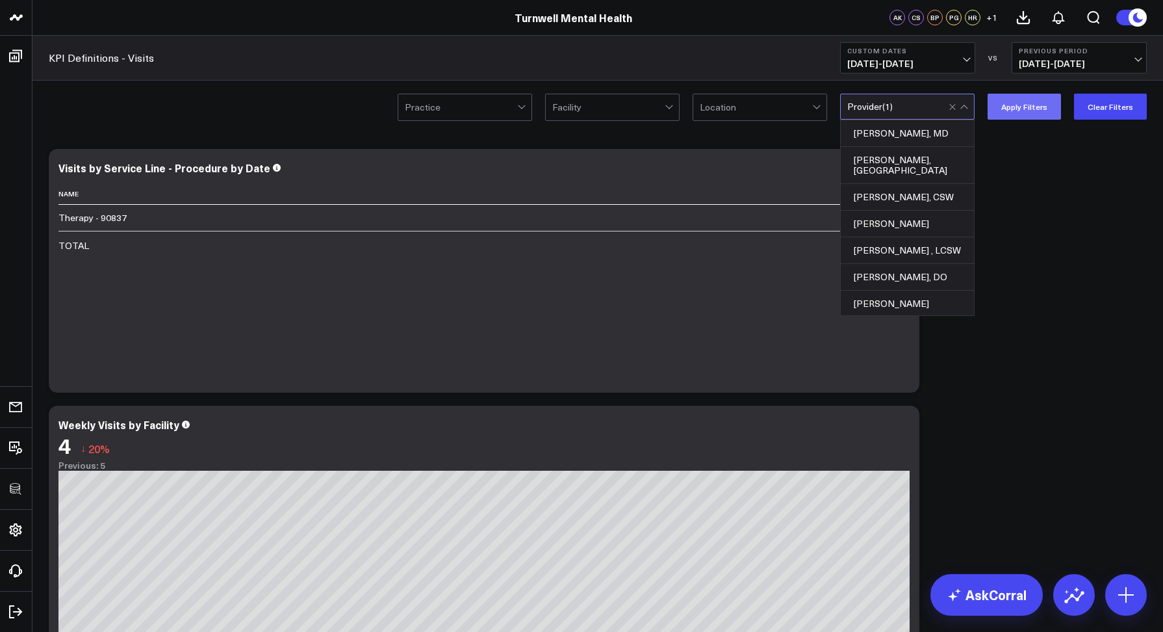
click at [1026, 110] on button "Apply Filters" at bounding box center [1024, 107] width 73 height 26
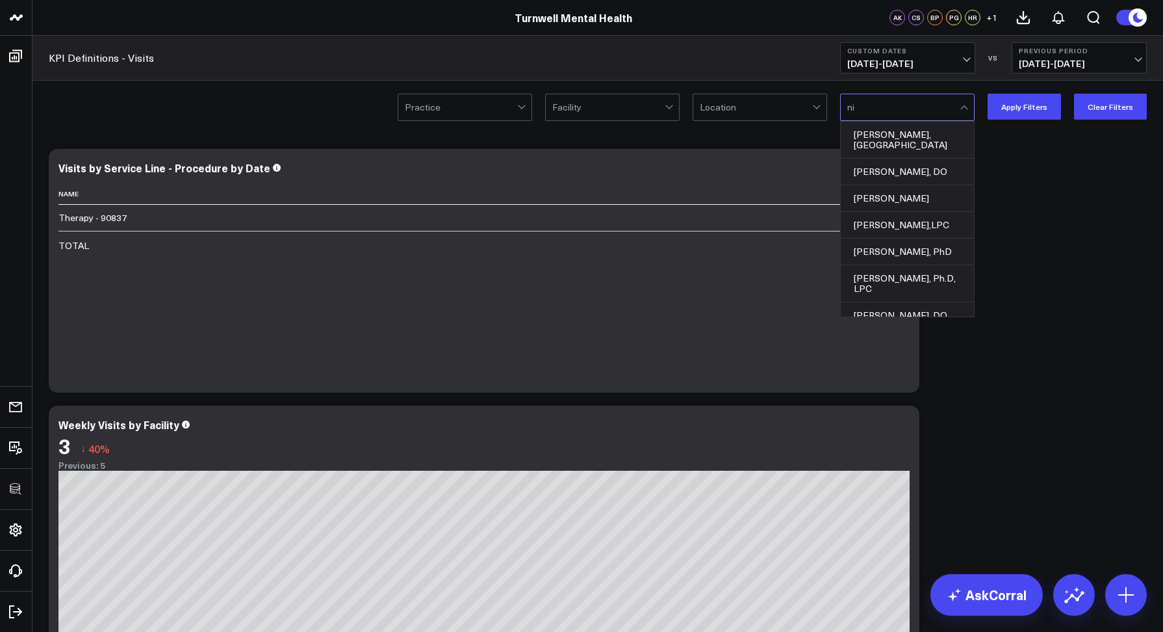
type input "niel"
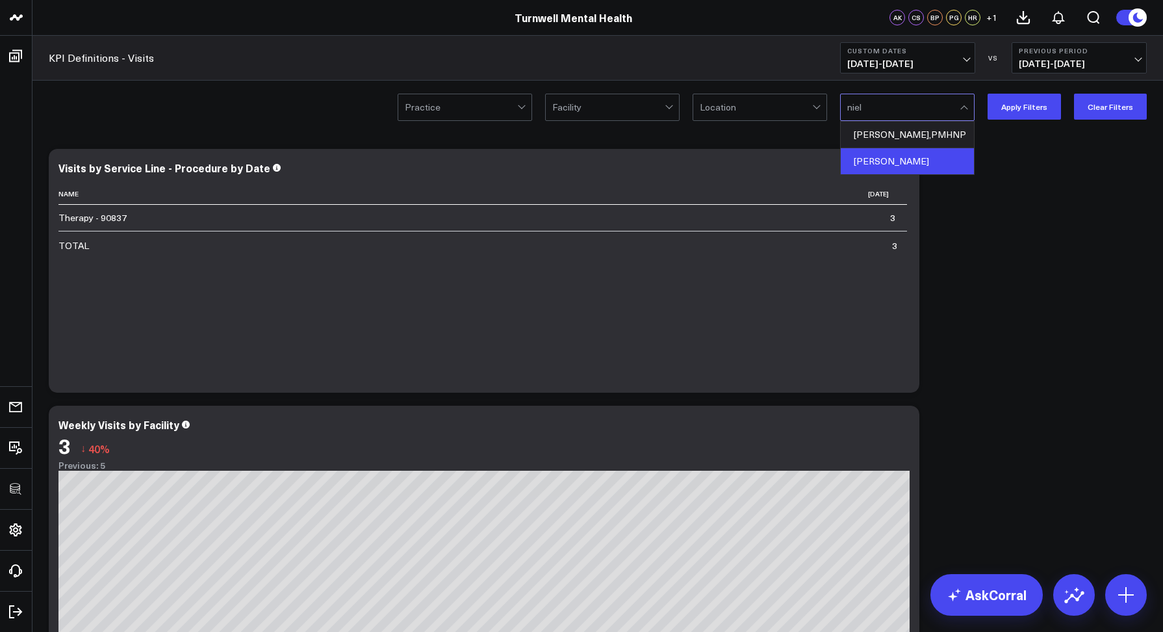
click at [850, 161] on div "Sarah Nielson" at bounding box center [907, 161] width 133 height 26
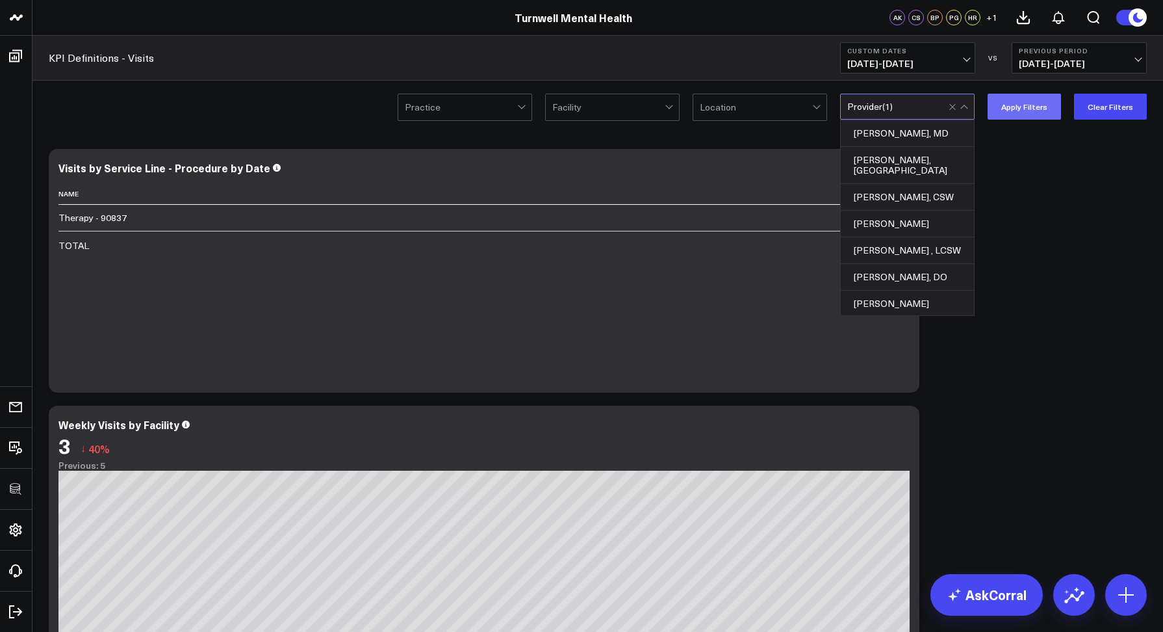
click at [1050, 103] on button "Apply Filters" at bounding box center [1024, 107] width 73 height 26
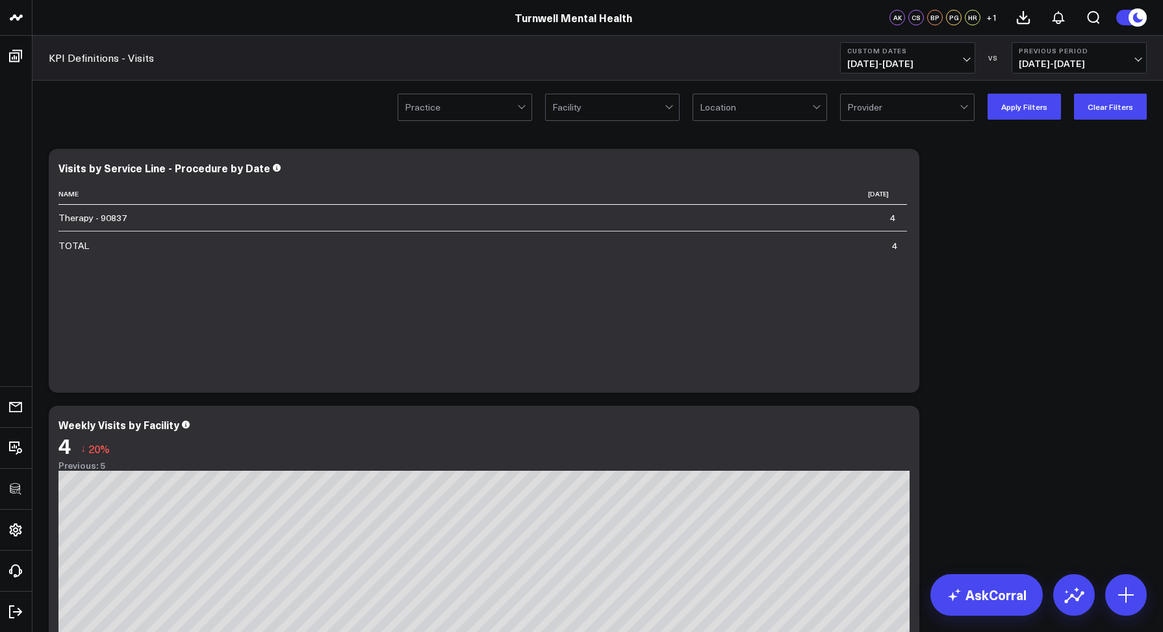
drag, startPoint x: 957, startPoint y: 107, endPoint x: 942, endPoint y: 105, distance: 15.1
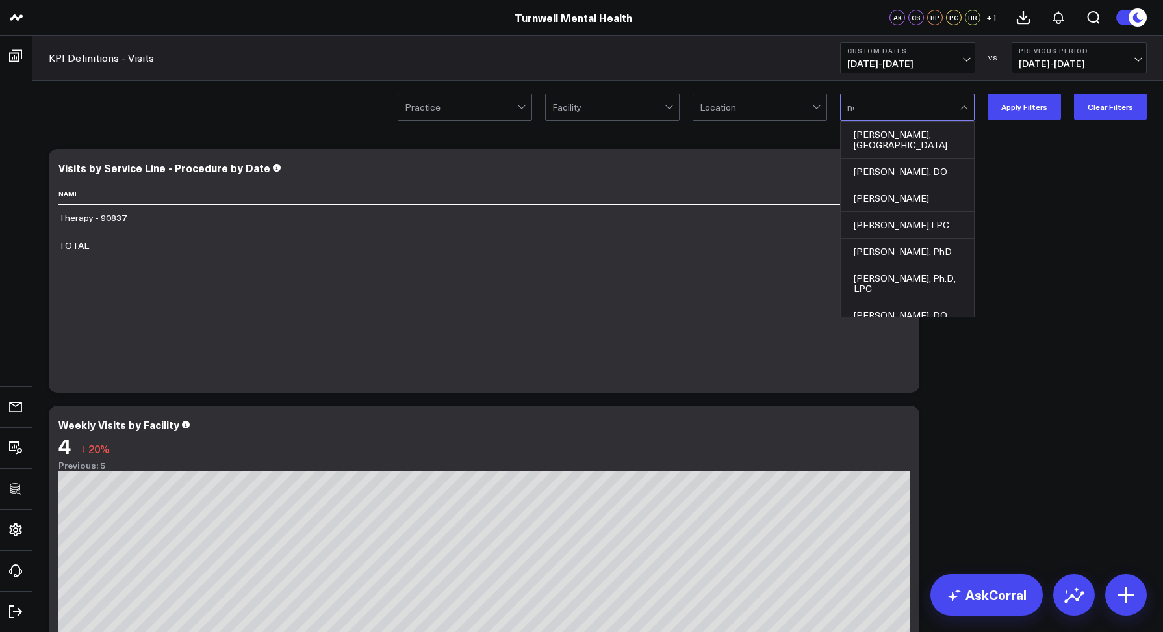
type input "nell"
click at [896, 99] on div "Provider ( 1 )" at bounding box center [907, 107] width 135 height 26
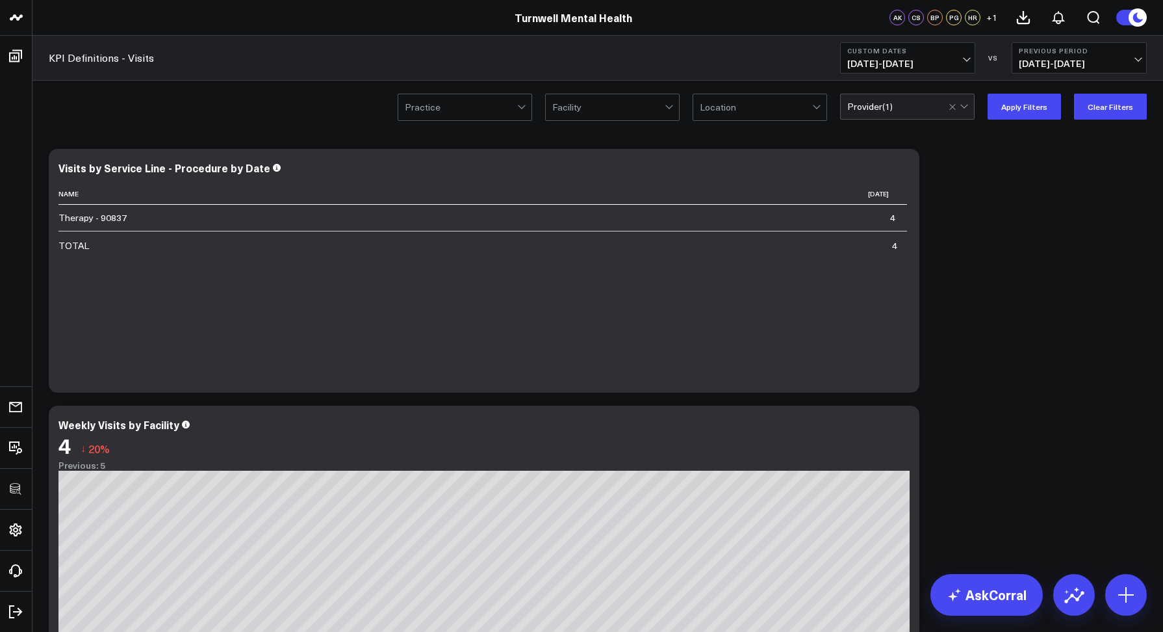
click at [965, 103] on div at bounding box center [960, 106] width 22 height 25
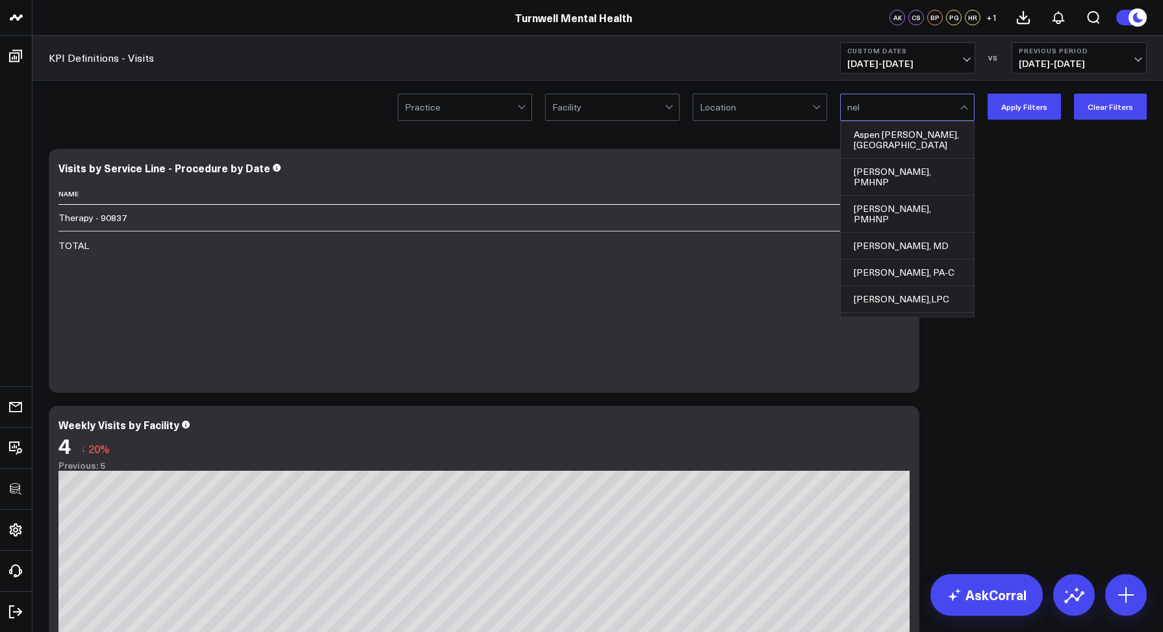
type input "nell"
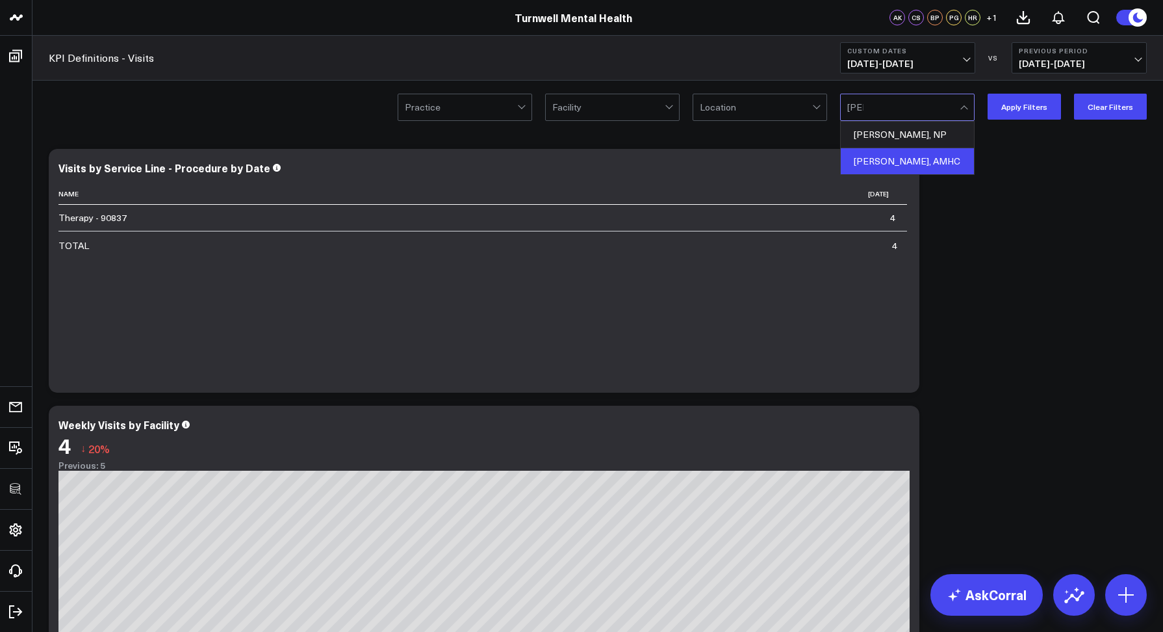
click at [923, 159] on div "Mary Nell Lundquist, AMHC" at bounding box center [907, 161] width 133 height 26
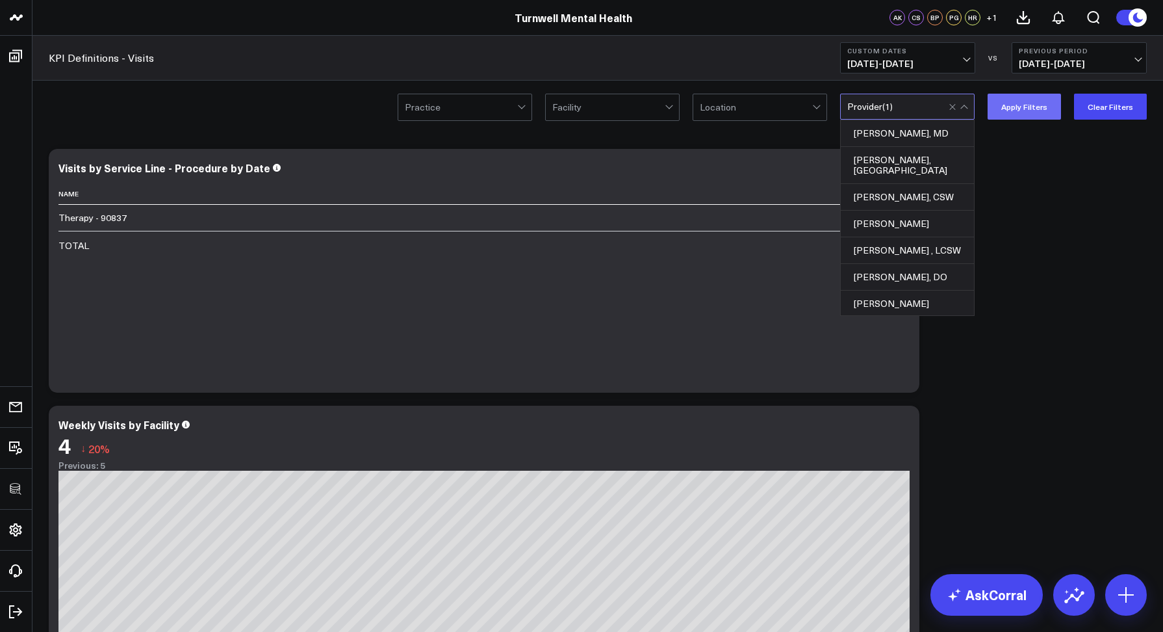
click at [1033, 106] on button "Apply Filters" at bounding box center [1024, 107] width 73 height 26
drag, startPoint x: 967, startPoint y: 104, endPoint x: 956, endPoint y: 107, distance: 10.7
click at [962, 105] on div at bounding box center [960, 106] width 22 height 25
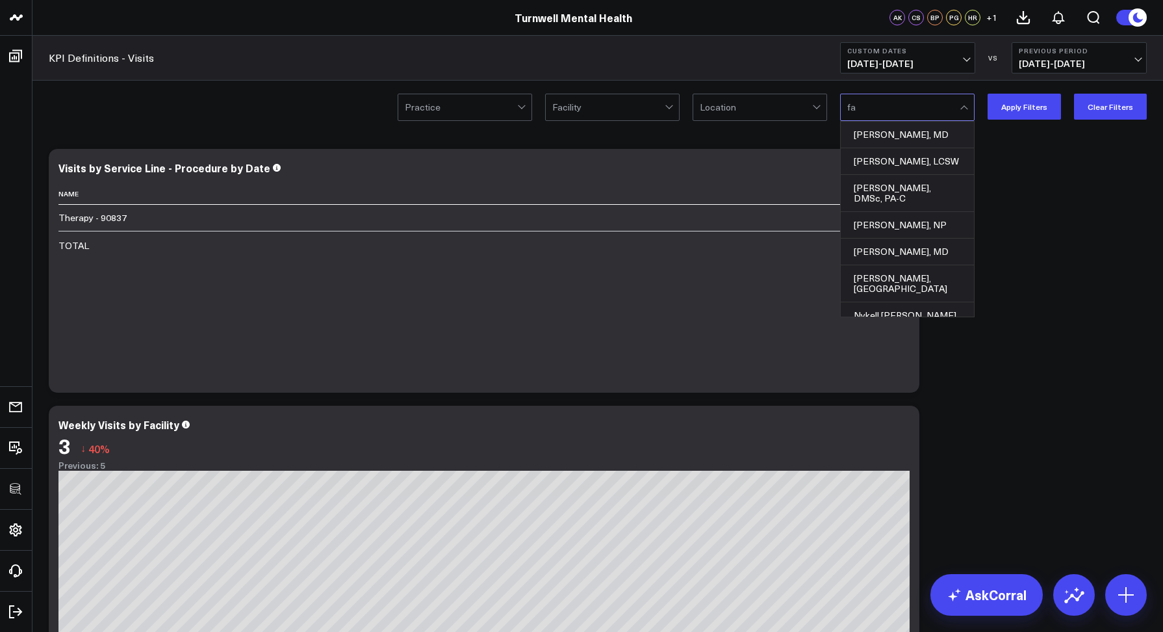
type input "far"
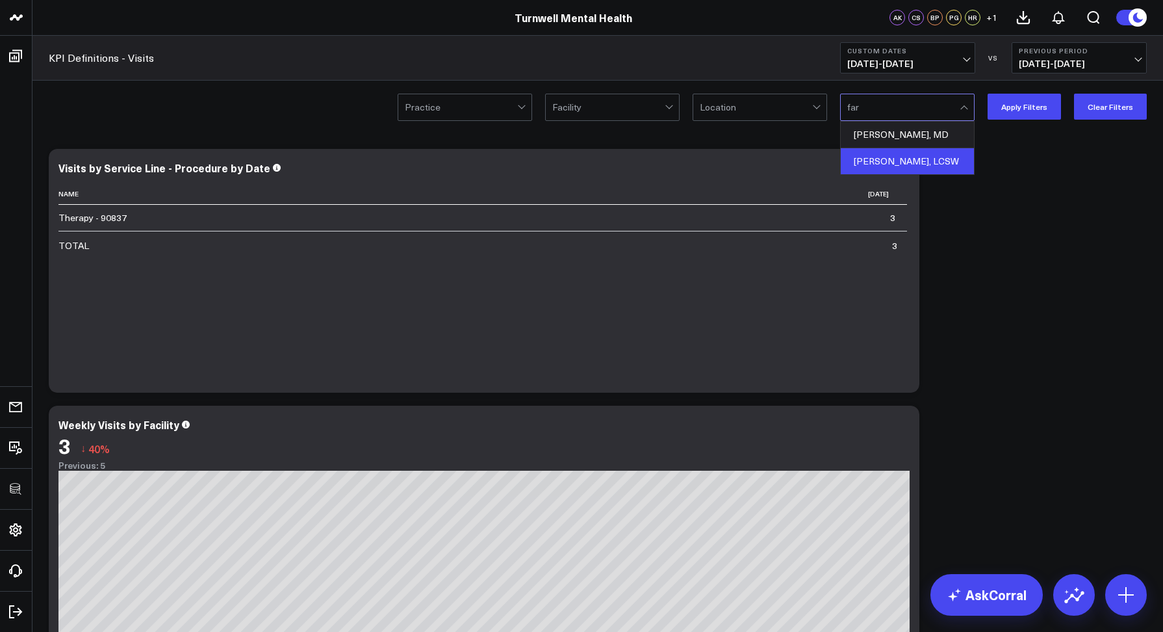
click at [924, 155] on div "Joey Farnsworth, LCSW" at bounding box center [907, 161] width 133 height 26
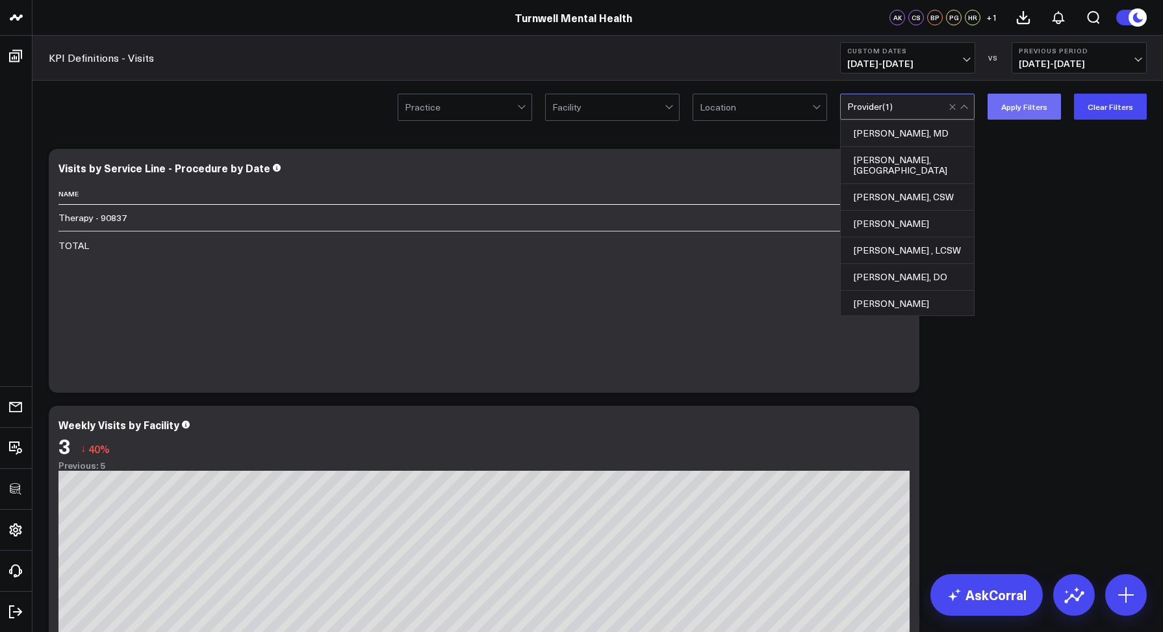
click at [1019, 105] on button "Apply Filters" at bounding box center [1024, 107] width 73 height 26
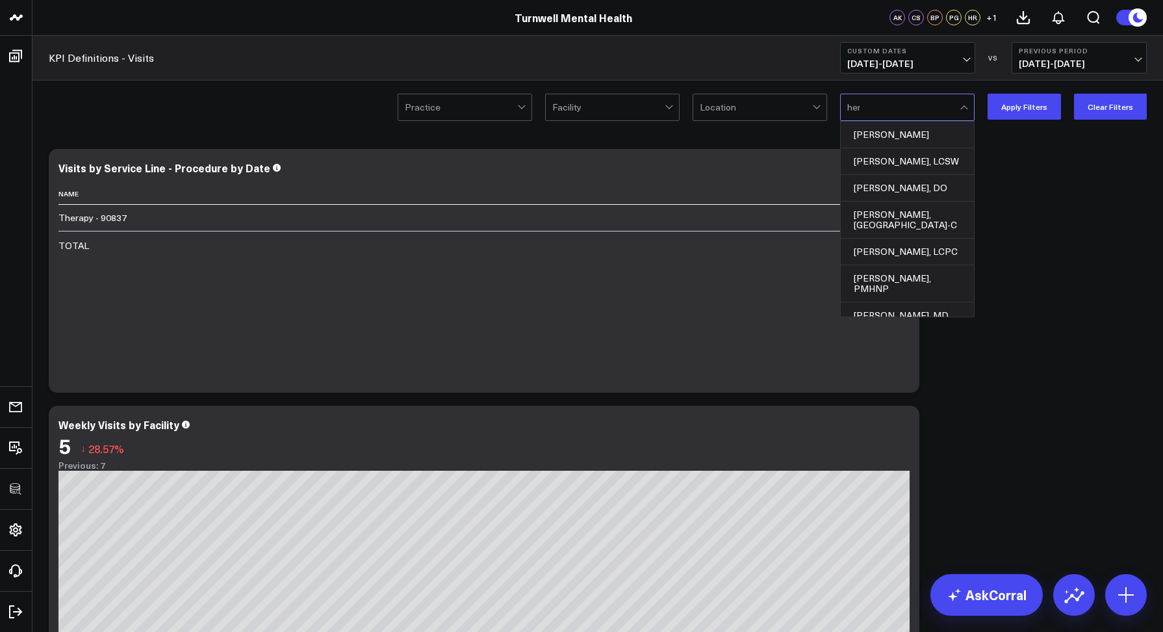
type input "hend"
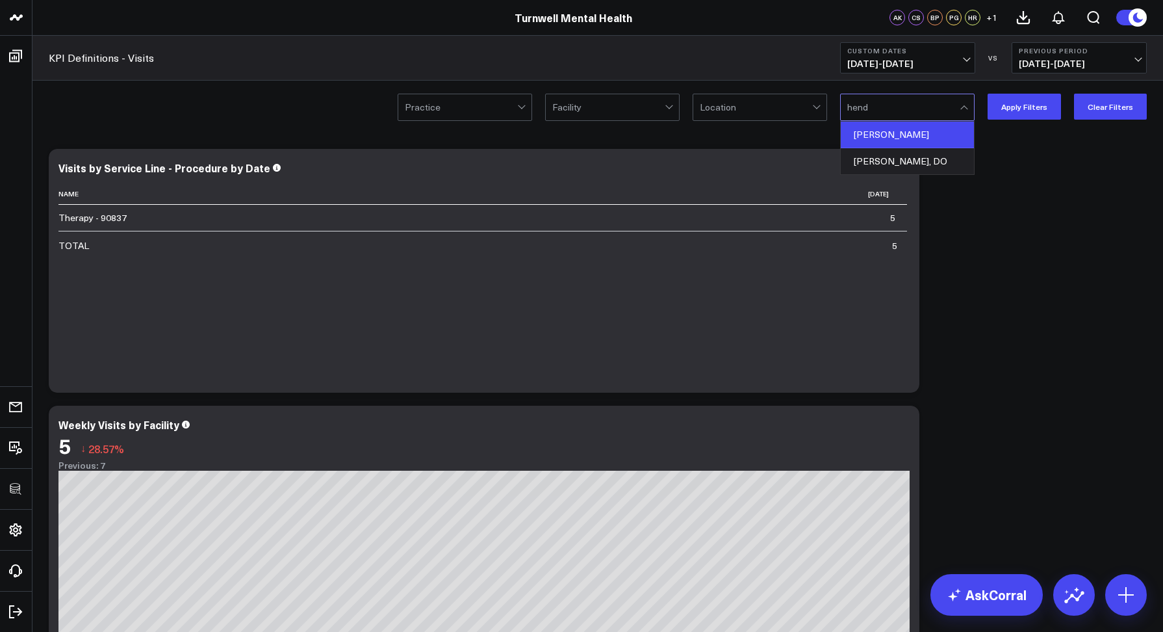
click at [918, 140] on div "Dr. John Hendleman" at bounding box center [907, 135] width 133 height 27
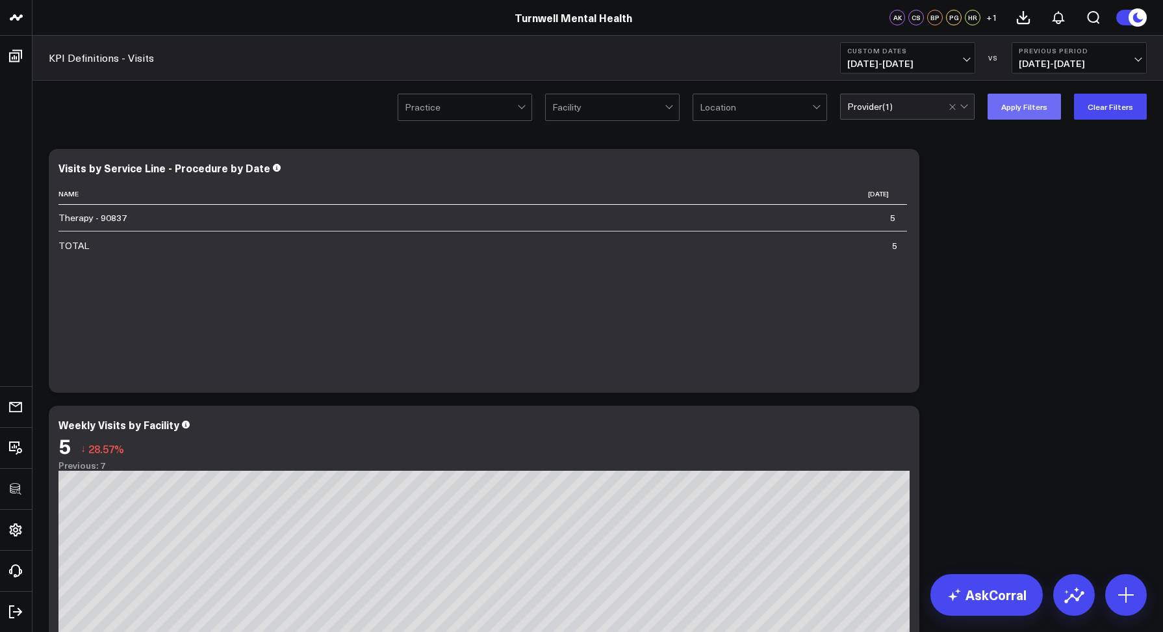
click at [1042, 106] on button "Apply Filters" at bounding box center [1024, 107] width 73 height 26
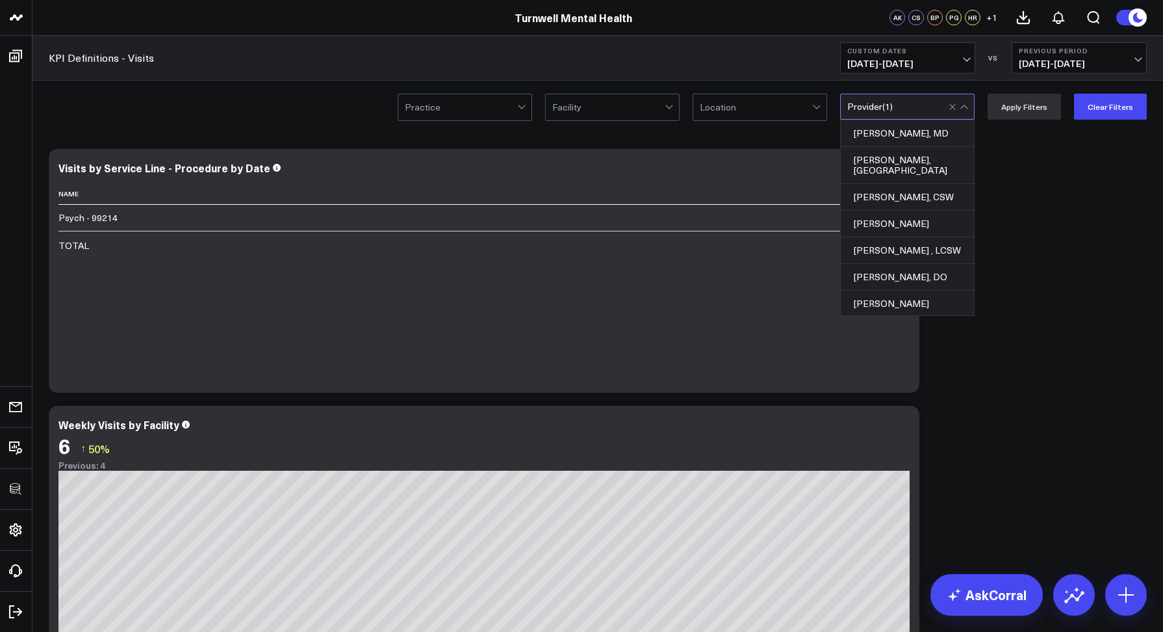
drag, startPoint x: 948, startPoint y: 103, endPoint x: 954, endPoint y: 108, distance: 7.9
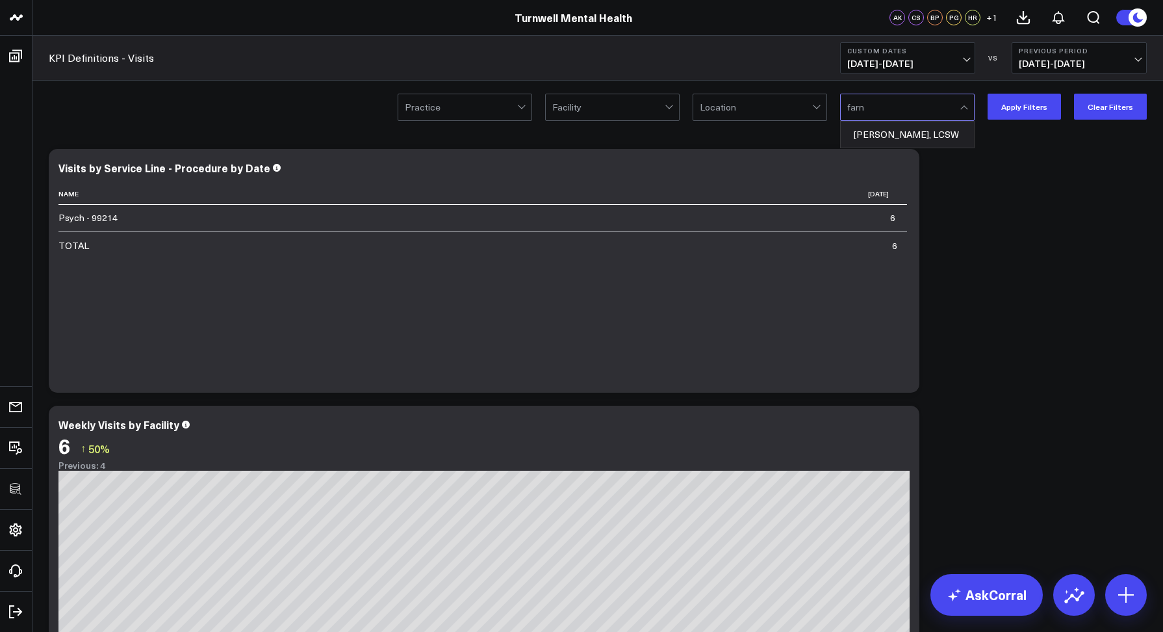
type input "farns"
click at [950, 144] on div "Joey Farnsworth, LCSW" at bounding box center [907, 135] width 133 height 26
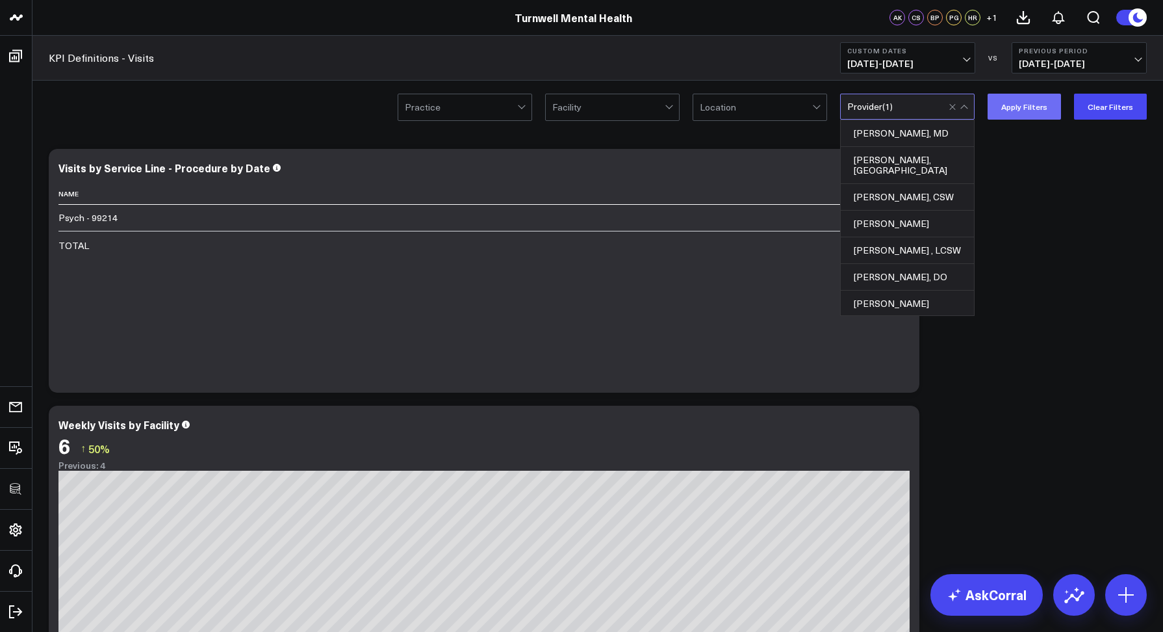
click at [1009, 107] on button "Apply Filters" at bounding box center [1024, 107] width 73 height 26
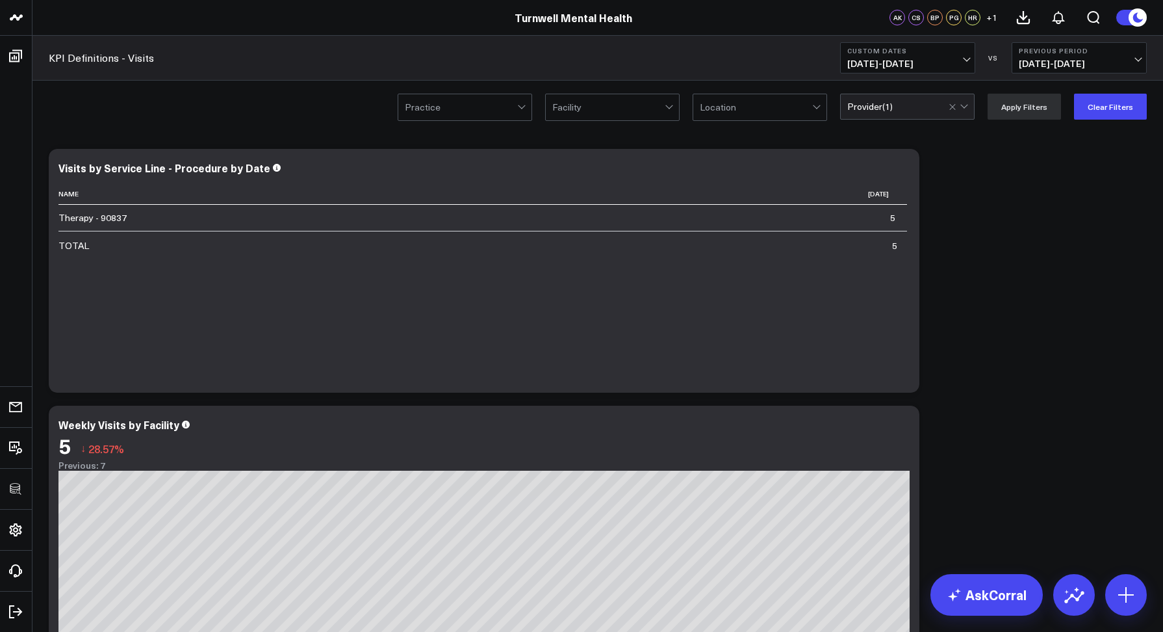
click at [967, 108] on div at bounding box center [960, 106] width 22 height 25
type input "nyberg"
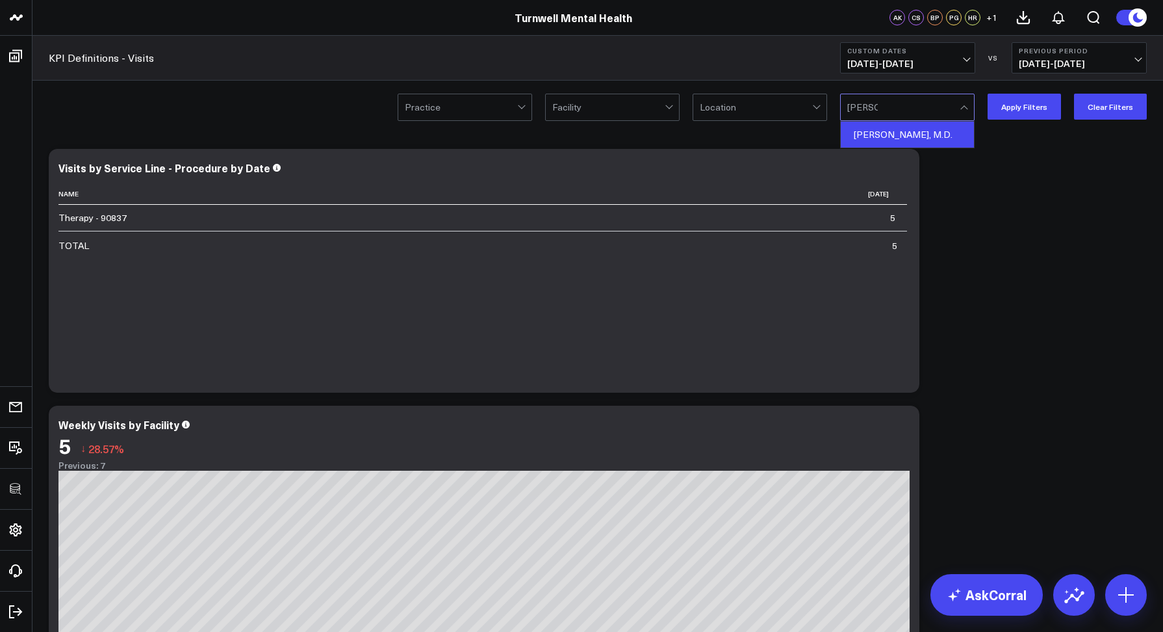
click at [924, 133] on div "Brian Nyberg, M.D." at bounding box center [907, 135] width 133 height 26
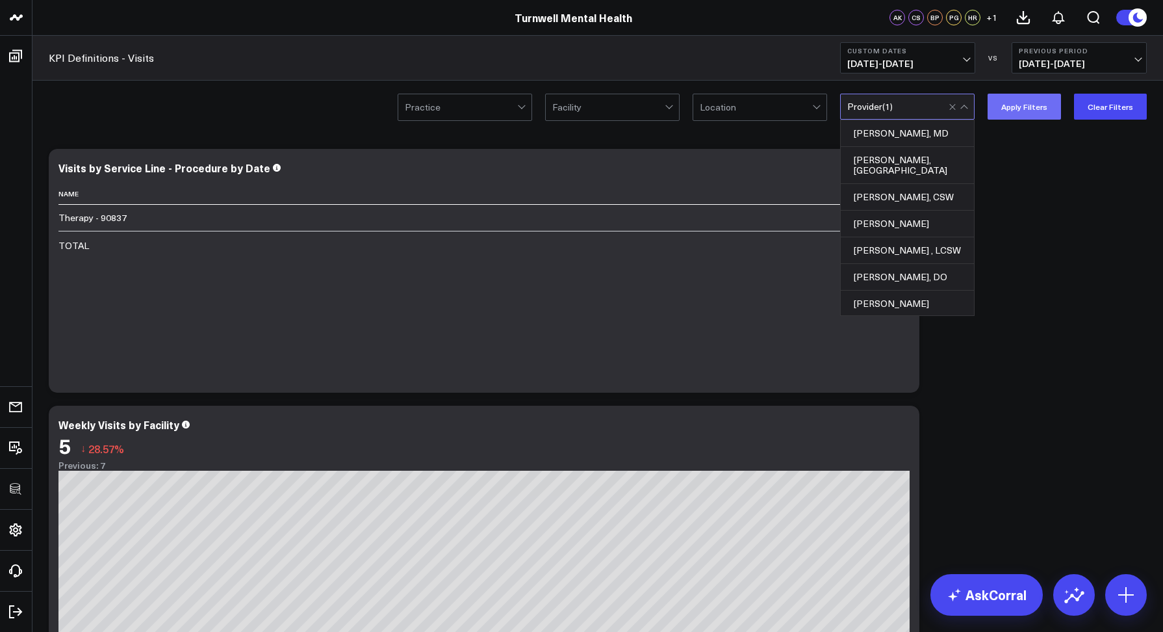
click at [1024, 112] on button "Apply Filters" at bounding box center [1024, 107] width 73 height 26
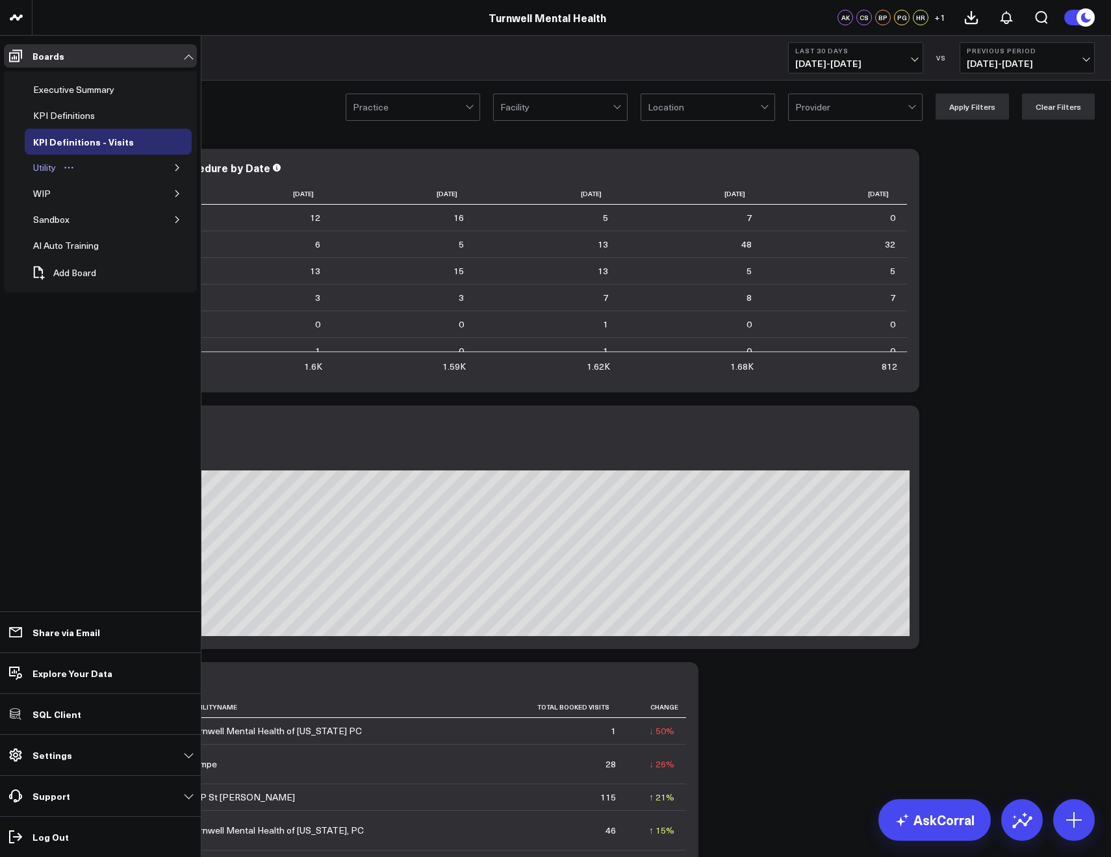
click at [46, 162] on div "Utility" at bounding box center [44, 168] width 29 height 16
click at [171, 165] on button "button" at bounding box center [177, 167] width 13 height 13
click at [114, 187] on div "[PERSON_NAME] CPT Mapping Utility" at bounding box center [99, 198] width 118 height 25
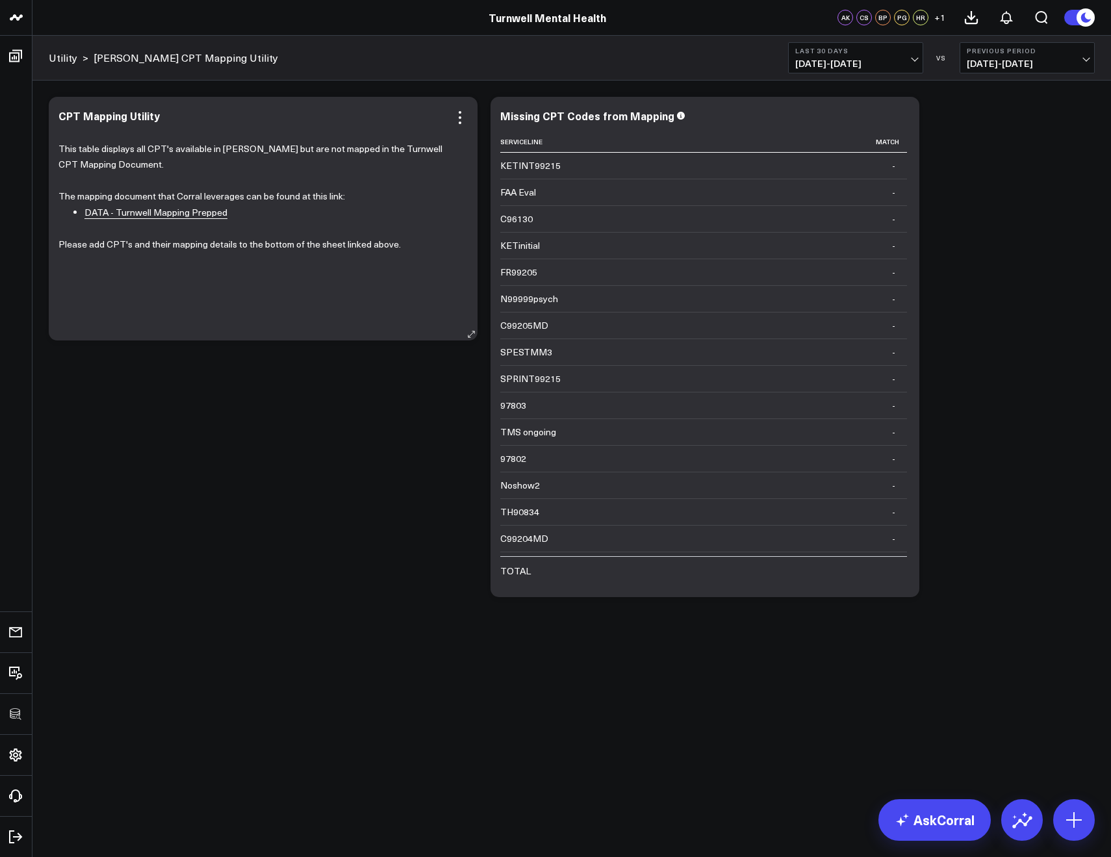
click at [202, 209] on link "DATA - Turnwell Mapping Prepped" at bounding box center [155, 212] width 143 height 13
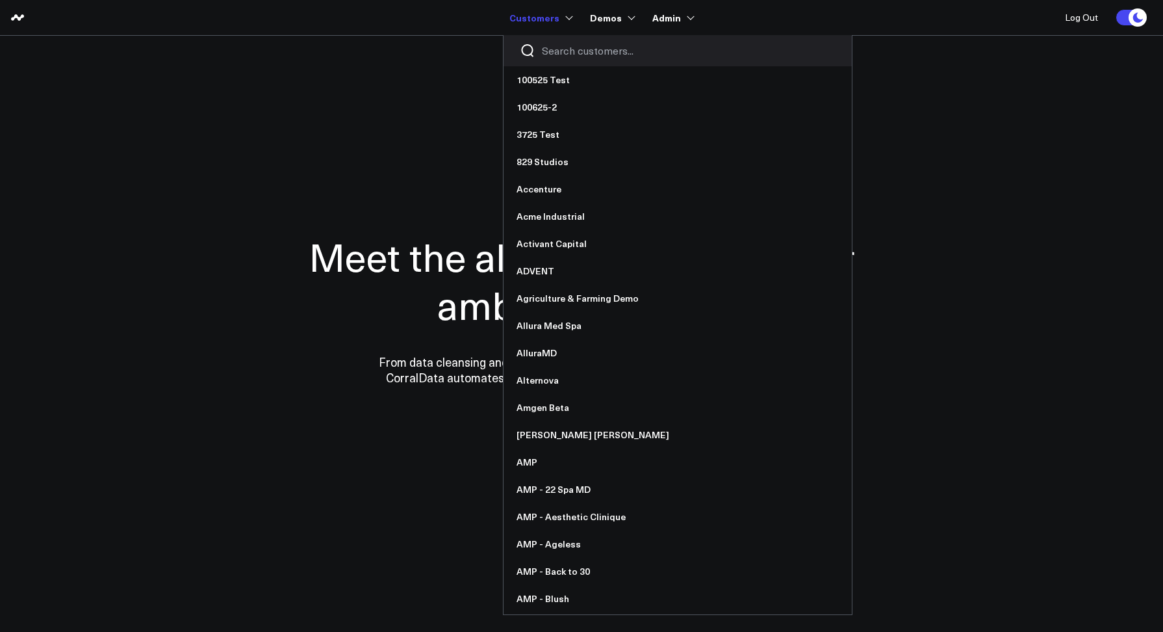
click at [569, 40] on div at bounding box center [678, 50] width 348 height 31
click at [568, 45] on input "Search customers input" at bounding box center [689, 51] width 294 height 14
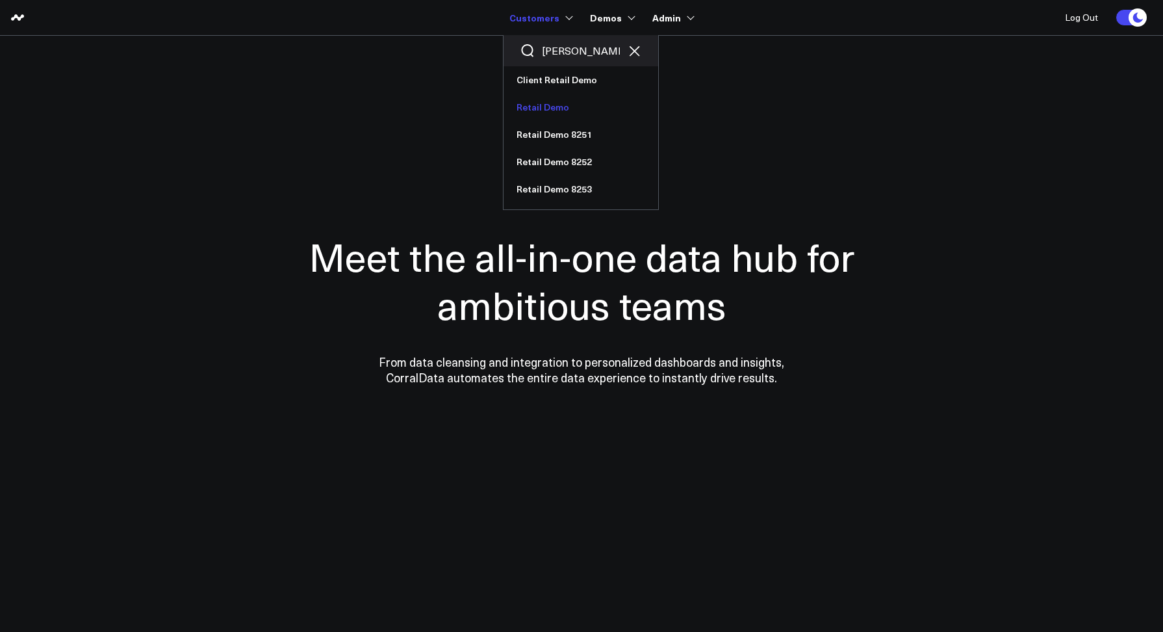
type input "[PERSON_NAME]"
click at [558, 103] on link "Retail Demo" at bounding box center [581, 107] width 155 height 27
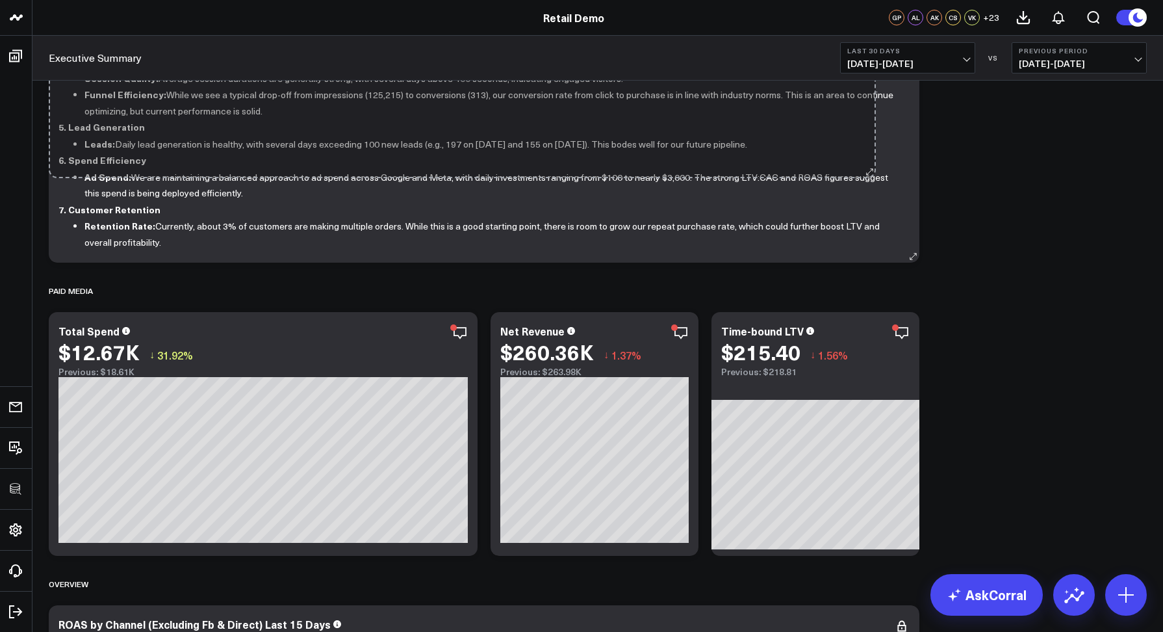
drag, startPoint x: 913, startPoint y: 259, endPoint x: 869, endPoint y: 174, distance: 95.1
click at [869, 174] on div "Executive Summary Executive Summary: Performance Overview 1. Strong Growth in O…" at bounding box center [484, 12] width 871 height 500
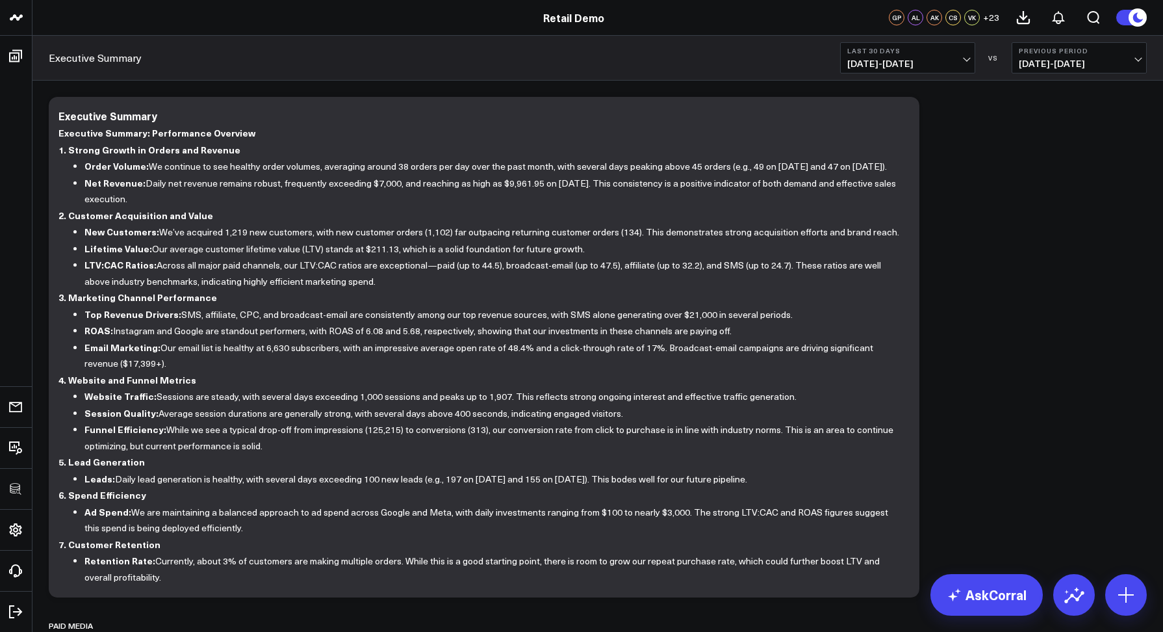
click at [391, 53] on div "Executive Summary Last 30 Days [DATE] - [DATE] VS Previous Period [DATE] - [DAT…" at bounding box center [597, 58] width 1131 height 45
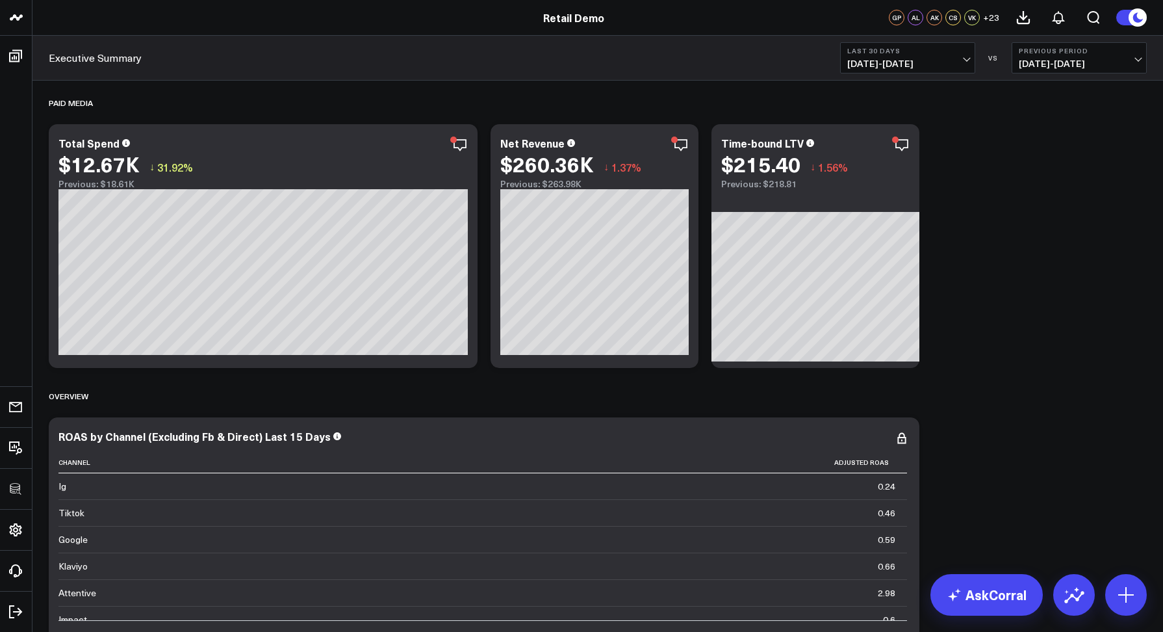
scroll to position [525, 0]
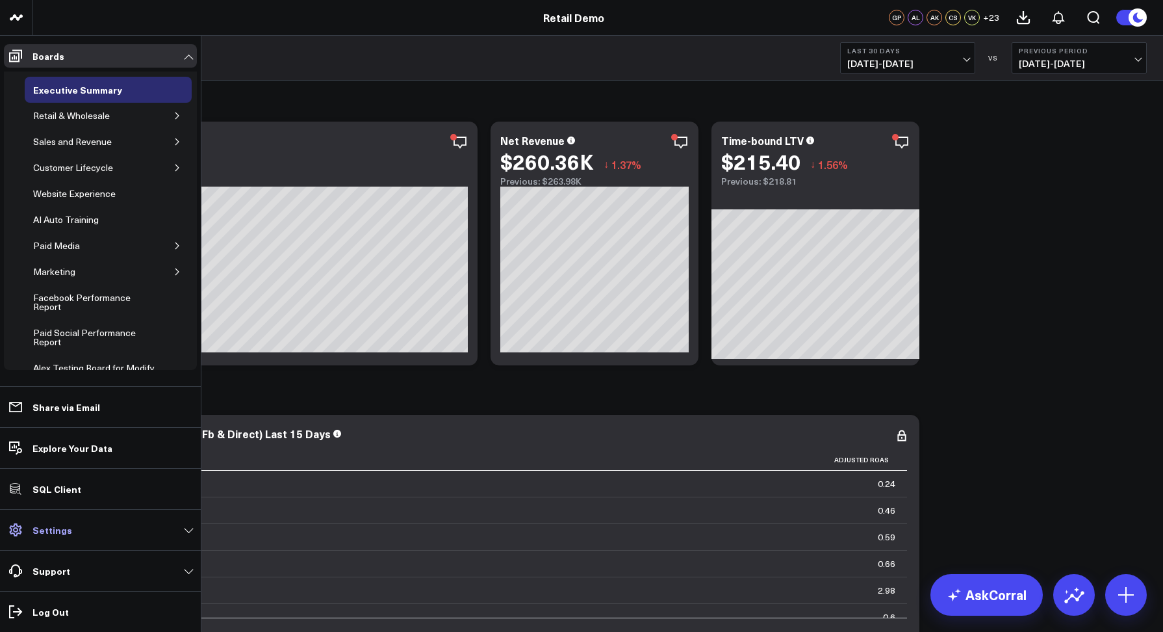
click at [68, 532] on link "Settings" at bounding box center [100, 529] width 193 height 23
